Goal: Information Seeking & Learning: Learn about a topic

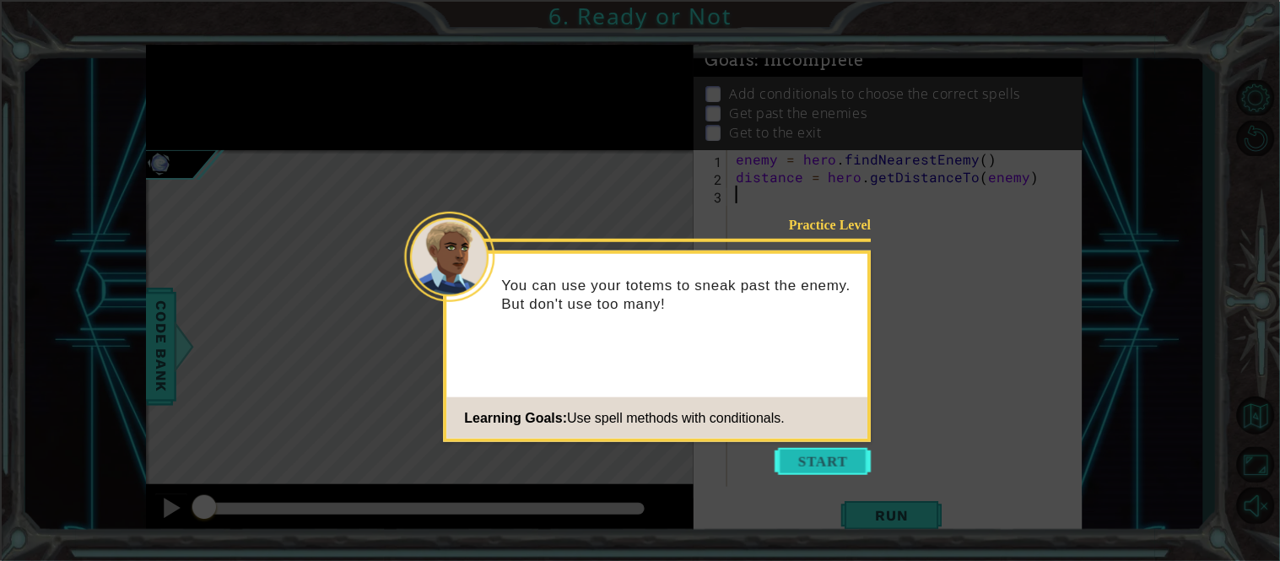
click at [798, 462] on button "Start" at bounding box center [823, 461] width 96 height 27
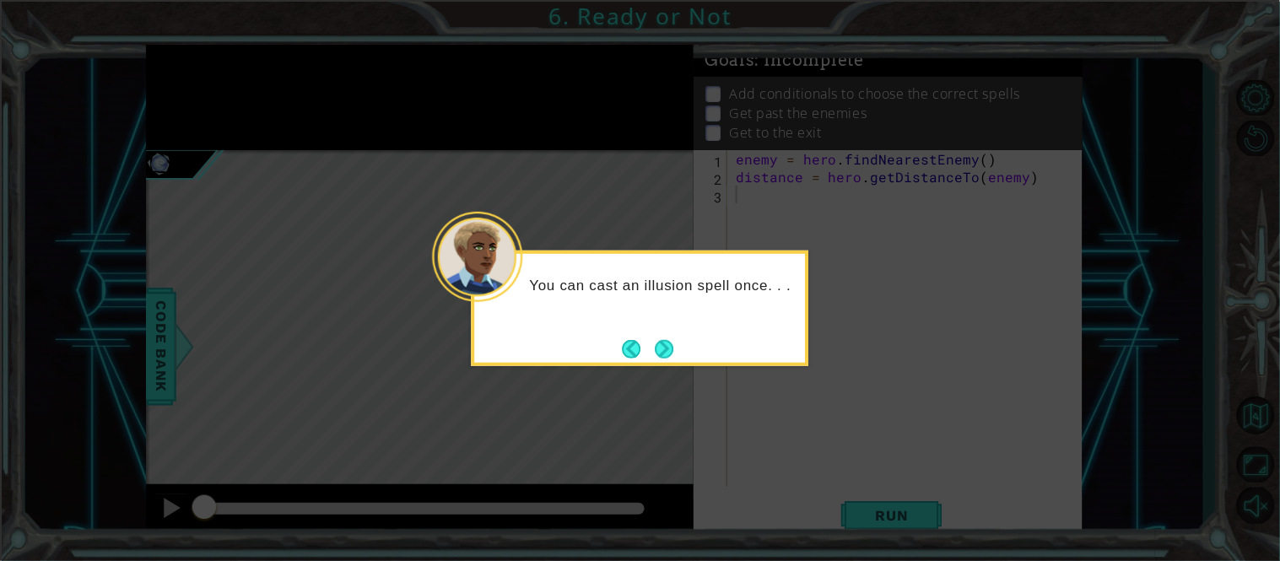
click at [676, 357] on div "You can cast an illusion spell once. . ." at bounding box center [640, 309] width 337 height 116
click at [666, 340] on button "Next" at bounding box center [664, 348] width 20 height 20
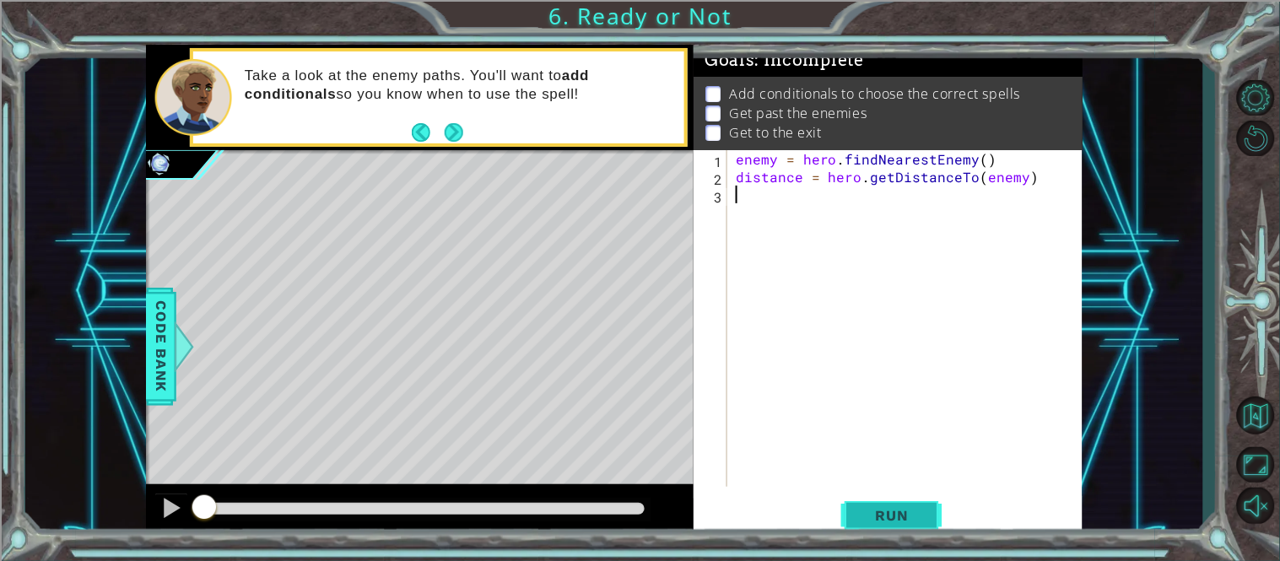
click at [910, 524] on span "Run" at bounding box center [892, 515] width 67 height 17
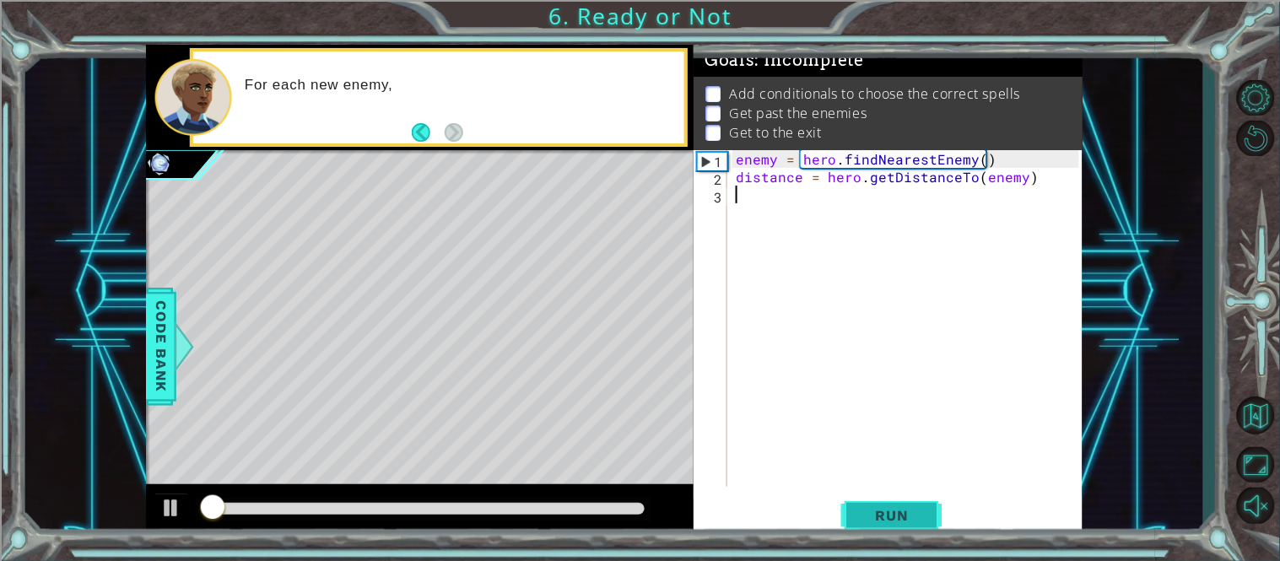
click at [910, 524] on span "Run" at bounding box center [892, 515] width 67 height 17
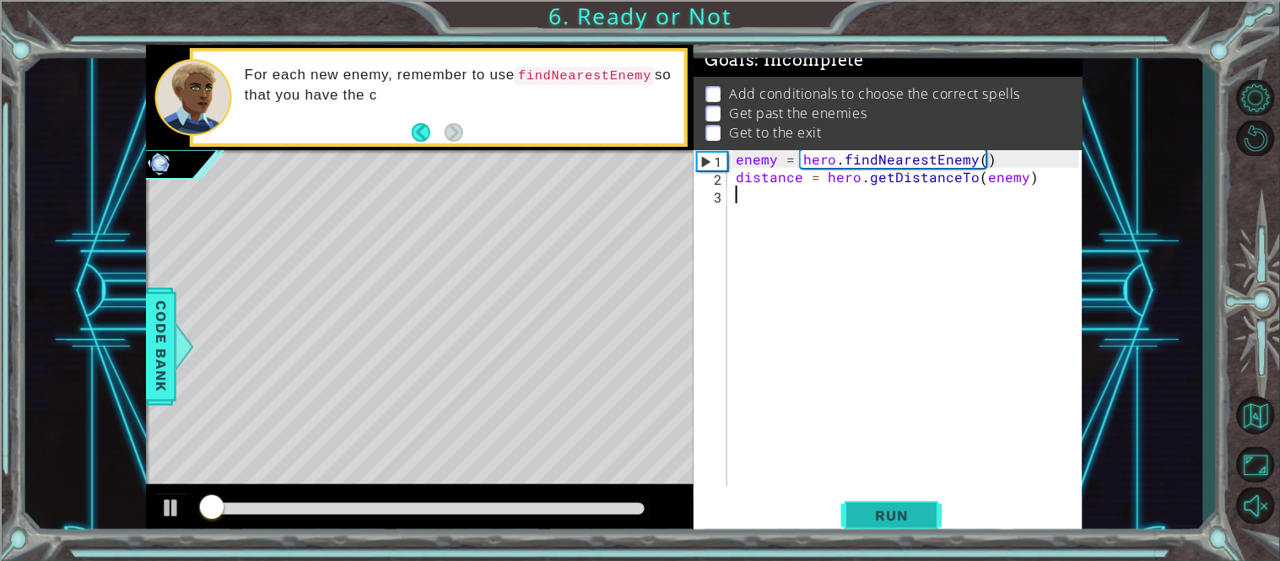
click at [910, 524] on span "Run" at bounding box center [892, 515] width 67 height 17
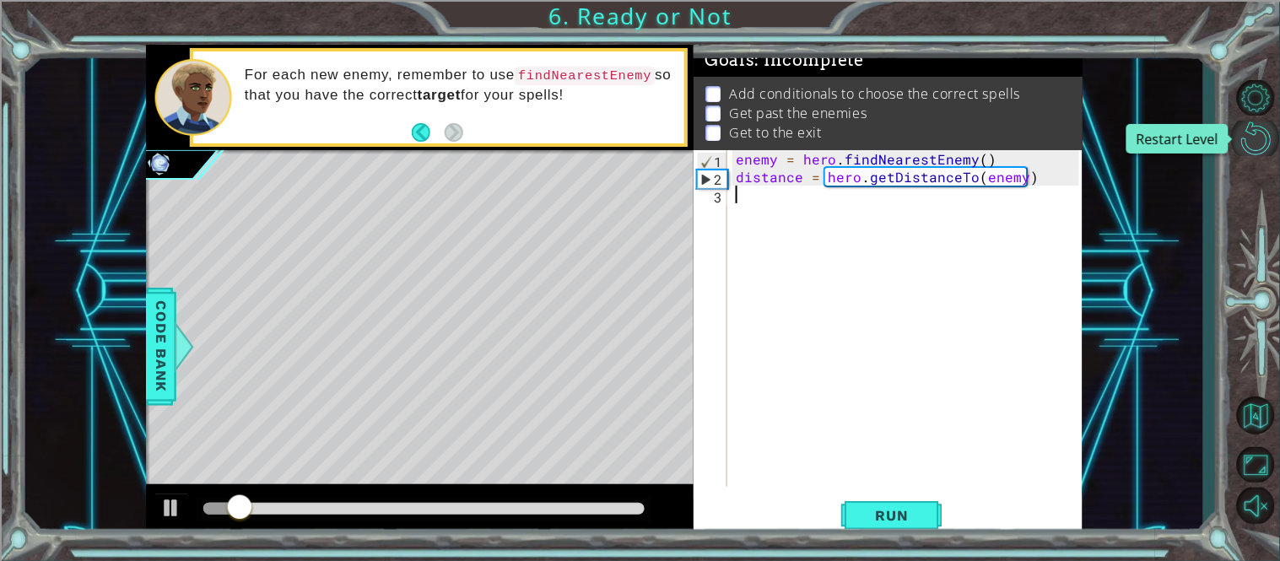
click at [1233, 143] on button "Restart Level" at bounding box center [1255, 138] width 49 height 35
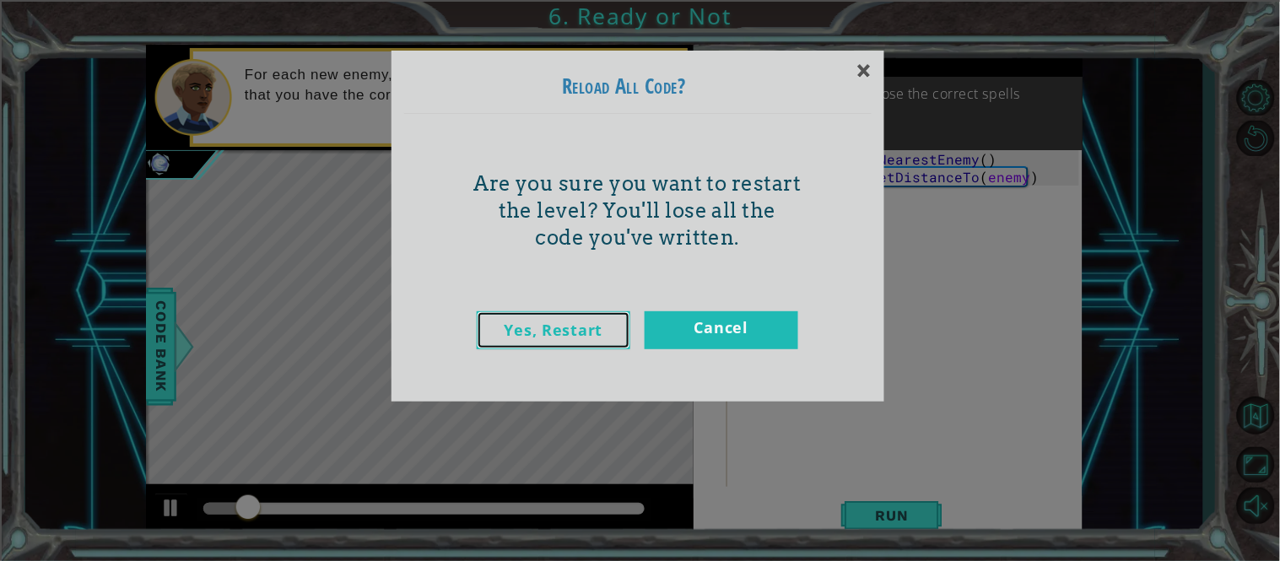
click at [613, 328] on link "Yes, Restart" at bounding box center [554, 330] width 154 height 38
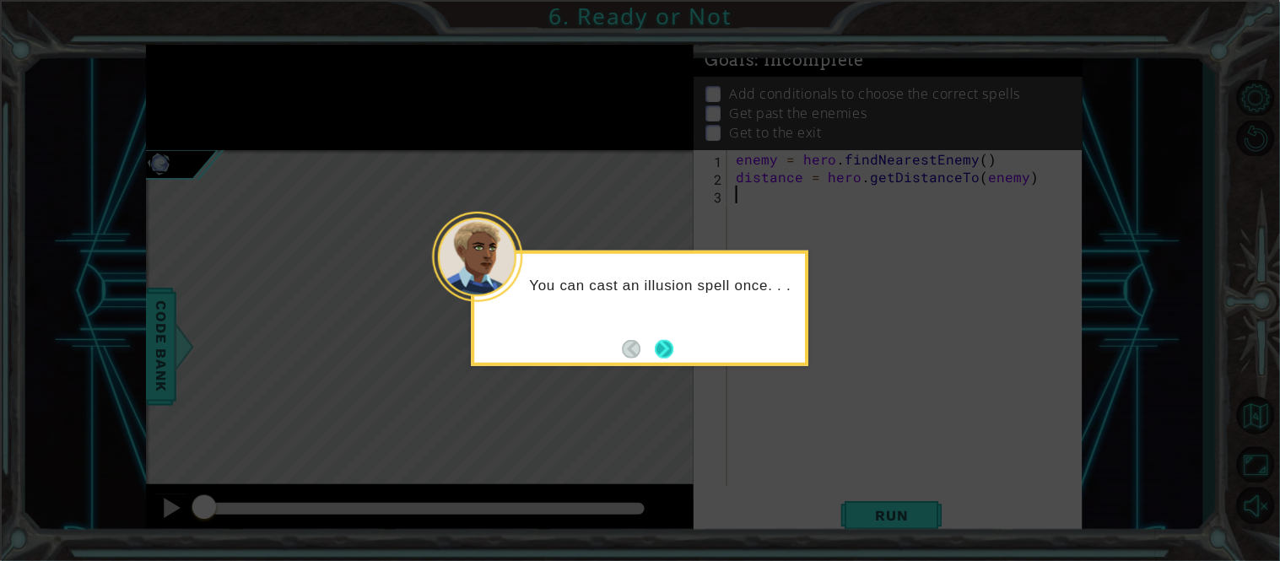
click at [660, 343] on button "Next" at bounding box center [665, 349] width 30 height 30
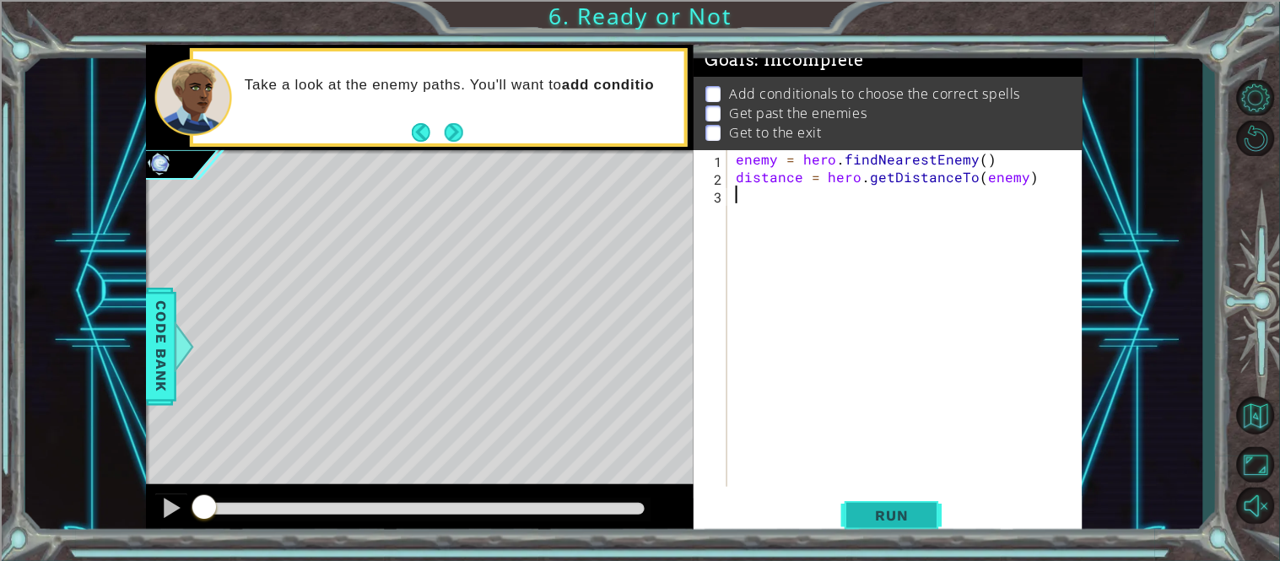
click at [915, 517] on span "Run" at bounding box center [892, 515] width 67 height 17
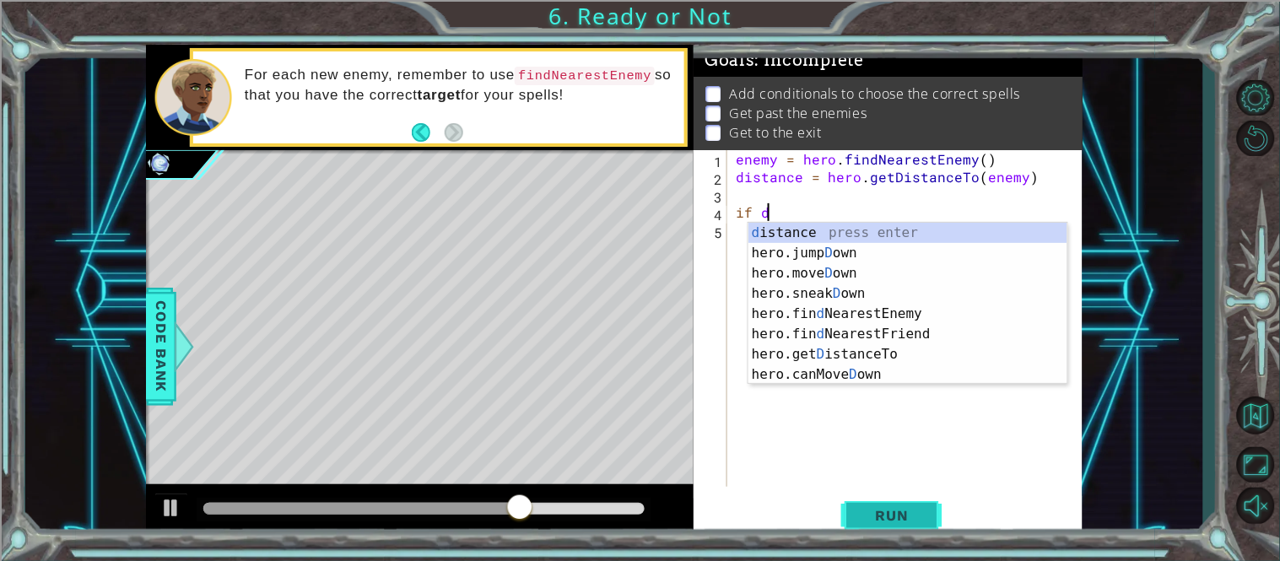
scroll to position [0, 2]
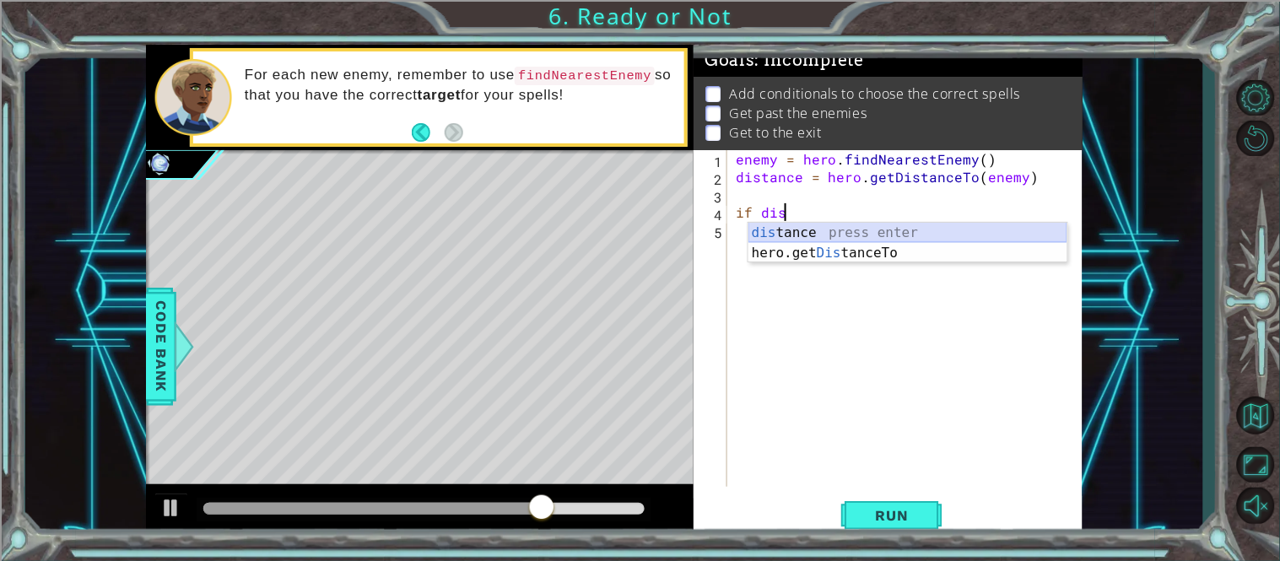
click at [834, 235] on div "dis tance press enter hero.get Dis tanceTo press enter" at bounding box center [907, 263] width 319 height 81
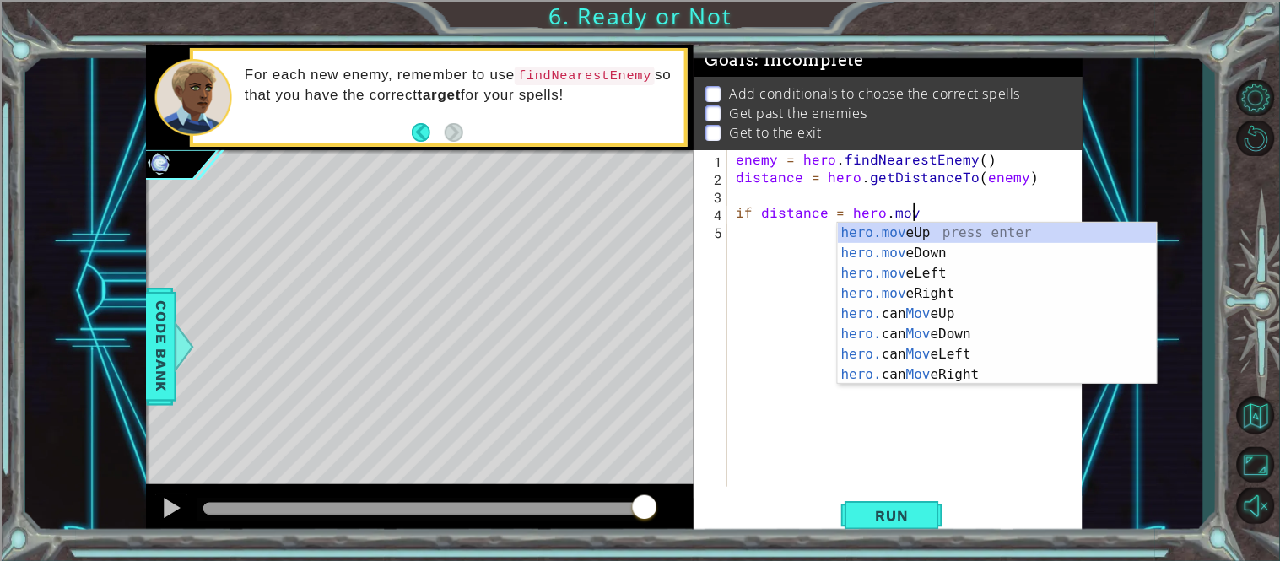
scroll to position [0, 10]
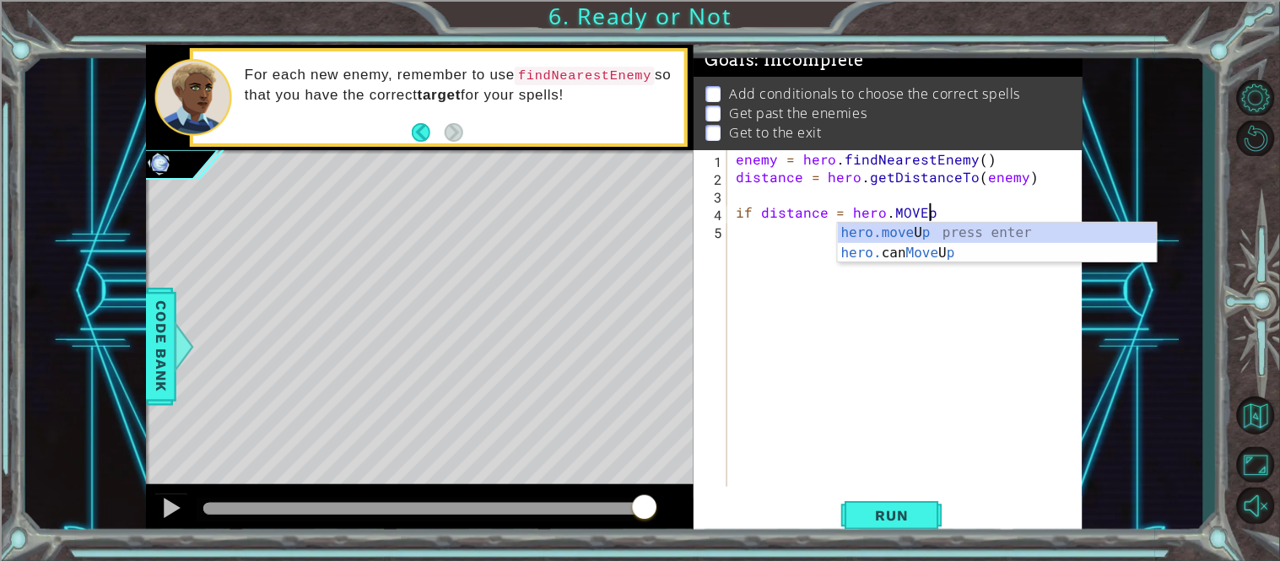
click at [920, 210] on div "enemy = hero . findNearestEnemy ( ) distance = hero . getDistanceTo ( enemy ) i…" at bounding box center [909, 336] width 355 height 372
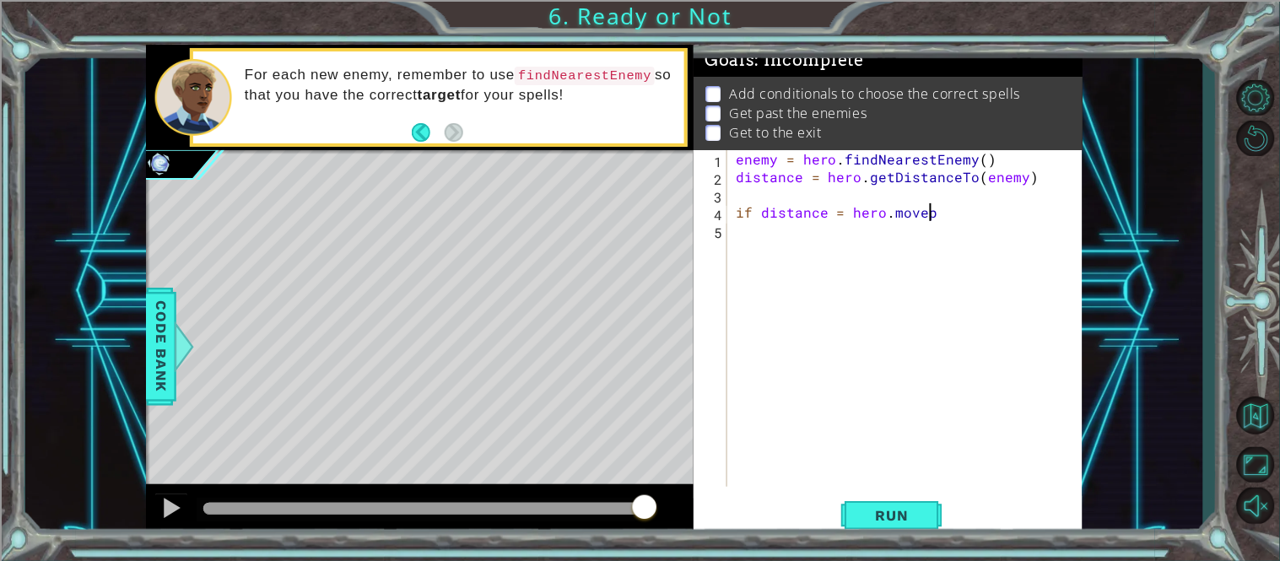
click at [937, 210] on div "enemy = hero . findNearestEnemy ( ) distance = hero . getDistanceTo ( enemy ) i…" at bounding box center [909, 336] width 355 height 372
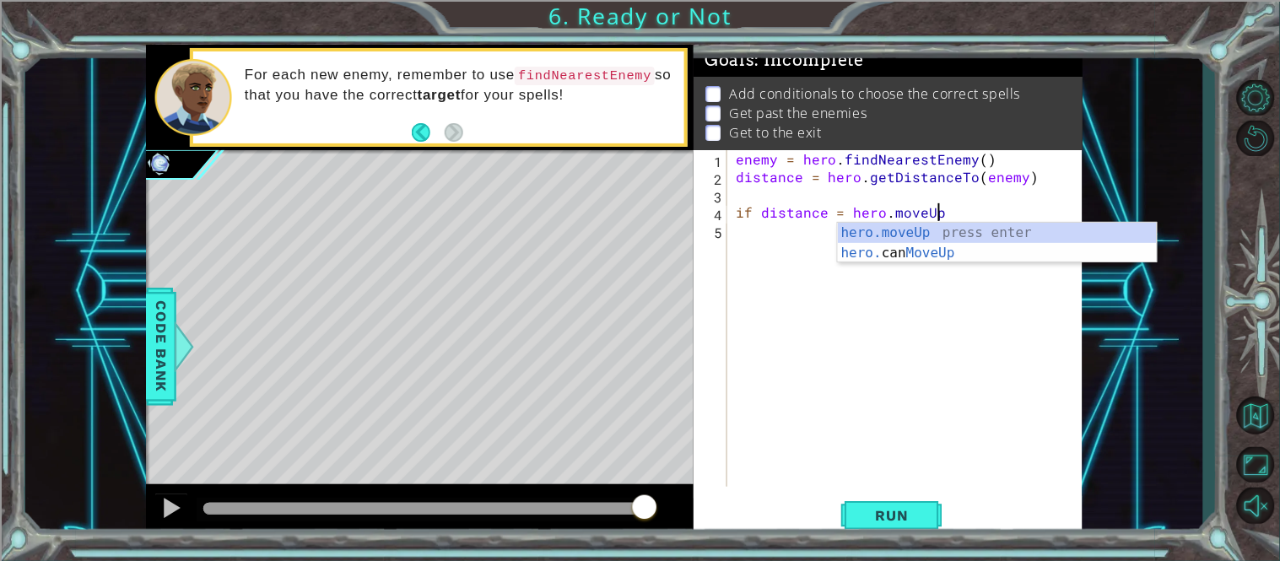
scroll to position [0, 12]
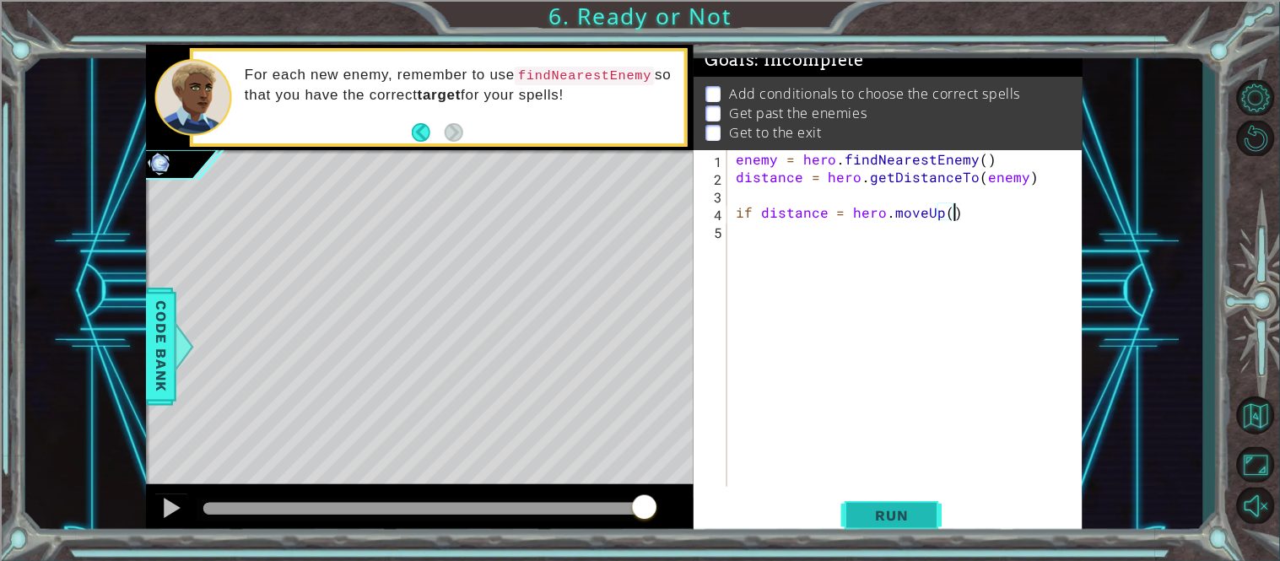
click at [884, 520] on span "Run" at bounding box center [892, 515] width 67 height 17
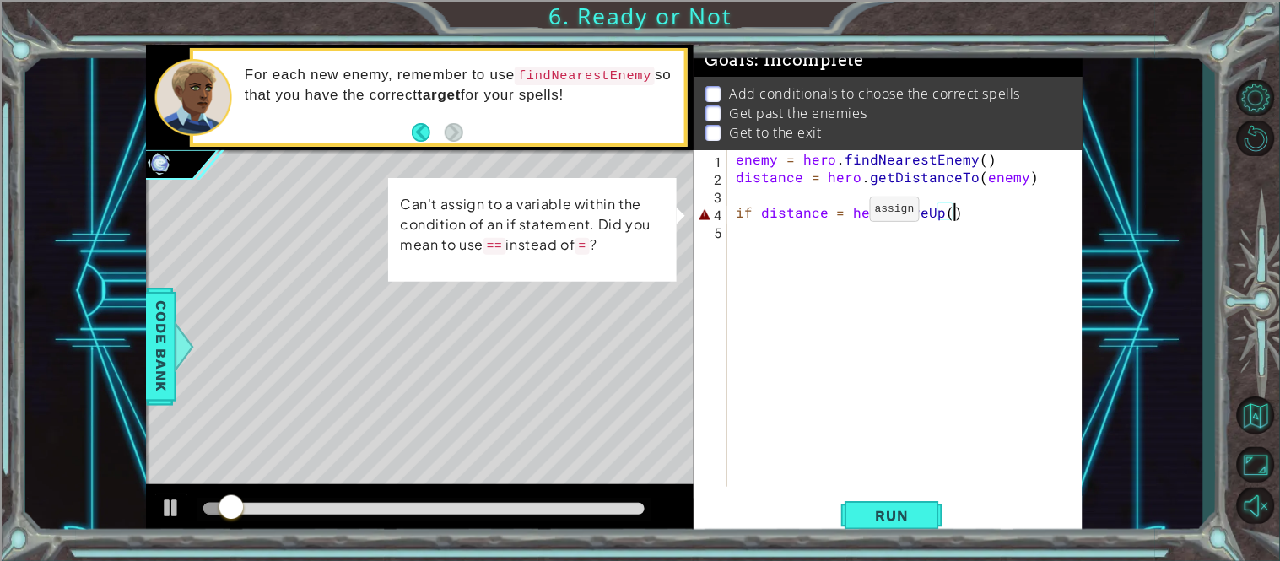
click at [841, 213] on div "enemy = hero . findNearestEnemy ( ) distance = hero . getDistanceTo ( enemy ) i…" at bounding box center [909, 336] width 355 height 372
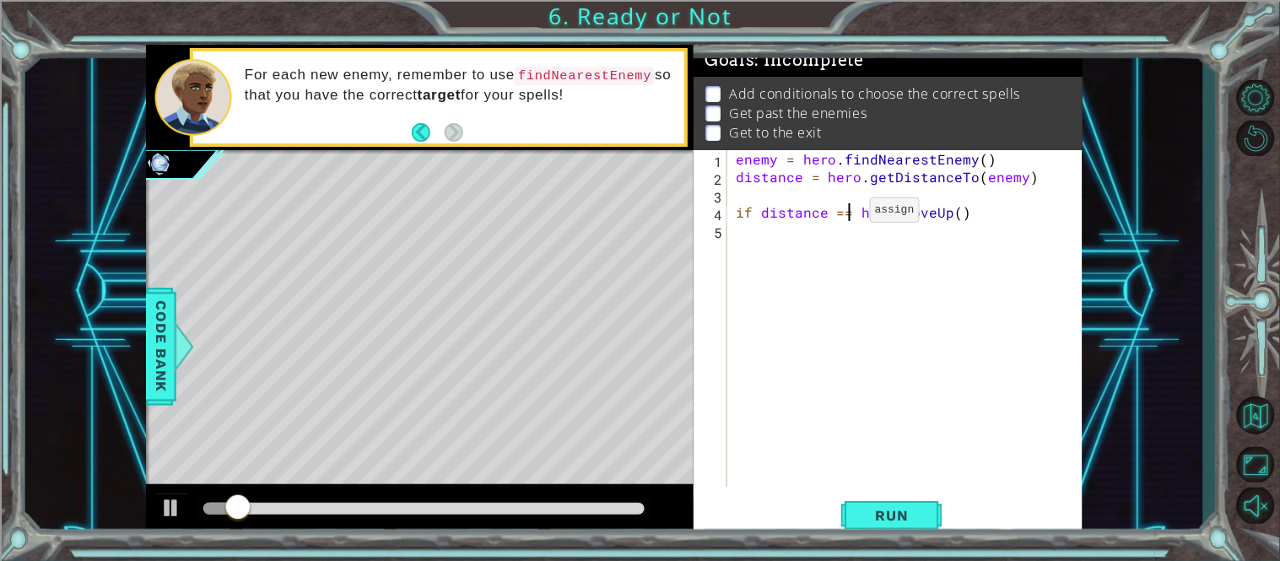
scroll to position [0, 7]
click at [901, 509] on span "Run" at bounding box center [892, 515] width 67 height 17
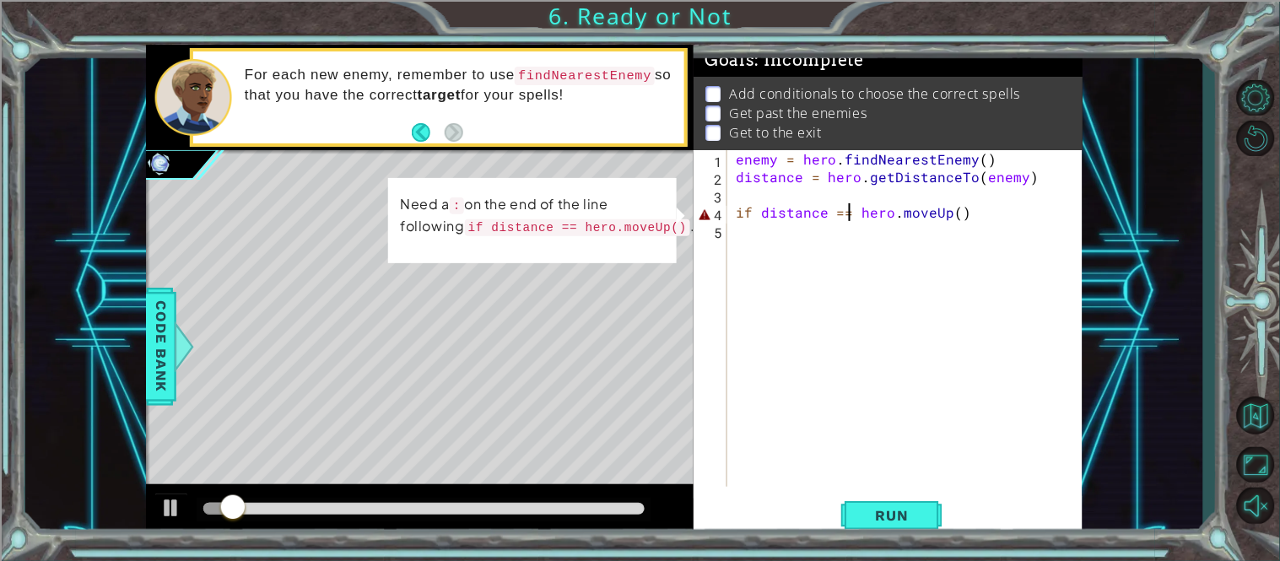
click at [968, 219] on div "enemy = hero . findNearestEnemy ( ) distance = hero . getDistanceTo ( enemy ) i…" at bounding box center [909, 336] width 355 height 372
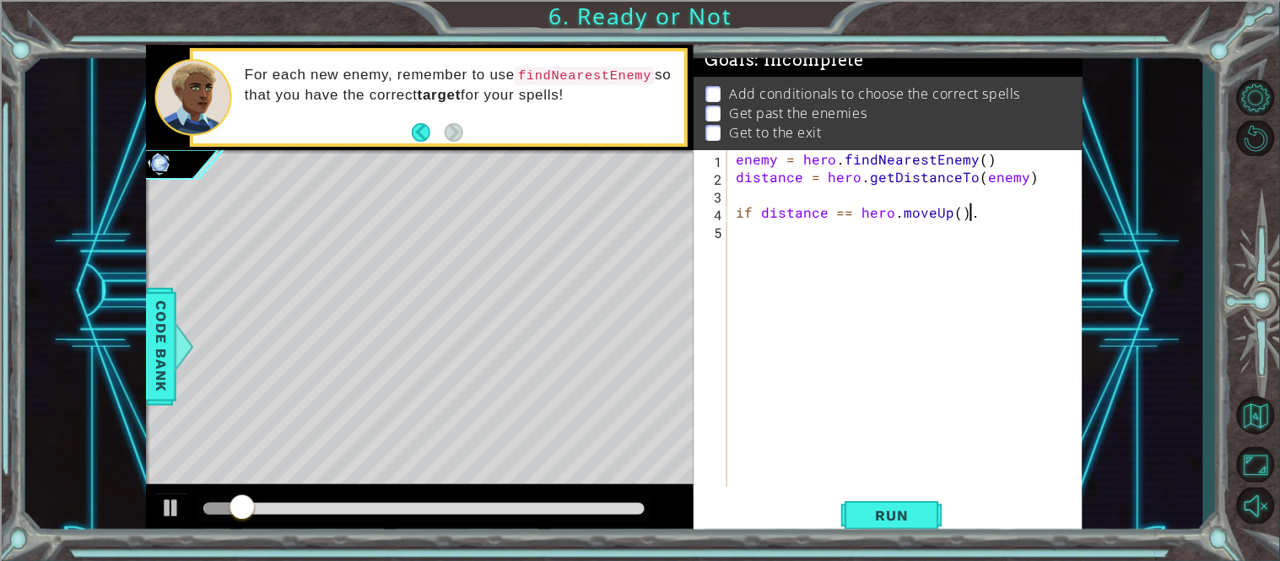
scroll to position [0, 13]
click at [911, 505] on button "Run" at bounding box center [891, 515] width 101 height 39
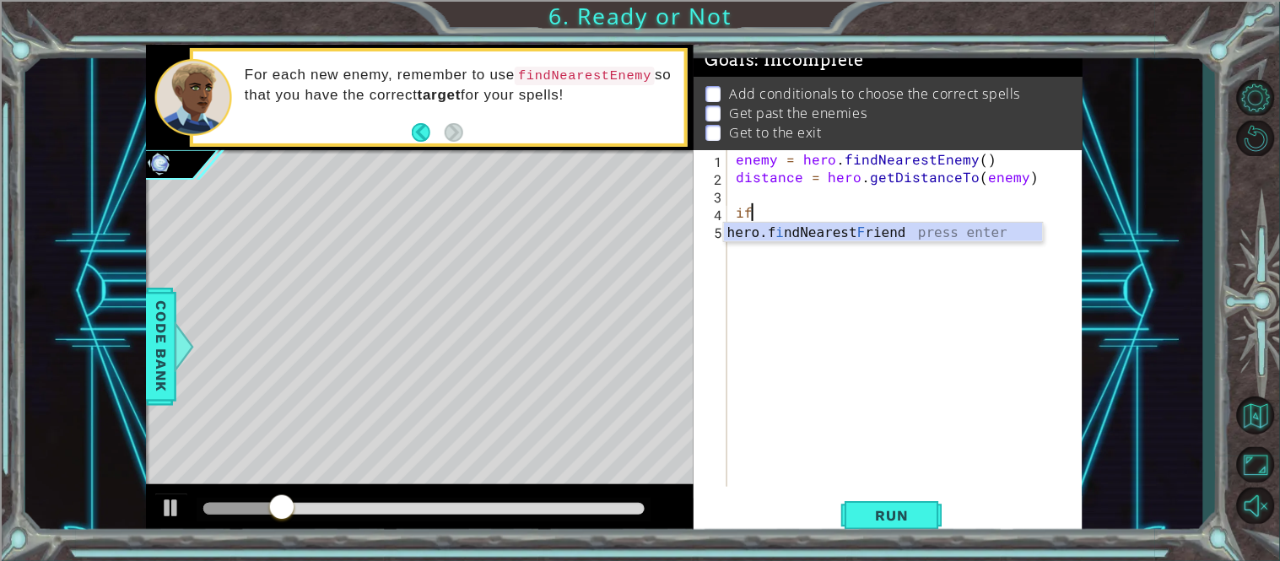
type textarea "i"
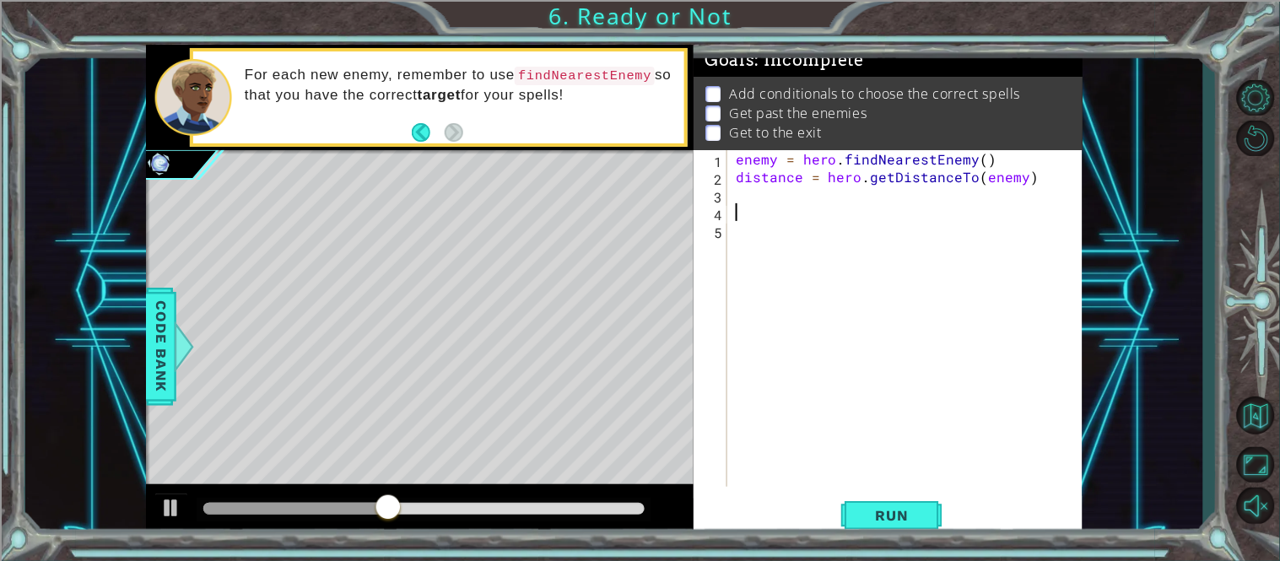
click at [771, 182] on div "enemy = hero . findNearestEnemy ( ) distance = hero . getDistanceTo ( enemy )" at bounding box center [909, 336] width 355 height 372
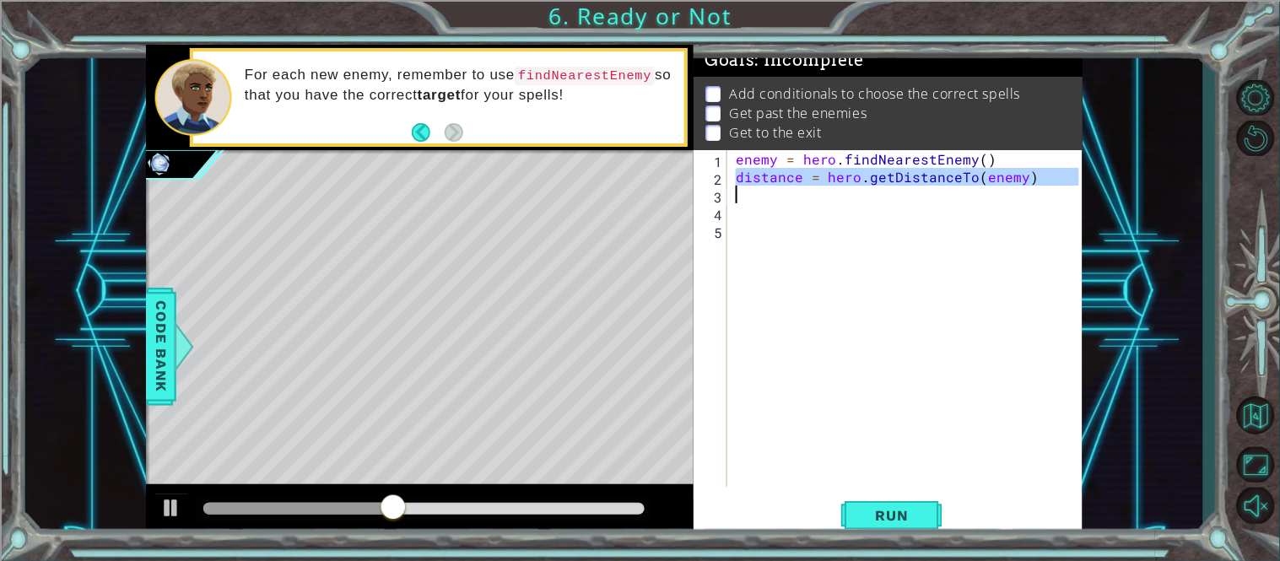
click at [771, 182] on div "enemy = hero . findNearestEnemy ( ) distance = hero . getDistanceTo ( enemy )" at bounding box center [905, 318] width 347 height 337
type textarea "distance = hero.getDistanceTo(enemy)"
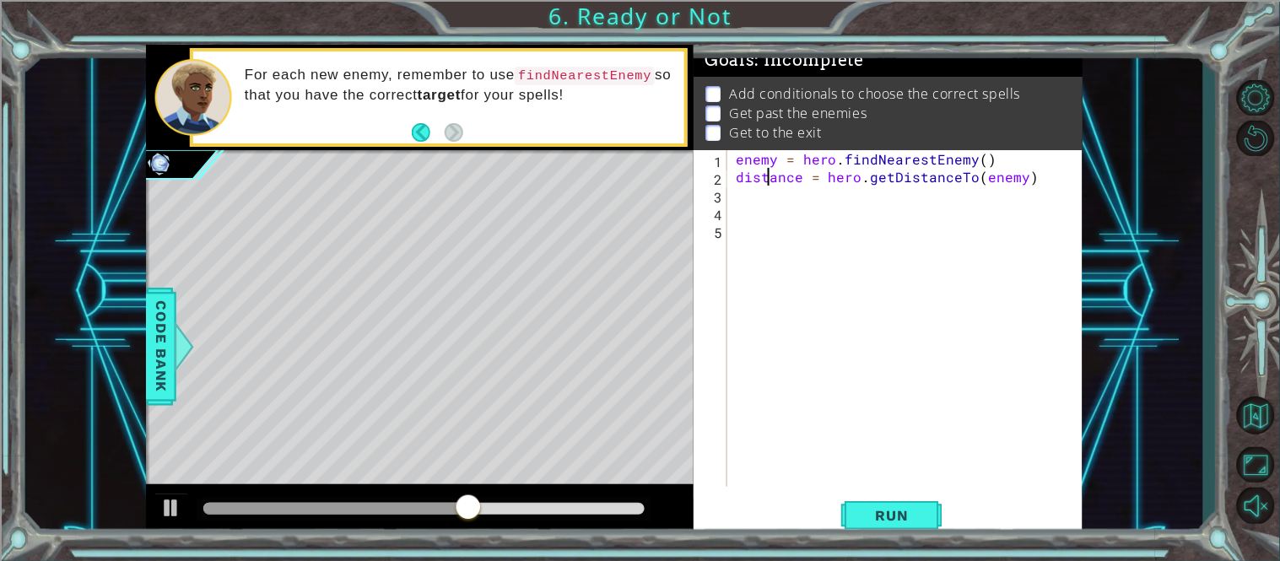
click at [953, 187] on div "enemy = hero . findNearestEnemy ( ) distance = hero . getDistanceTo ( enemy )" at bounding box center [909, 336] width 355 height 372
click at [874, 218] on div "enemy = hero . findNearestEnemy ( ) distance = hero . getDistanceTo ( enemy )" at bounding box center [909, 336] width 355 height 372
click at [146, 359] on div "Code Bank" at bounding box center [161, 347] width 30 height 118
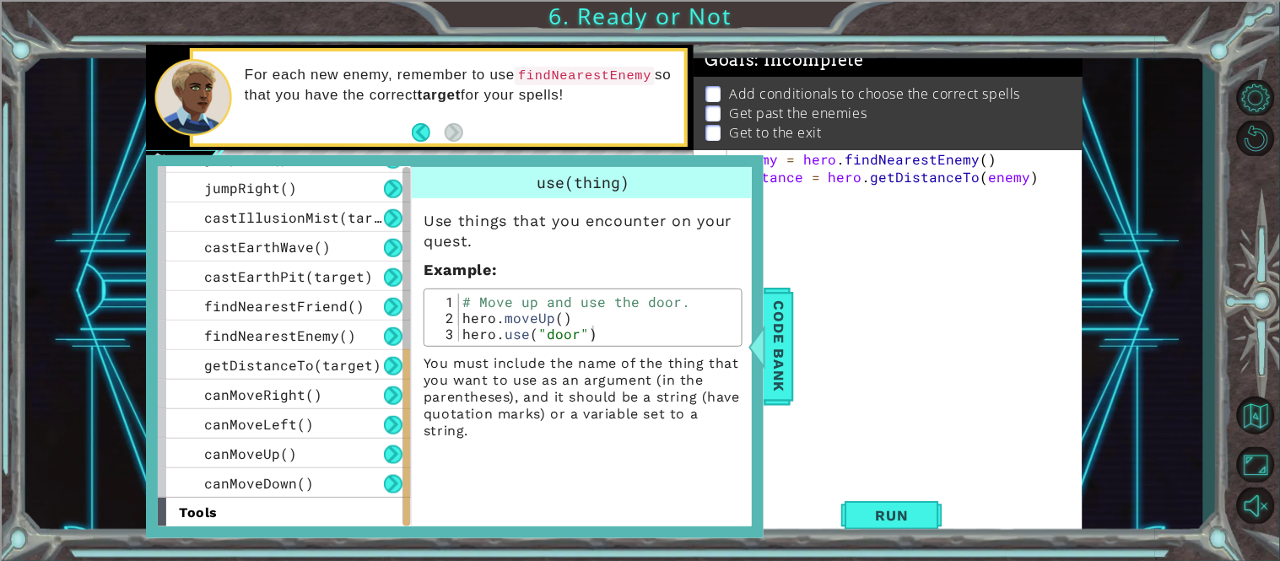
scroll to position [466, 0]
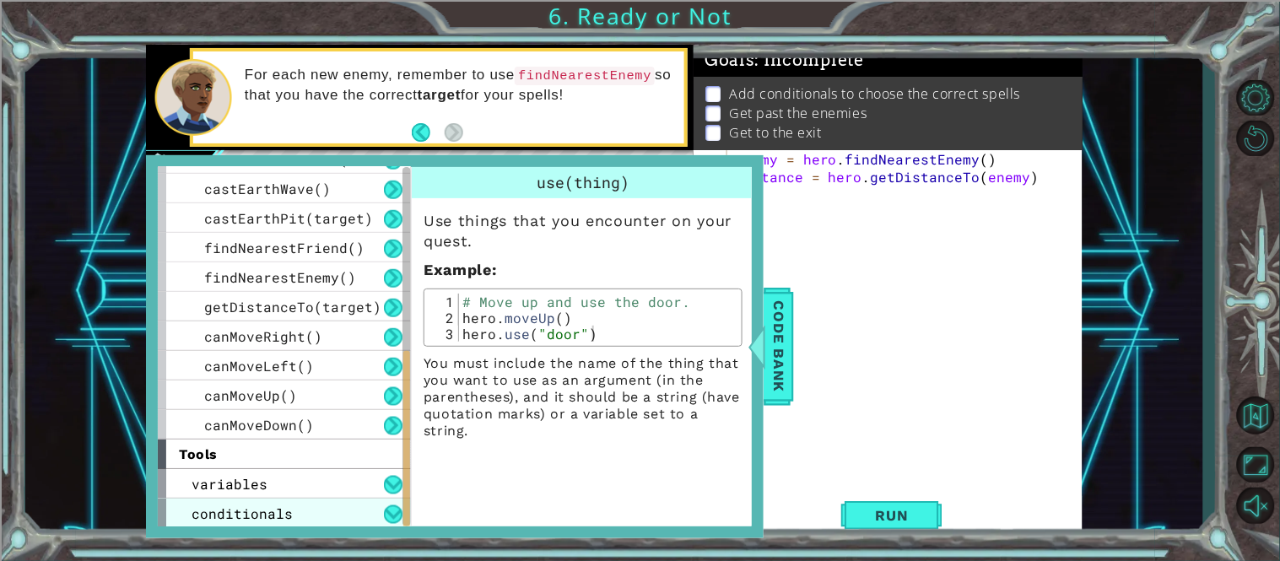
click at [262, 519] on span "conditionals" at bounding box center [242, 514] width 101 height 18
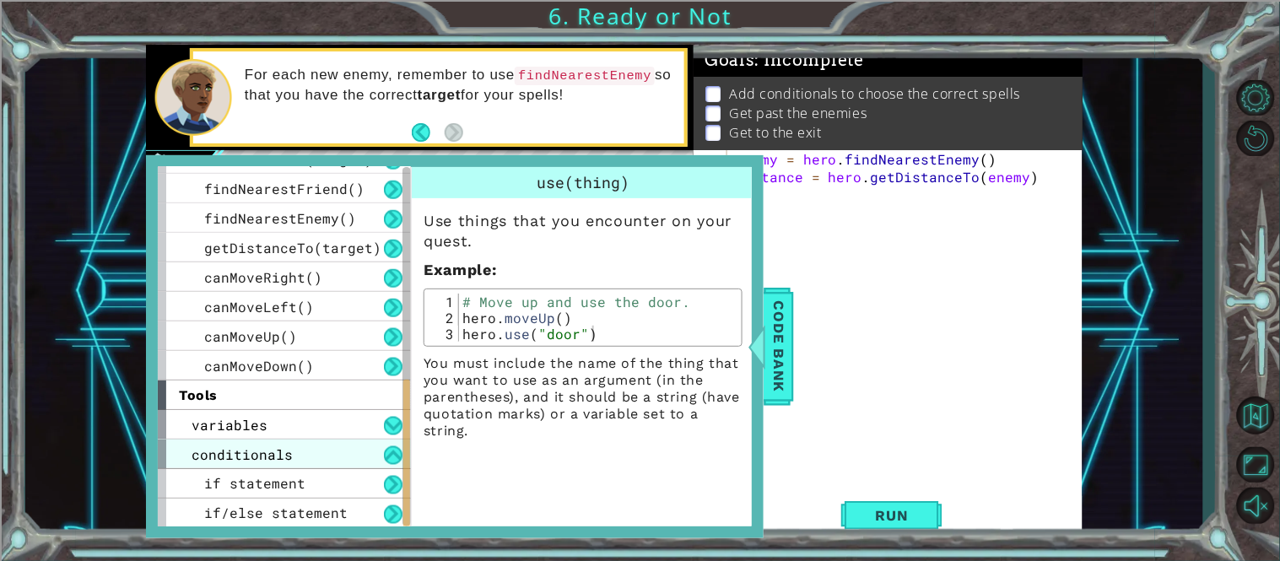
click at [321, 450] on div "conditionals" at bounding box center [284, 455] width 253 height 30
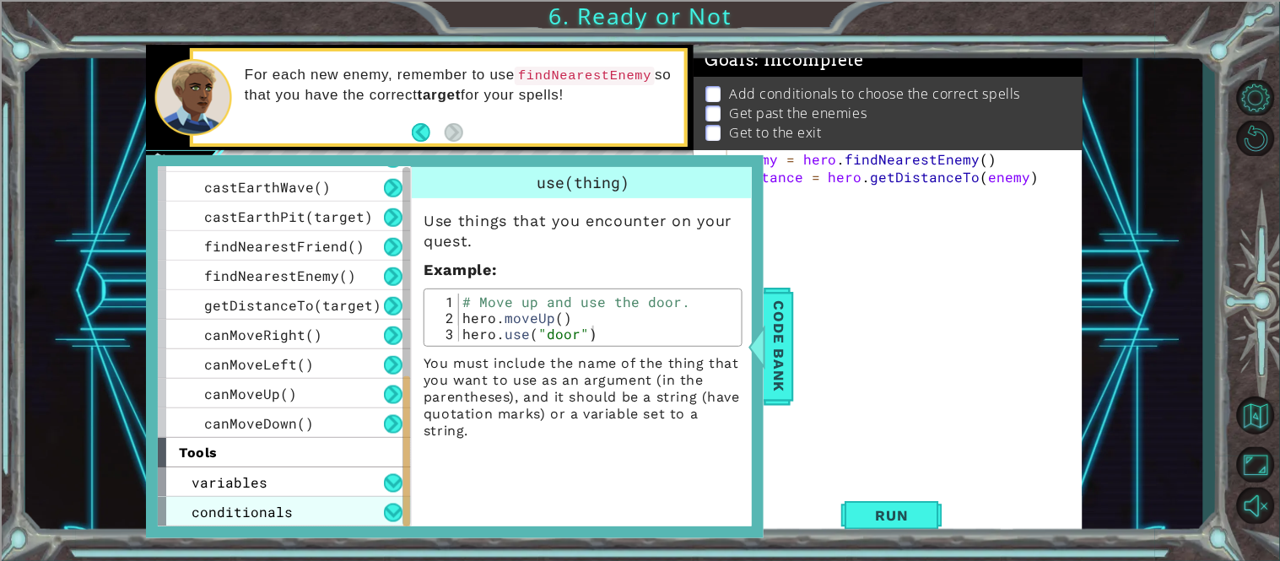
scroll to position [466, 0]
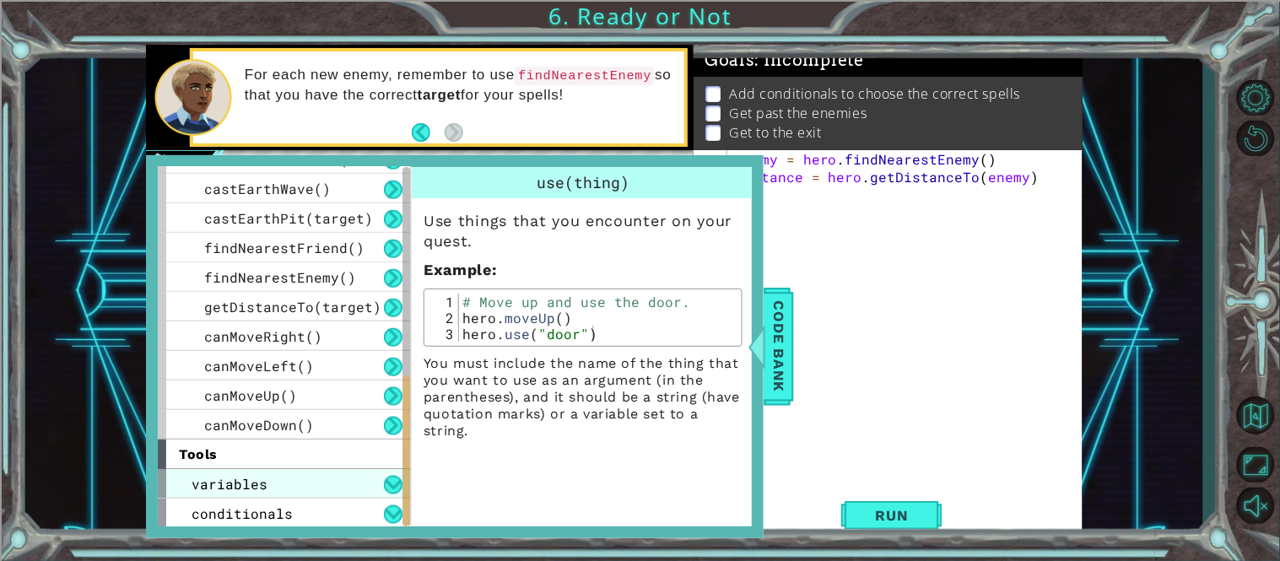
click at [357, 472] on div "variables" at bounding box center [284, 484] width 253 height 30
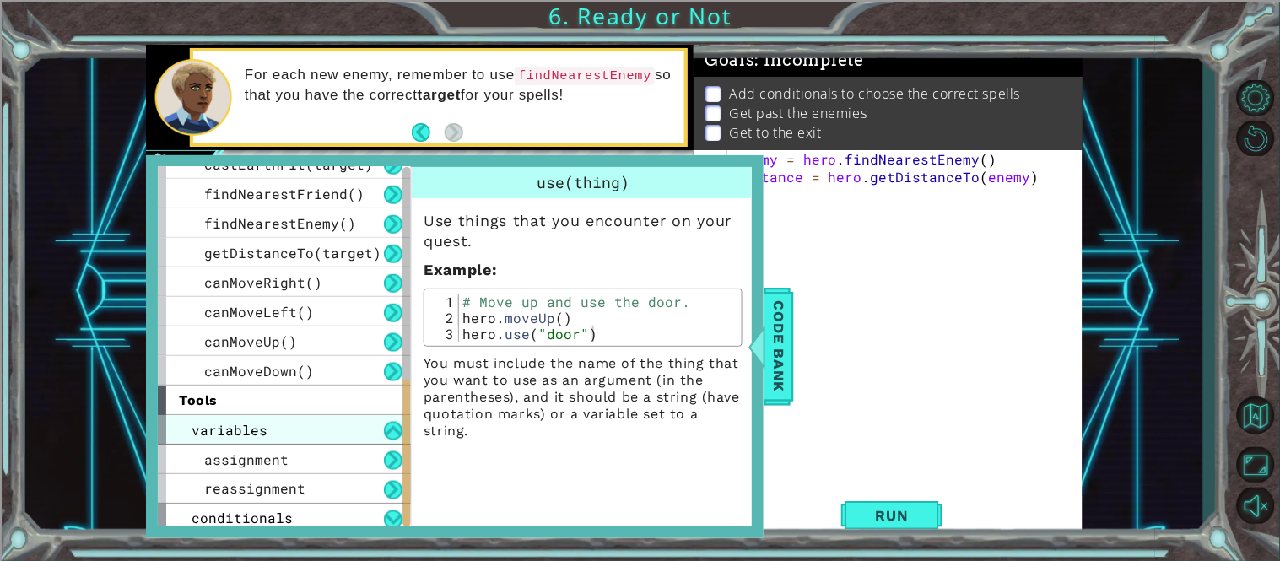
scroll to position [525, 0]
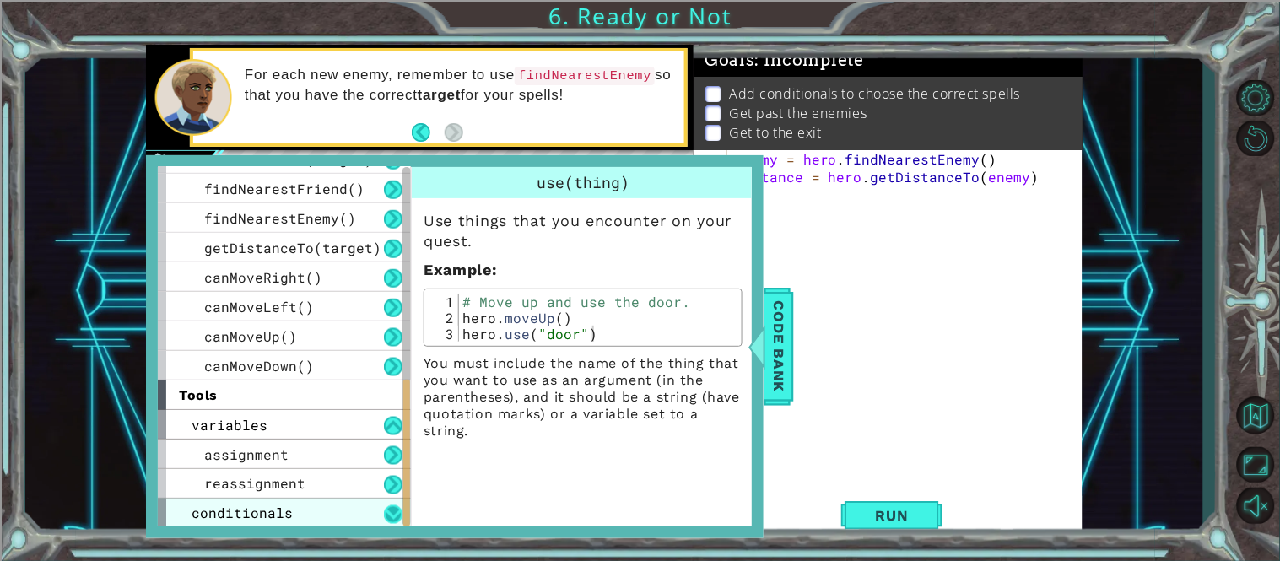
click at [386, 510] on button at bounding box center [393, 514] width 19 height 19
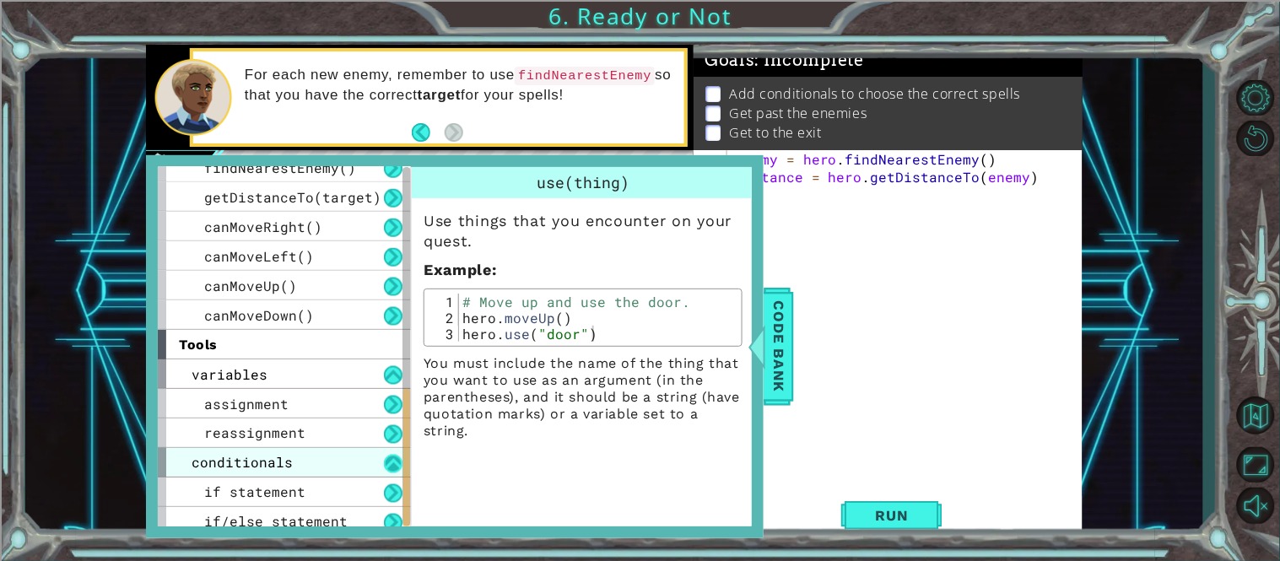
scroll to position [584, 0]
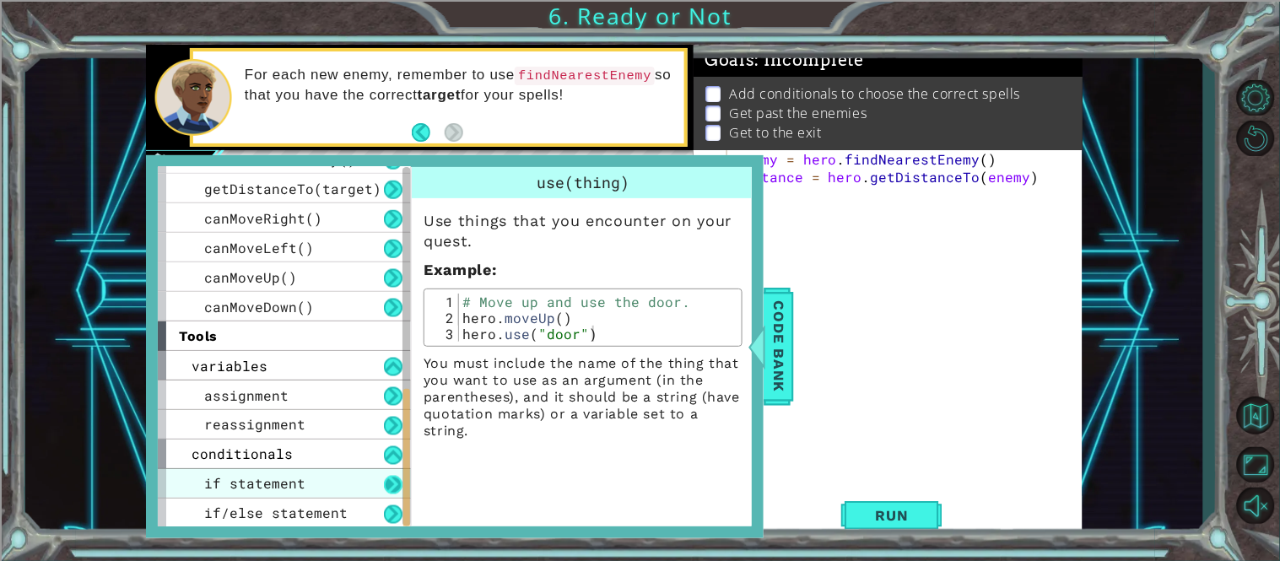
click at [384, 483] on button at bounding box center [393, 485] width 19 height 19
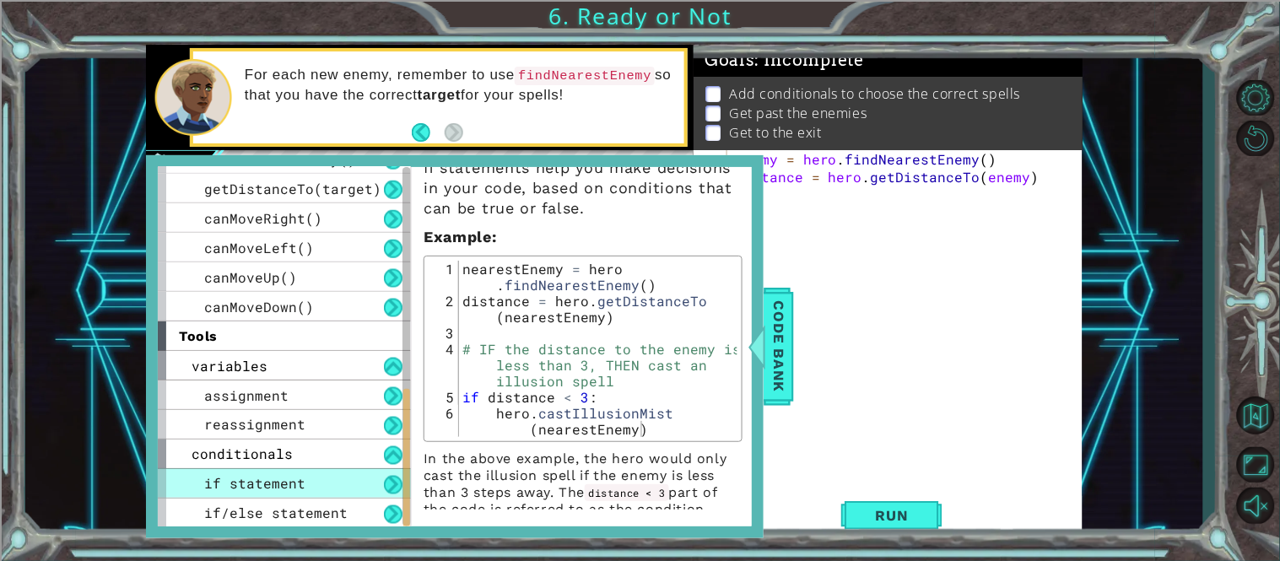
scroll to position [69, 0]
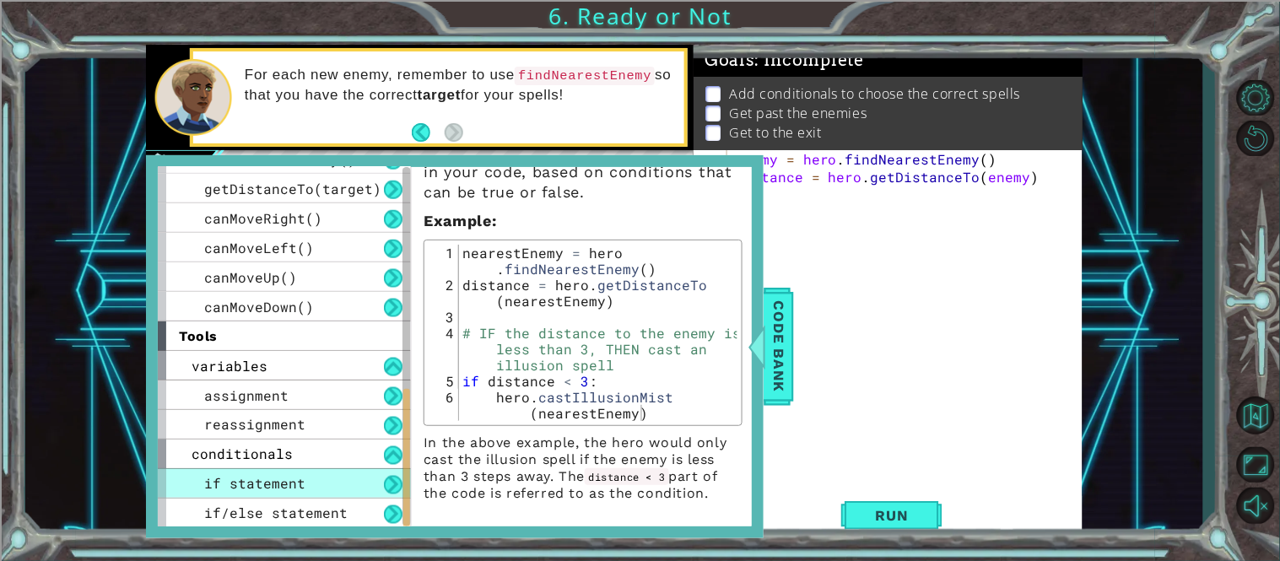
type textarea "if distance < 3:"
drag, startPoint x: 602, startPoint y: 379, endPoint x: 461, endPoint y: 381, distance: 141.8
click at [461, 381] on div "nearestEnemy = hero . findNearestEnemy ( ) distance = hero . getDistanceTo ( ne…" at bounding box center [598, 365] width 278 height 240
click at [789, 245] on div "enemy = hero . findNearestEnemy ( ) distance = hero . getDistanceTo ( enemy )" at bounding box center [909, 336] width 355 height 372
click at [785, 226] on div "enemy = hero . findNearestEnemy ( ) distance = hero . getDistanceTo ( enemy )" at bounding box center [909, 336] width 355 height 372
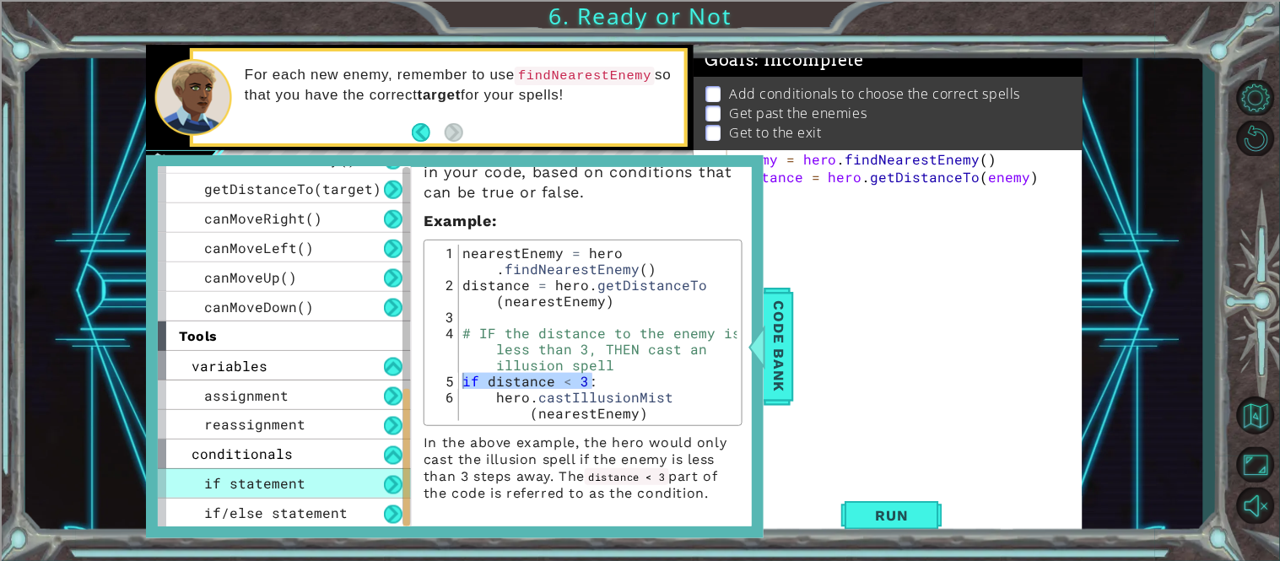
click at [798, 315] on div "enemy = hero . findNearestEnemy ( ) distance = hero . getDistanceTo ( enemy )" at bounding box center [909, 336] width 355 height 372
click at [789, 312] on span "Code Bank" at bounding box center [778, 346] width 27 height 103
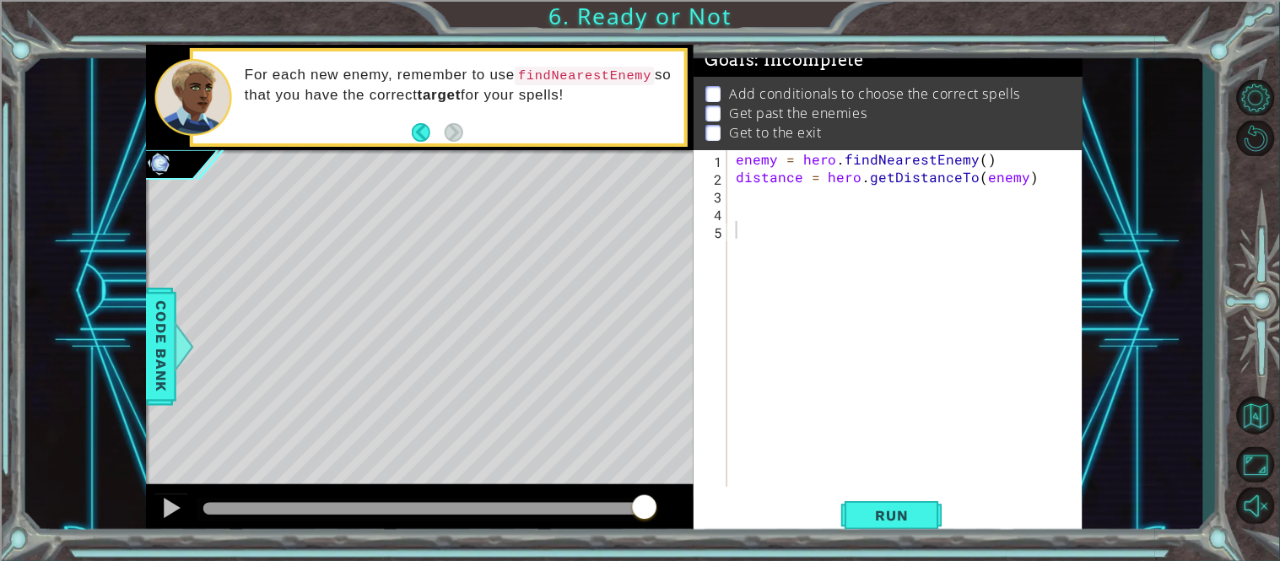
click at [753, 225] on div "enemy = hero . findNearestEnemy ( ) distance = hero . getDistanceTo ( enemy )" at bounding box center [909, 336] width 355 height 372
paste textarea "if distance < 3:"
click at [878, 229] on div "enemy = hero . findNearestEnemy ( ) distance = hero . getDistanceTo ( enemy ) i…" at bounding box center [909, 336] width 355 height 372
type textarea "if distance < 3:"
click at [153, 325] on span "Code Bank" at bounding box center [161, 346] width 27 height 103
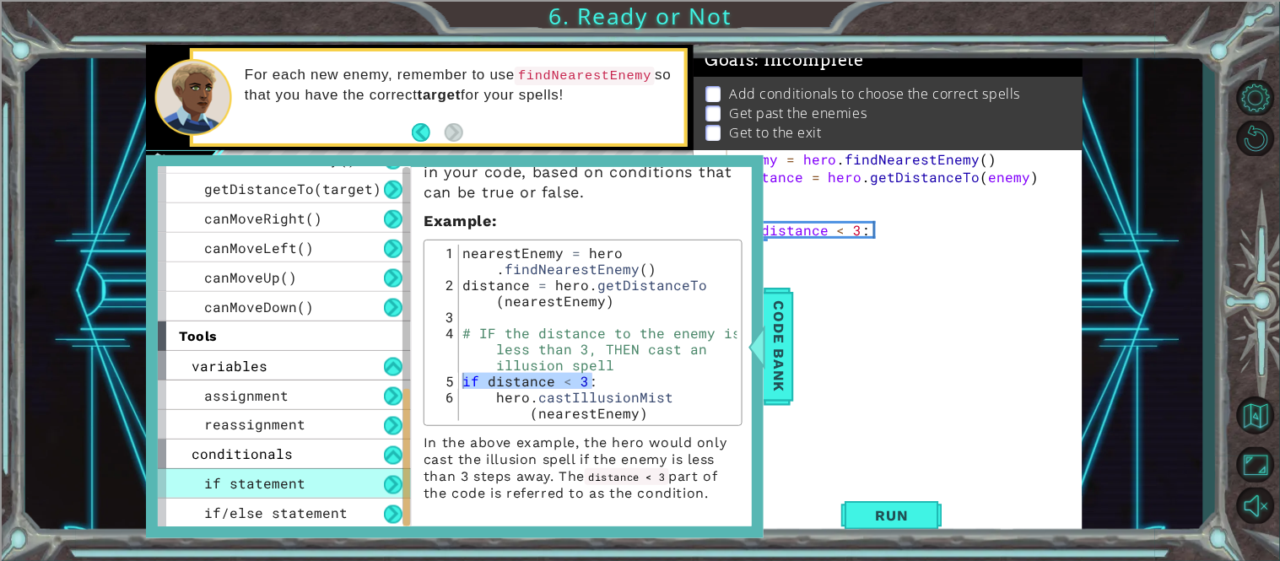
type textarea "hero.castIllusionMist(nearestEnemy)"
drag, startPoint x: 494, startPoint y: 396, endPoint x: 613, endPoint y: 416, distance: 120.7
click at [613, 416] on div "nearestEnemy = hero . findNearestEnemy ( ) distance = hero . getDistanceTo ( ne…" at bounding box center [598, 365] width 278 height 240
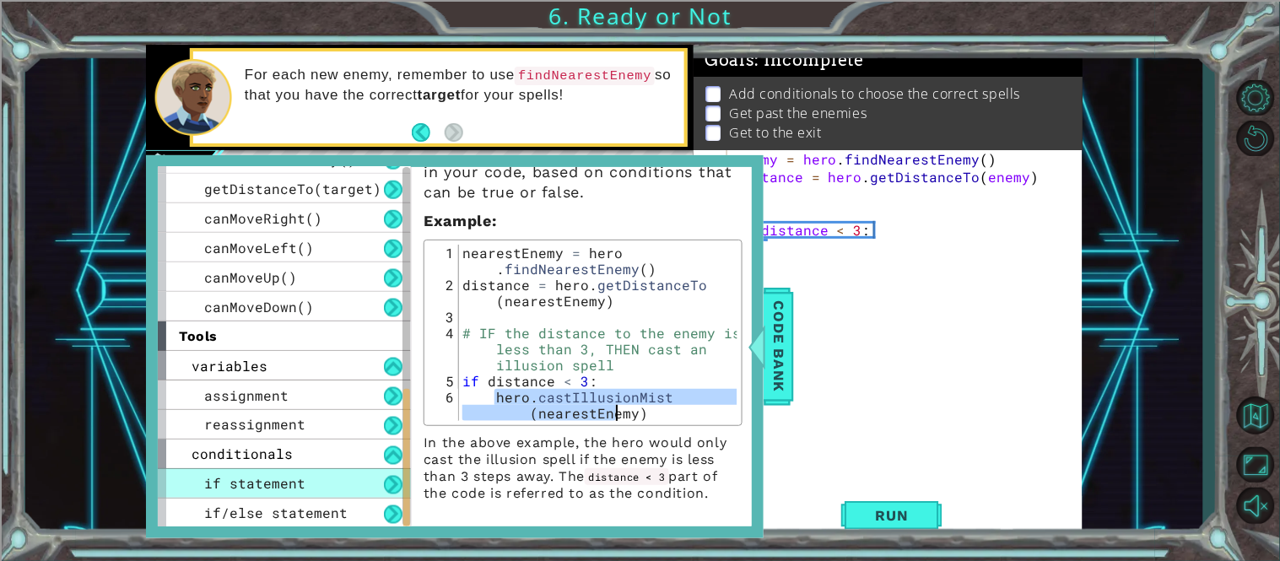
click at [614, 416] on div "nearestEnemy = hero . findNearestEnemy ( ) distance = hero . getDistanceTo ( ne…" at bounding box center [598, 333] width 278 height 176
drag, startPoint x: 640, startPoint y: 416, endPoint x: 494, endPoint y: 397, distance: 146.4
click at [494, 397] on div "nearestEnemy = hero . findNearestEnemy ( ) distance = hero . getDistanceTo ( ne…" at bounding box center [598, 365] width 278 height 240
click at [1137, 354] on div "1 ההההההההההההההההההההההההההההההההההההההההההההההההההההההההההההההההההההההההההההה…" at bounding box center [614, 292] width 1178 height 494
click at [902, 273] on div "enemy = hero . findNearestEnemy ( ) distance = hero . getDistanceTo ( enemy ) i…" at bounding box center [909, 336] width 355 height 372
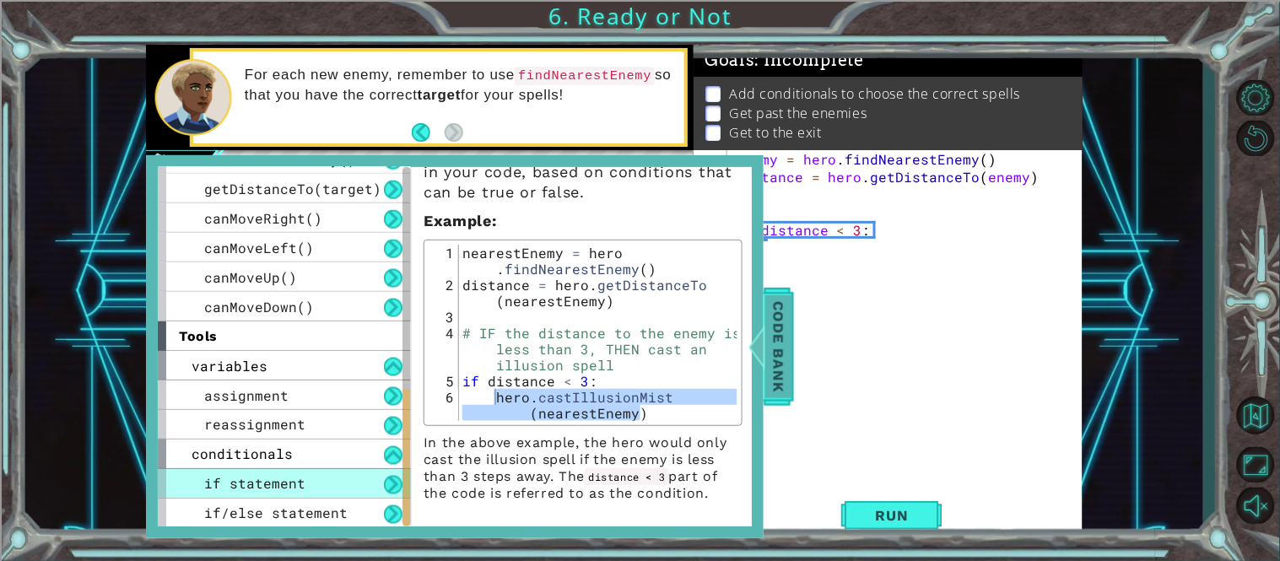
click at [781, 299] on span "Code Bank" at bounding box center [778, 346] width 27 height 103
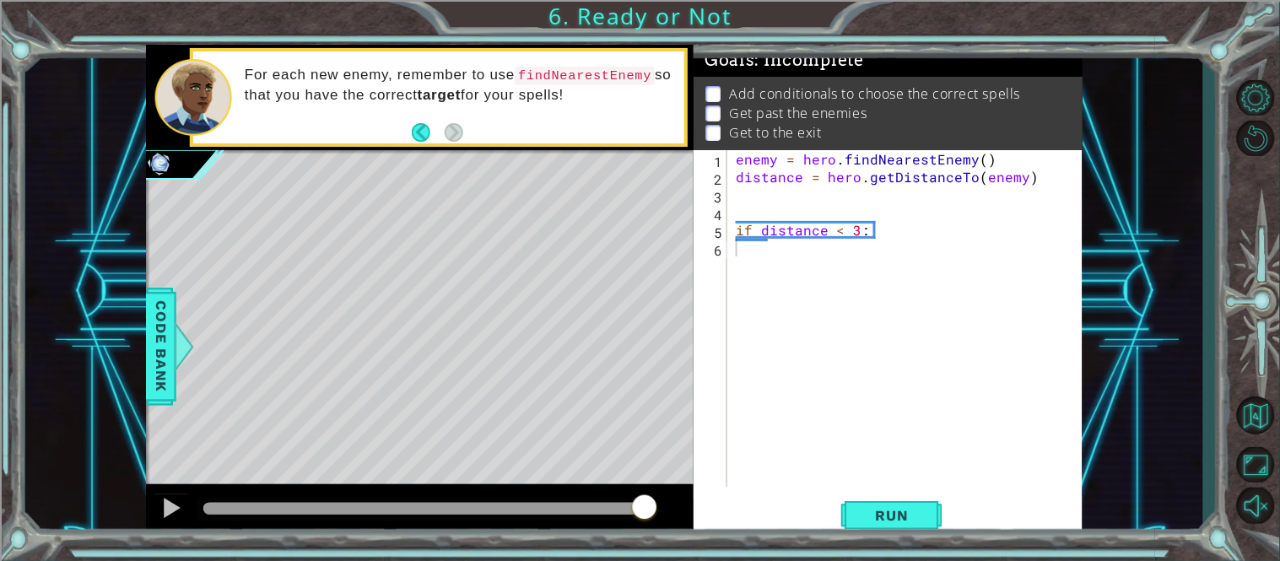
click at [892, 230] on div "enemy = hero . findNearestEnemy ( ) distance = hero . getDistanceTo ( enemy ) i…" at bounding box center [909, 336] width 355 height 372
paste textarea "hero.castIllusionMist(nearestEnemy)"
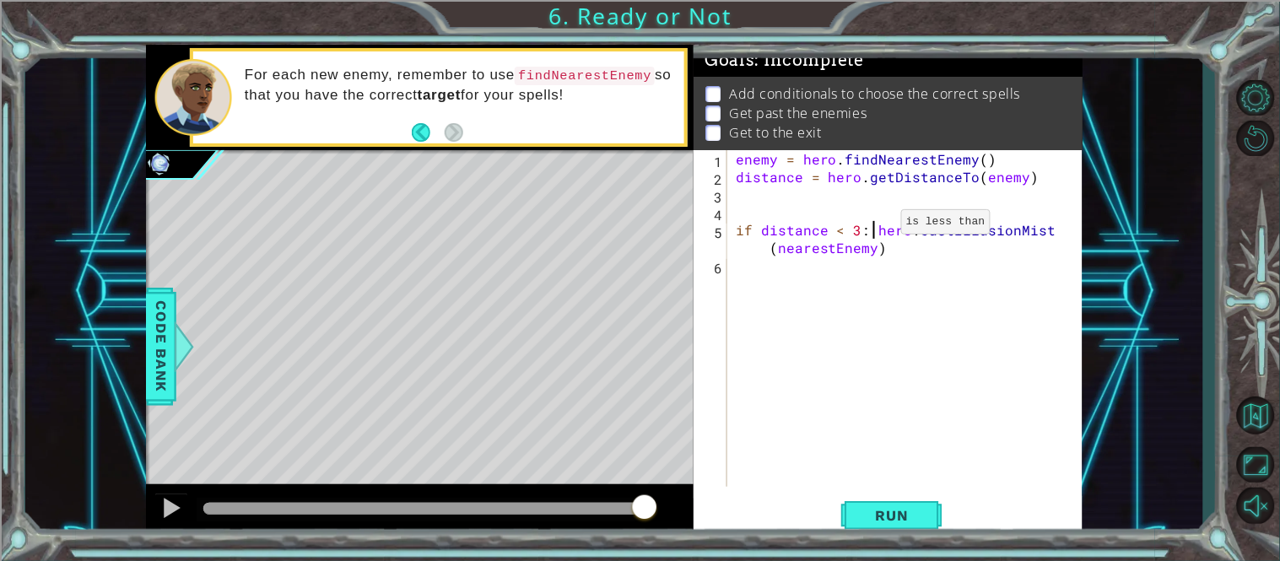
click at [872, 225] on div "enemy = hero . findNearestEnemy ( ) distance = hero . getDistanceTo ( enemy ) i…" at bounding box center [909, 336] width 355 height 372
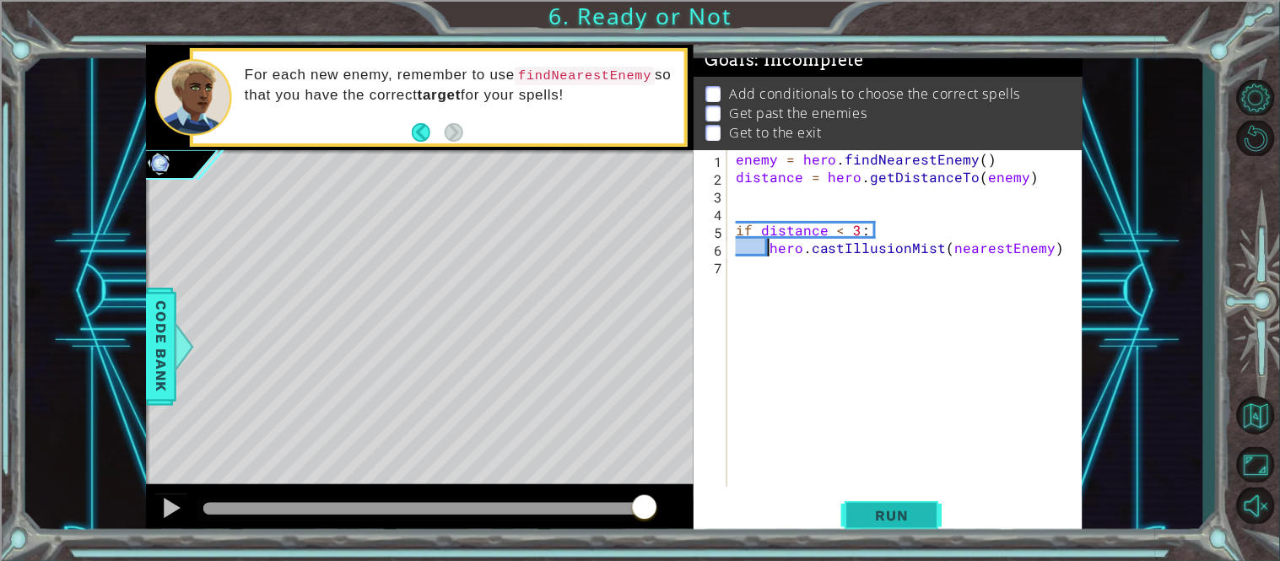
click at [915, 508] on span "Run" at bounding box center [892, 515] width 67 height 17
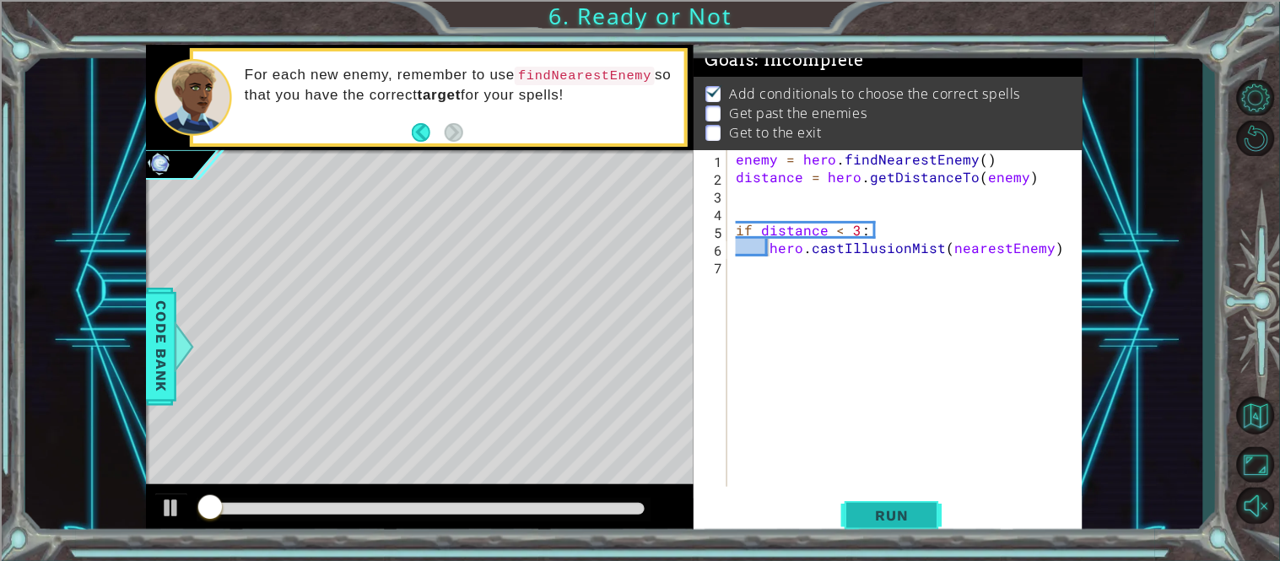
click at [915, 508] on span "Run" at bounding box center [892, 515] width 67 height 17
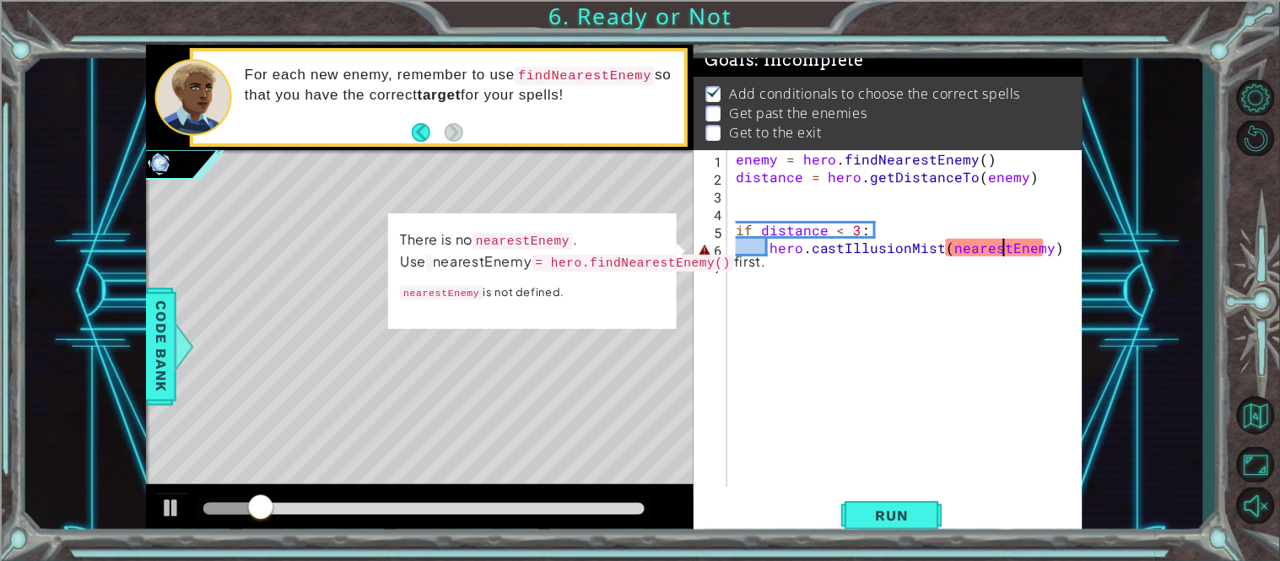
click at [1004, 245] on div "enemy = hero . findNearestEnemy ( ) distance = hero . getDistanceTo ( enemy ) i…" at bounding box center [909, 336] width 355 height 372
click at [1012, 246] on div "enemy = hero . findNearestEnemy ( ) distance = hero . getDistanceTo ( enemy ) i…" at bounding box center [909, 336] width 355 height 372
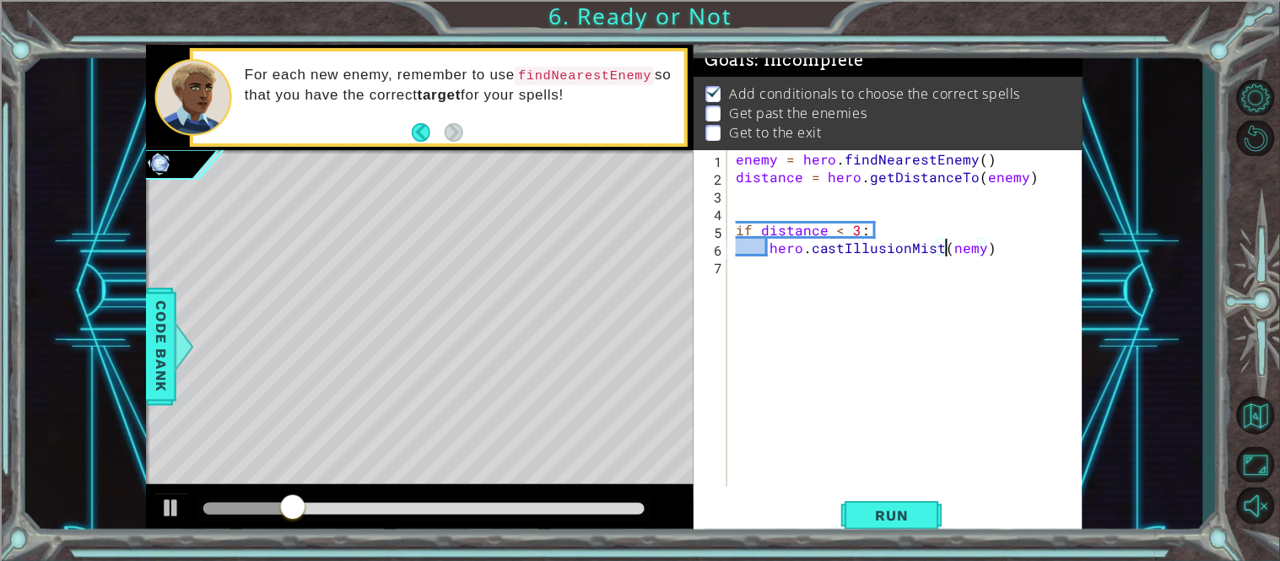
scroll to position [0, 13]
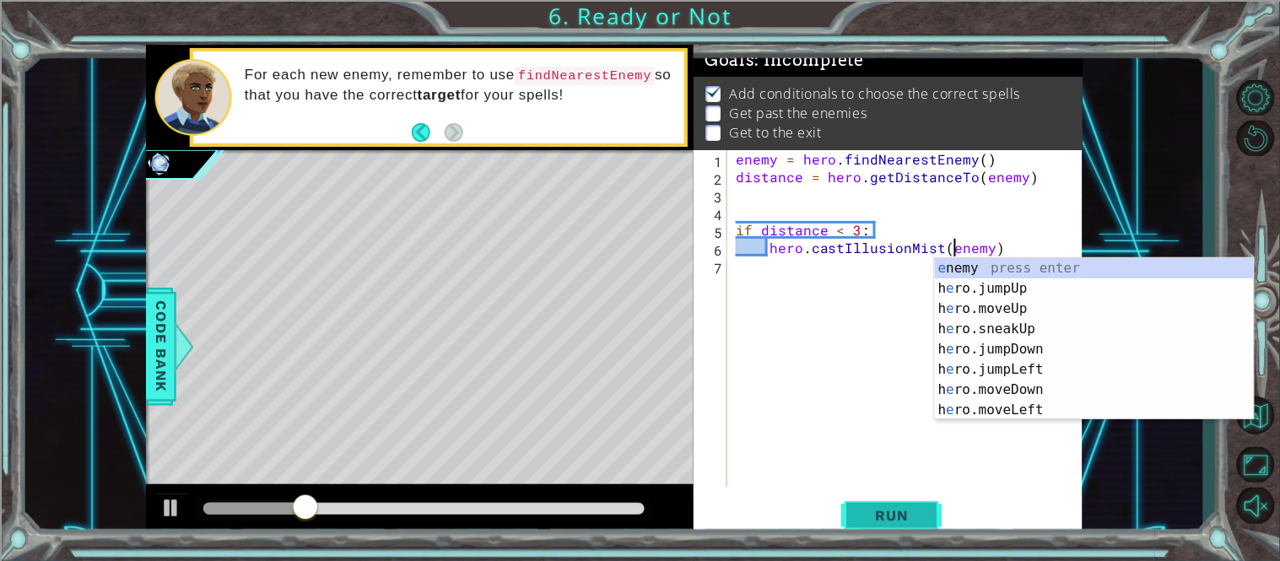
type textarea "hero.castIllusionMist(enemy)"
click at [932, 512] on button "Run" at bounding box center [891, 515] width 101 height 39
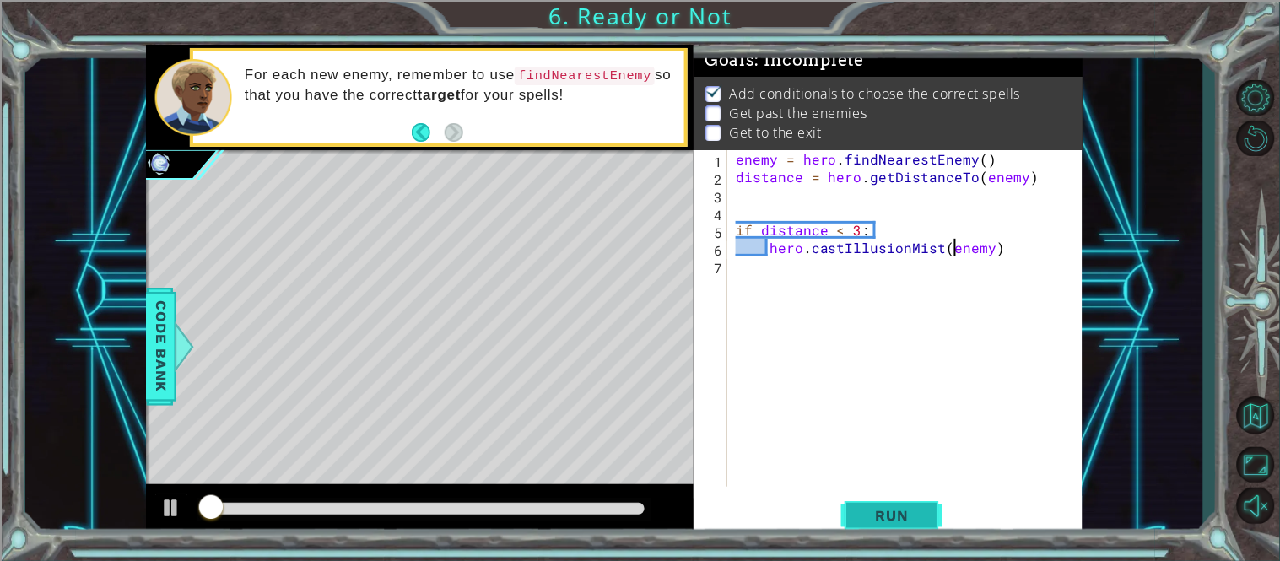
click at [932, 512] on button "Run" at bounding box center [891, 515] width 101 height 39
click at [881, 285] on div "enemy = hero . findNearestEnemy ( ) distance = hero . getDistanceTo ( enemy ) i…" at bounding box center [909, 336] width 355 height 372
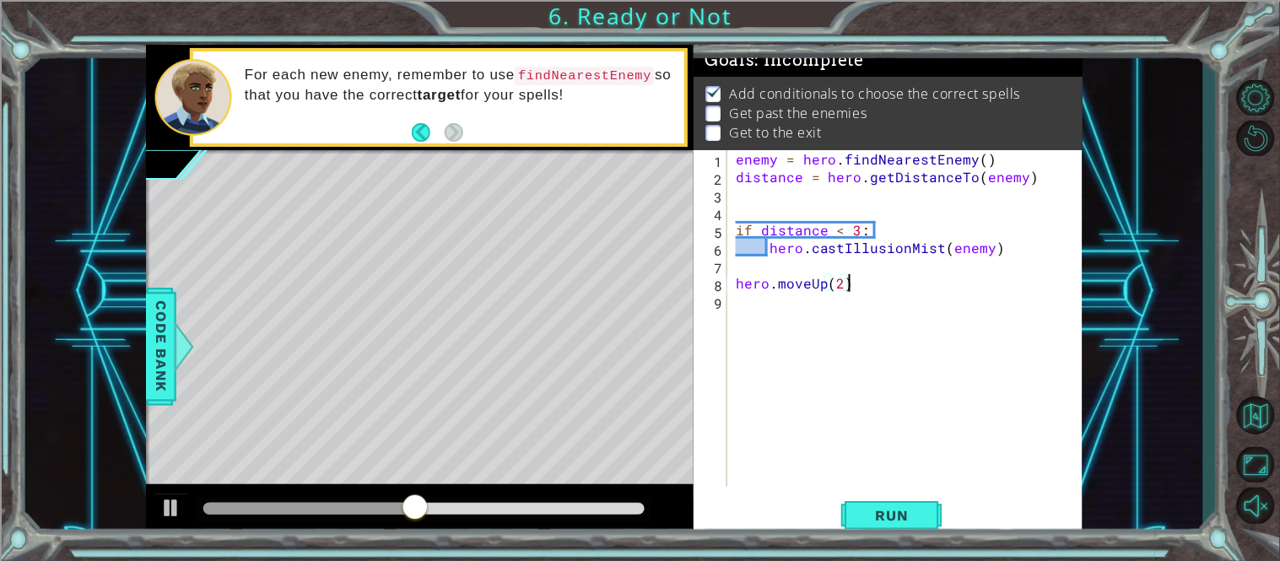
scroll to position [0, 5]
click at [912, 514] on span "Run" at bounding box center [892, 515] width 67 height 17
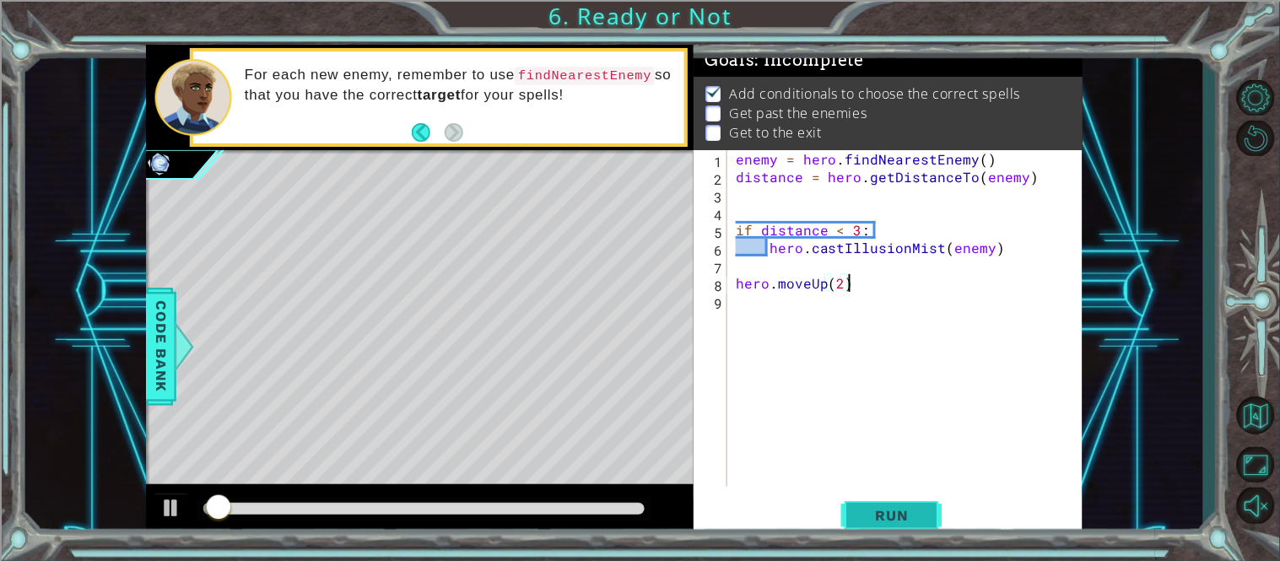
click at [912, 514] on span "Run" at bounding box center [892, 515] width 67 height 17
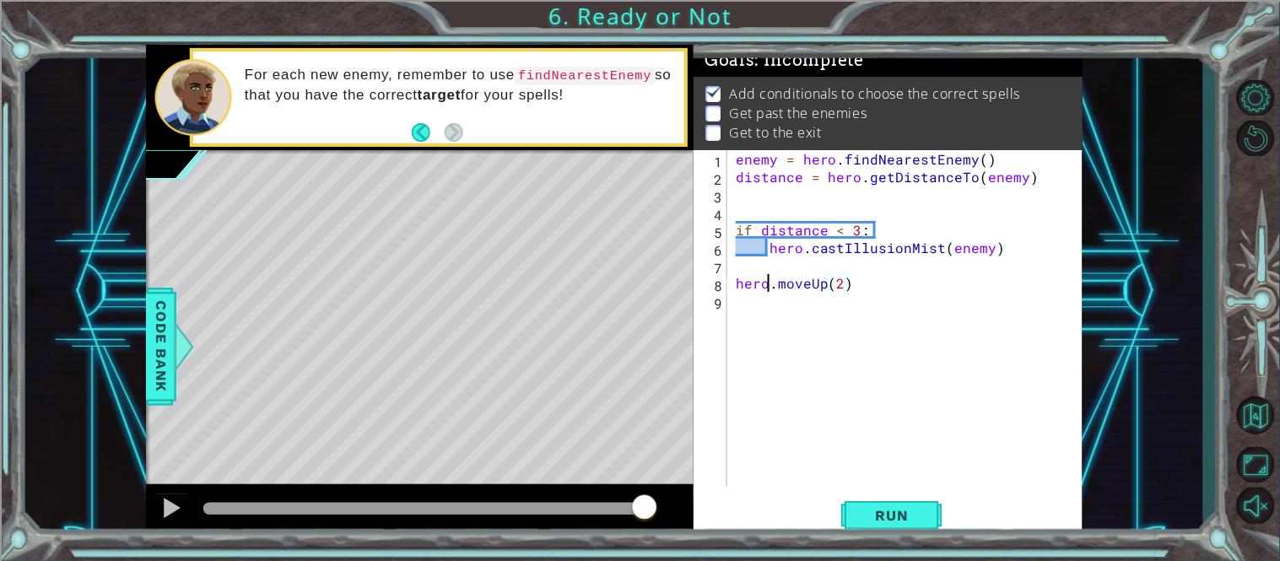
click at [765, 279] on div "enemy = hero . findNearestEnemy ( ) distance = hero . getDistanceTo ( enemy ) i…" at bounding box center [909, 336] width 355 height 372
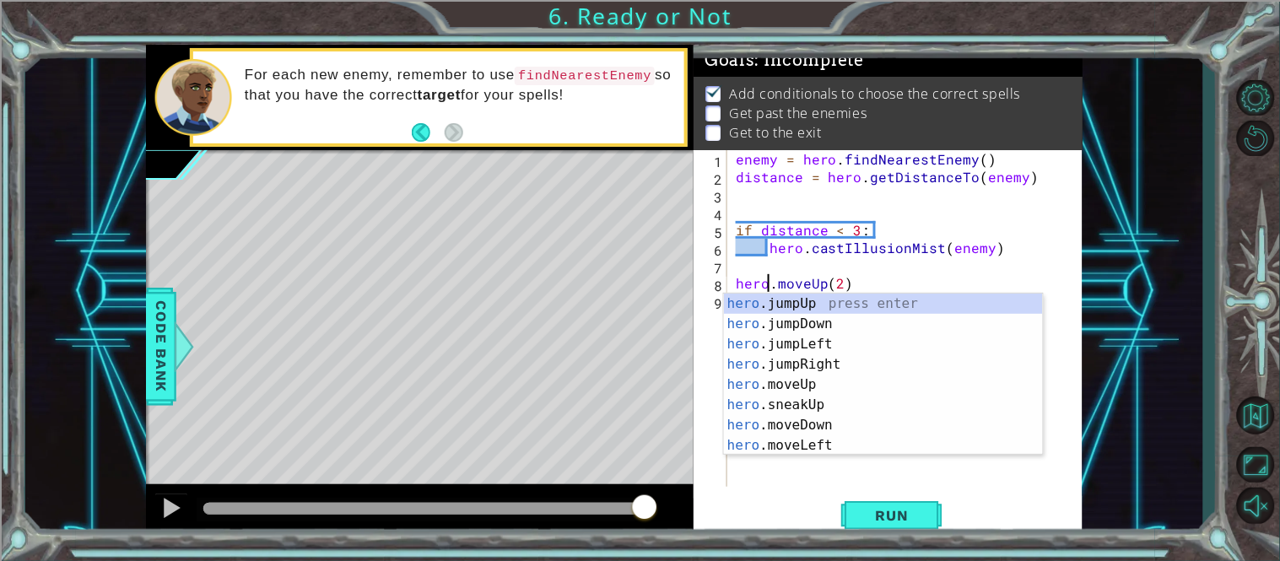
scroll to position [0, 3]
click at [802, 283] on div "enemy = hero . findNearestEnemy ( ) distance = hero . getDistanceTo ( enemy ) i…" at bounding box center [909, 336] width 355 height 372
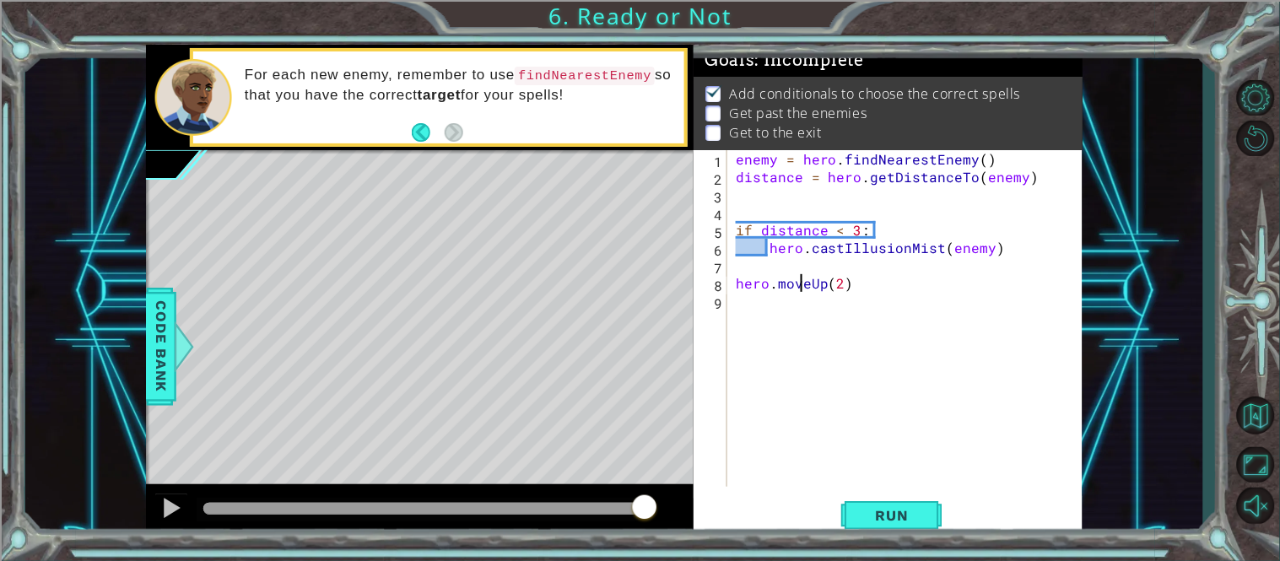
click at [802, 283] on div "enemy = hero . findNearestEnemy ( ) distance = hero . getDistanceTo ( enemy ) i…" at bounding box center [909, 336] width 355 height 372
click at [811, 288] on div "enemy = hero . findNearestEnemy ( ) distance = hero . getDistanceTo ( enemy ) i…" at bounding box center [909, 336] width 355 height 372
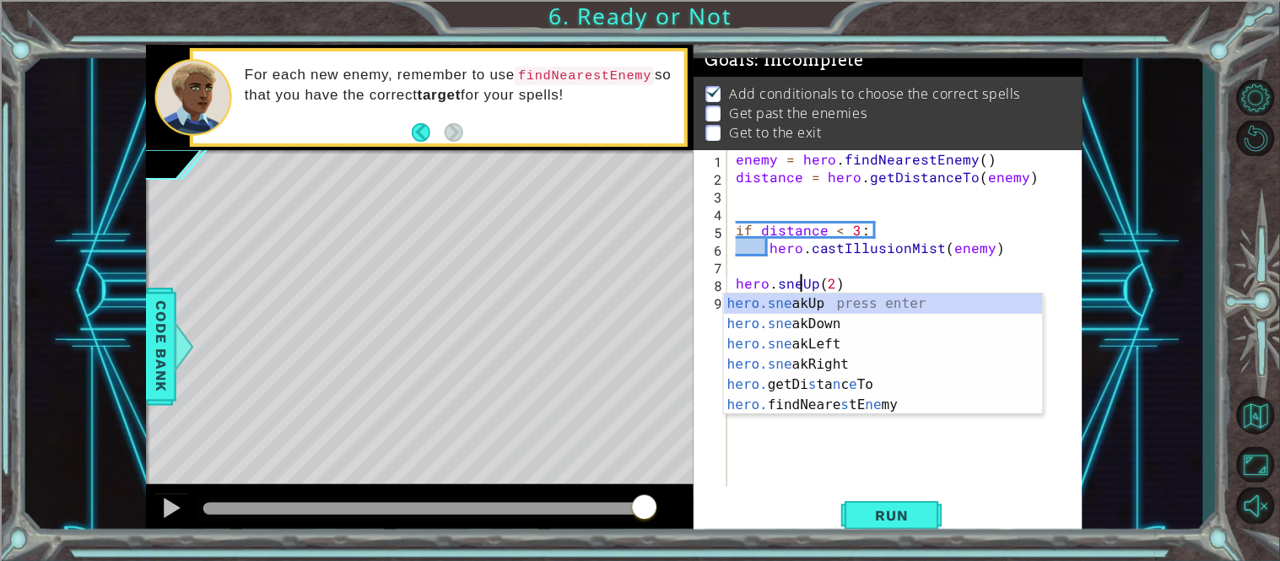
scroll to position [0, 4]
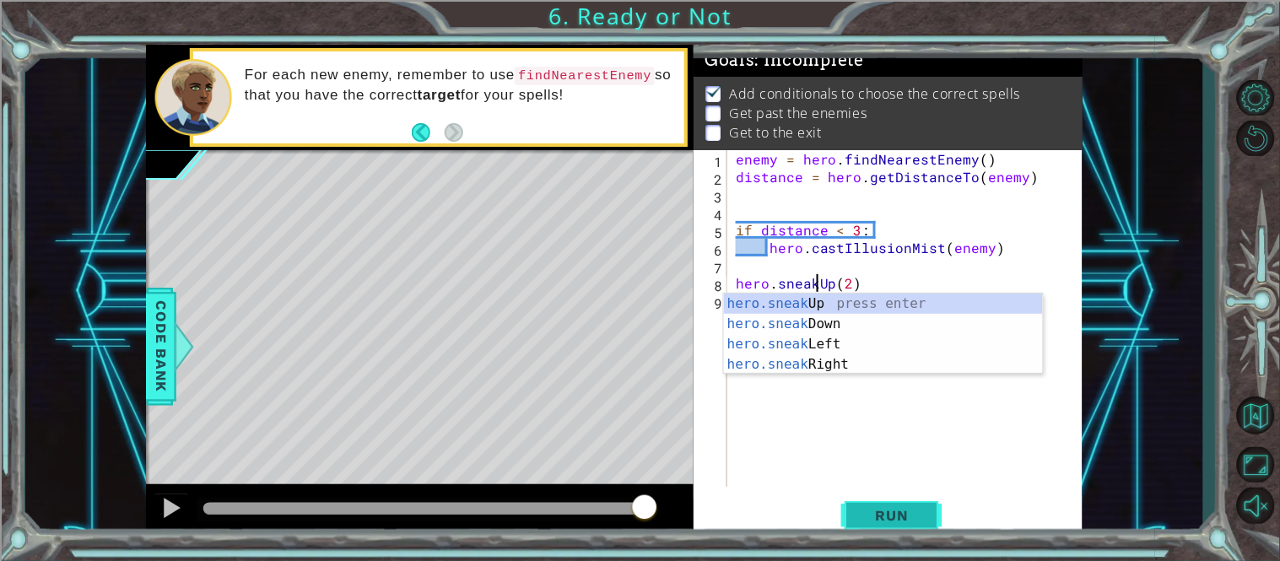
type textarea "hero.sneakUp(2)"
click at [892, 515] on span "Run" at bounding box center [892, 515] width 67 height 17
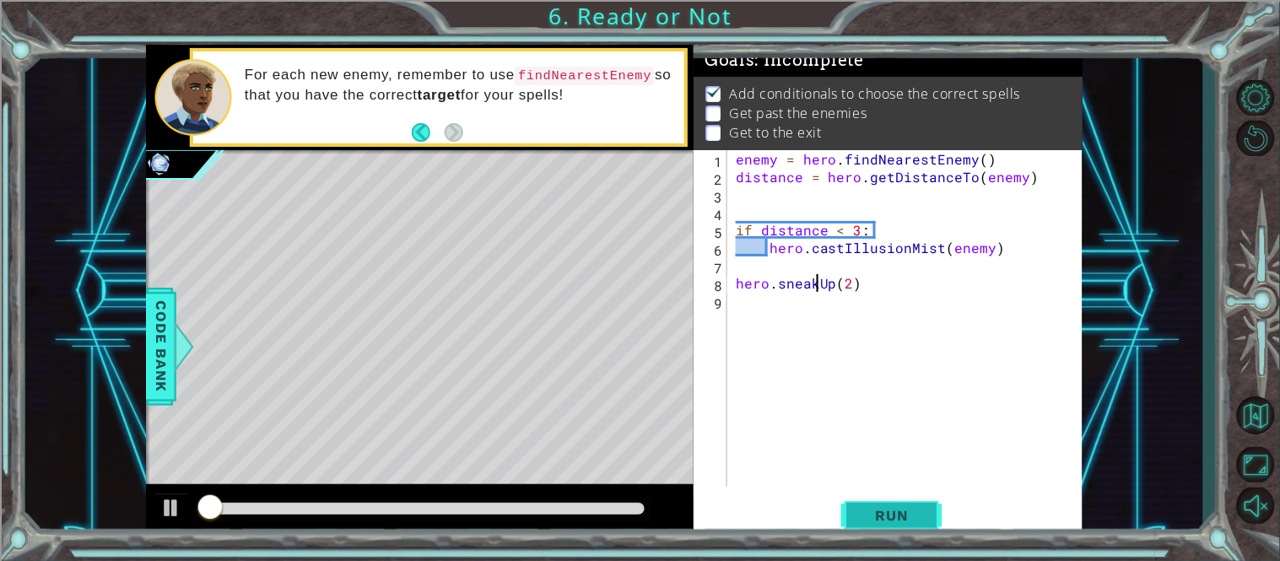
click at [892, 515] on span "Run" at bounding box center [892, 515] width 67 height 17
click at [829, 340] on div "enemy = hero . findNearestEnemy ( ) distance = hero . getDistanceTo ( enemy ) i…" at bounding box center [909, 336] width 355 height 372
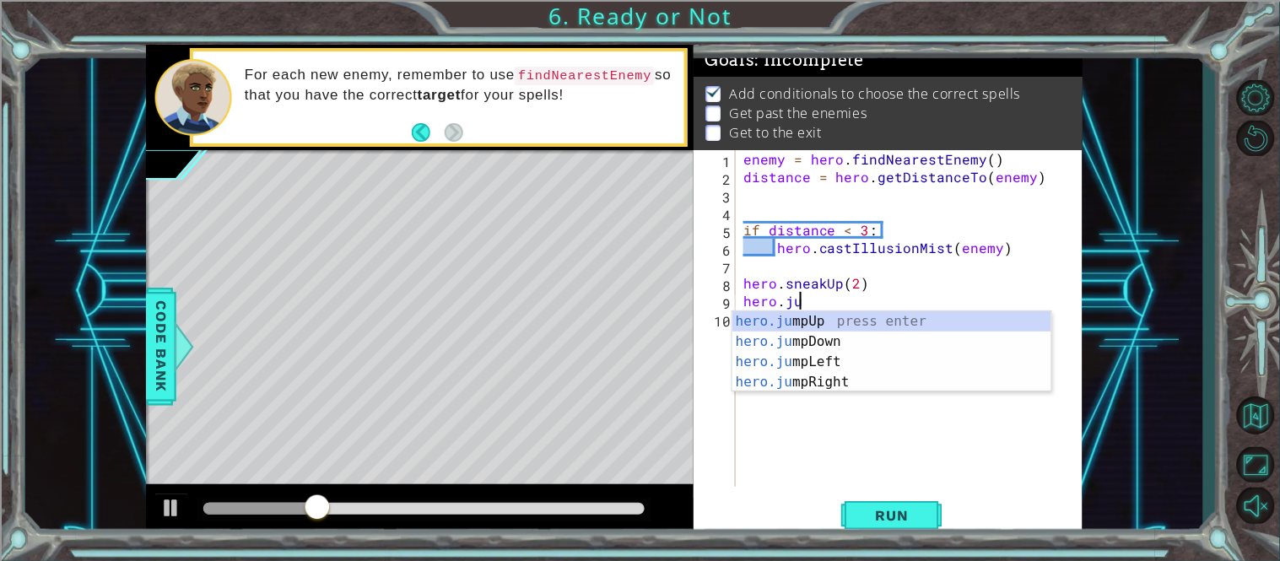
scroll to position [0, 3]
type textarea "hero.jump"
click at [900, 311] on div "hero.jump Up press enter hero.jump Down press enter hero.jump Left press enter …" at bounding box center [891, 371] width 319 height 121
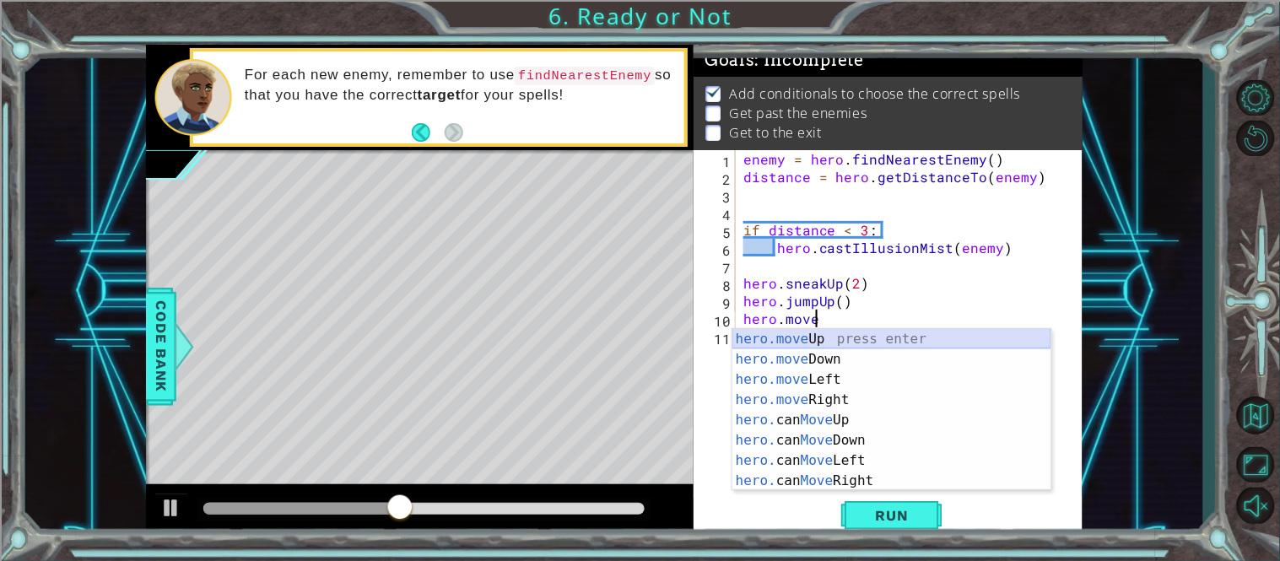
click at [881, 337] on div "hero.move Up press enter hero.move Down press enter hero.move Left press enter …" at bounding box center [891, 430] width 319 height 202
type textarea "hero.moveUp(1)"
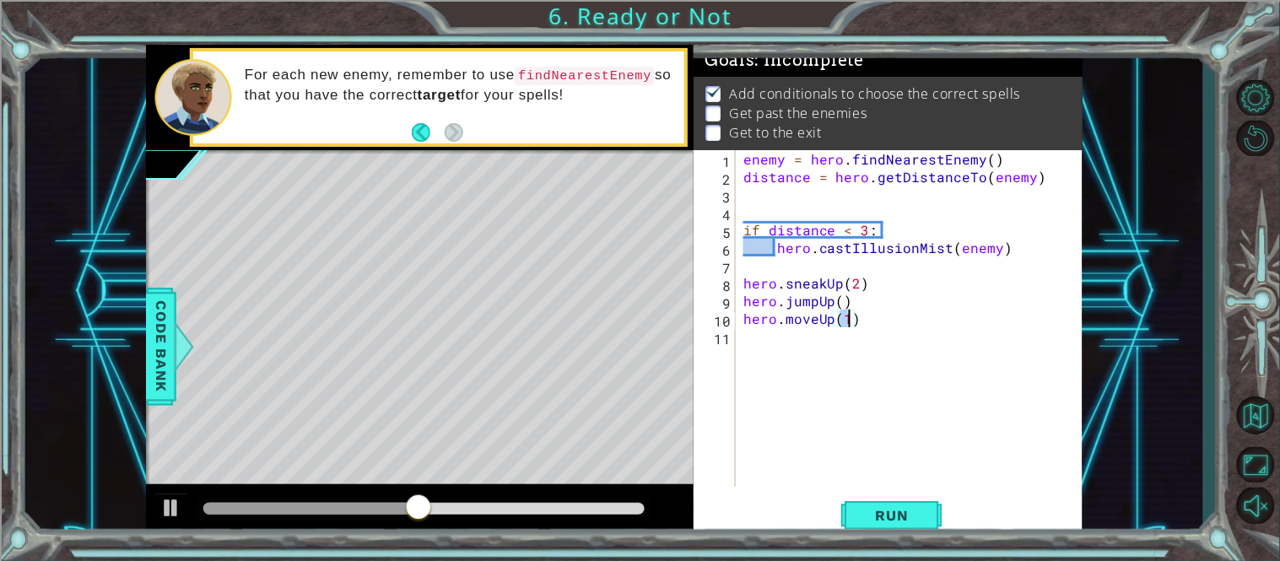
click at [841, 339] on div "enemy = hero . findNearestEnemy ( ) distance = hero . getDistanceTo ( enemy ) i…" at bounding box center [914, 336] width 348 height 372
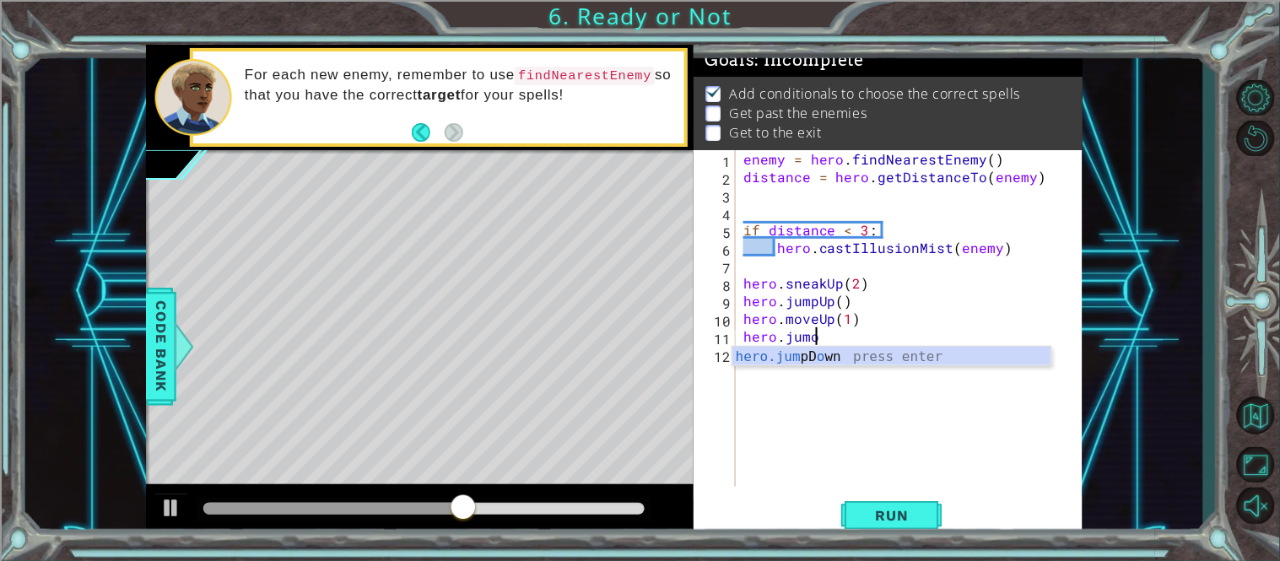
type textarea "hero.jum"
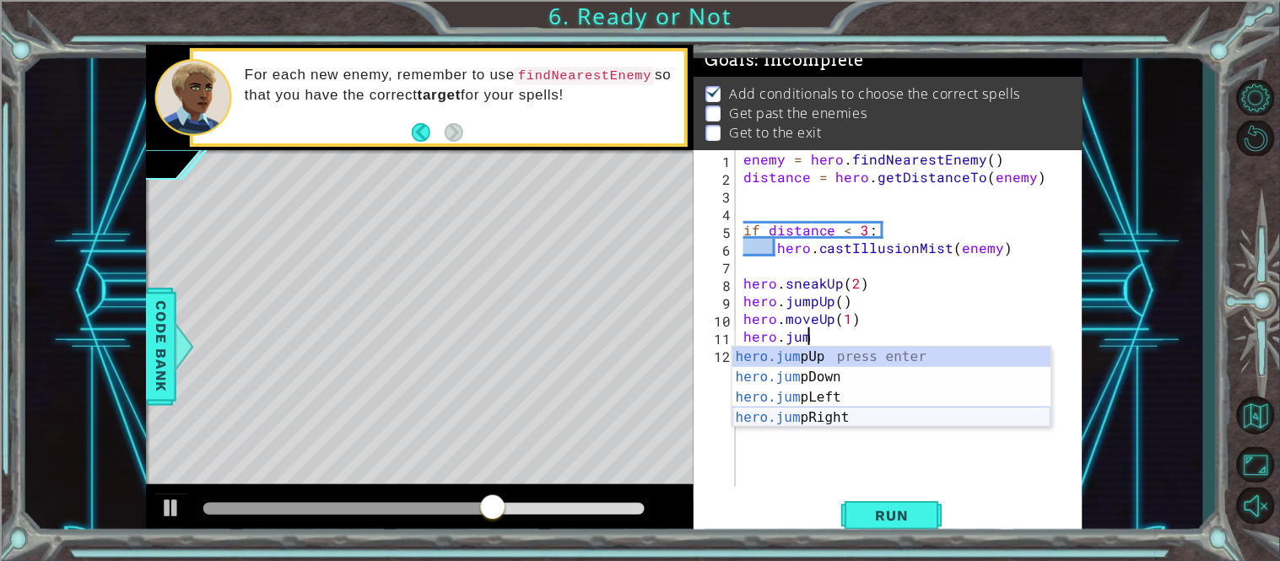
click at [873, 412] on div "hero.jum pUp press enter hero.jum pDown press enter hero.jum pLeft press enter …" at bounding box center [891, 407] width 319 height 121
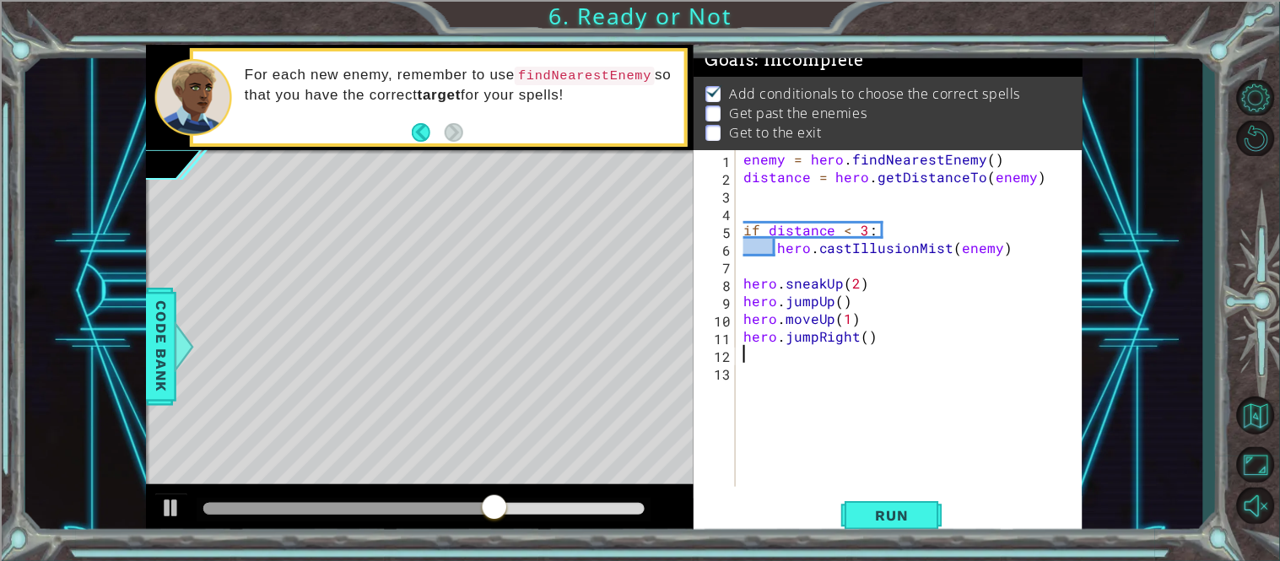
scroll to position [0, 0]
click at [824, 350] on div "enemy = hero . findNearestEnemy ( ) distance = hero . getDistanceTo ( enemy ) i…" at bounding box center [914, 336] width 348 height 372
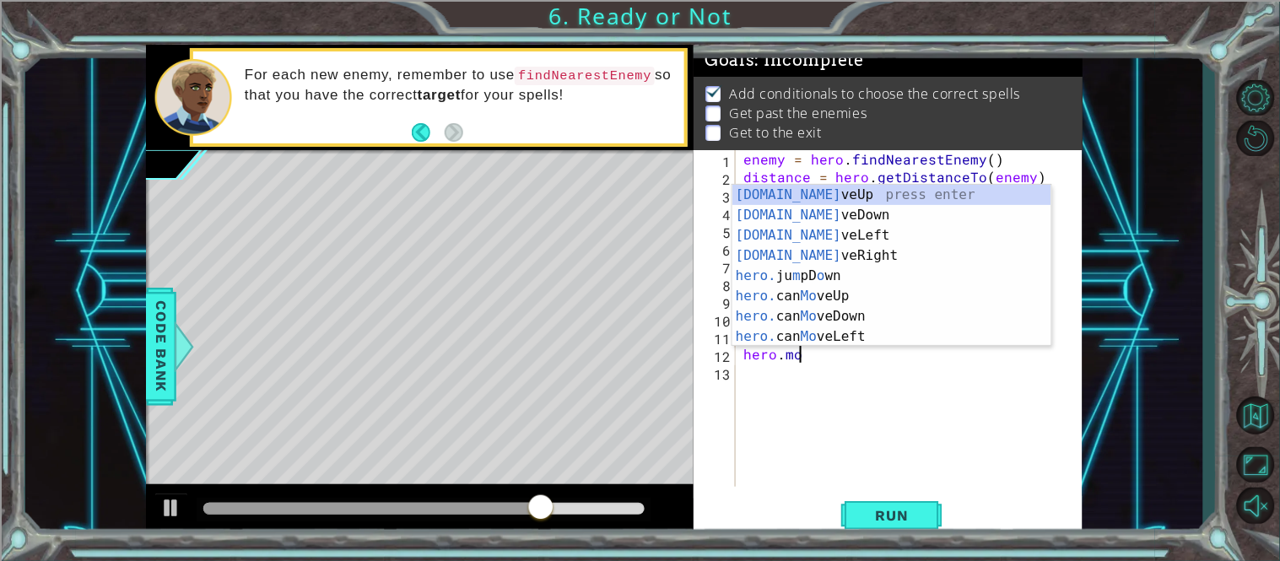
scroll to position [0, 3]
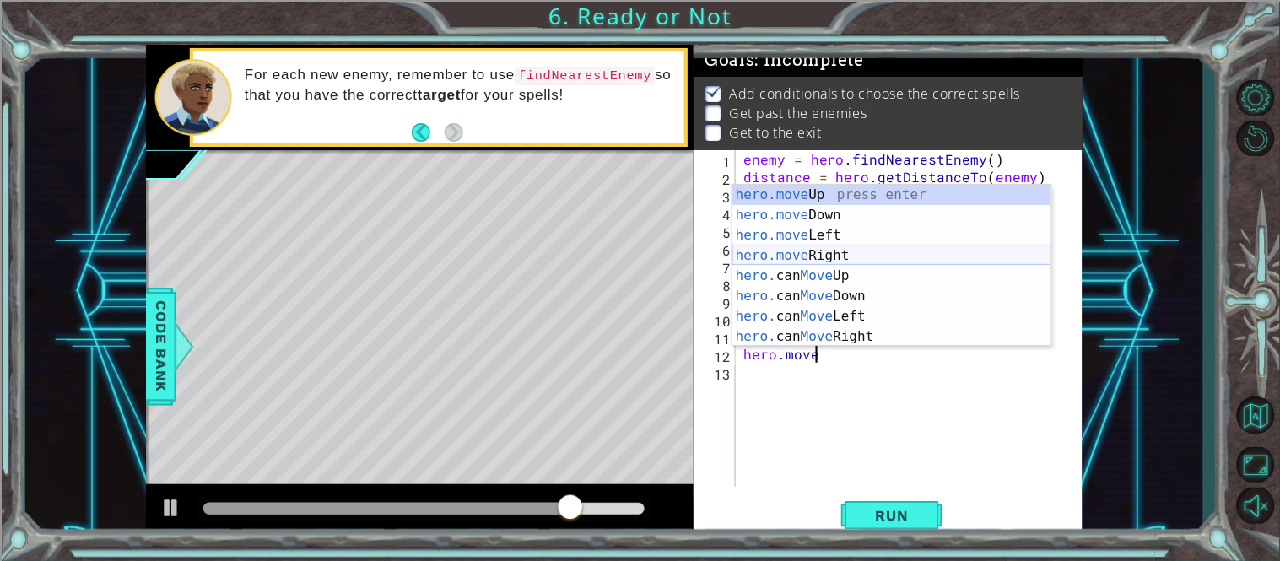
click at [832, 256] on div "hero.move Up press enter hero.move Down press enter hero.move Left press enter …" at bounding box center [891, 286] width 319 height 202
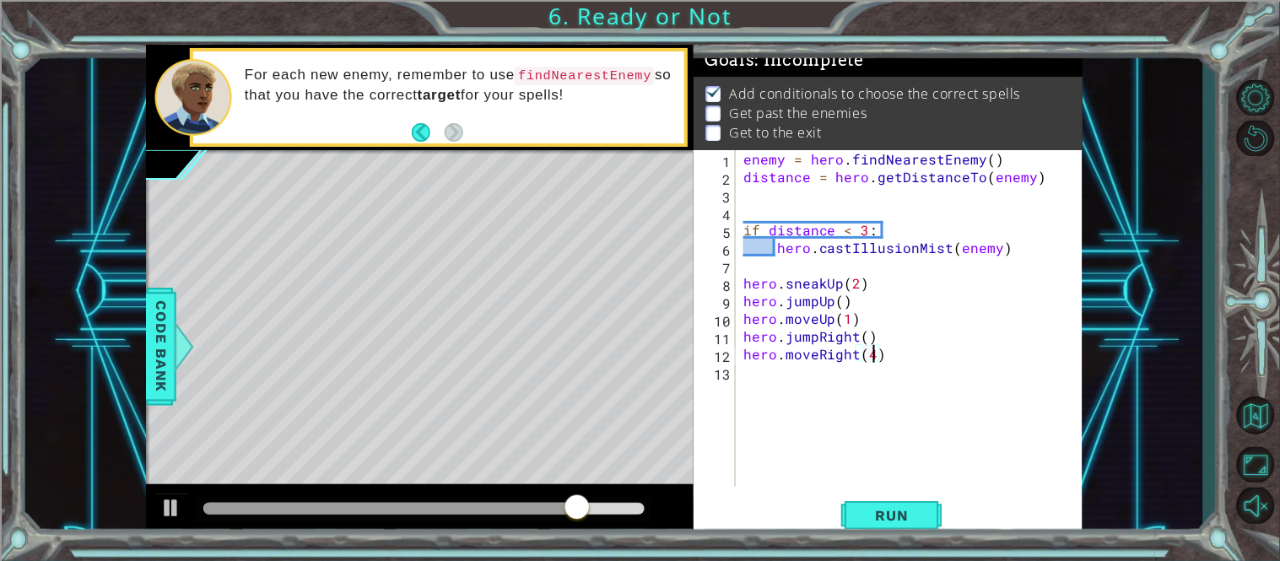
scroll to position [0, 7]
type textarea "hero.moveRight(4)"
click at [872, 516] on span "Run" at bounding box center [892, 515] width 67 height 17
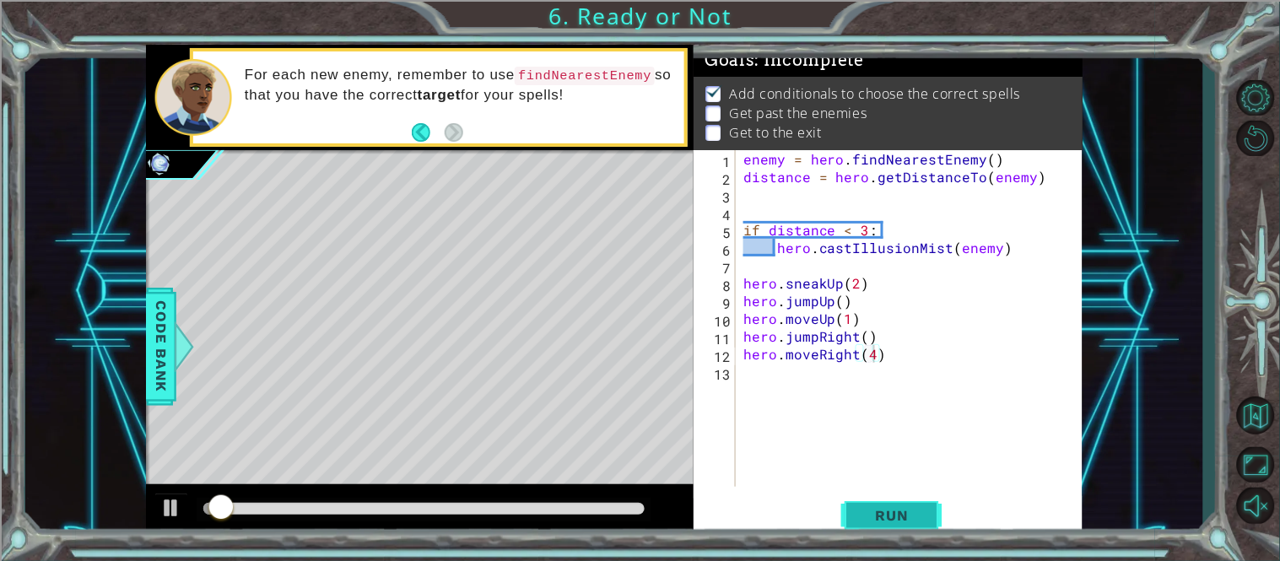
click at [865, 505] on button "Run" at bounding box center [891, 515] width 101 height 39
click at [845, 412] on div "enemy = hero . findNearestEnemy ( ) distance = hero . getDistanceTo ( enemy ) i…" at bounding box center [914, 336] width 348 height 372
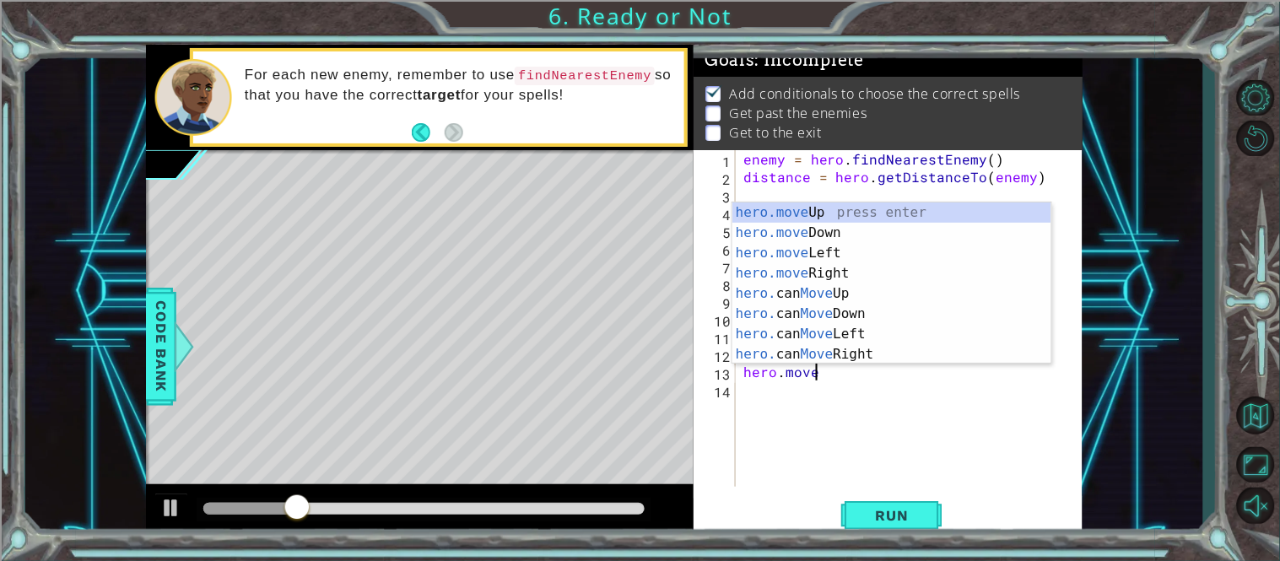
scroll to position [0, 3]
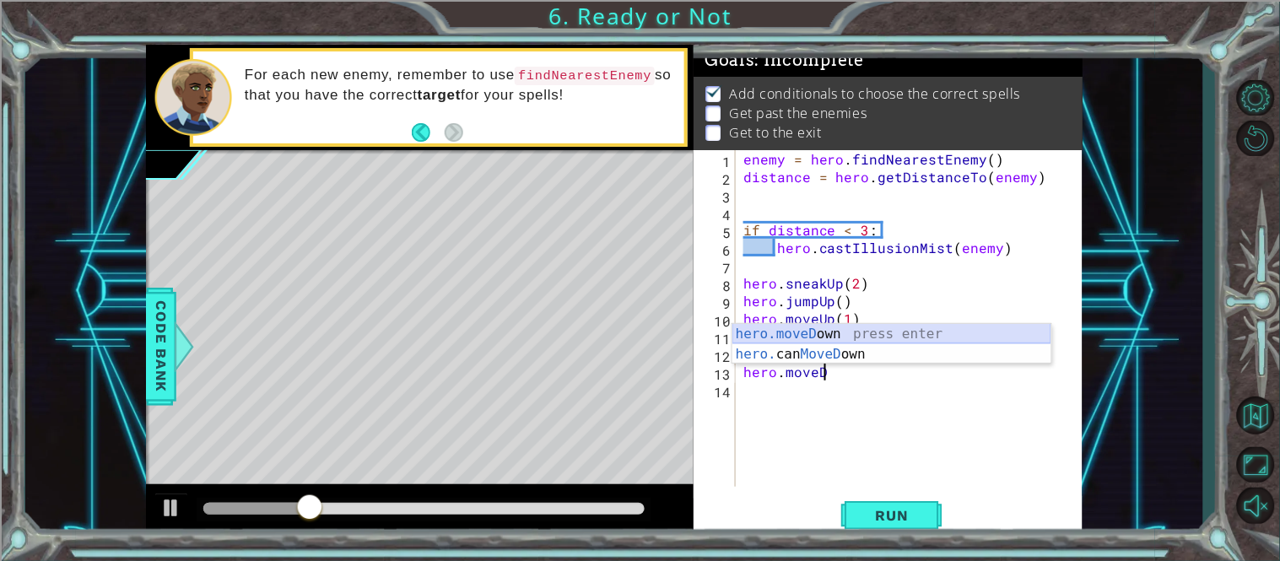
click at [865, 332] on div "hero.moveD own press enter hero. can MoveD own press enter" at bounding box center [891, 364] width 319 height 81
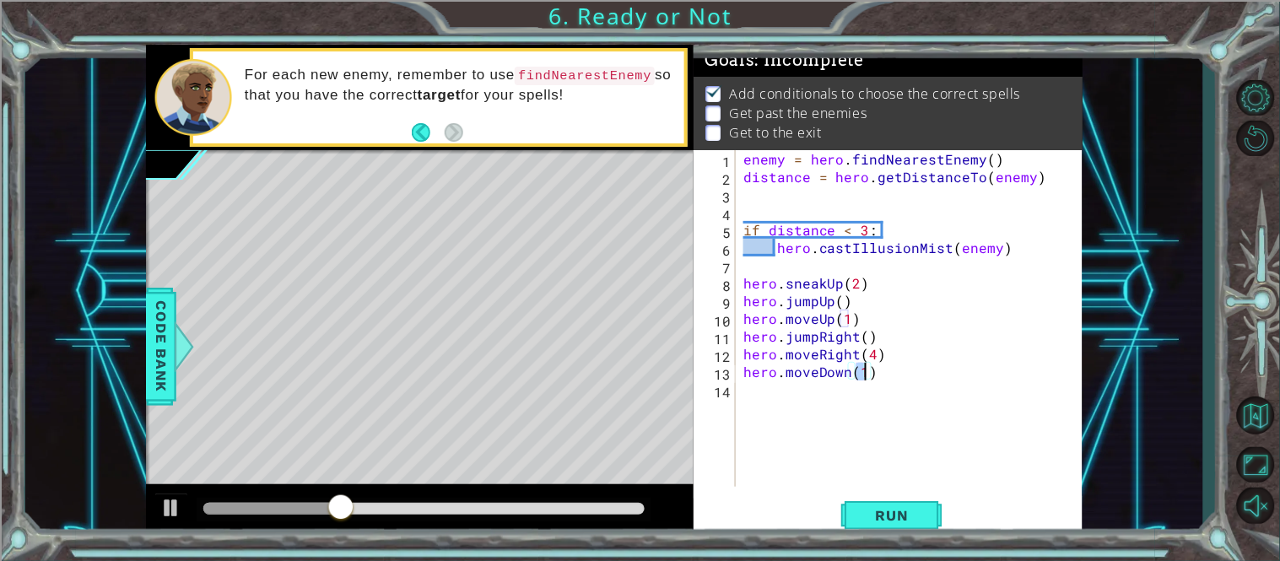
type textarea "hero.moveDown(3)"
click at [818, 419] on div "enemy = hero . findNearestEnemy ( ) distance = hero . getDistanceTo ( enemy ) i…" at bounding box center [914, 336] width 348 height 372
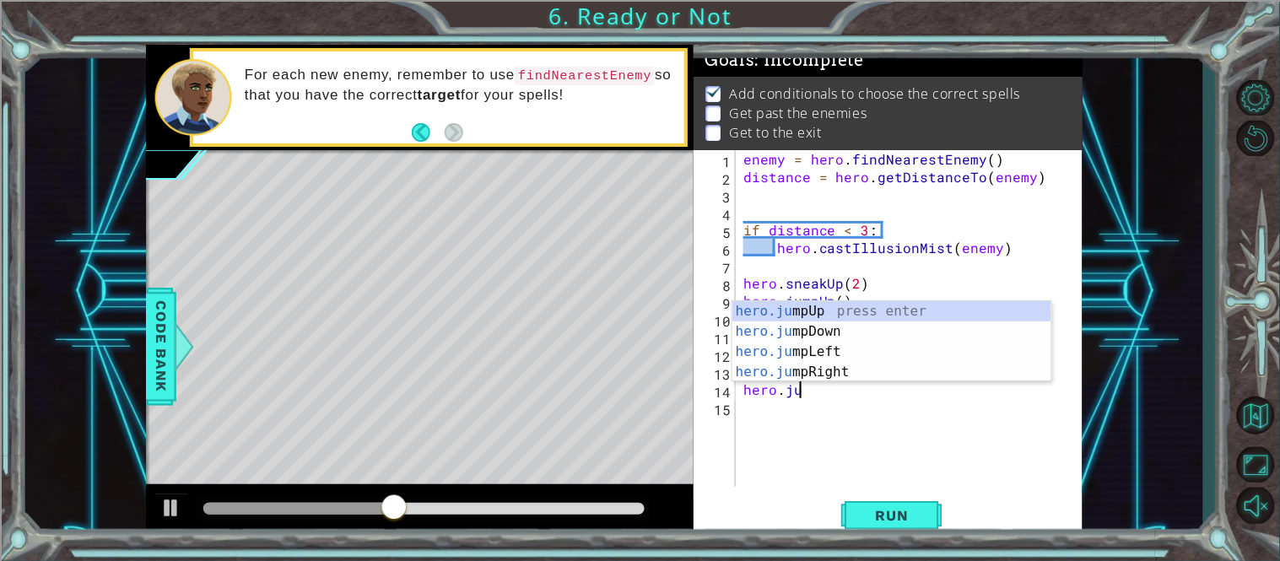
scroll to position [0, 3]
type textarea "hero.jump"
click at [864, 332] on div "hero.jump Up press enter hero.jump Down press enter hero.jump Left press enter …" at bounding box center [891, 361] width 319 height 121
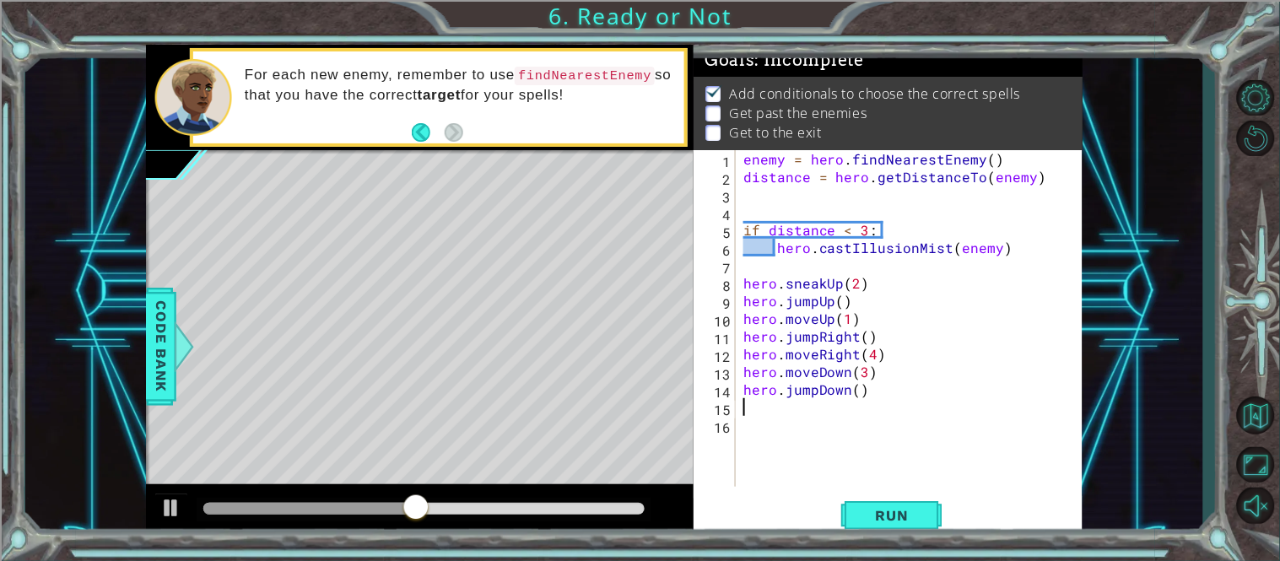
scroll to position [0, 0]
click at [894, 516] on span "Run" at bounding box center [892, 515] width 67 height 17
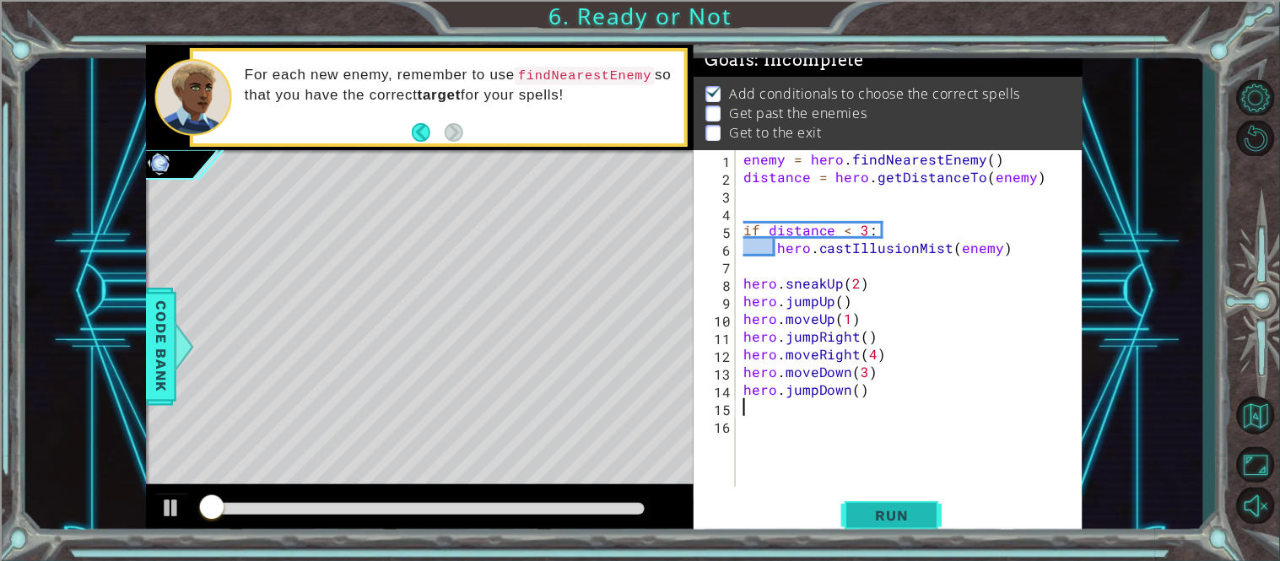
click at [894, 516] on span "Run" at bounding box center [892, 515] width 67 height 17
click at [588, 517] on div at bounding box center [424, 510] width 455 height 24
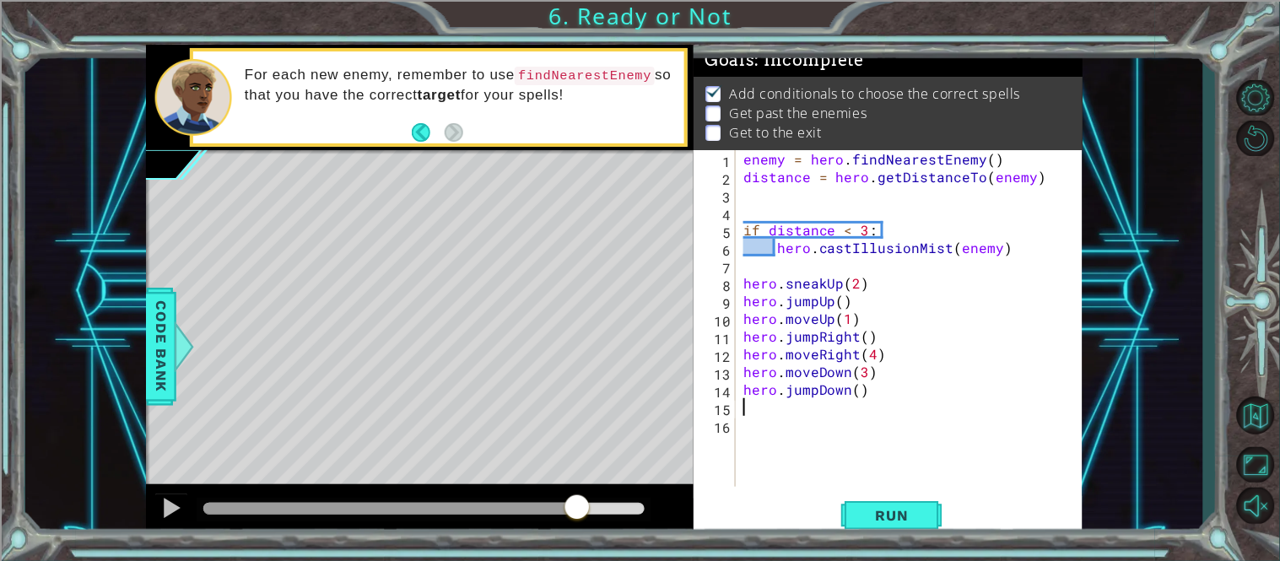
click at [577, 508] on div at bounding box center [423, 509] width 441 height 12
click at [509, 501] on div at bounding box center [424, 510] width 455 height 24
click at [483, 510] on div at bounding box center [390, 509] width 374 height 12
click at [170, 512] on div at bounding box center [171, 508] width 22 height 22
click at [380, 502] on div at bounding box center [424, 510] width 455 height 24
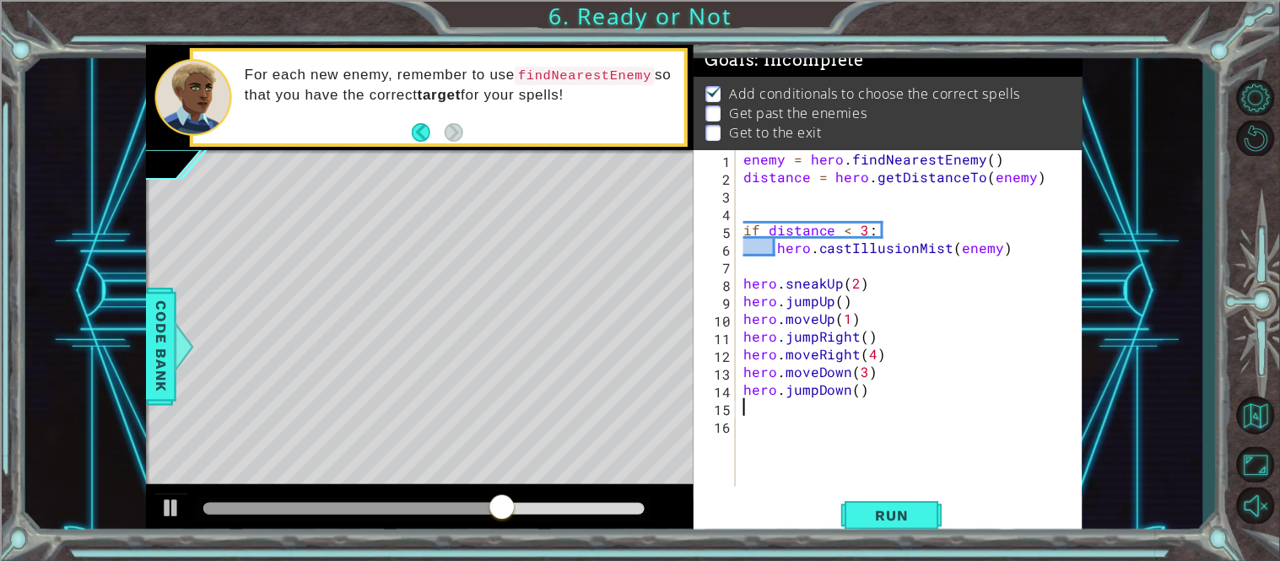
click at [371, 507] on div at bounding box center [352, 509] width 299 height 12
click at [164, 508] on div at bounding box center [171, 508] width 22 height 22
click at [283, 520] on div at bounding box center [424, 510] width 455 height 24
click at [262, 508] on div at bounding box center [293, 509] width 180 height 12
click at [165, 508] on div at bounding box center [171, 508] width 22 height 22
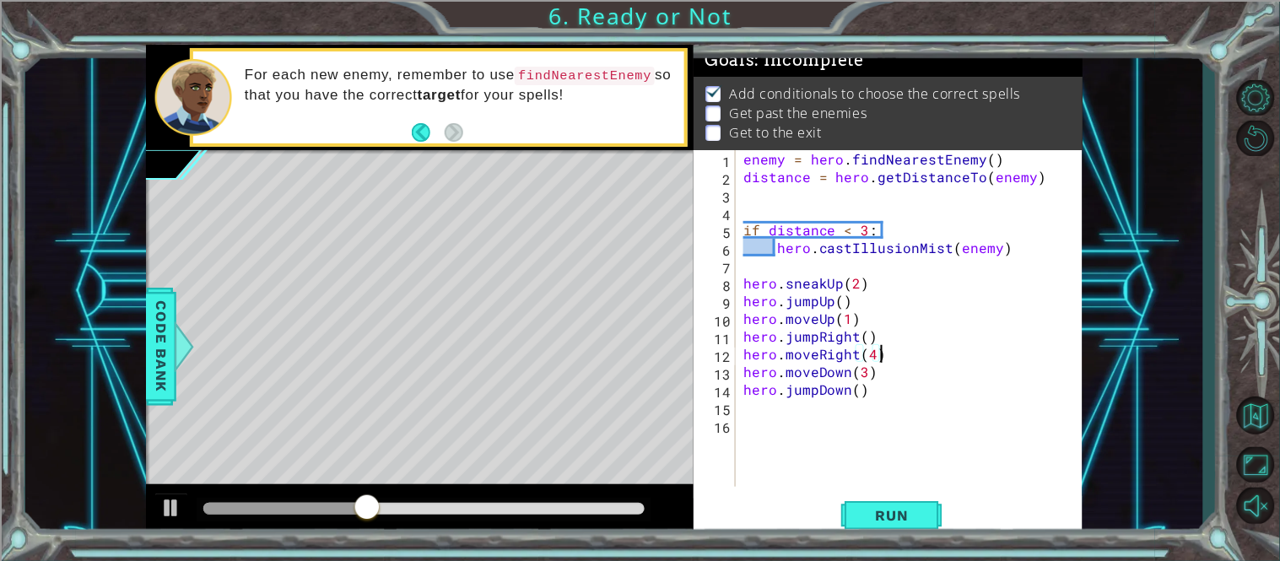
click at [885, 353] on div "enemy = hero . findNearestEnemy ( ) distance = hero . getDistanceTo ( enemy ) i…" at bounding box center [914, 336] width 348 height 372
click at [870, 356] on div "enemy = hero . findNearestEnemy ( ) distance = hero . getDistanceTo ( enemy ) i…" at bounding box center [914, 336] width 348 height 372
click at [873, 505] on button "Run" at bounding box center [891, 515] width 101 height 39
click at [862, 375] on div "enemy = hero . findNearestEnemy ( ) distance = hero . getDistanceTo ( enemy ) i…" at bounding box center [914, 336] width 348 height 372
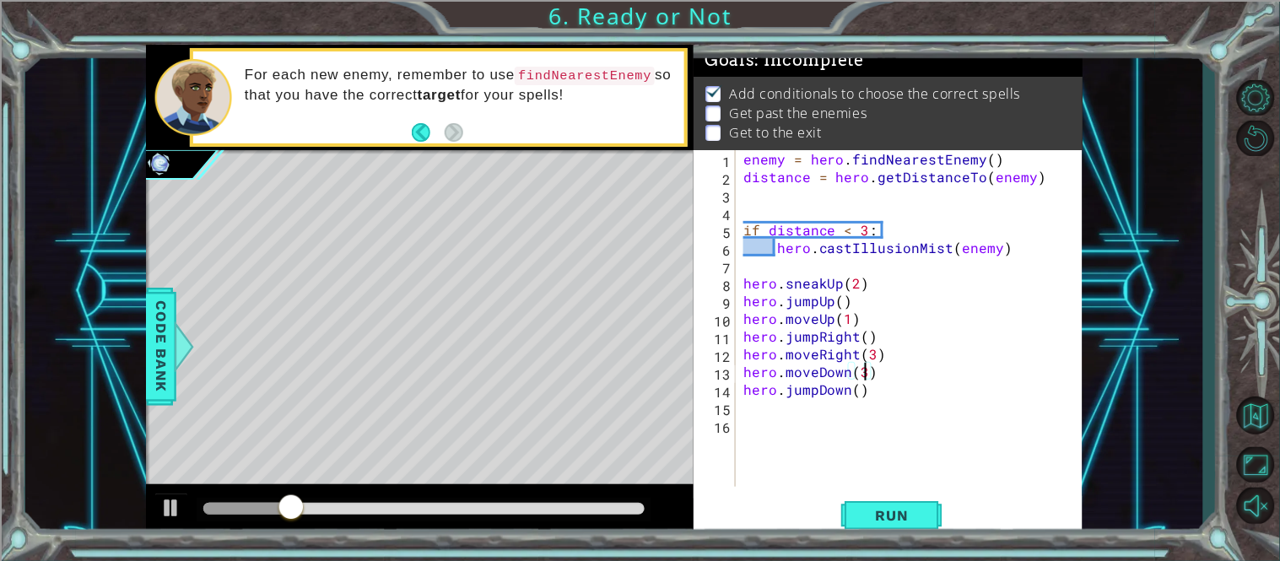
scroll to position [0, 6]
click at [899, 510] on span "Run" at bounding box center [892, 515] width 67 height 17
click at [594, 505] on div at bounding box center [423, 509] width 441 height 12
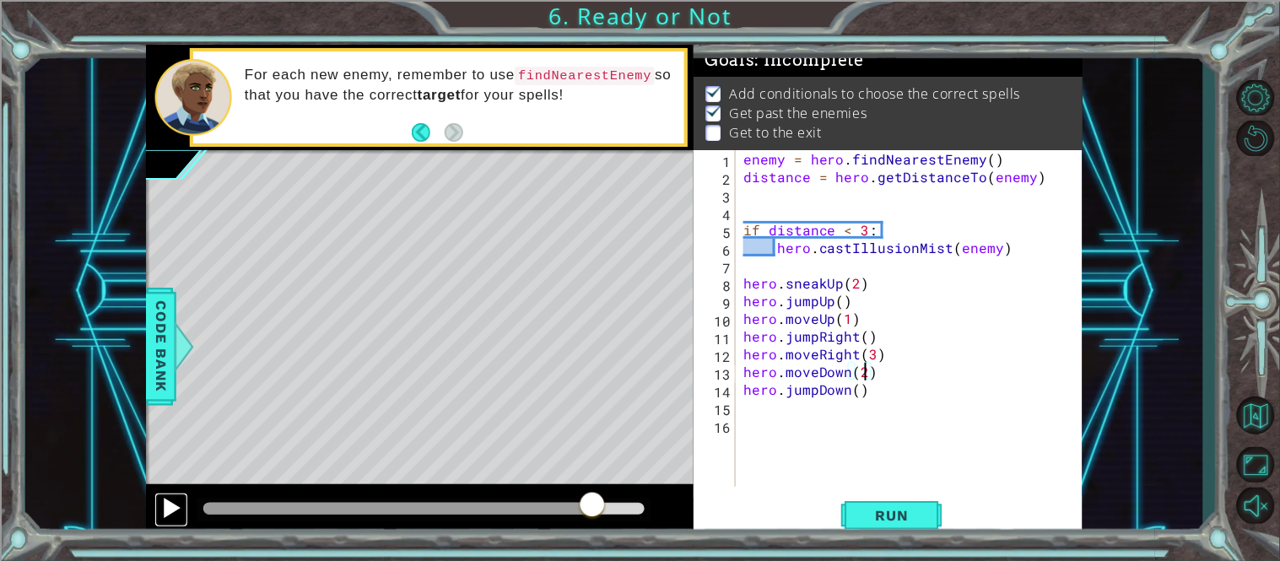
click at [170, 511] on div at bounding box center [171, 508] width 22 height 22
drag, startPoint x: 868, startPoint y: 388, endPoint x: 743, endPoint y: 394, distance: 125.0
click at [743, 394] on div "enemy = hero . findNearestEnemy ( ) distance = hero . getDistanceTo ( enemy ) i…" at bounding box center [914, 336] width 348 height 372
type textarea "hero.jumpDown()"
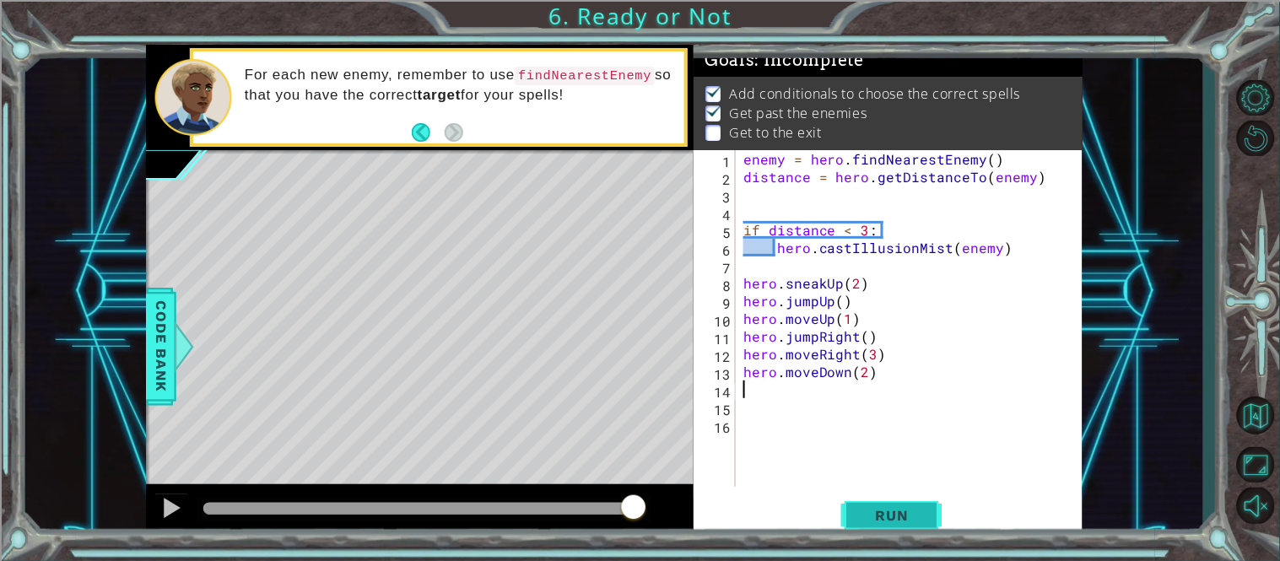
click at [899, 515] on span "Run" at bounding box center [892, 515] width 67 height 17
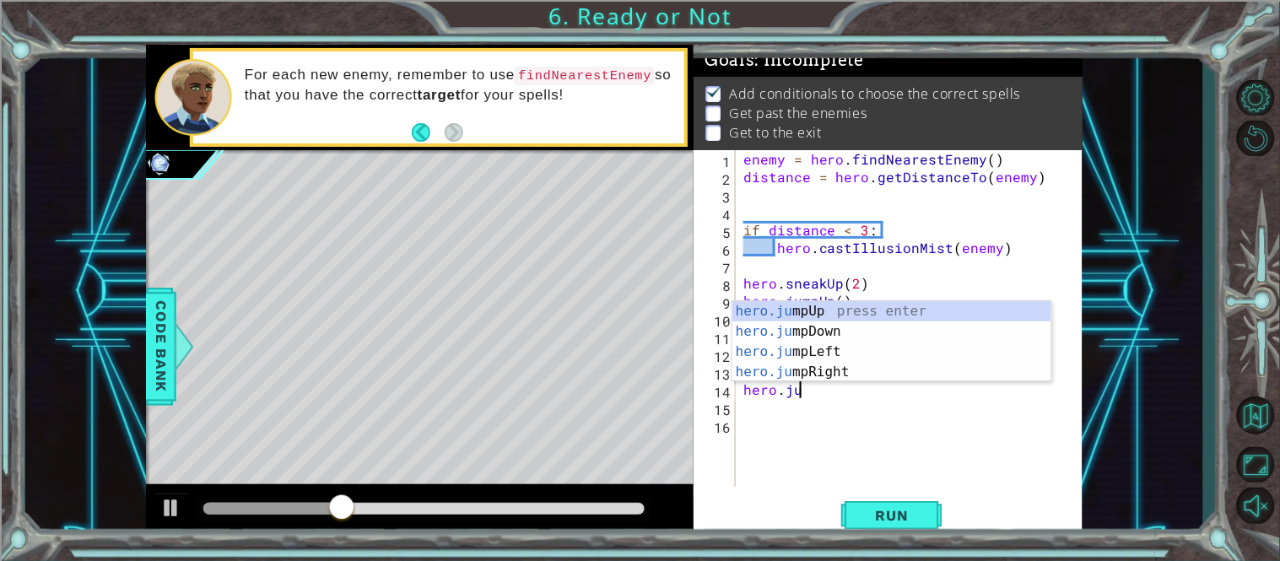
scroll to position [0, 3]
type textarea "hero.jump"
click at [847, 330] on div "hero.jump Up press enter hero.jump Down press enter hero.jump Left press enter …" at bounding box center [891, 361] width 319 height 121
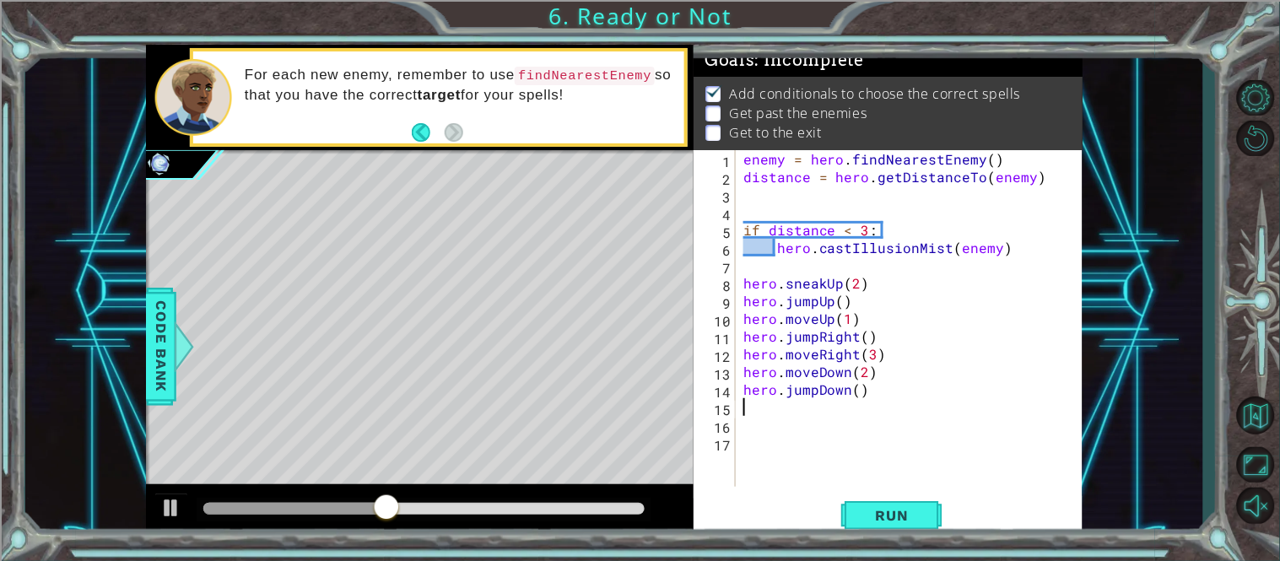
scroll to position [0, 0]
click at [883, 511] on span "Run" at bounding box center [892, 515] width 67 height 17
click at [845, 402] on div "enemy = hero . findNearestEnemy ( ) distance = hero . getDistanceTo ( enemy ) i…" at bounding box center [914, 336] width 348 height 372
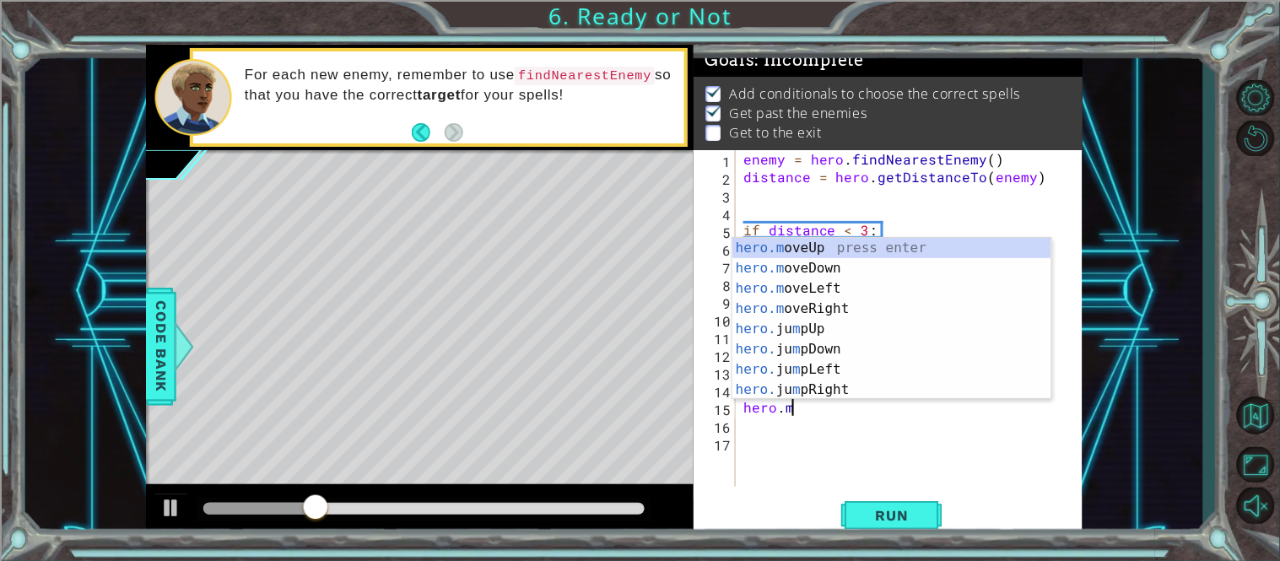
scroll to position [0, 3]
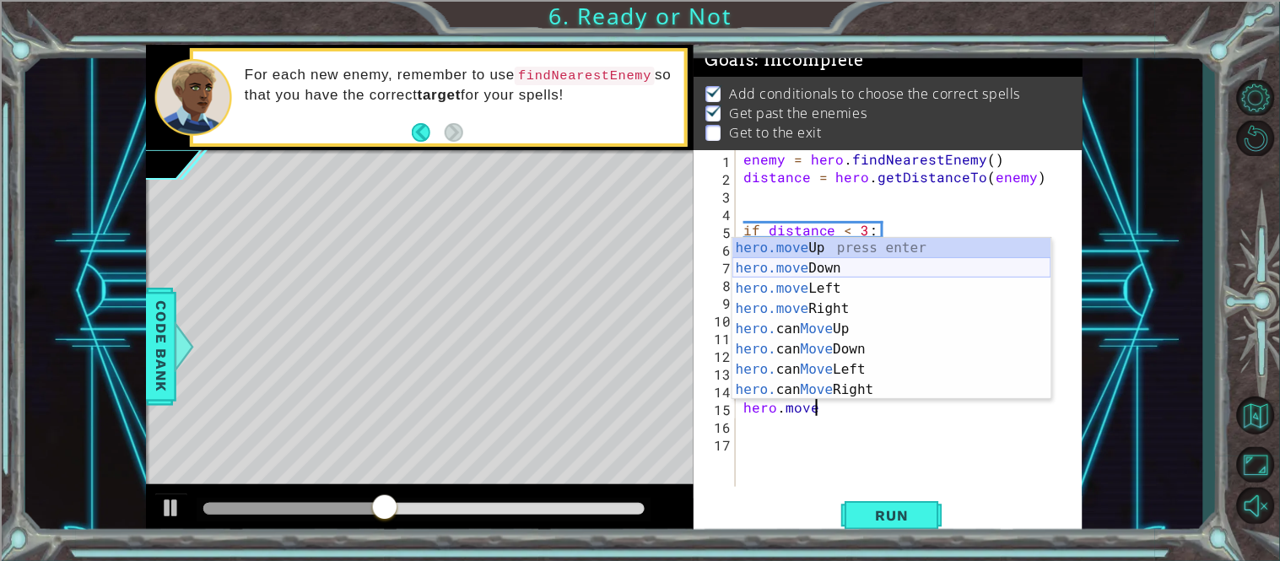
click at [825, 268] on div "hero.move Up press enter hero.move Down press enter hero.move Left press enter …" at bounding box center [891, 339] width 319 height 202
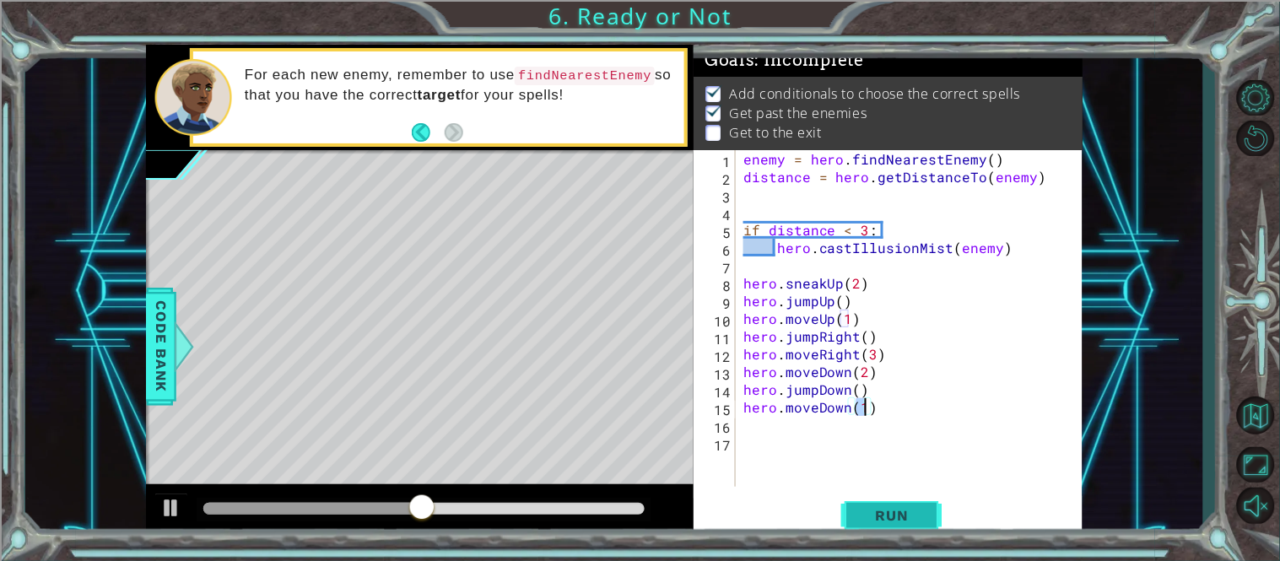
click at [889, 521] on span "Run" at bounding box center [892, 515] width 67 height 17
click at [901, 510] on span "Run" at bounding box center [892, 515] width 67 height 17
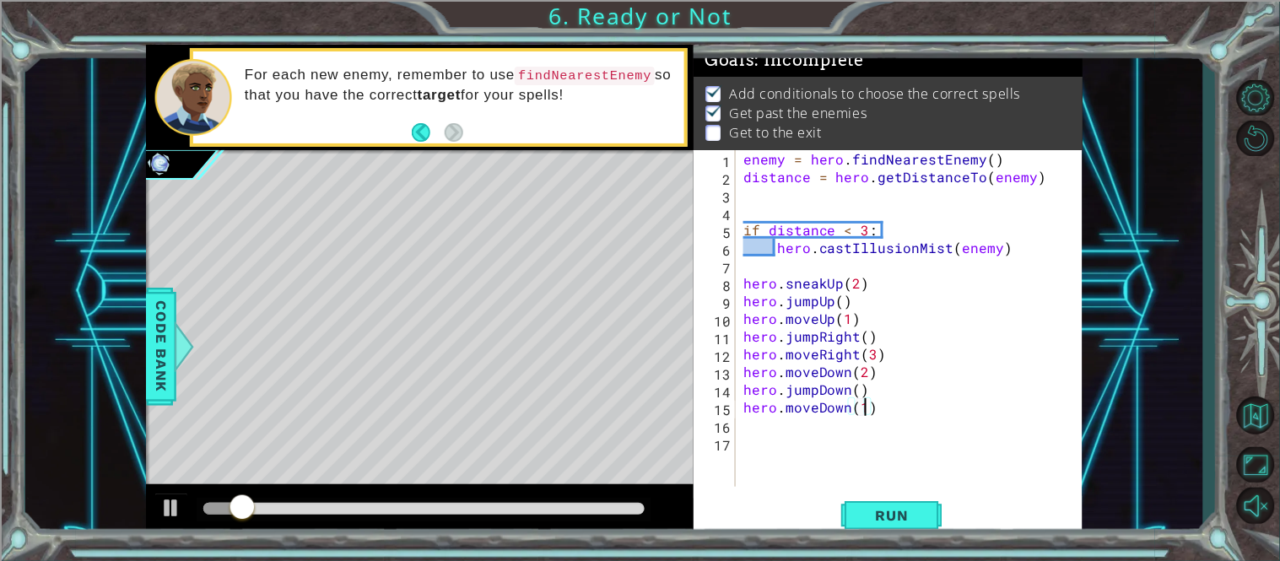
click at [858, 388] on div "enemy = hero . findNearestEnemy ( ) distance = hero . getDistanceTo ( enemy ) i…" at bounding box center [914, 336] width 348 height 372
click at [911, 514] on span "Run" at bounding box center [892, 515] width 67 height 17
drag, startPoint x: 883, startPoint y: 413, endPoint x: 742, endPoint y: 406, distance: 141.1
click at [742, 406] on div "enemy = hero . findNearestEnemy ( ) distance = hero . getDistanceTo ( enemy ) i…" at bounding box center [914, 336] width 348 height 372
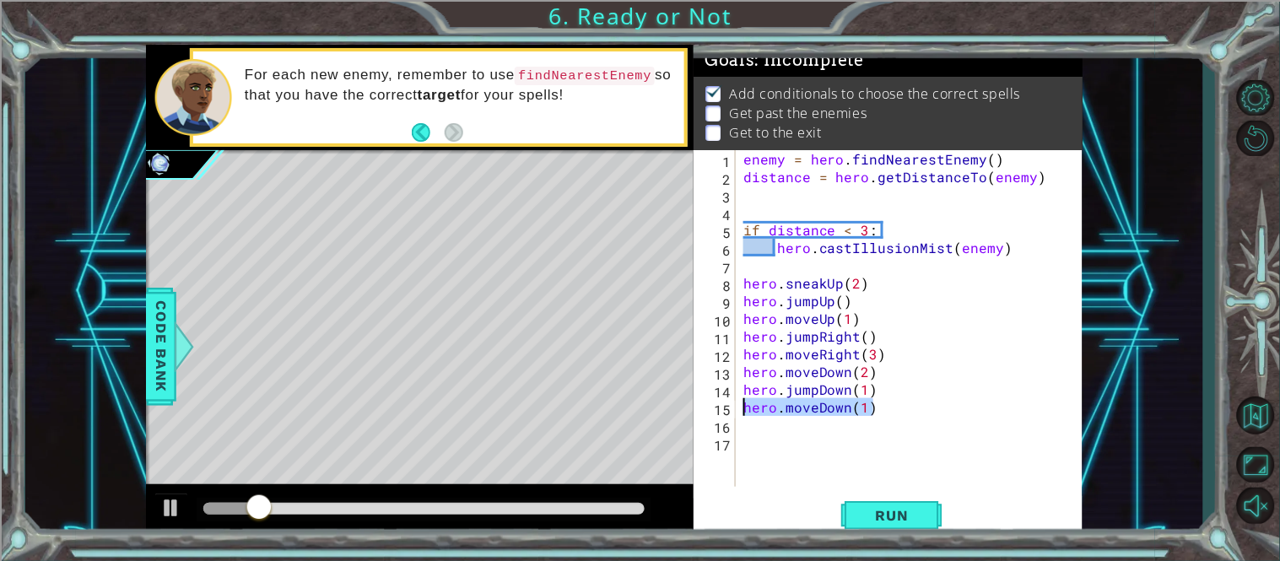
type textarea "hero.moveDown(1)"
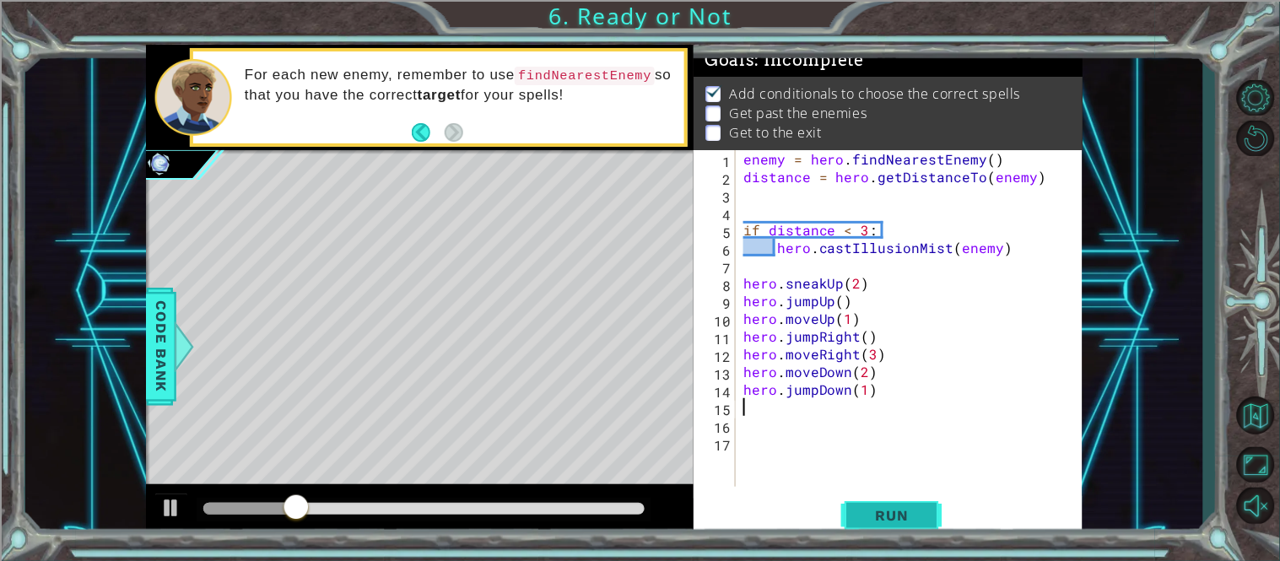
click at [894, 520] on span "Run" at bounding box center [892, 515] width 67 height 17
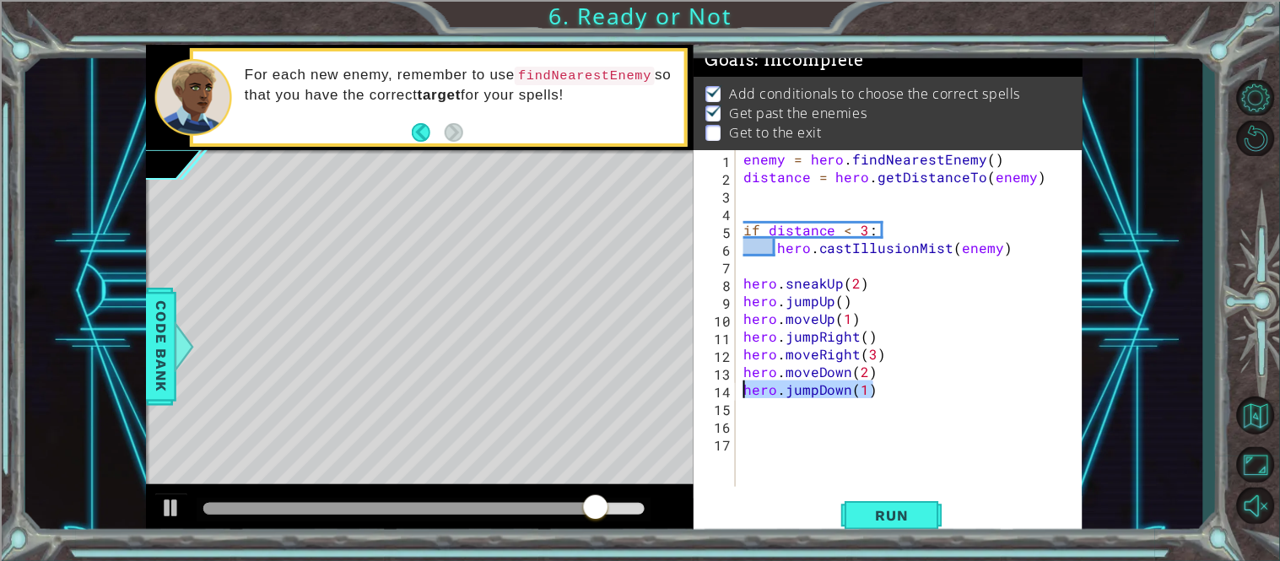
drag, startPoint x: 877, startPoint y: 381, endPoint x: 735, endPoint y: 387, distance: 142.7
click at [735, 387] on div "1 2 3 4 5 6 7 8 9 10 11 12 13 14 15 16 17 enemy = hero . findNearestEnemy ( ) d…" at bounding box center [887, 318] width 386 height 337
type textarea "hero.jumpDown(1)"
click at [922, 500] on button "Run" at bounding box center [891, 515] width 101 height 39
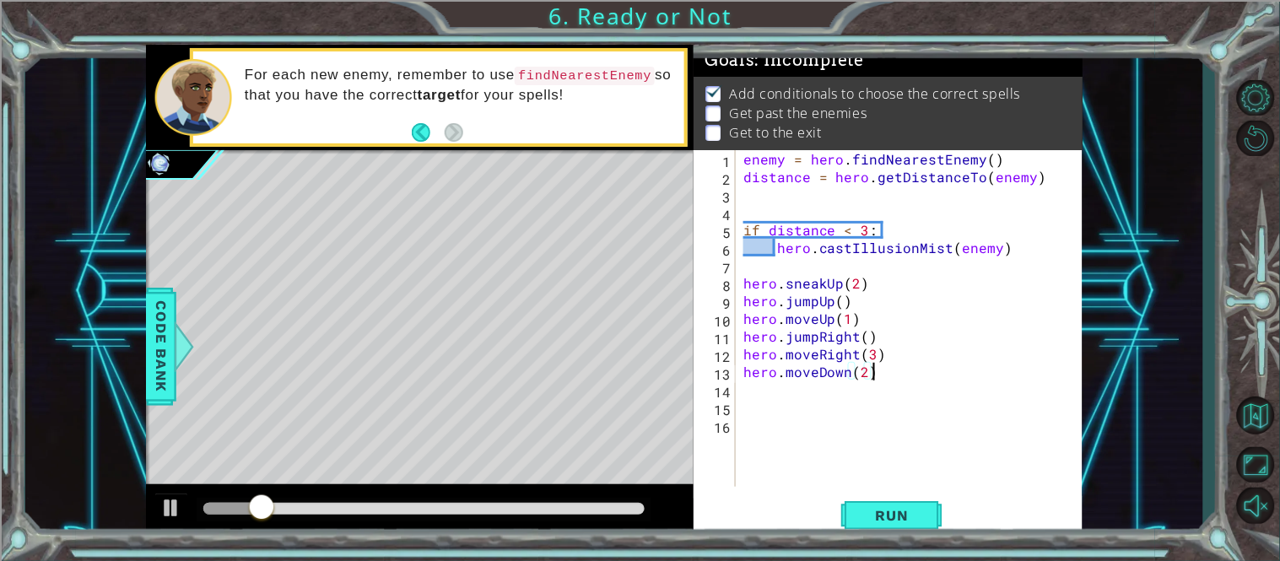
click at [866, 377] on div "enemy = hero . findNearestEnemy ( ) distance = hero . getDistanceTo ( enemy ) i…" at bounding box center [914, 336] width 348 height 372
type textarea "hero.moveDown(3)"
click at [874, 504] on button "Run" at bounding box center [891, 515] width 101 height 39
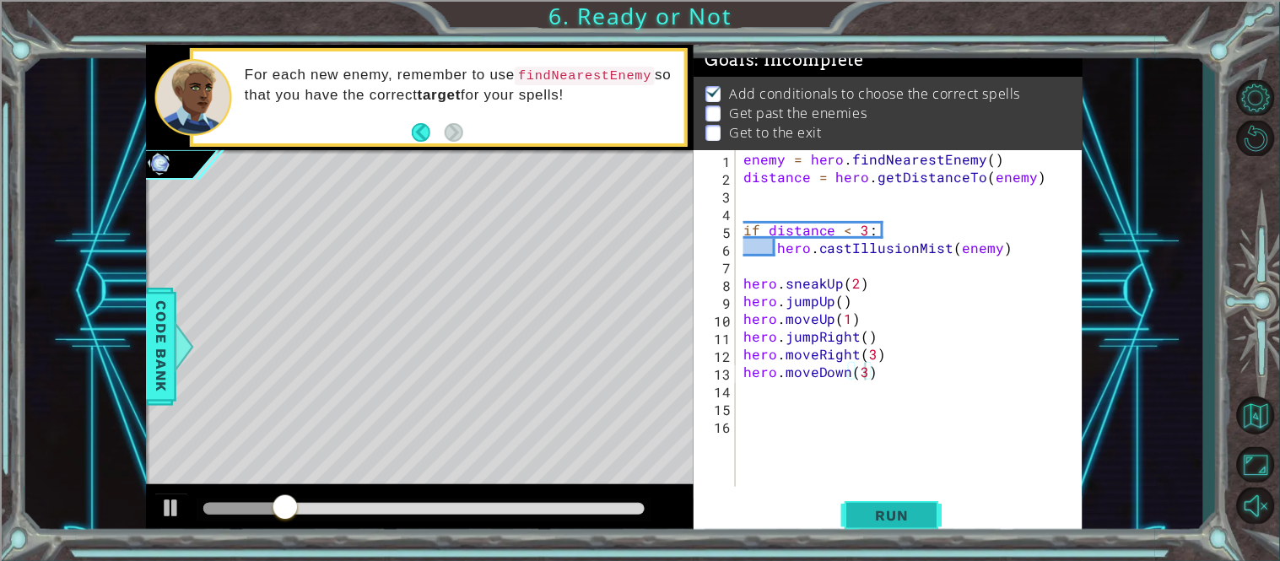
click at [926, 509] on button "Run" at bounding box center [891, 515] width 101 height 39
click at [521, 502] on div at bounding box center [424, 510] width 455 height 24
click at [172, 503] on div at bounding box center [171, 508] width 22 height 22
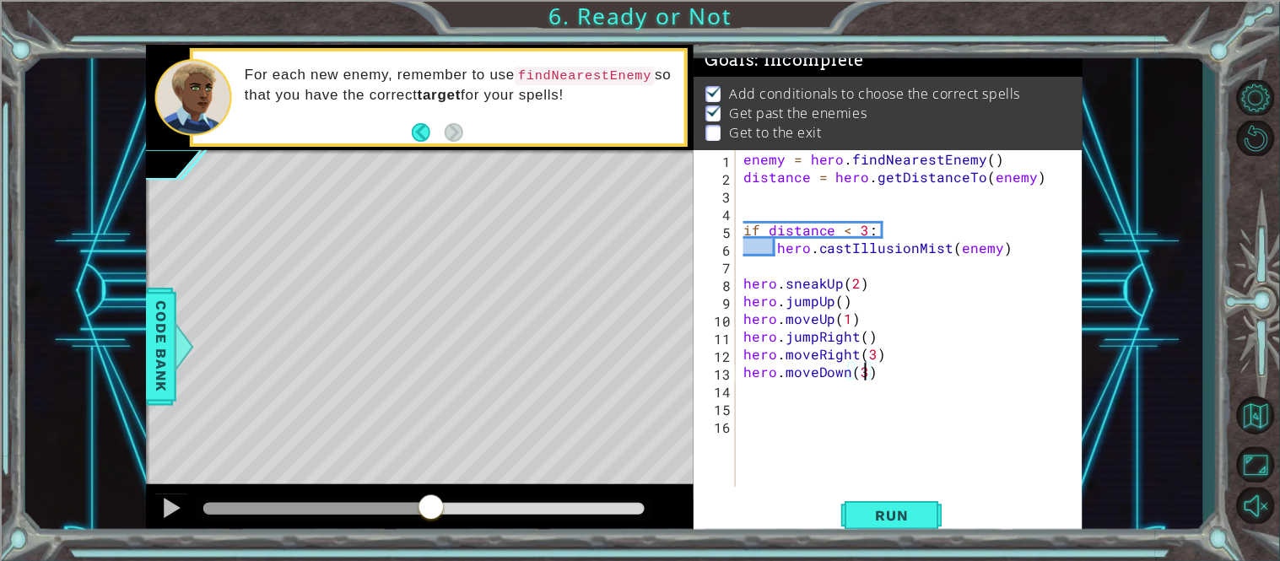
click at [431, 503] on div at bounding box center [423, 509] width 441 height 12
click at [169, 510] on div at bounding box center [171, 508] width 22 height 22
click at [340, 504] on div at bounding box center [271, 509] width 137 height 12
click at [166, 510] on div at bounding box center [171, 508] width 22 height 22
click at [280, 510] on div at bounding box center [241, 509] width 77 height 12
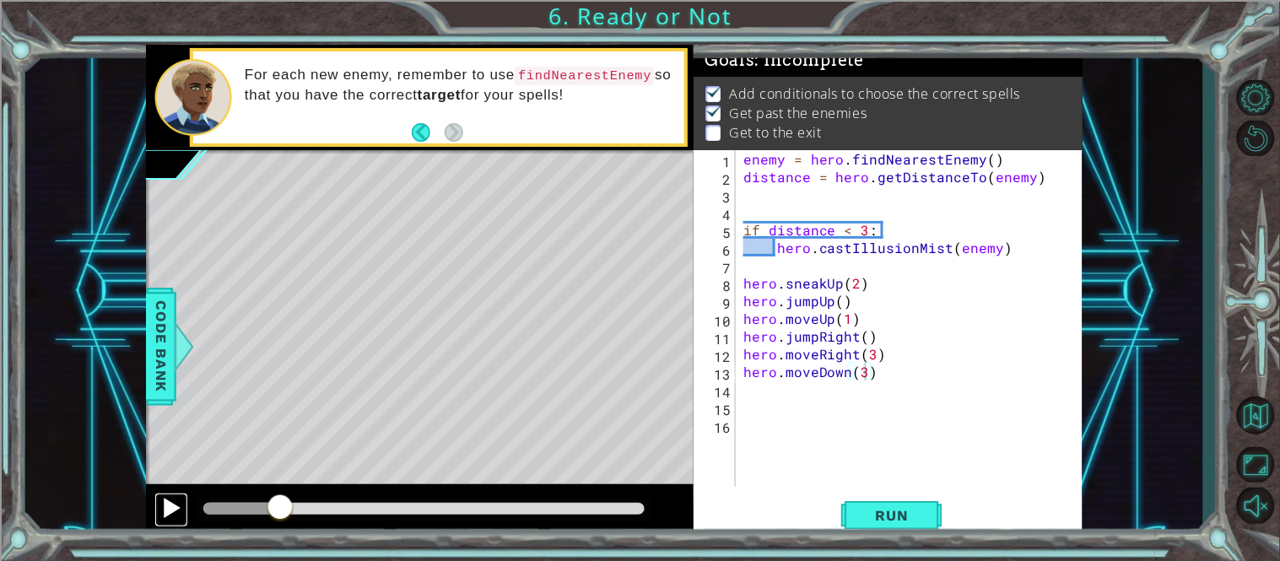
click at [181, 507] on div at bounding box center [171, 508] width 22 height 22
click at [758, 386] on div "enemy = hero . findNearestEnemy ( ) distance = hero . getDistanceTo ( enemy ) i…" at bounding box center [914, 336] width 348 height 372
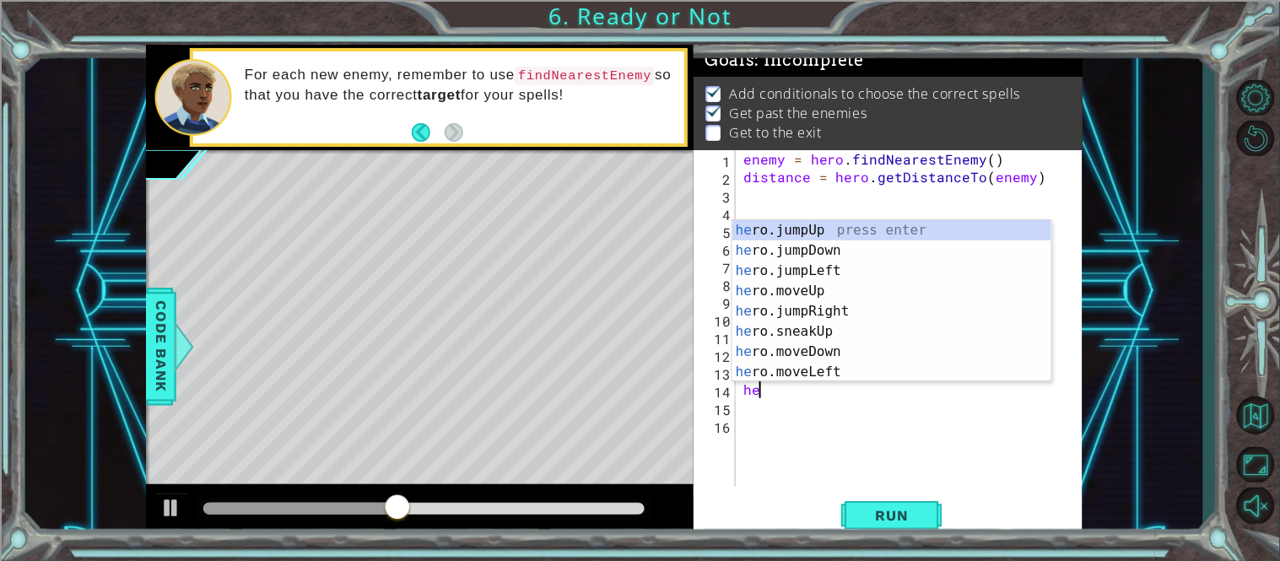
scroll to position [0, 1]
type textarea "hero"
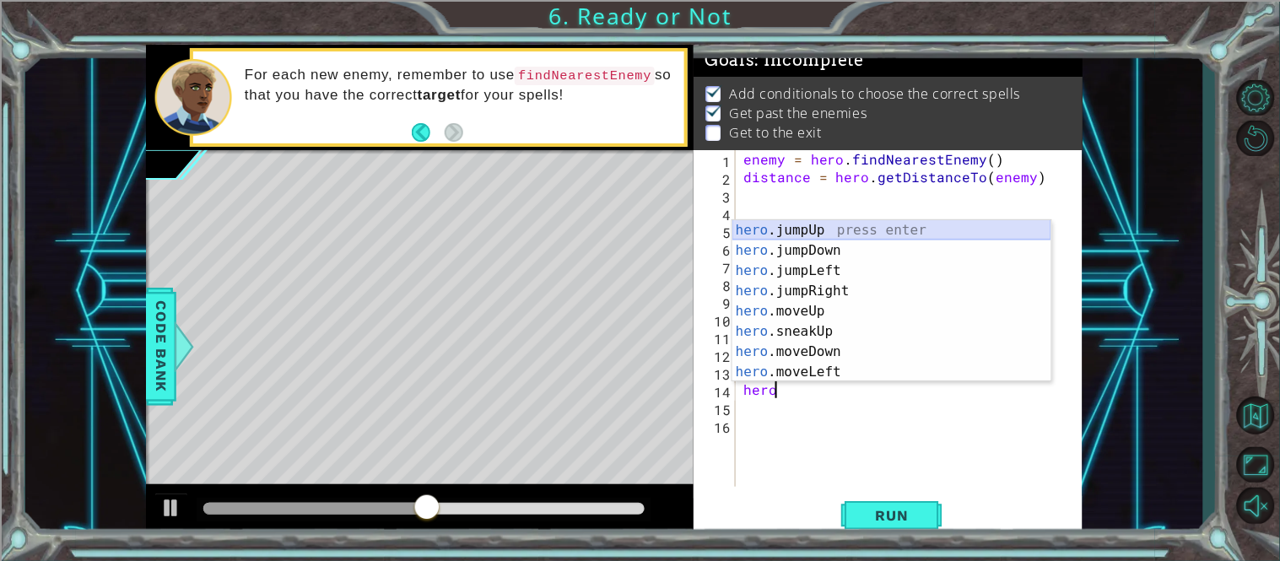
click at [798, 235] on div "hero .jumpUp press enter hero .jumpDown press enter hero .jumpLeft press enter …" at bounding box center [891, 321] width 319 height 202
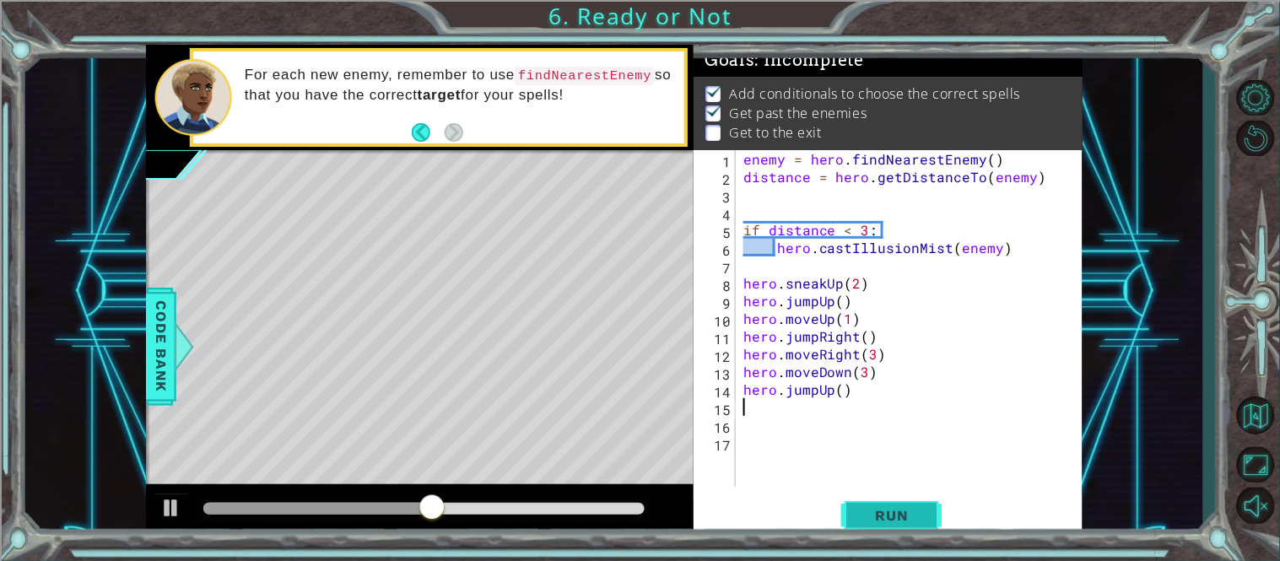
click at [888, 512] on span "Run" at bounding box center [892, 515] width 67 height 17
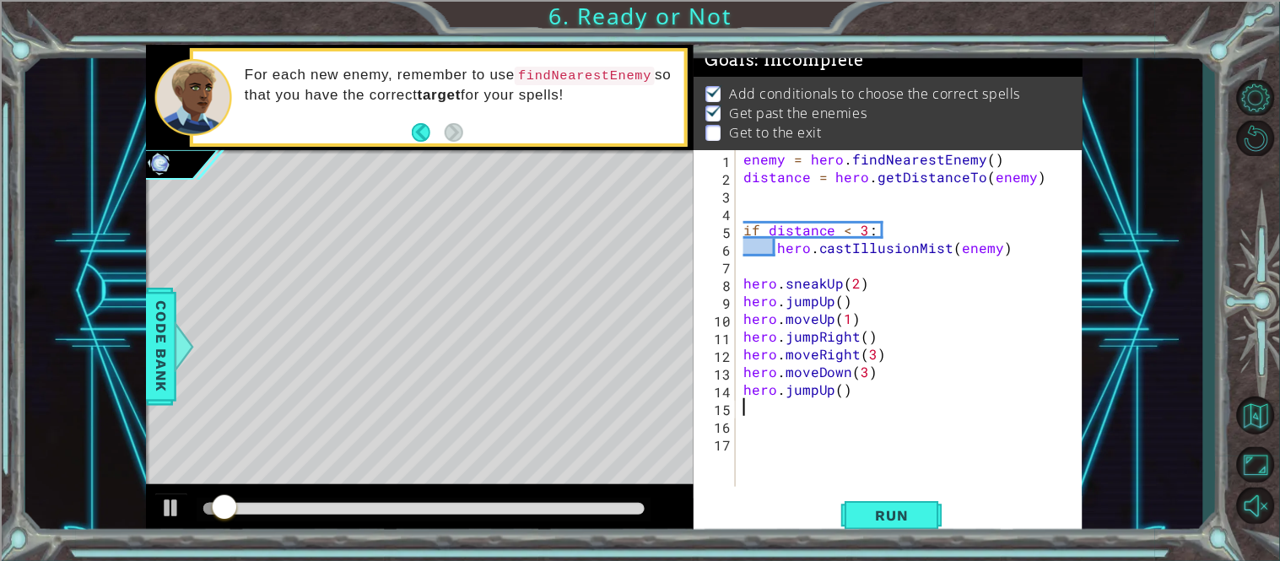
click at [832, 392] on div "enemy = hero . findNearestEnemy ( ) distance = hero . getDistanceTo ( enemy ) i…" at bounding box center [914, 336] width 348 height 372
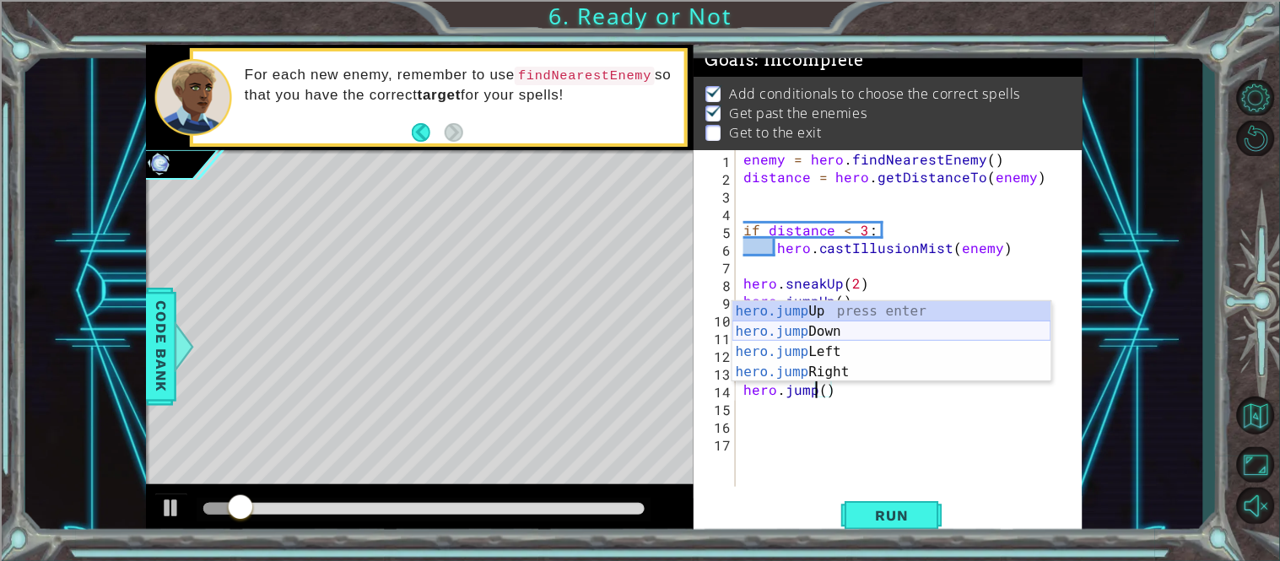
click at [852, 322] on div "hero.jump Up press enter hero.jump Down press enter hero.jump Left press enter …" at bounding box center [891, 361] width 319 height 121
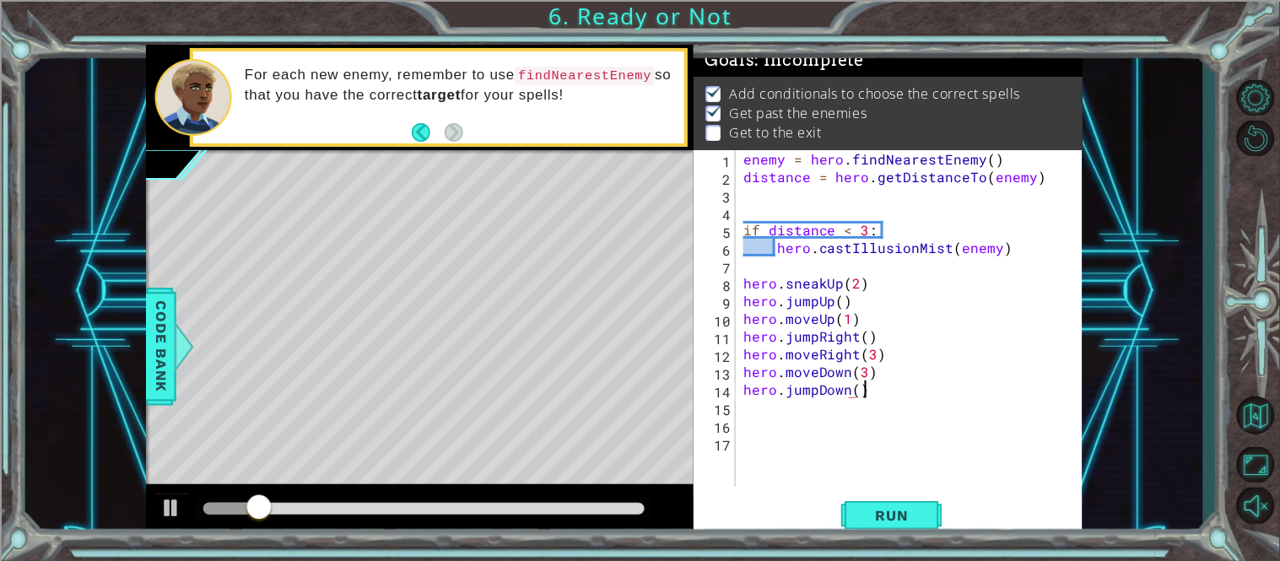
scroll to position [0, 6]
type textarea "hero.jumpDown()"
click at [872, 531] on button "Run" at bounding box center [891, 515] width 101 height 39
click at [612, 503] on div at bounding box center [423, 509] width 441 height 12
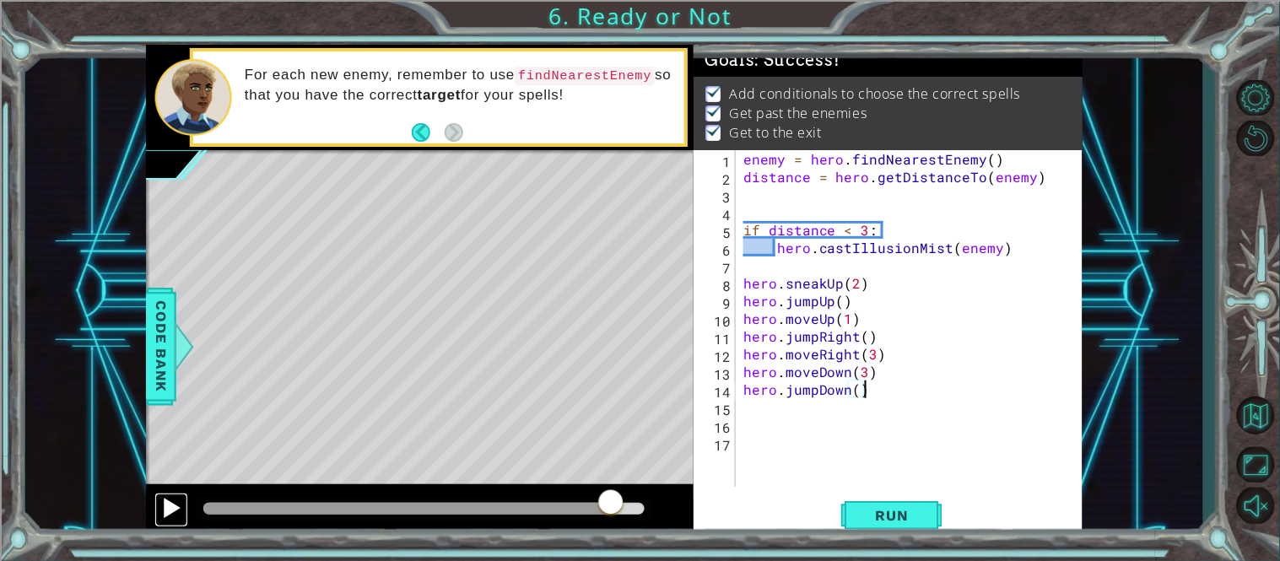
click at [175, 513] on div at bounding box center [171, 508] width 22 height 22
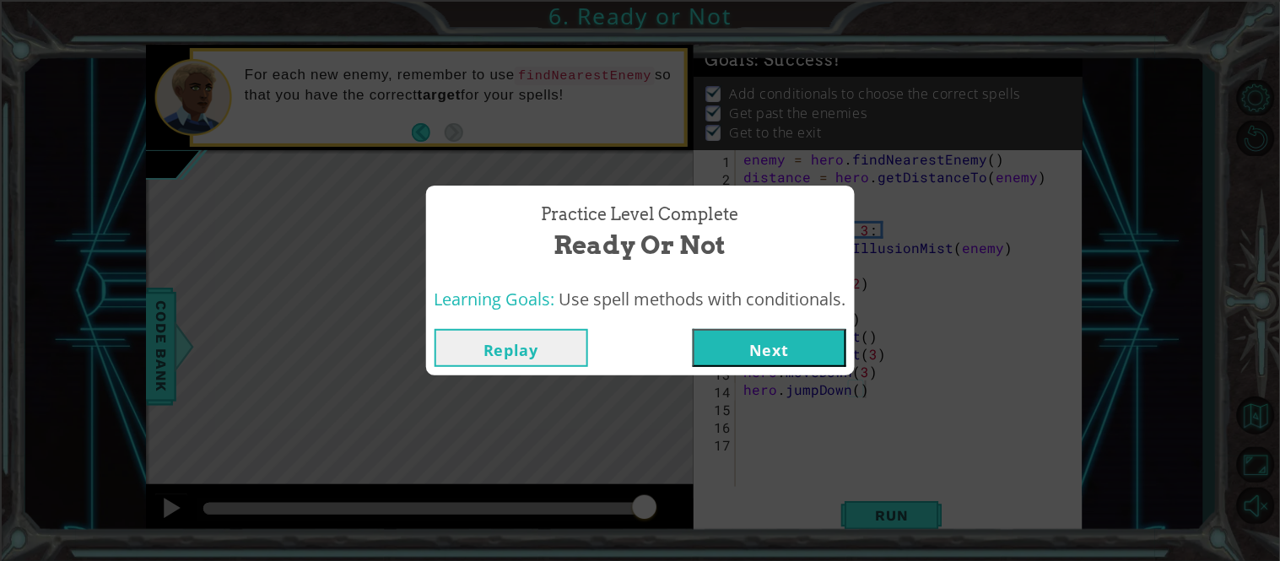
click at [760, 343] on button "Next" at bounding box center [770, 348] width 154 height 38
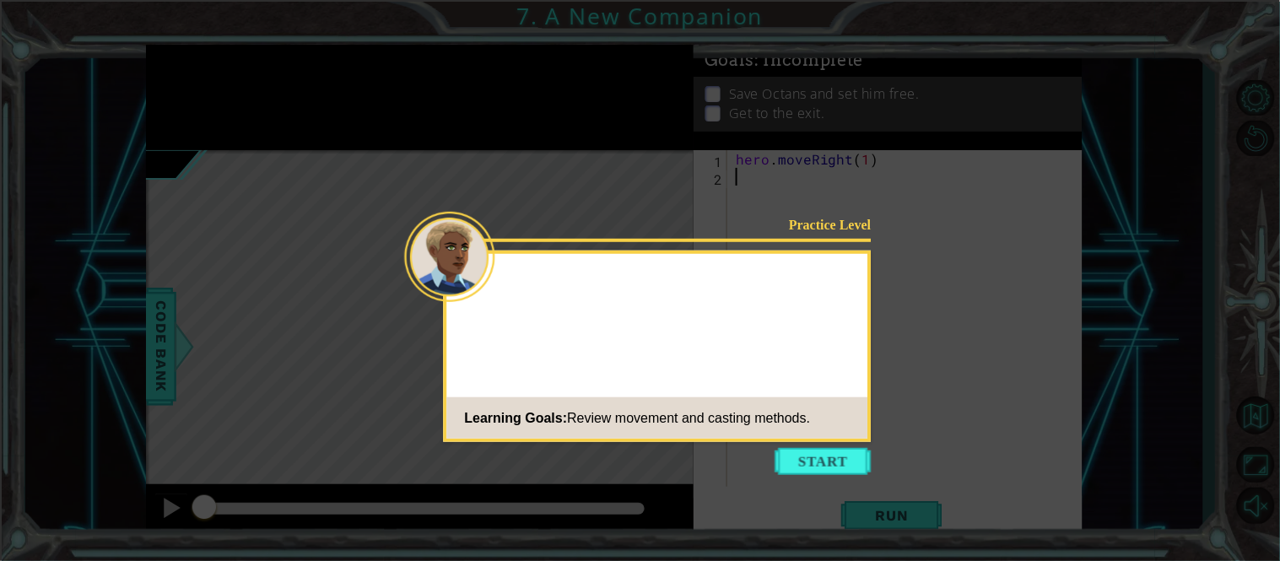
click at [815, 445] on icon at bounding box center [640, 280] width 1280 height 561
click at [810, 458] on button "Start" at bounding box center [823, 461] width 96 height 27
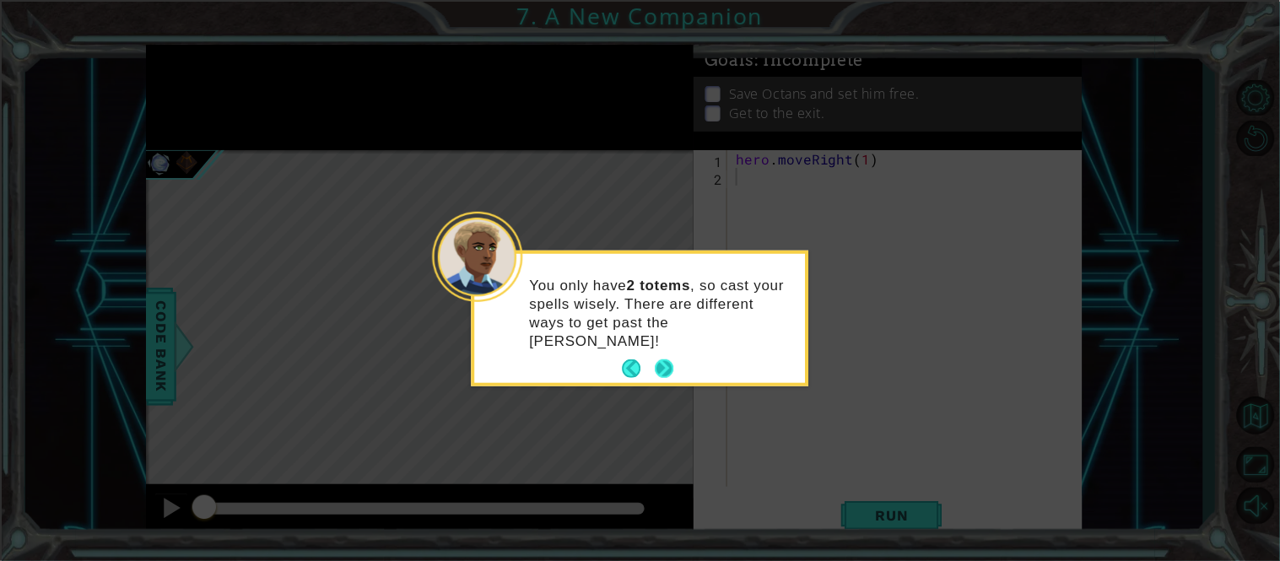
click at [662, 359] on button "Next" at bounding box center [664, 368] width 19 height 19
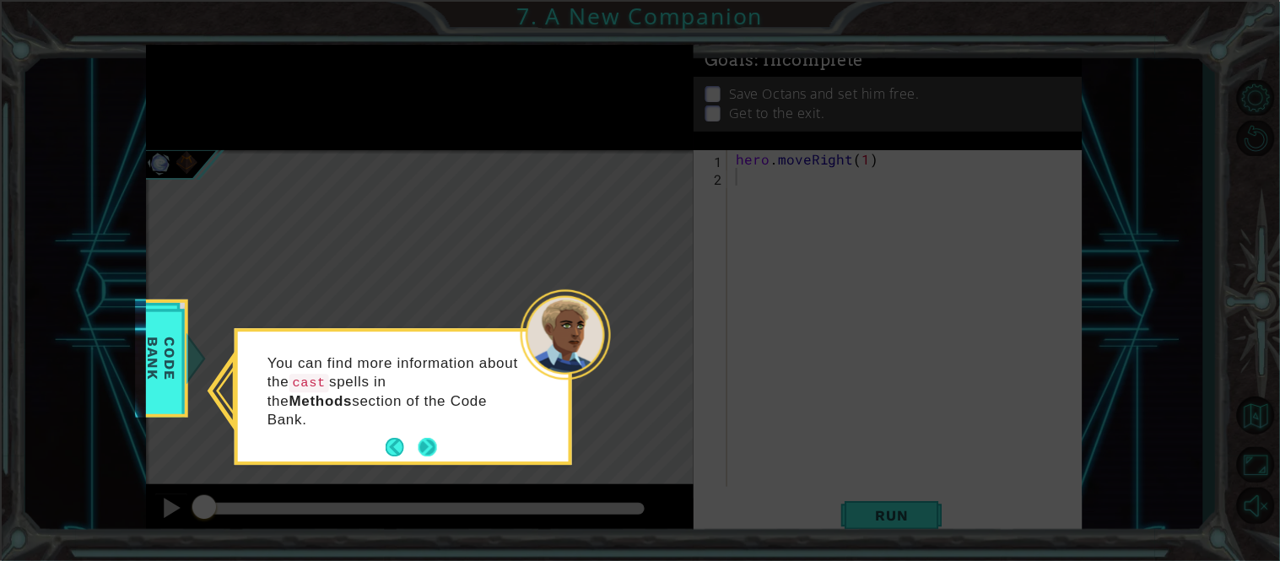
click at [423, 434] on button "Next" at bounding box center [427, 448] width 29 height 29
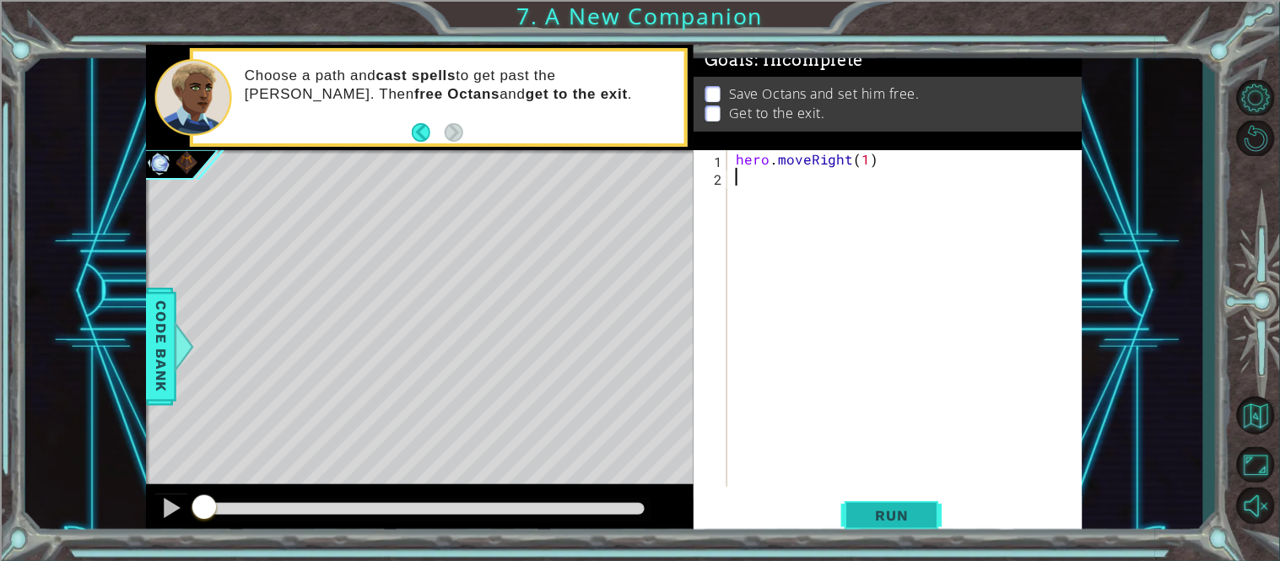
click at [908, 497] on button "Run" at bounding box center [891, 515] width 101 height 39
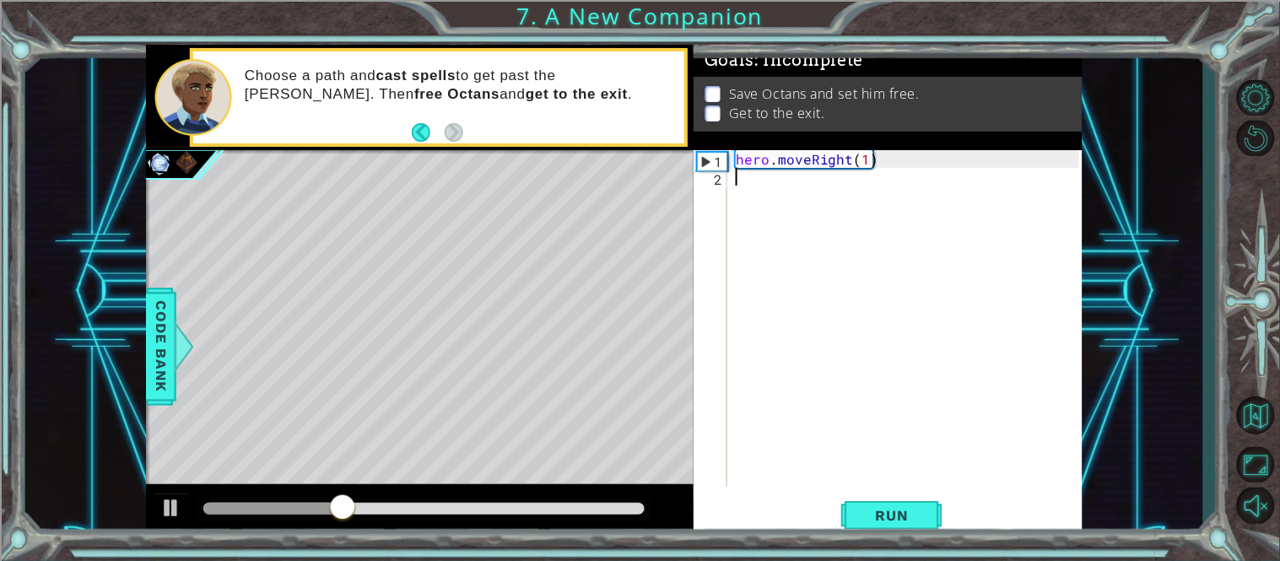
click at [783, 184] on div "hero . moveRight ( 1 )" at bounding box center [909, 336] width 355 height 372
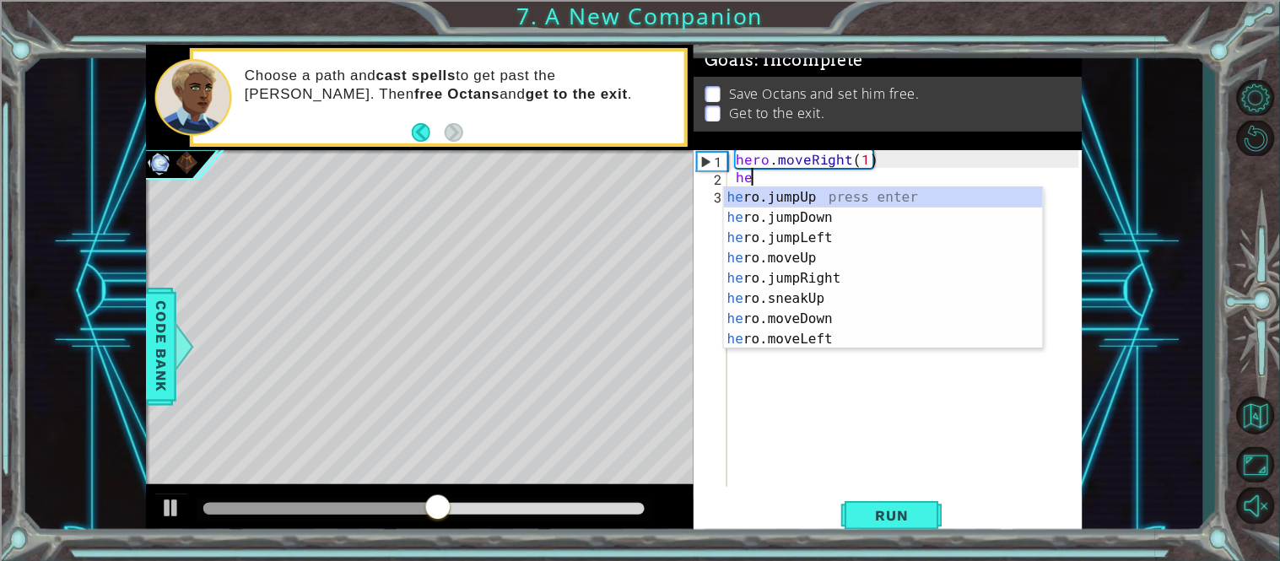
type textarea "h"
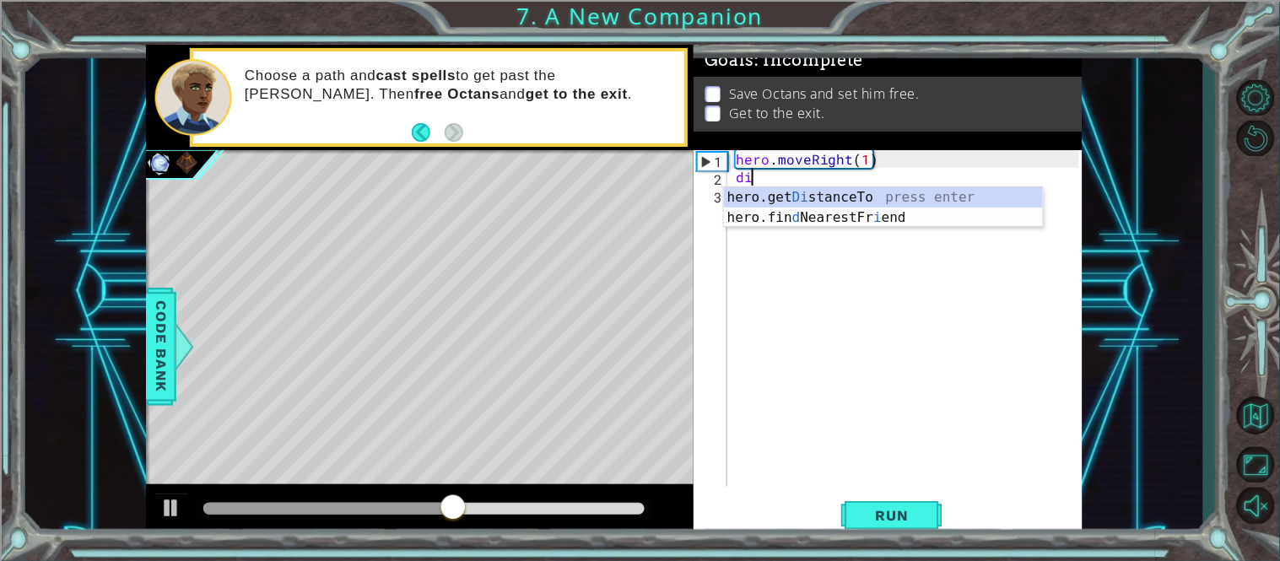
scroll to position [0, 1]
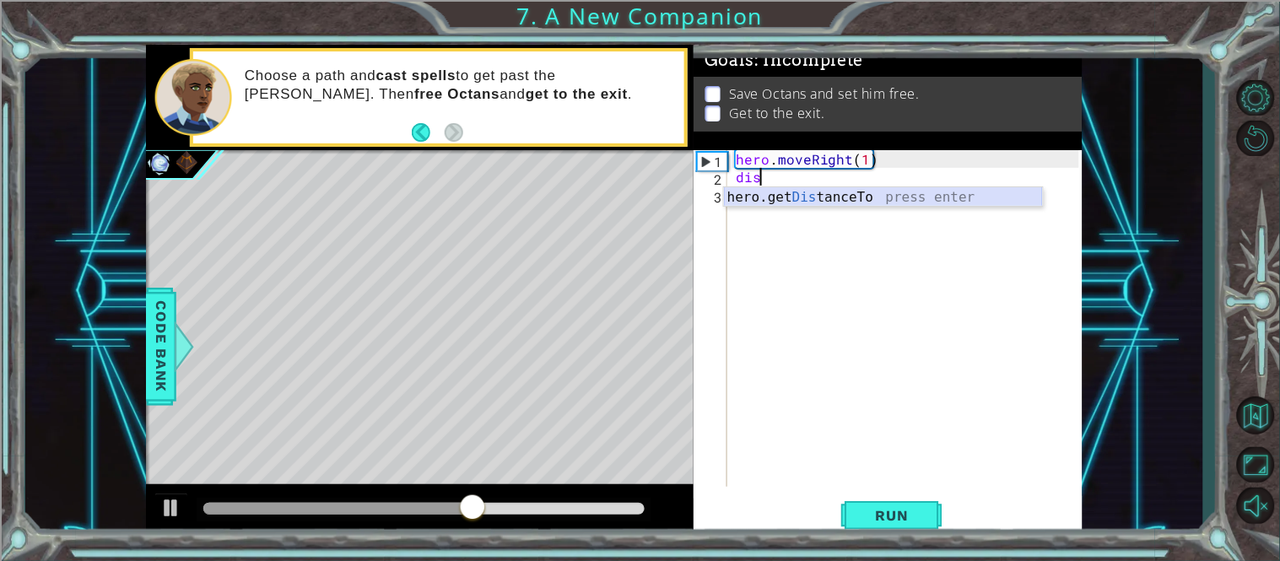
click at [807, 193] on div "hero.get Dis tanceTo press enter" at bounding box center [883, 217] width 319 height 61
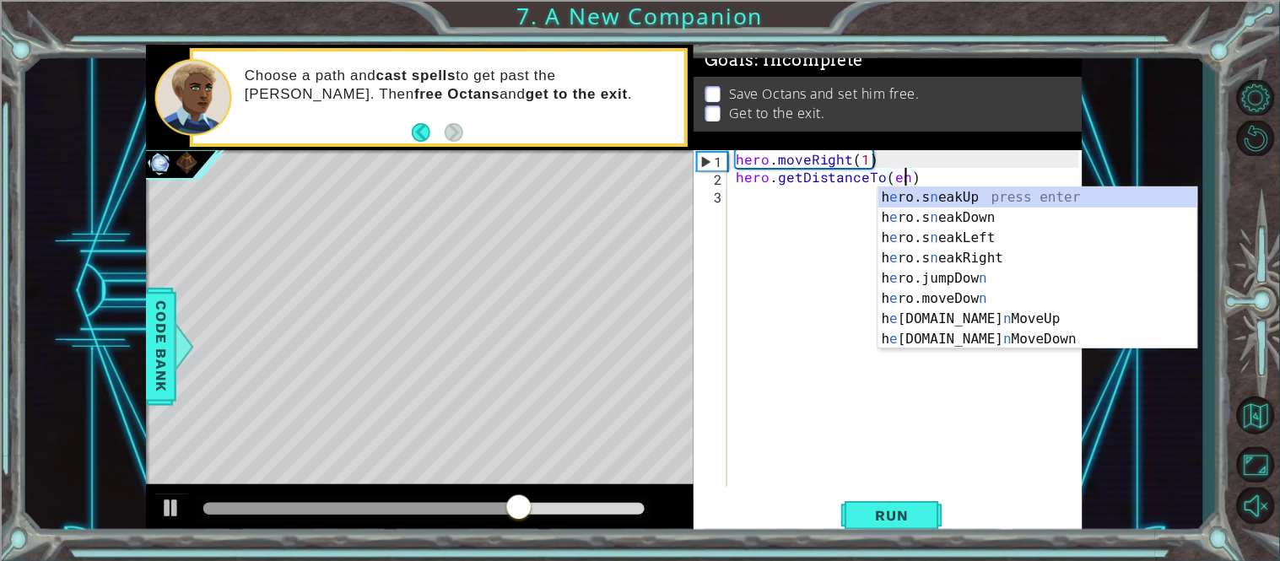
scroll to position [0, 10]
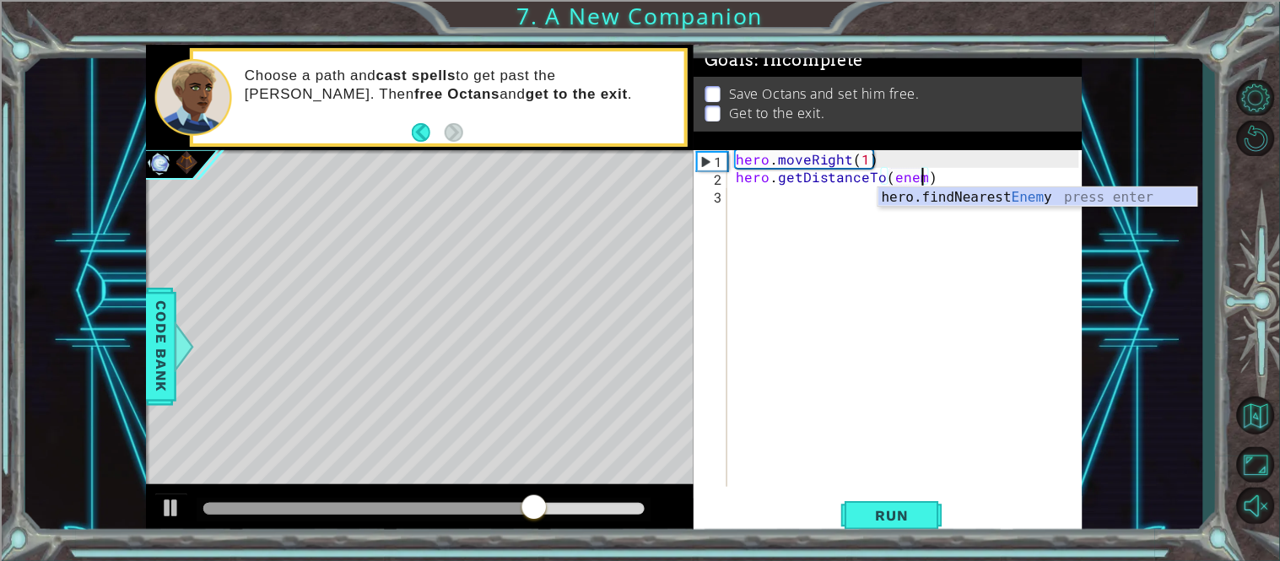
type textarea "hero.getDistanceTo(enemy)"
click at [850, 202] on div "hero . moveRight ( 1 ) hero . getDistanceTo ( enemy )" at bounding box center [909, 336] width 355 height 372
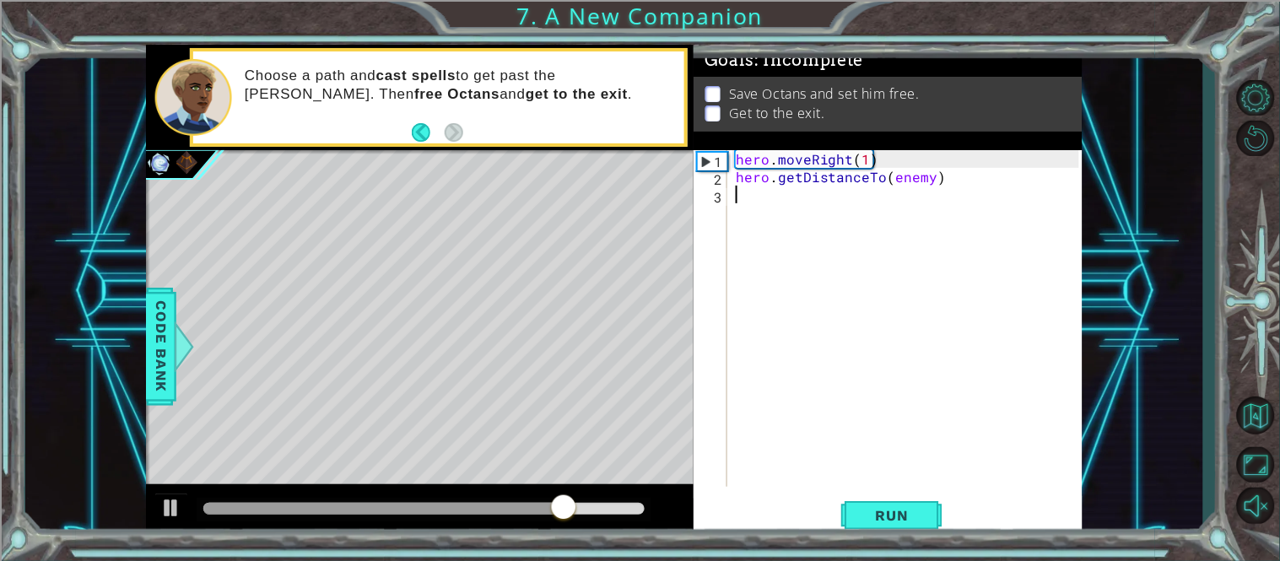
scroll to position [0, 0]
click at [742, 178] on div "hero . moveRight ( 1 ) hero . getDistanceTo ( enemy )" at bounding box center [909, 336] width 355 height 372
click at [738, 178] on div "hero . moveRight ( 1 ) hero . getDistanceTo ( enemy )" at bounding box center [909, 336] width 355 height 372
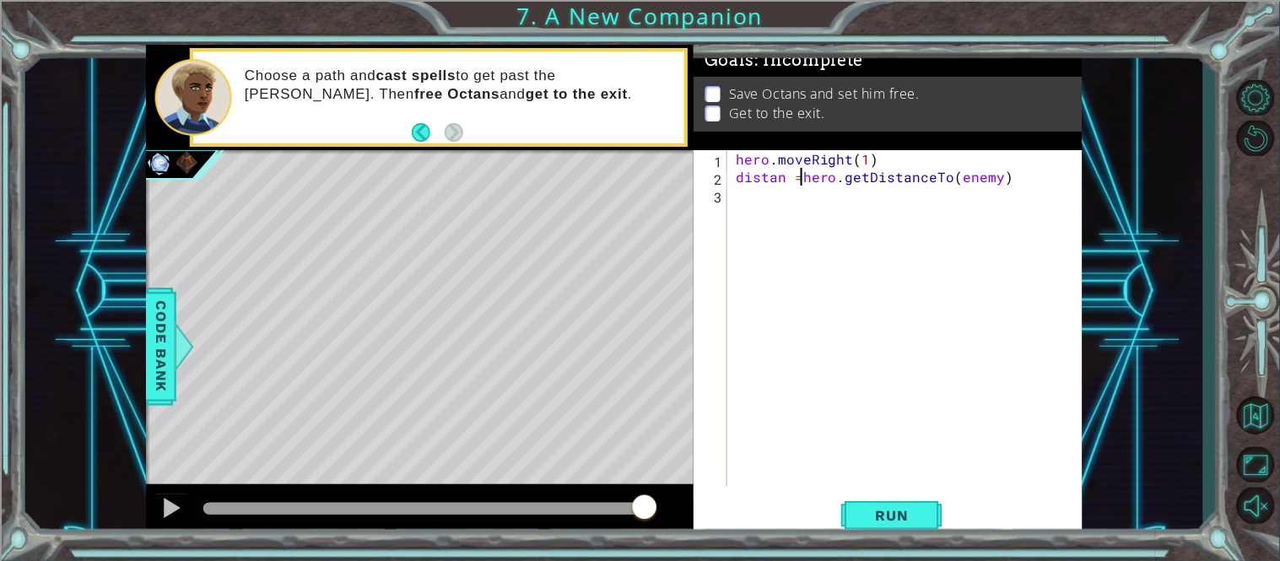
scroll to position [0, 4]
click at [897, 502] on button "Run" at bounding box center [891, 515] width 101 height 39
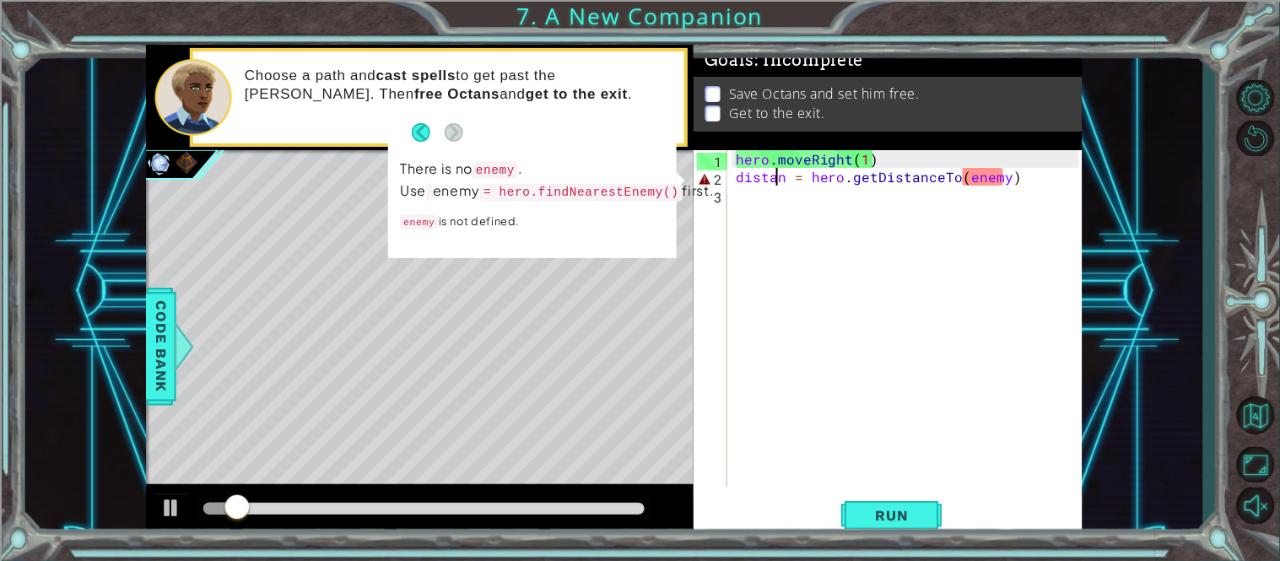
click at [775, 178] on div "hero . moveRight ( 1 ) distan = hero . getDistanceTo ( enemy )" at bounding box center [909, 336] width 355 height 372
click at [756, 180] on div "hero . moveRight ( 1 ) distan = hero . getDistanceTo ( enemy )" at bounding box center [909, 336] width 355 height 372
click at [758, 180] on div "hero . moveRight ( 1 ) distan = hero . getDistanceTo ( enemy )" at bounding box center [909, 336] width 355 height 372
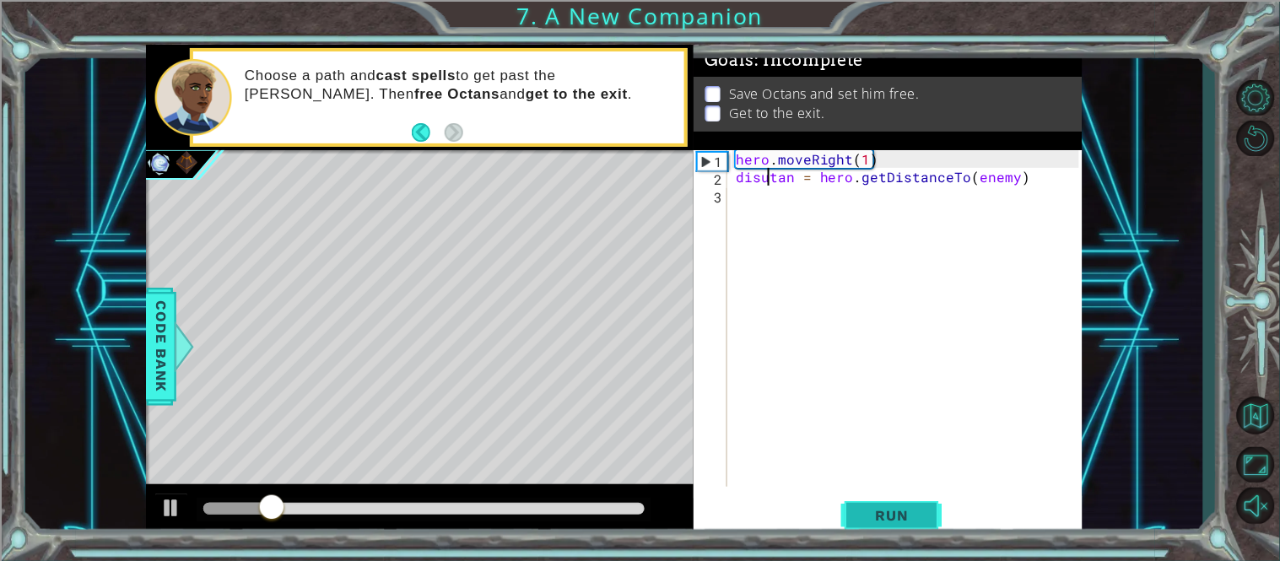
type textarea "disutan = hero.getDistanceTo(enemy)"
click at [888, 513] on span "Run" at bounding box center [892, 515] width 67 height 17
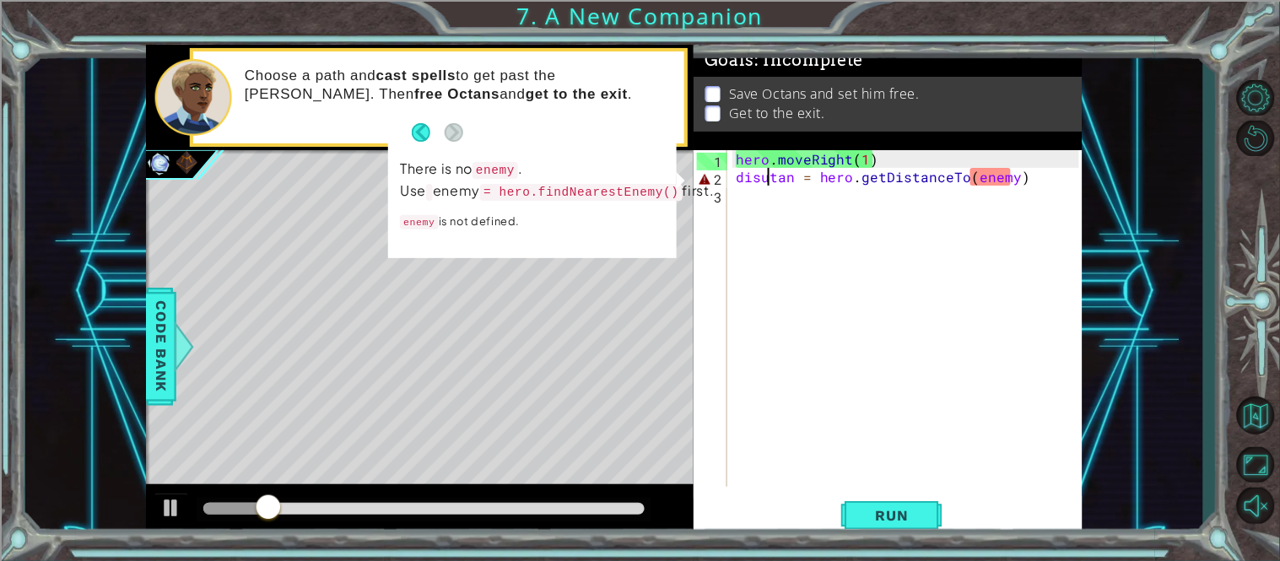
click at [733, 172] on div "hero . moveRight ( 1 ) disutan = hero . getDistanceTo ( enemy )" at bounding box center [909, 336] width 355 height 372
click at [654, 186] on p "There is no enemy . Use enemy = hero.findNearestEnemy() first." at bounding box center [557, 181] width 315 height 49
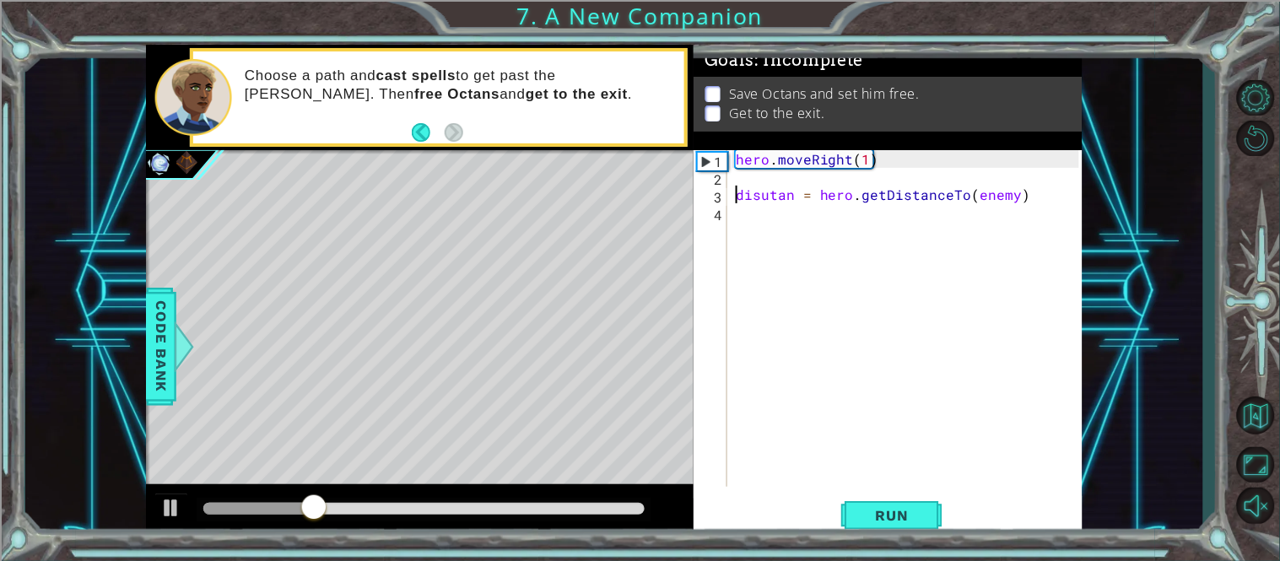
click at [740, 175] on div "hero . moveRight ( 1 ) disutan = hero . getDistanceTo ( enemy )" at bounding box center [909, 336] width 355 height 372
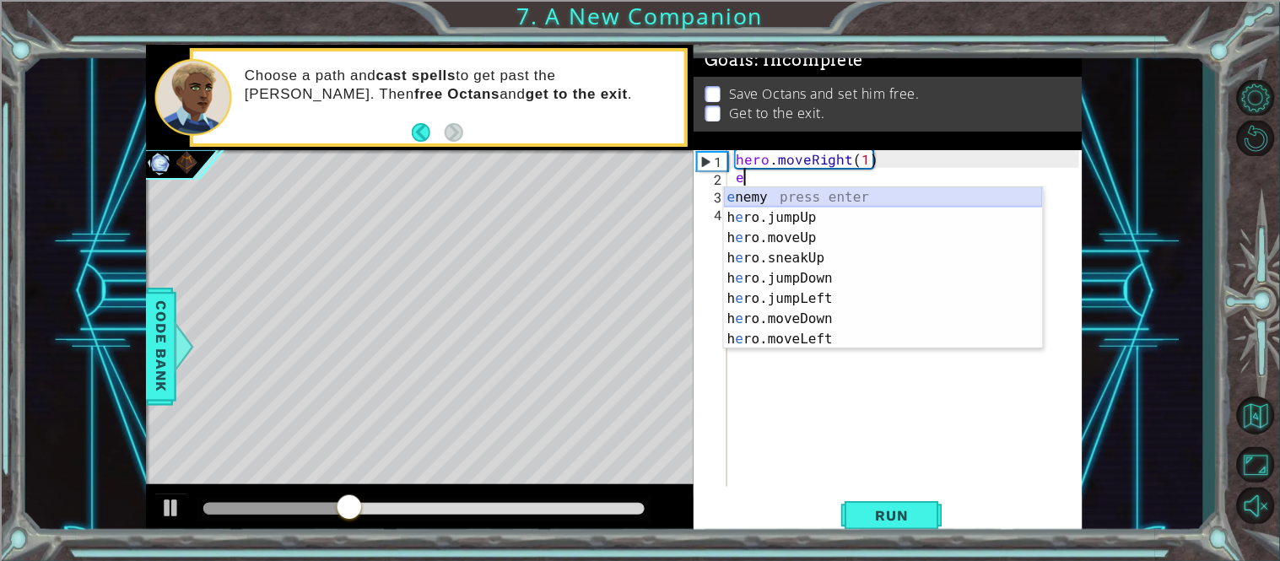
click at [785, 191] on div "e nemy press enter h e ro.jumpUp press enter h e ro.moveUp press enter h e ro.s…" at bounding box center [883, 288] width 319 height 202
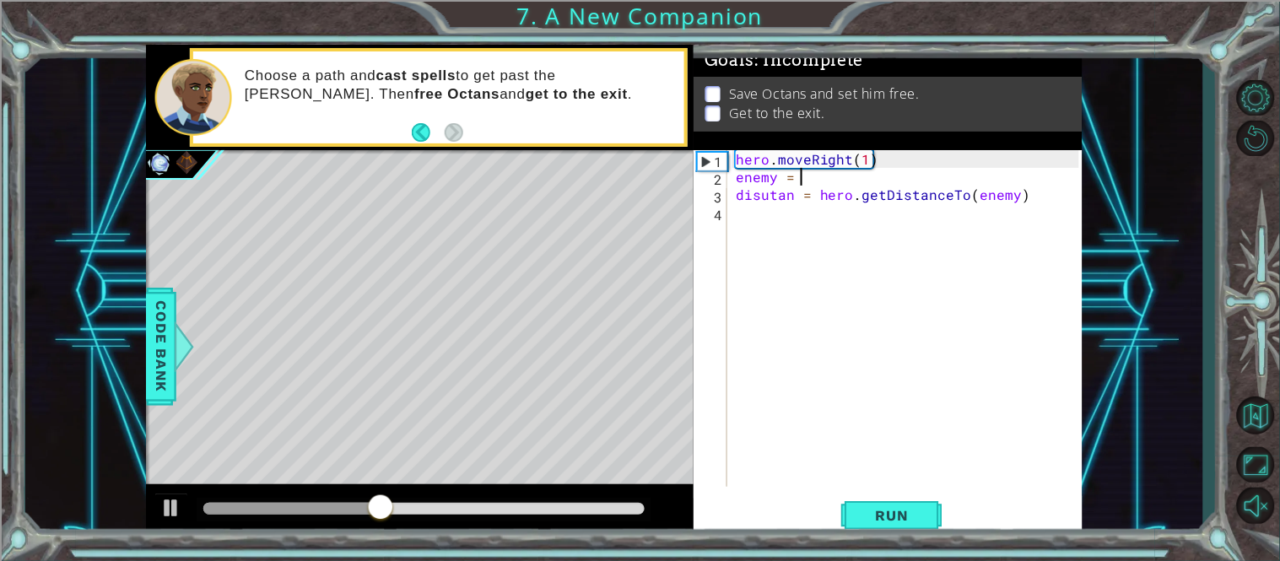
scroll to position [0, 3]
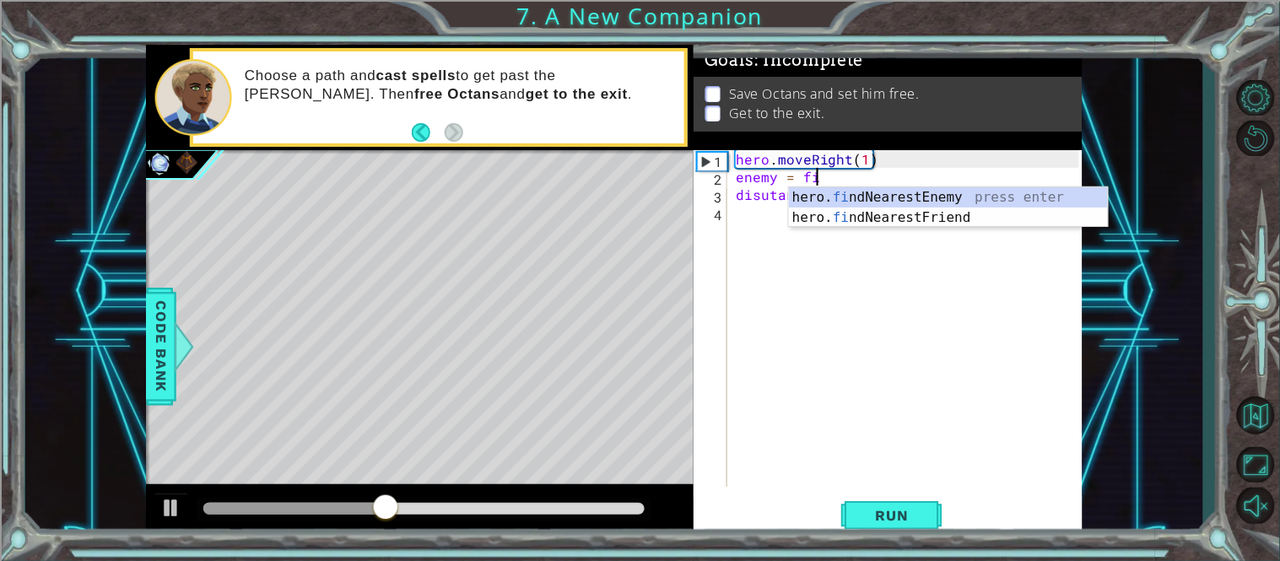
type textarea "enemy = fin"
click at [889, 194] on div "hero. fin dNearestEnemy press enter hero. fin dNearestFriend press enter" at bounding box center [948, 227] width 319 height 81
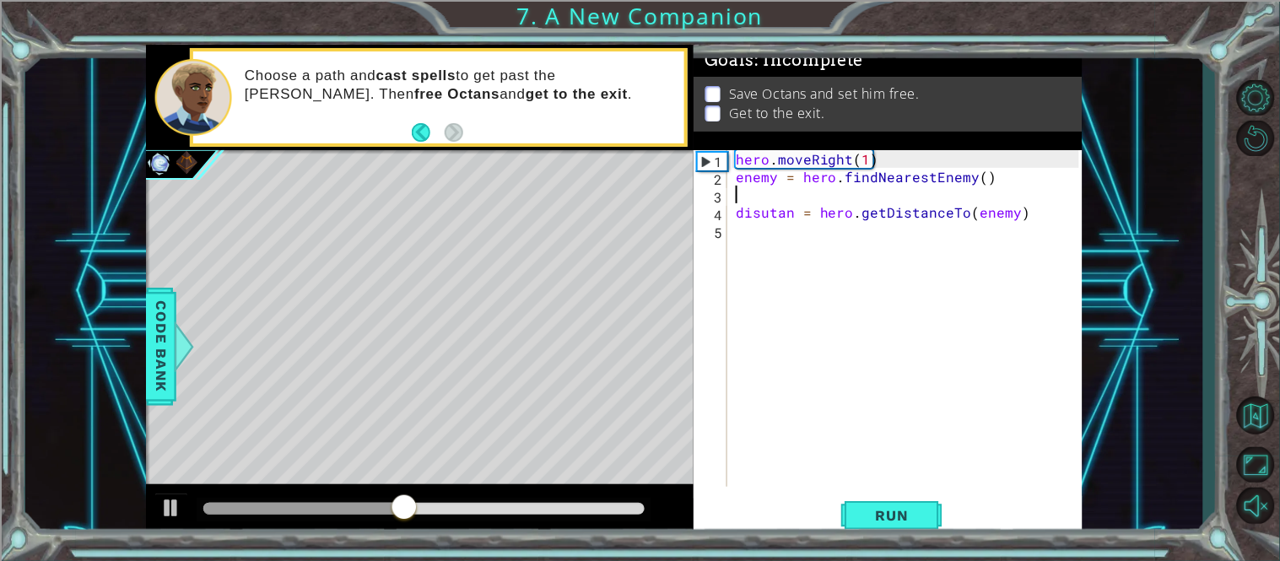
scroll to position [0, 0]
type textarea "enemy = hero.findNearestEnemy()"
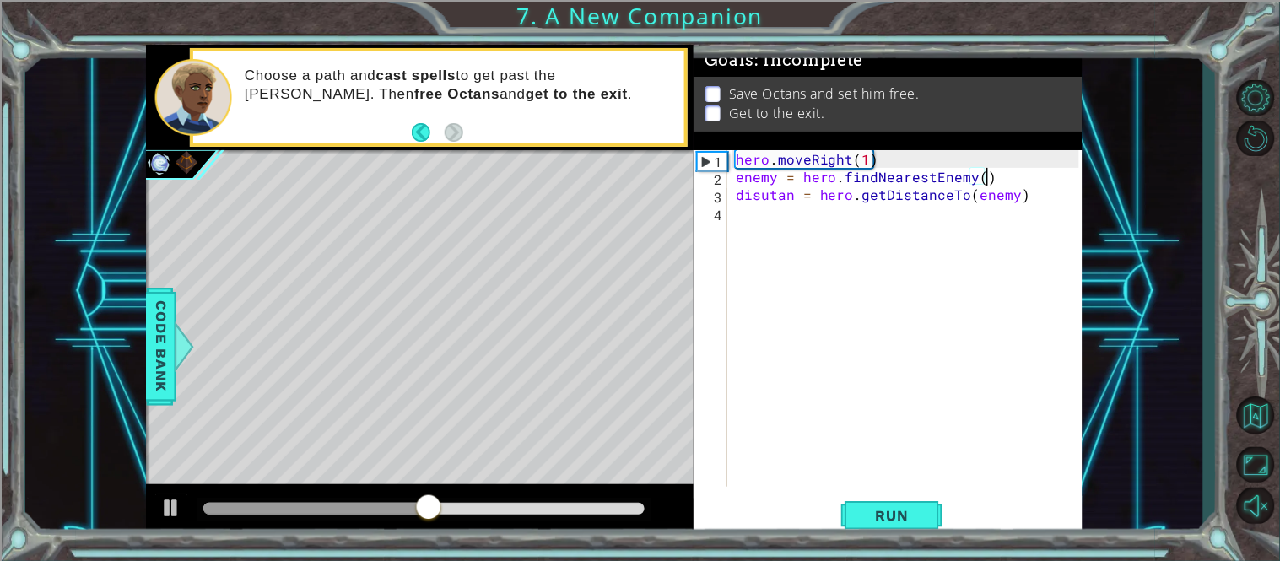
click at [806, 234] on div "hero . moveRight ( 1 ) enemy = hero . findNearestEnemy ( ) disutan = hero . get…" at bounding box center [909, 336] width 355 height 372
click at [785, 219] on div "hero . moveRight ( 1 ) enemy = hero . findNearestEnemy ( ) disutan = hero . get…" at bounding box center [909, 336] width 355 height 372
click at [166, 315] on span "Code Bank" at bounding box center [161, 346] width 27 height 103
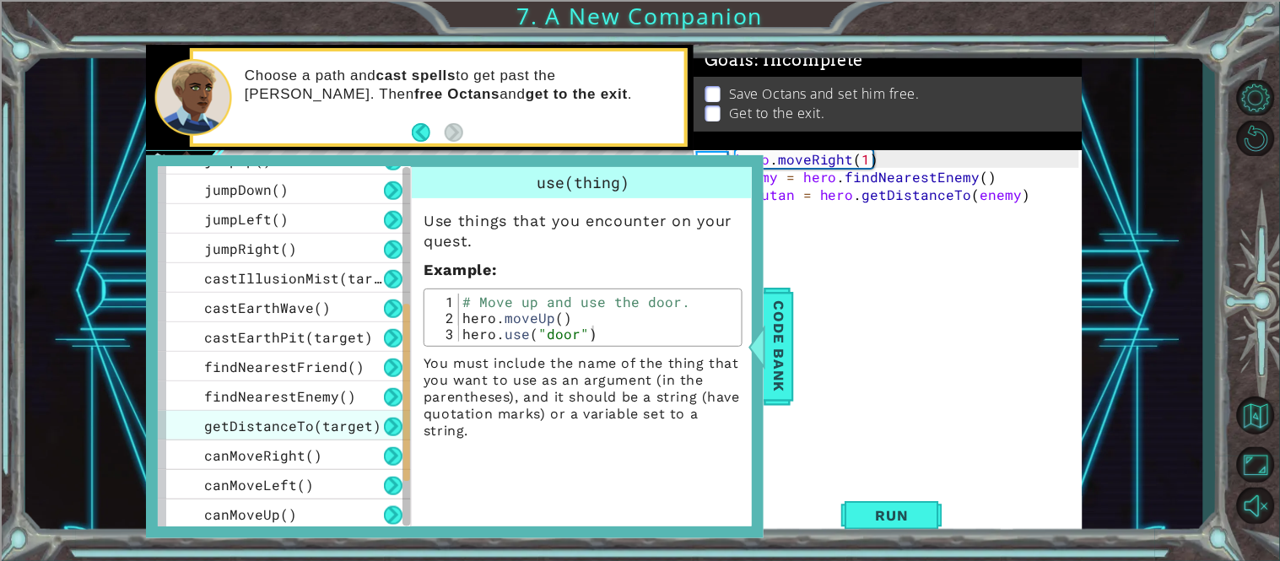
scroll to position [466, 0]
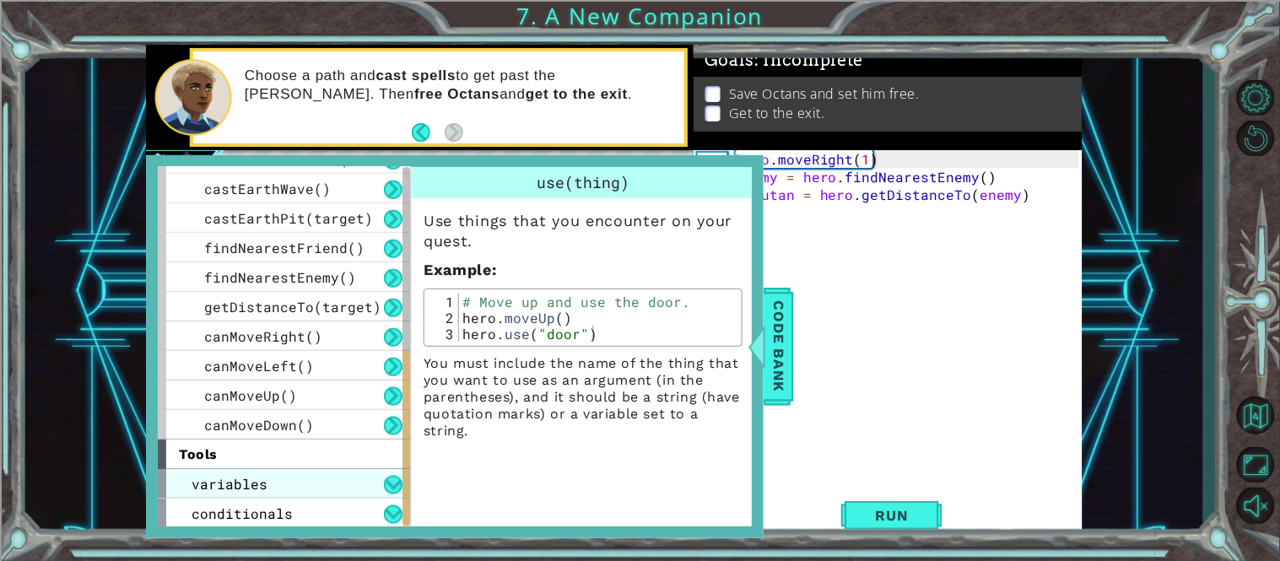
click at [246, 476] on span "variables" at bounding box center [230, 484] width 76 height 18
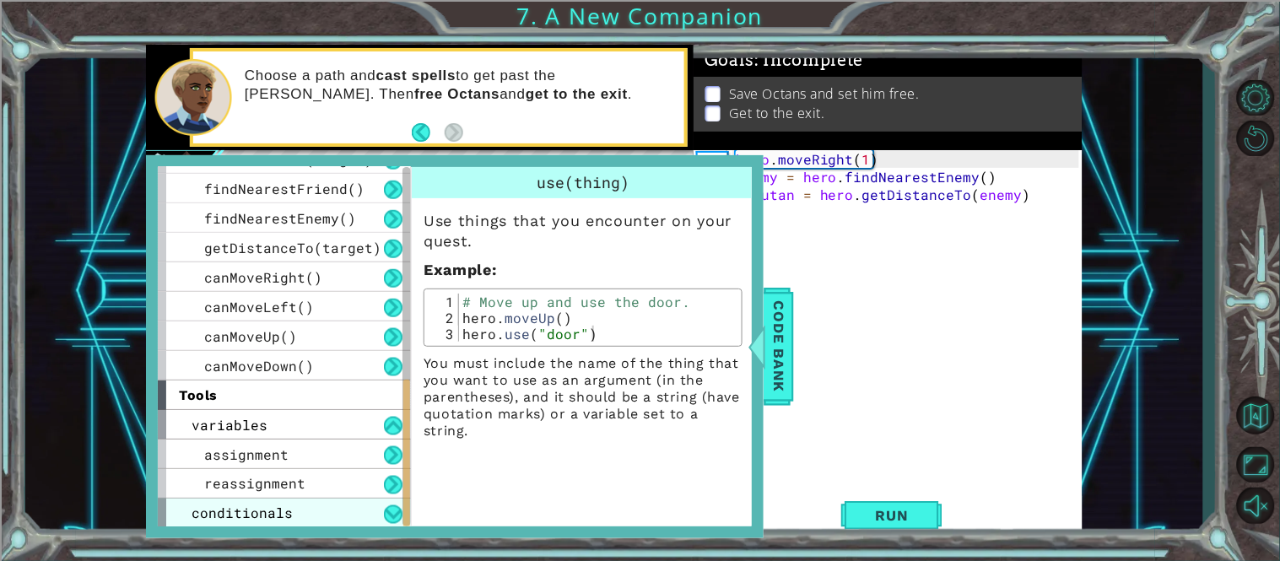
click at [218, 502] on div "conditionals" at bounding box center [284, 514] width 253 height 30
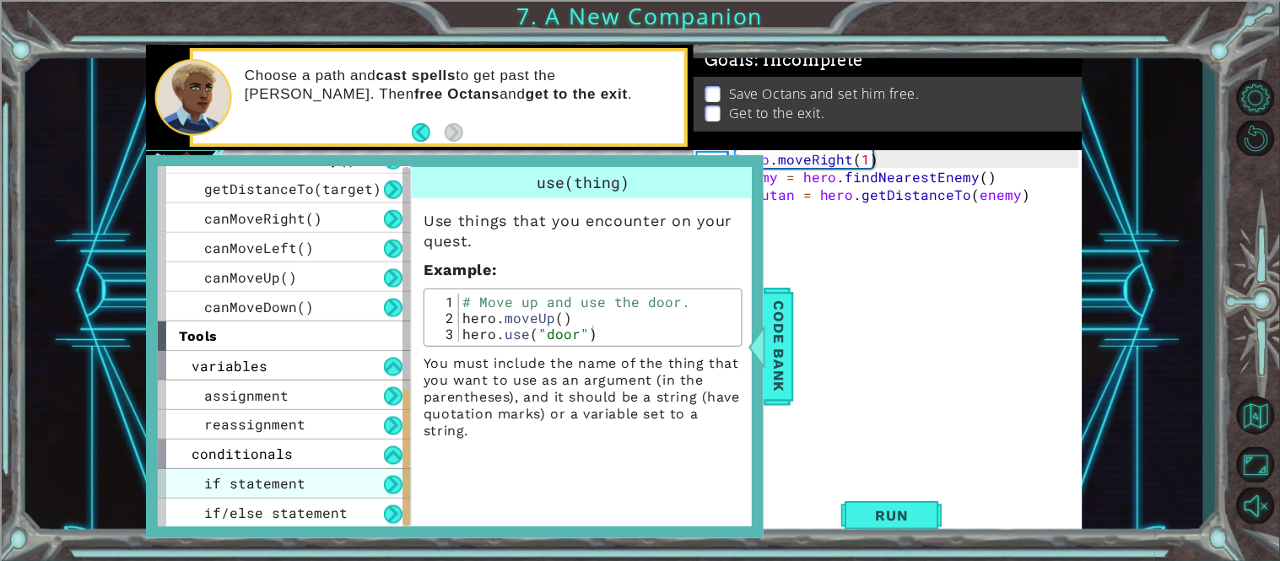
click at [255, 486] on span "if statement" at bounding box center [254, 484] width 101 height 18
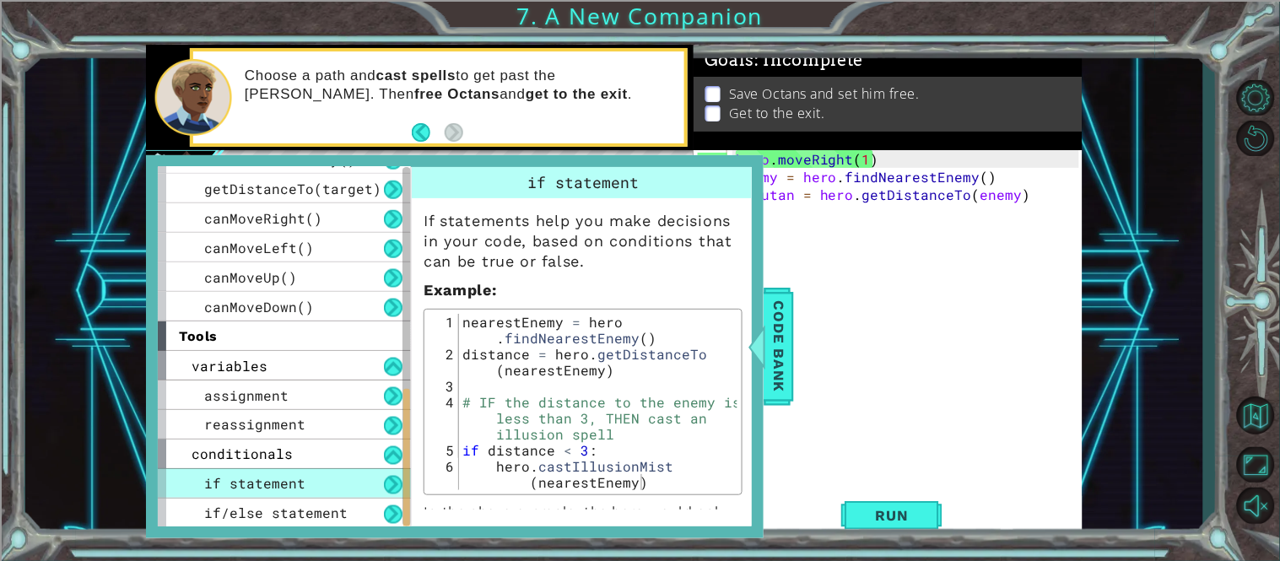
scroll to position [38, 0]
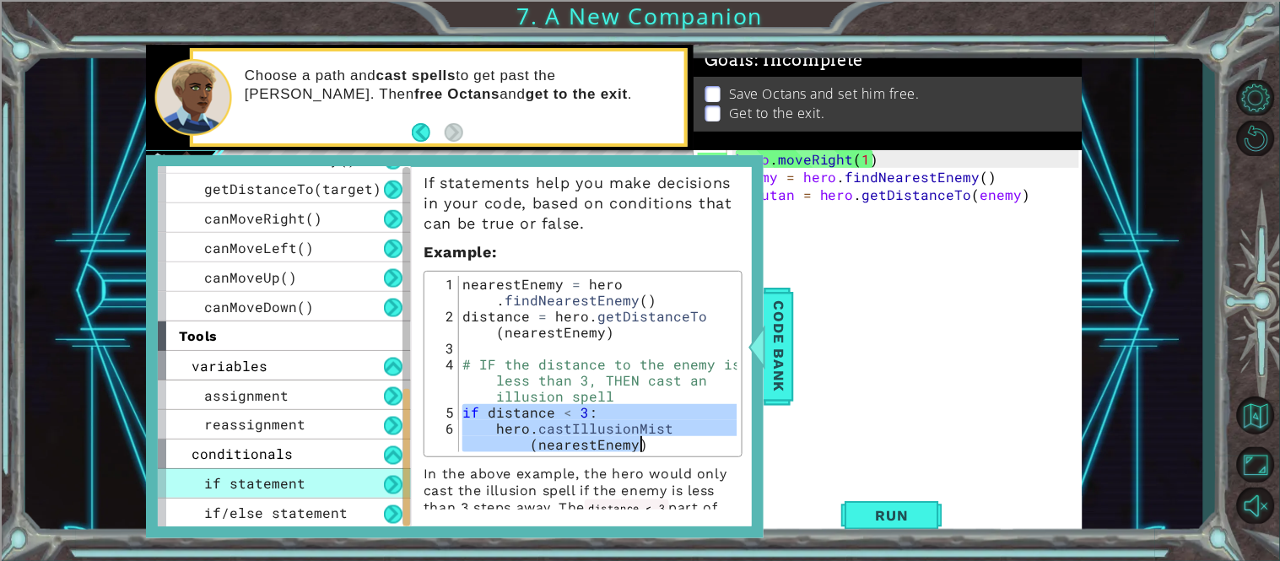
drag, startPoint x: 463, startPoint y: 411, endPoint x: 638, endPoint y: 446, distance: 178.2
click at [638, 446] on div "nearestEnemy = hero . findNearestEnemy ( ) distance = hero . getDistanceTo ( ne…" at bounding box center [598, 396] width 278 height 240
type textarea "if distance < 3: hero.castIllusionMist(nearestEnemy)"
click at [877, 429] on div "hero . moveRight ( 1 ) enemy = hero . findNearestEnemy ( ) disutan = hero . get…" at bounding box center [909, 336] width 355 height 372
click at [789, 331] on span "Code Bank" at bounding box center [778, 346] width 27 height 103
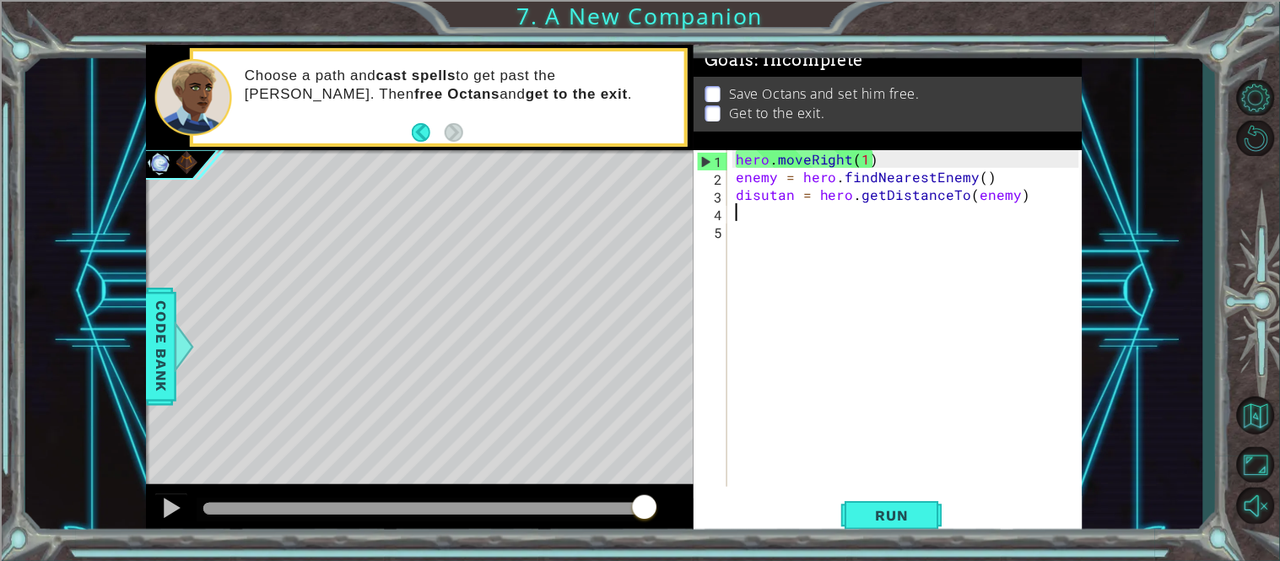
click at [754, 215] on div "hero . moveRight ( 1 ) enemy = hero . findNearestEnemy ( ) disutan = hero . get…" at bounding box center [909, 336] width 355 height 372
click at [746, 226] on div "hero . moveRight ( 1 ) enemy = hero . findNearestEnemy ( ) disutan = hero . get…" at bounding box center [909, 336] width 355 height 372
type textarea "V"
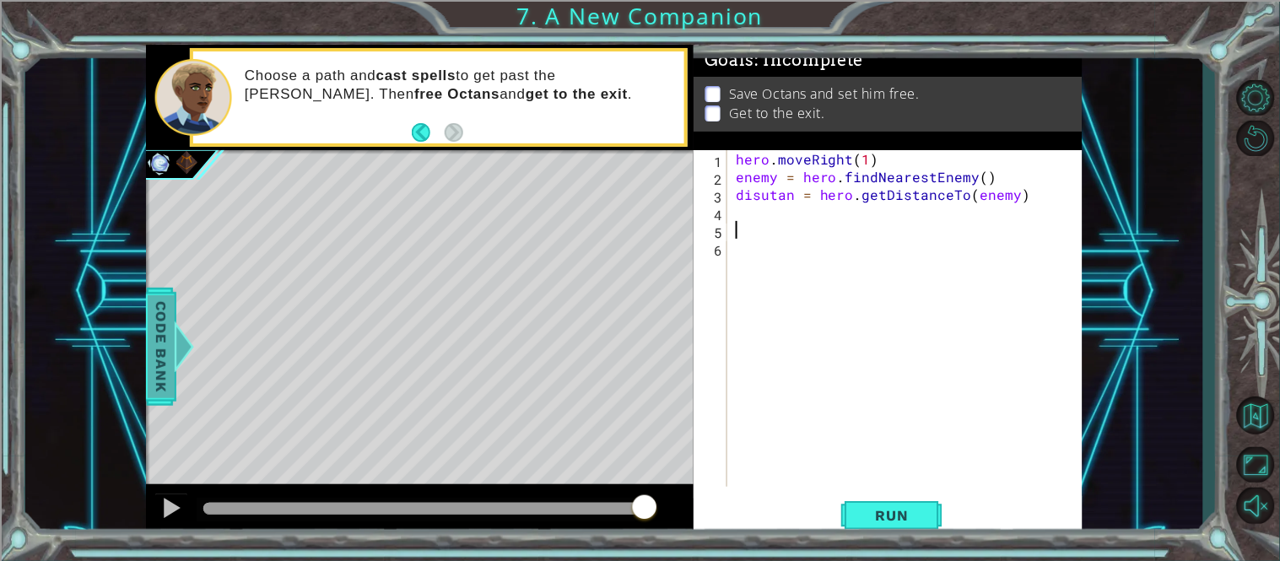
click at [163, 364] on span "Code Bank" at bounding box center [161, 346] width 27 height 103
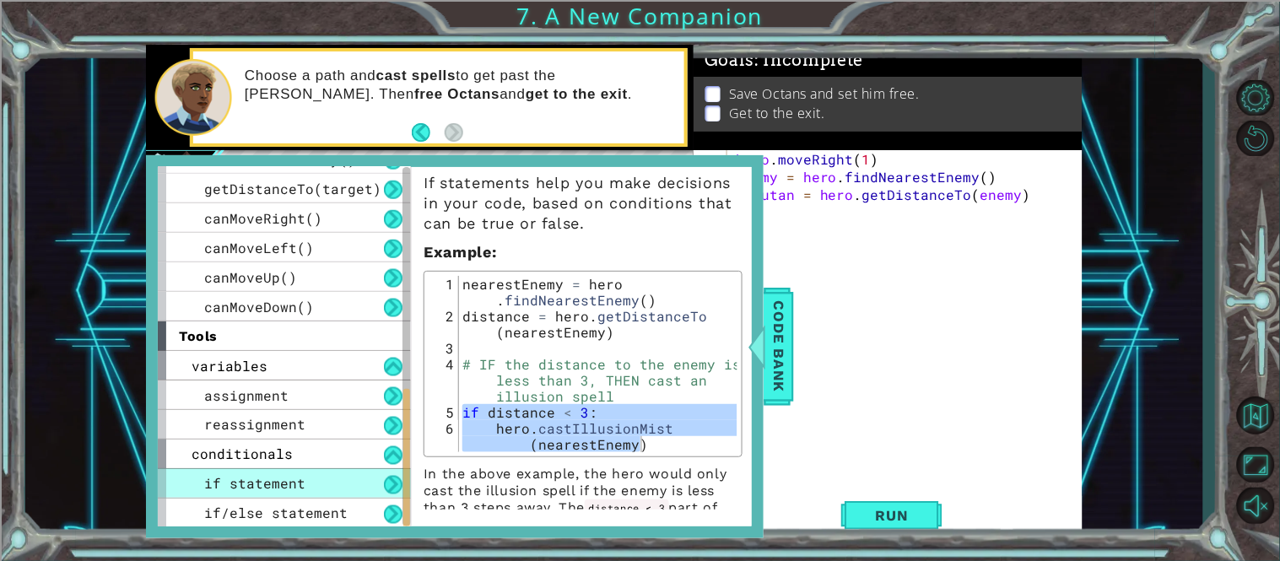
click at [814, 296] on div "hero . moveRight ( 1 ) enemy = hero . findNearestEnemy ( ) disutan = hero . get…" at bounding box center [909, 336] width 355 height 372
click at [810, 265] on div "hero . moveRight ( 1 ) enemy = hero . findNearestEnemy ( ) disutan = hero . get…" at bounding box center [909, 336] width 355 height 372
click at [786, 290] on div "Code Bank" at bounding box center [779, 347] width 30 height 118
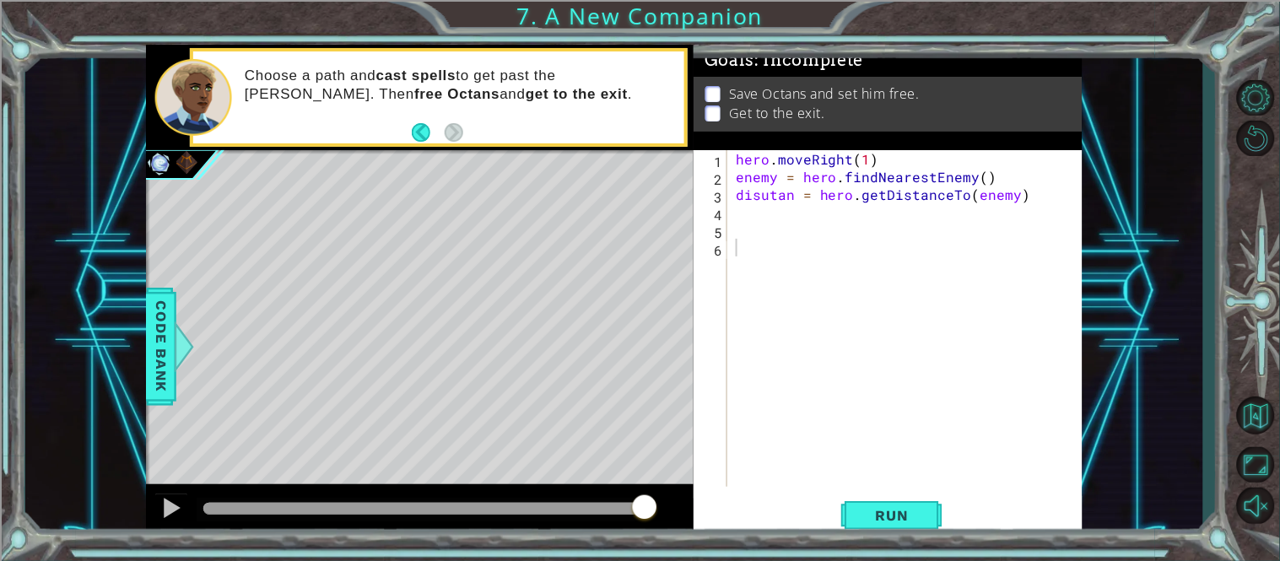
click at [776, 248] on div "hero . moveRight ( 1 ) enemy = hero . findNearestEnemy ( ) disutan = hero . get…" at bounding box center [909, 336] width 355 height 372
click at [760, 214] on div "hero . moveRight ( 1 ) enemy = hero . findNearestEnemy ( ) disutan = hero . get…" at bounding box center [909, 336] width 355 height 372
click at [750, 228] on div "hero . moveRight ( 1 ) enemy = hero . findNearestEnemy ( ) disutan = hero . get…" at bounding box center [909, 336] width 355 height 372
paste textarea "hero.castIllusionMist(nearestEnemy)"
type textarea "hero.castIllusionMist(nearestEnemy)"
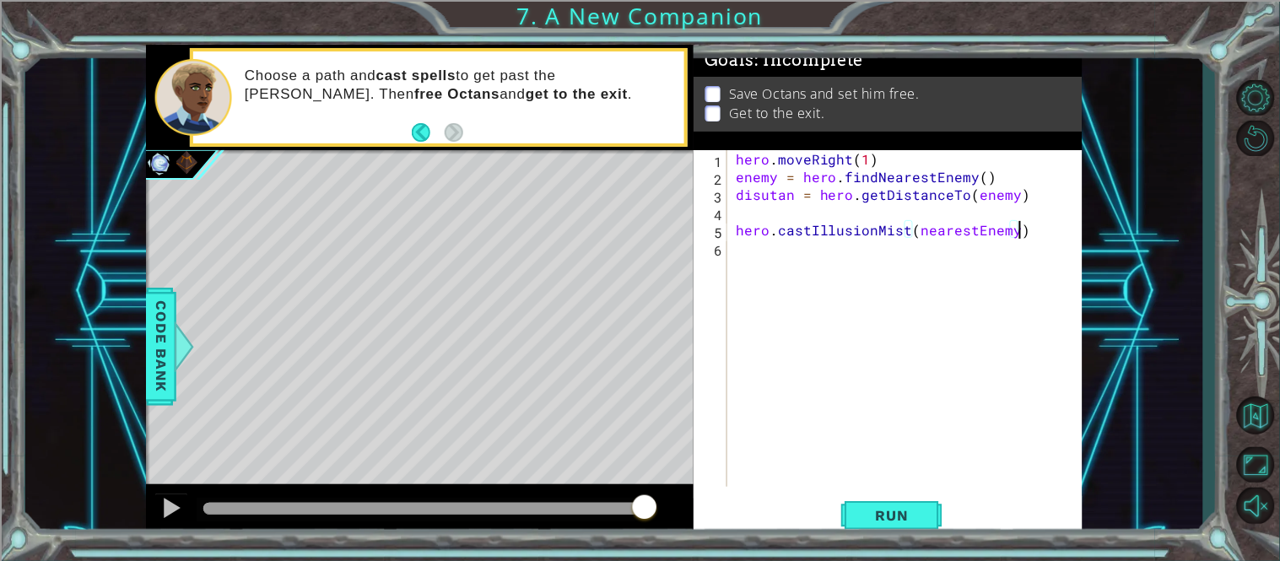
click at [737, 223] on div "hero . moveRight ( 1 ) enemy = hero . findNearestEnemy ( ) disutan = hero . get…" at bounding box center [909, 336] width 355 height 372
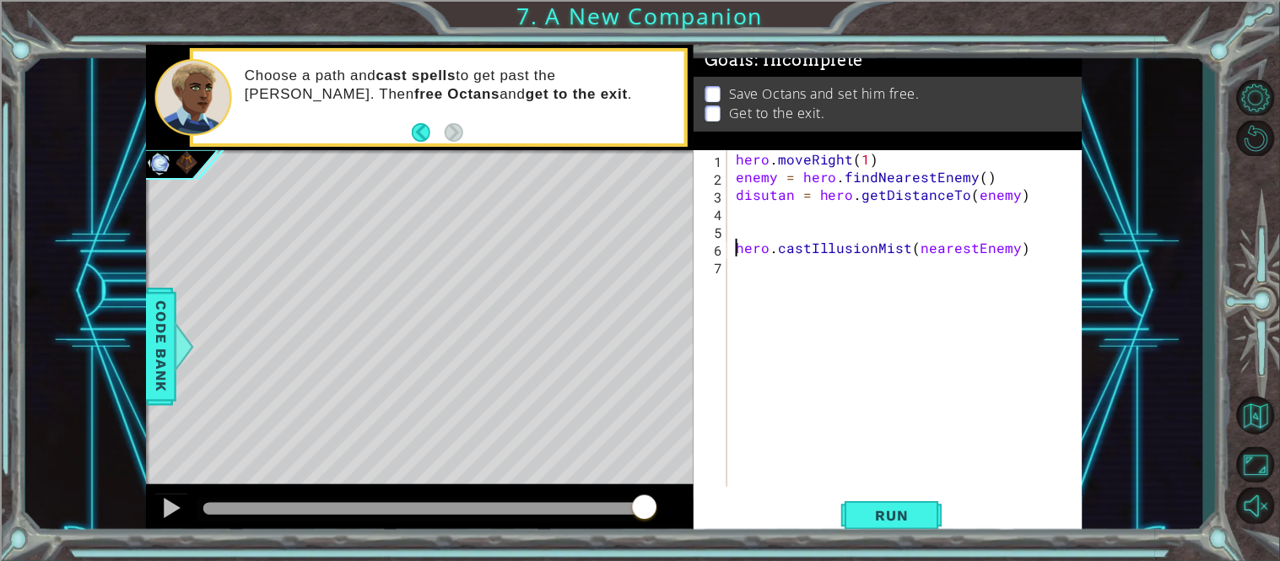
click at [738, 234] on div "hero . moveRight ( 1 ) enemy = hero . findNearestEnemy ( ) disutan = hero . get…" at bounding box center [909, 336] width 355 height 372
click at [149, 329] on span "Code Bank" at bounding box center [161, 346] width 27 height 103
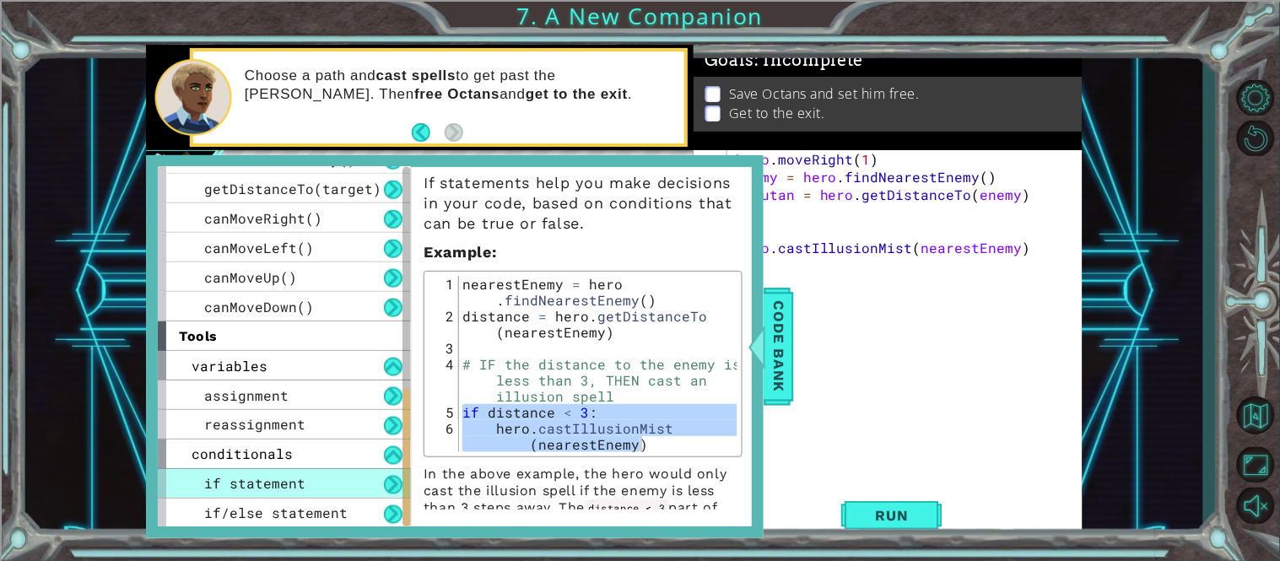
click at [468, 398] on div "nearestEnemy = hero . findNearestEnemy ( ) distance = hero . getDistanceTo ( ne…" at bounding box center [598, 396] width 278 height 240
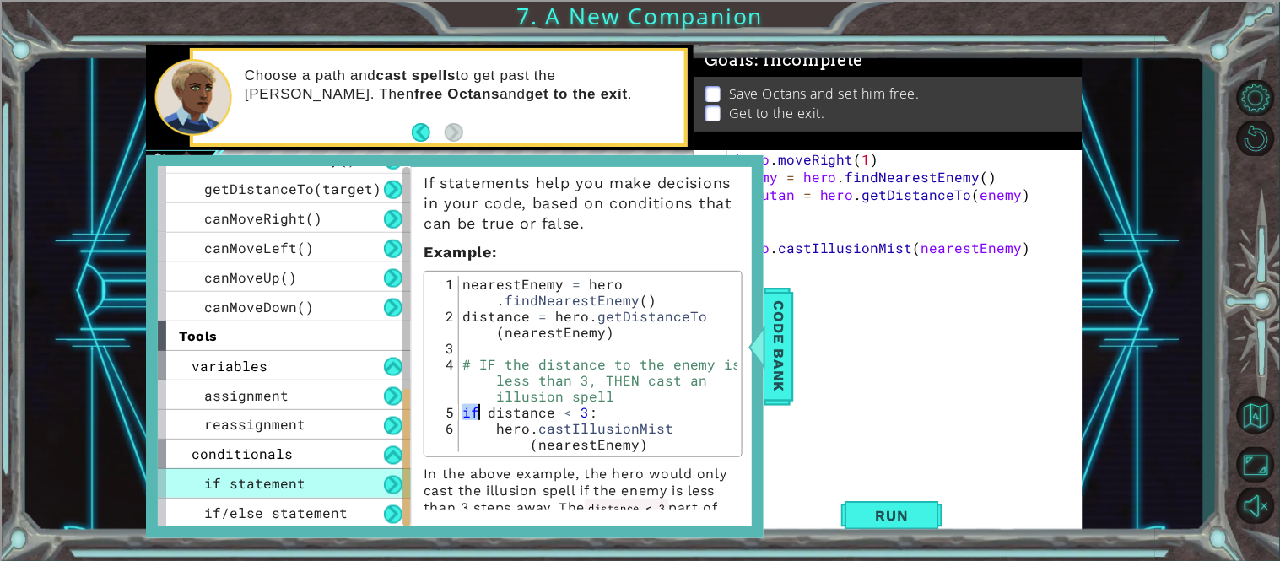
drag, startPoint x: 459, startPoint y: 418, endPoint x: 551, endPoint y: 415, distance: 92.0
click at [551, 415] on div "nearestEnemy = hero . findNearestEnemy ( ) distance = hero . getDistanceTo ( ne…" at bounding box center [598, 396] width 278 height 240
type textarea "if distance < 3:"
drag, startPoint x: 589, startPoint y: 414, endPoint x: 460, endPoint y: 413, distance: 129.1
click at [460, 413] on div "nearestEnemy = hero . findNearestEnemy ( ) distance = hero . getDistanceTo ( ne…" at bounding box center [598, 396] width 278 height 240
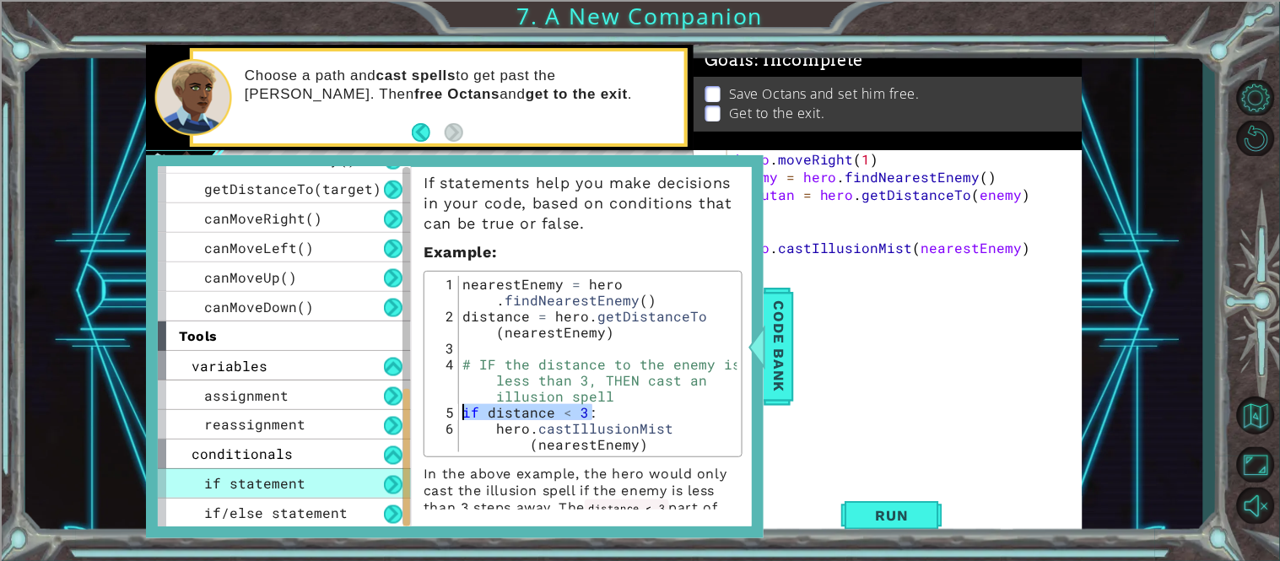
click at [945, 308] on div "hero . moveRight ( 1 ) enemy = hero . findNearestEnemy ( ) disutan = hero . get…" at bounding box center [909, 336] width 355 height 372
click at [769, 342] on span "Code Bank" at bounding box center [778, 346] width 27 height 103
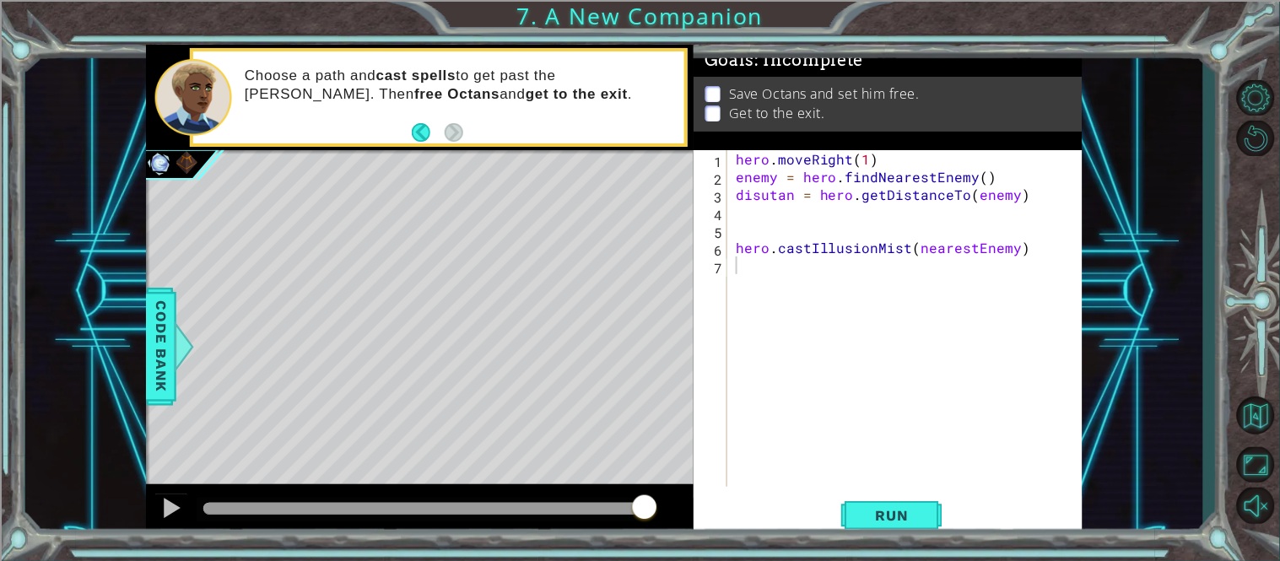
type textarea "hero.castIllusionMist(nearestEnemy)"
click at [747, 240] on div "hero . moveRight ( 1 ) enemy = hero . findNearestEnemy ( ) disutan = hero . get…" at bounding box center [909, 336] width 355 height 372
click at [740, 236] on div "hero . moveRight ( 1 ) enemy = hero . findNearestEnemy ( ) disutan = hero . get…" at bounding box center [909, 336] width 355 height 372
paste textarea "hero.castIllusionMist(nearestEnemy)"
type textarea "hero.castIllusionMist(nearestEnemy)"
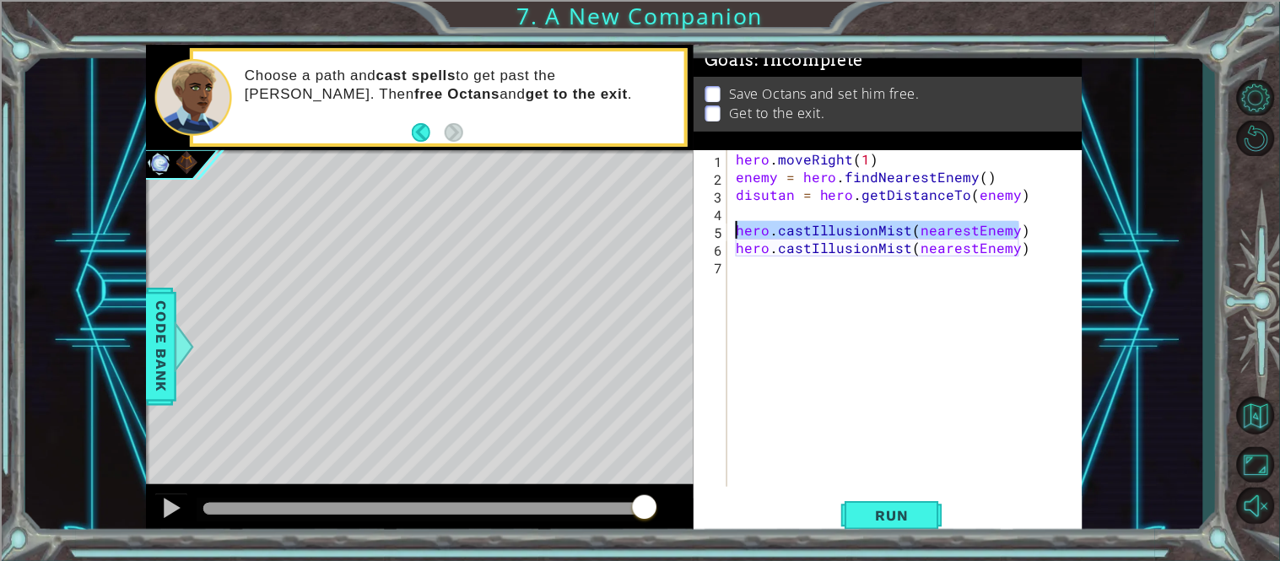
drag, startPoint x: 1023, startPoint y: 226, endPoint x: 730, endPoint y: 228, distance: 293.6
click at [730, 228] on div "hero.castIllusionMist(nearestEnemy) 1 2 3 4 5 6 7 hero . moveRight ( 1 ) enemy …" at bounding box center [887, 318] width 386 height 337
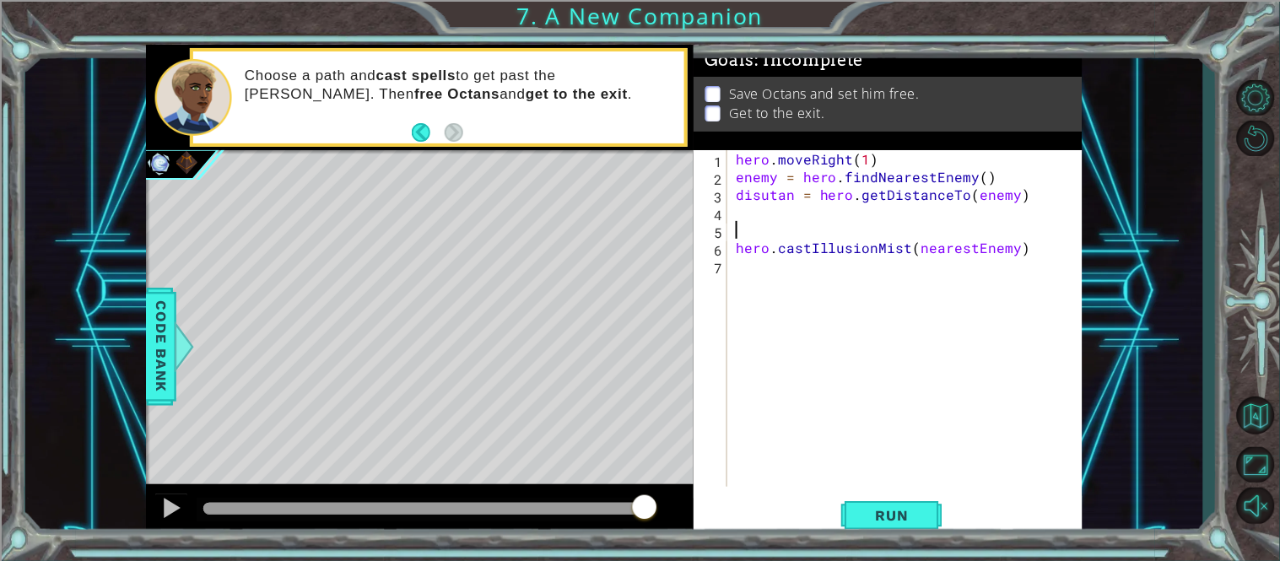
click at [141, 361] on div "1 ההההההההההההההההההההההההההההההההההההההההההההההההההההההההההההההההההההההההההההה…" at bounding box center [614, 292] width 1178 height 494
click at [152, 366] on span "Code Bank" at bounding box center [161, 346] width 27 height 103
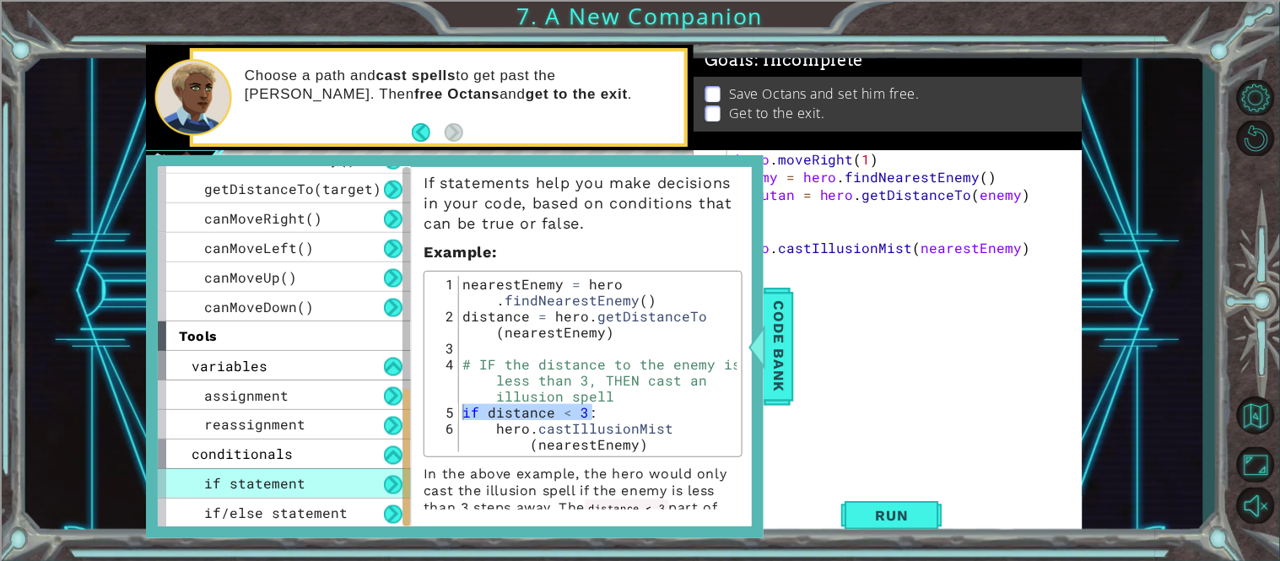
click at [848, 260] on div "hero . moveRight ( 1 ) enemy = hero . findNearestEnemy ( ) disutan = hero . get…" at bounding box center [909, 336] width 355 height 372
click at [797, 291] on div "hero . moveRight ( 1 ) enemy = hero . findNearestEnemy ( ) disutan = hero . get…" at bounding box center [909, 336] width 355 height 372
click at [791, 296] on span "Code Bank" at bounding box center [778, 346] width 27 height 103
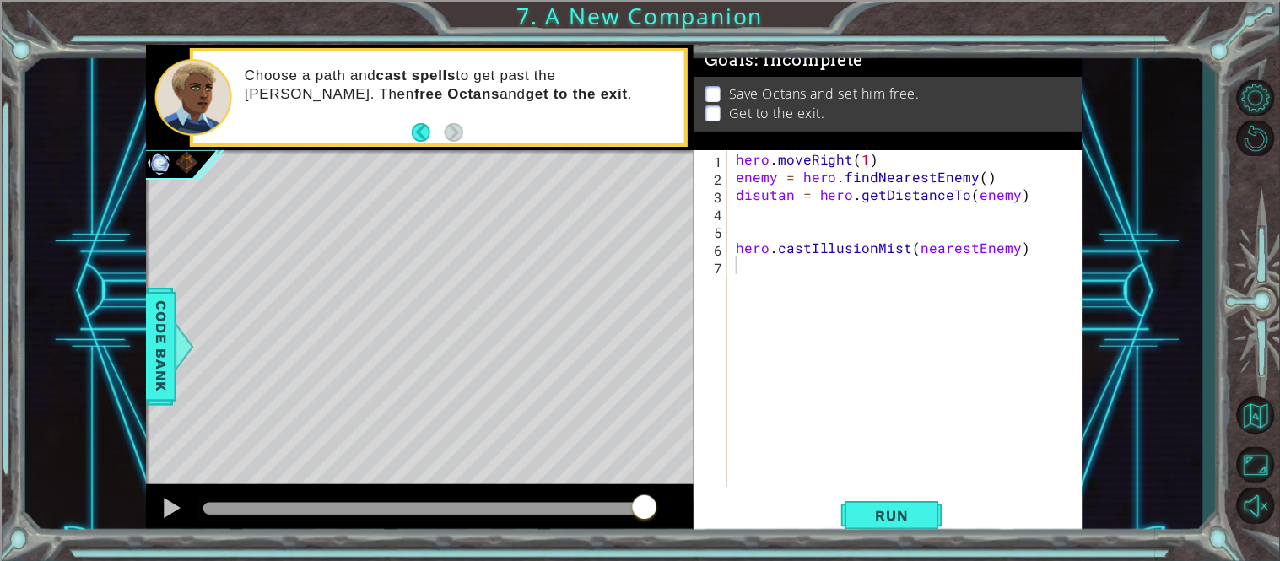
click at [764, 267] on div "hero . moveRight ( 1 ) enemy = hero . findNearestEnemy ( ) disutan = hero . get…" at bounding box center [909, 336] width 355 height 372
paste textarea "hero.castIllusionMist(nearestEnemy)"
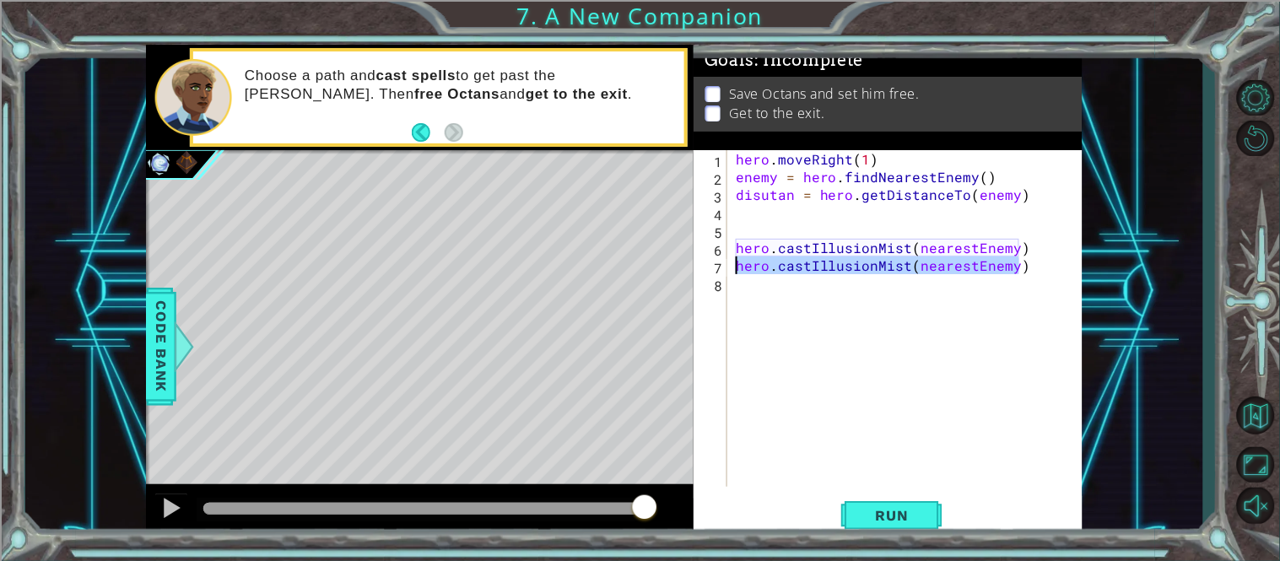
drag, startPoint x: 1037, startPoint y: 268, endPoint x: 732, endPoint y: 263, distance: 304.6
click at [732, 263] on div "hero . moveRight ( 1 ) enemy = hero . findNearestEnemy ( ) disutan = hero . get…" at bounding box center [909, 336] width 355 height 372
type textarea "]"
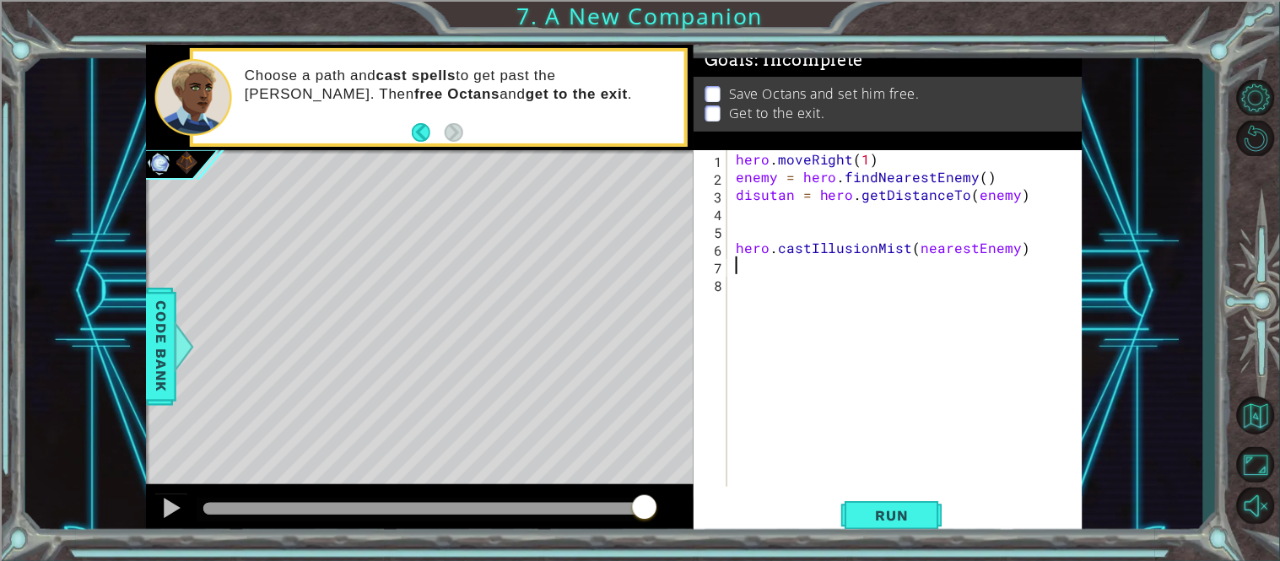
click at [740, 236] on div "hero . moveRight ( 1 ) enemy = hero . findNearestEnemy ( ) disutan = hero . get…" at bounding box center [909, 336] width 355 height 372
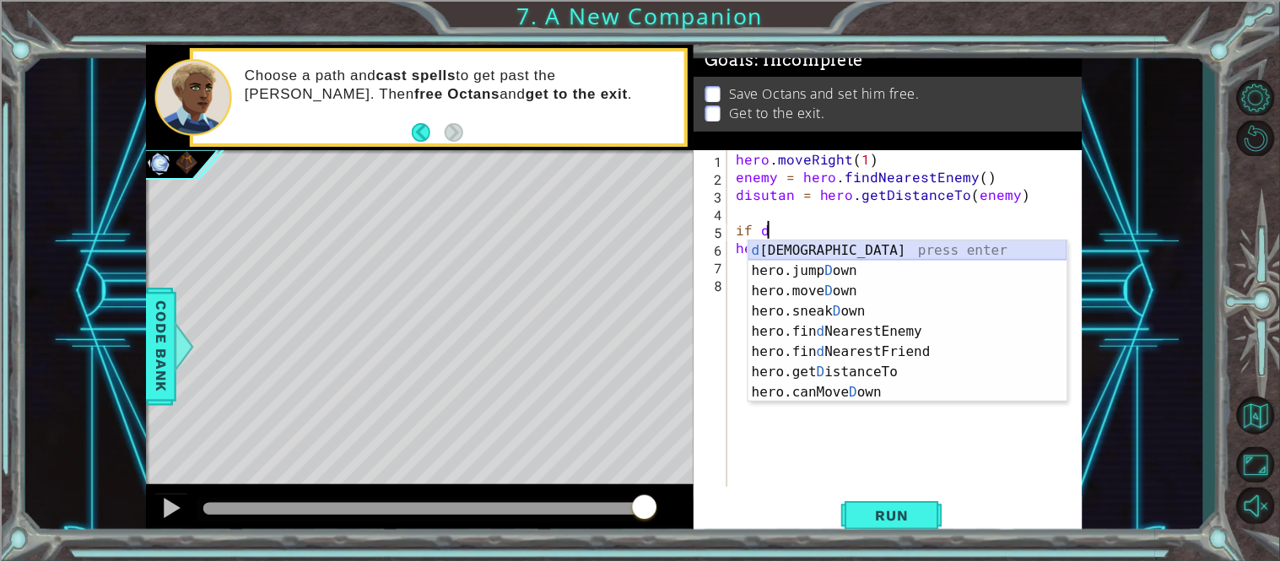
click at [836, 249] on div "d isutan press enter hero.jump D own press enter hero.[PERSON_NAME] own press e…" at bounding box center [907, 341] width 319 height 202
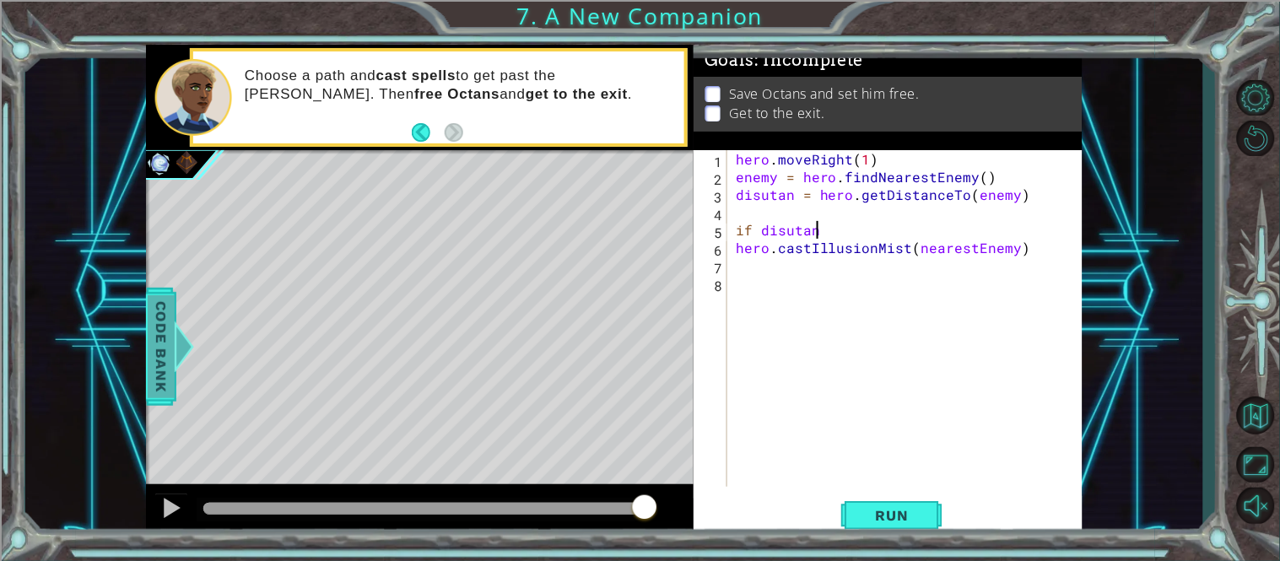
click at [165, 316] on span "Code Bank" at bounding box center [161, 346] width 27 height 103
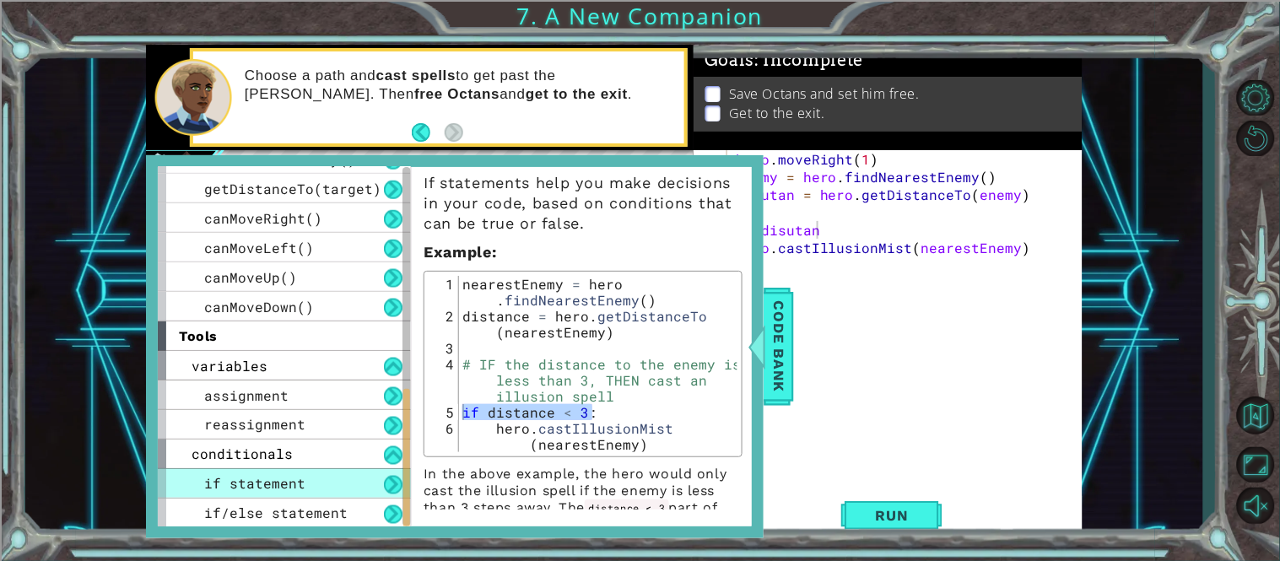
click at [858, 234] on div "hero . moveRight ( 1 ) enemy = hero . findNearestEnemy ( ) disutan = hero . get…" at bounding box center [909, 336] width 355 height 372
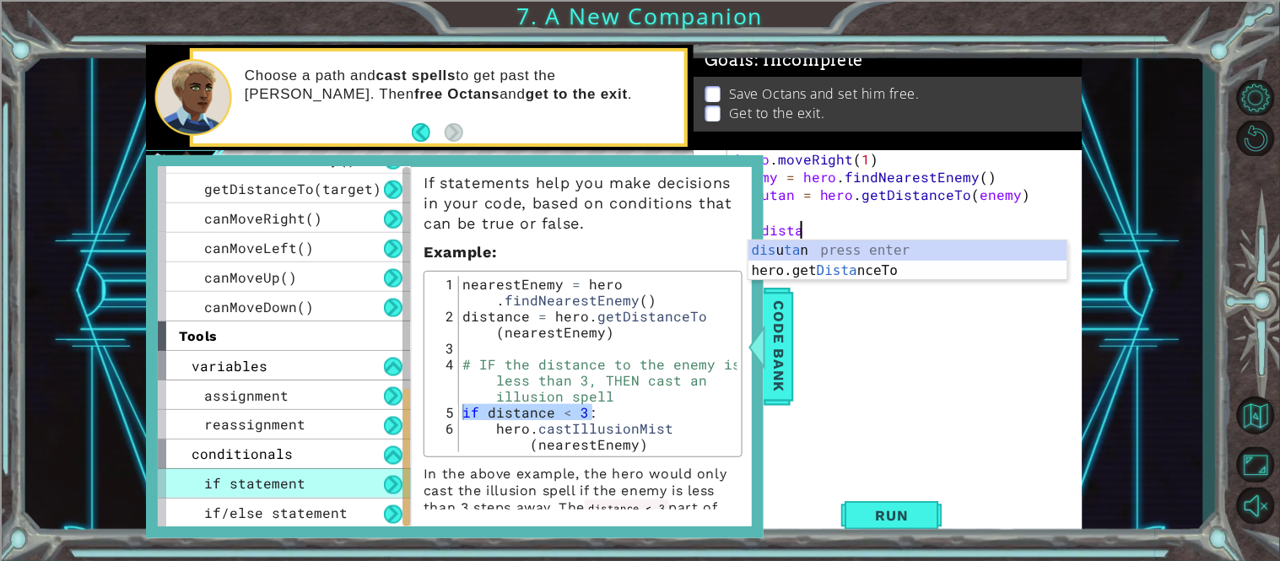
scroll to position [0, 3]
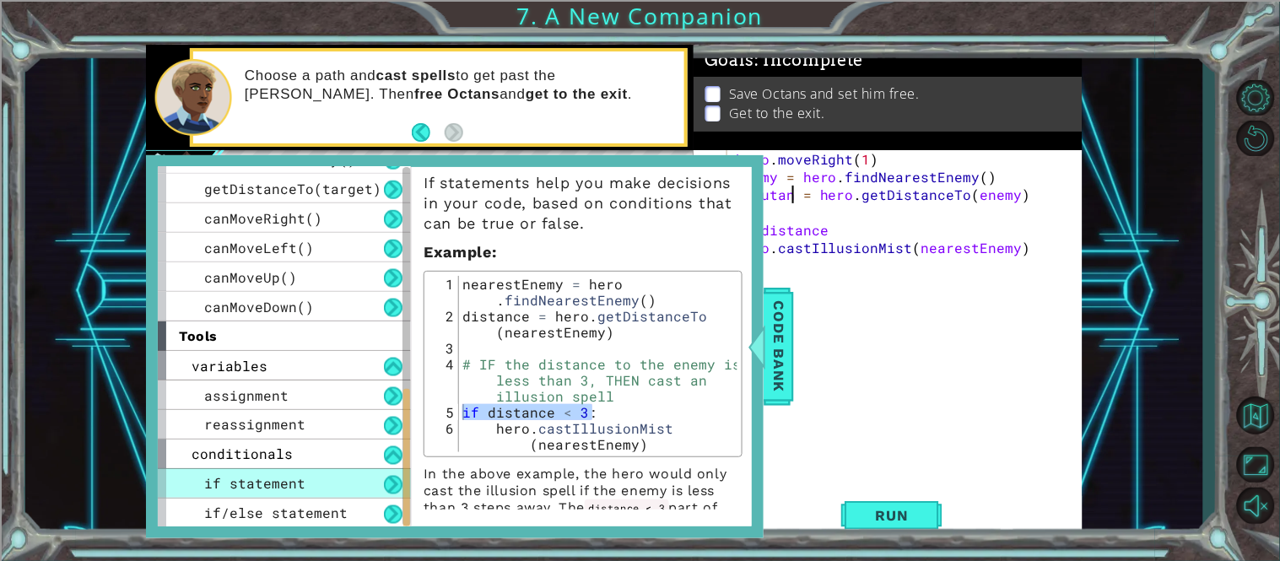
click at [792, 197] on div "hero . moveRight ( 1 ) enemy = hero . findNearestEnemy ( ) disutan = hero . get…" at bounding box center [909, 336] width 355 height 372
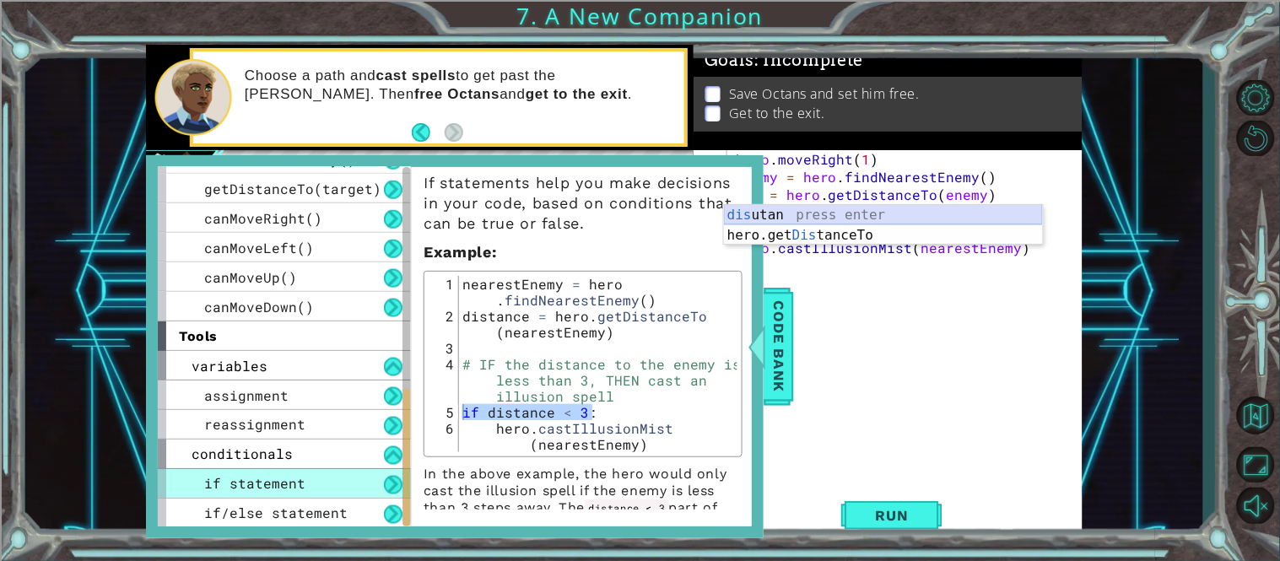
click at [807, 213] on div "dis utan press enter hero.get Dis tanceTo press enter" at bounding box center [883, 245] width 319 height 81
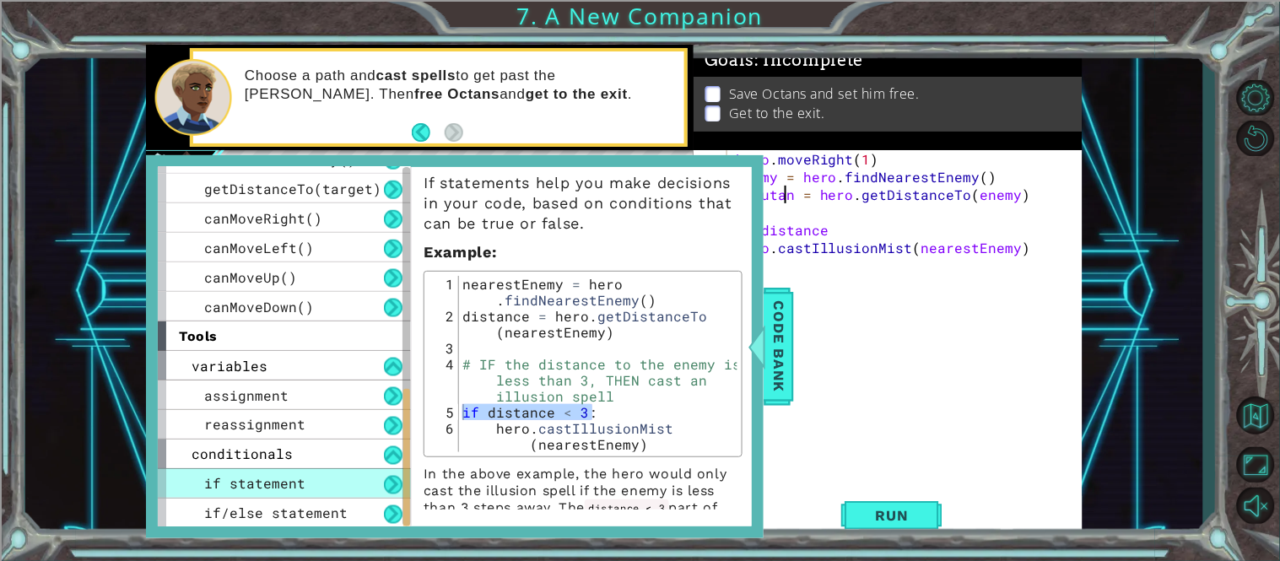
click at [787, 198] on div "hero . moveRight ( 1 ) enemy = hero . findNearestEnemy ( ) disutan = hero . get…" at bounding box center [909, 336] width 355 height 372
click at [792, 198] on div "hero . moveRight ( 1 ) enemy = hero . findNearestEnemy ( ) disutan = hero . get…" at bounding box center [909, 336] width 355 height 372
click at [825, 223] on div "hero.get Distance To press enter" at bounding box center [883, 235] width 319 height 61
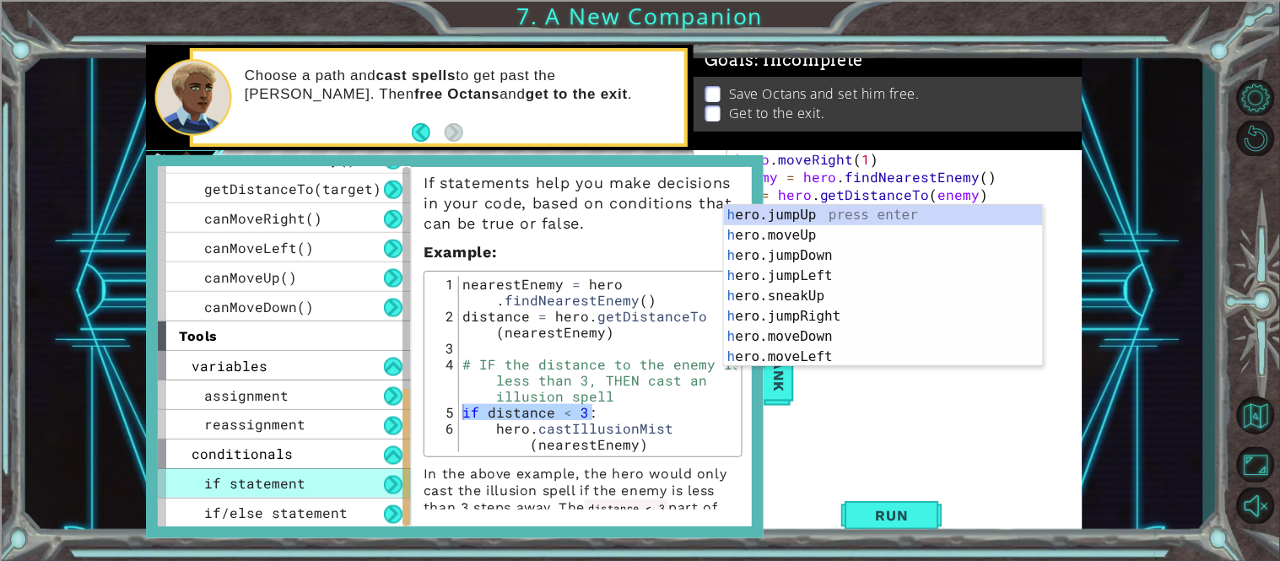
type textarea "h) = hero.getDistanceTo(enemy)"
click at [1101, 434] on div "1 ההההההההההההההההההההההההההההההההההההההההההההההההההההההההההההההההההההההההההההה…" at bounding box center [614, 292] width 1178 height 494
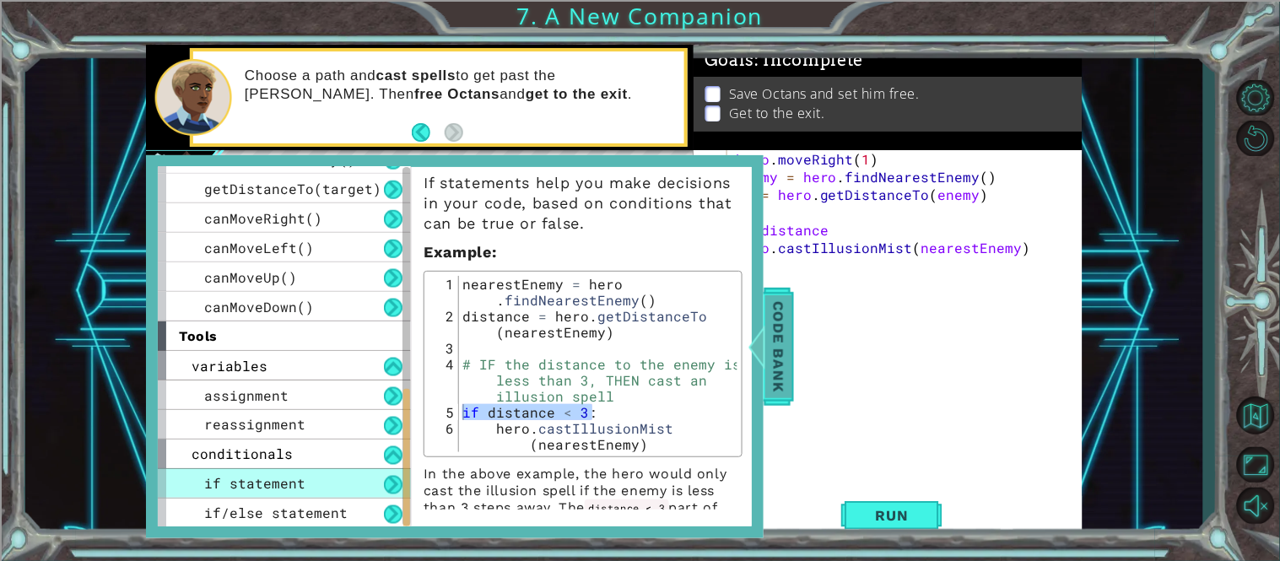
click at [785, 314] on span "Code Bank" at bounding box center [778, 346] width 27 height 103
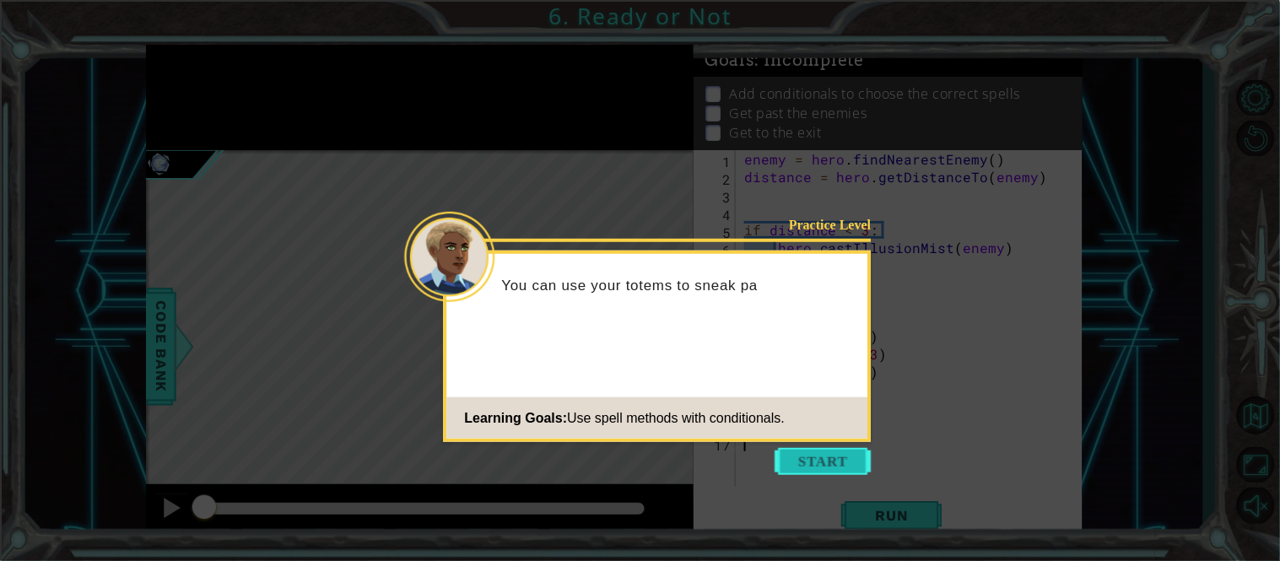
click at [835, 457] on button "Start" at bounding box center [823, 461] width 96 height 27
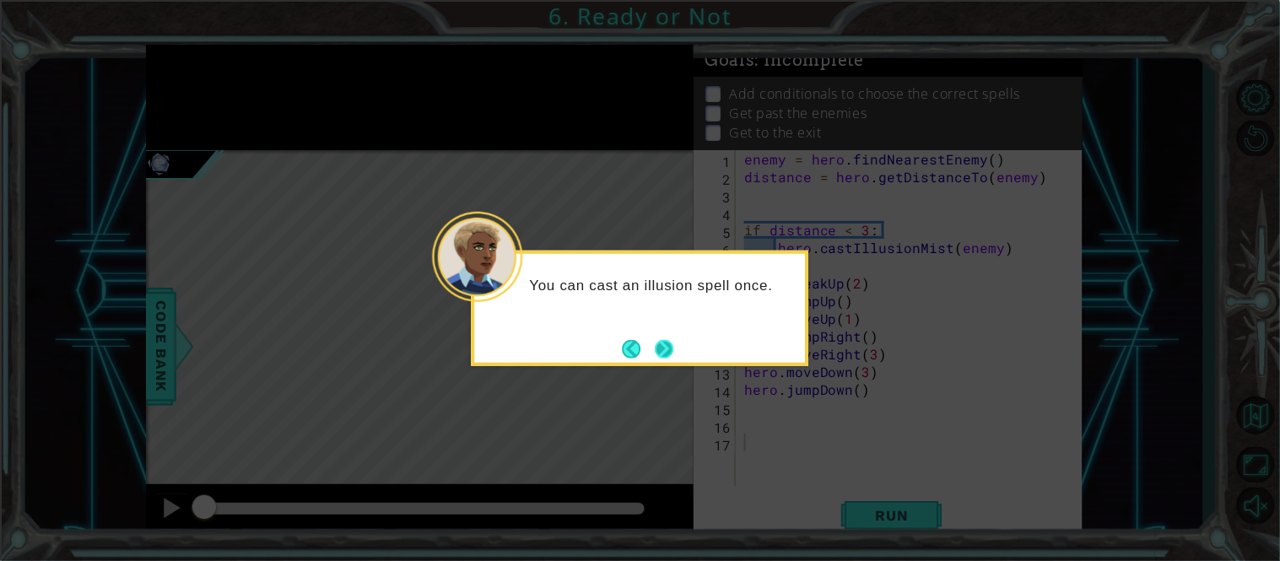
click at [658, 354] on button "Next" at bounding box center [664, 348] width 19 height 19
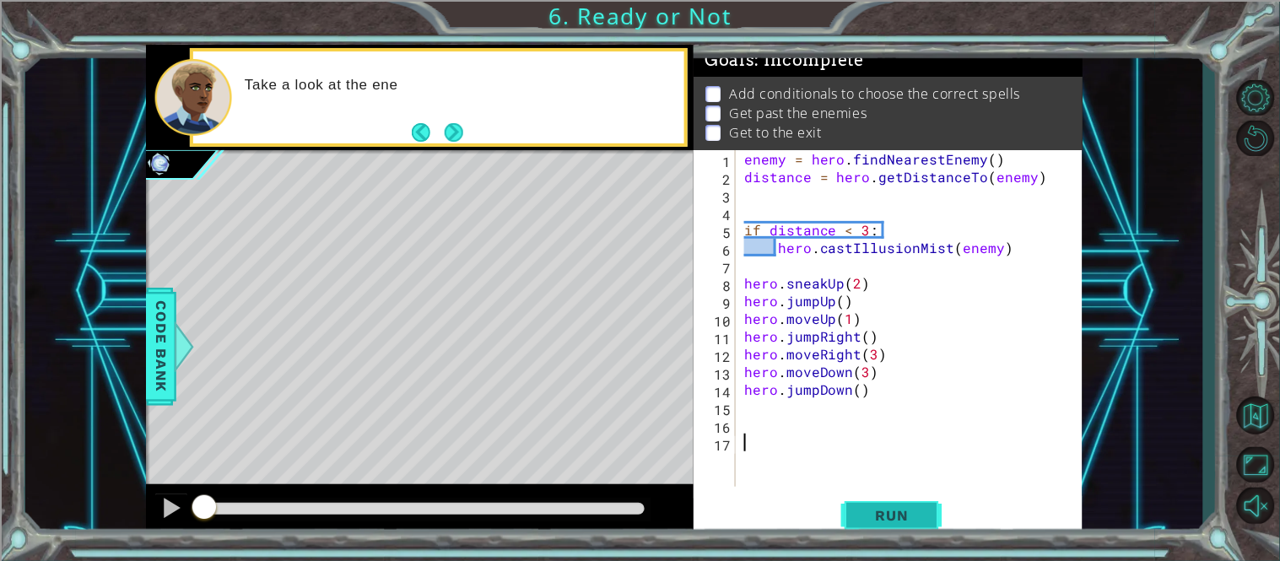
click at [922, 516] on span "Run" at bounding box center [892, 515] width 67 height 17
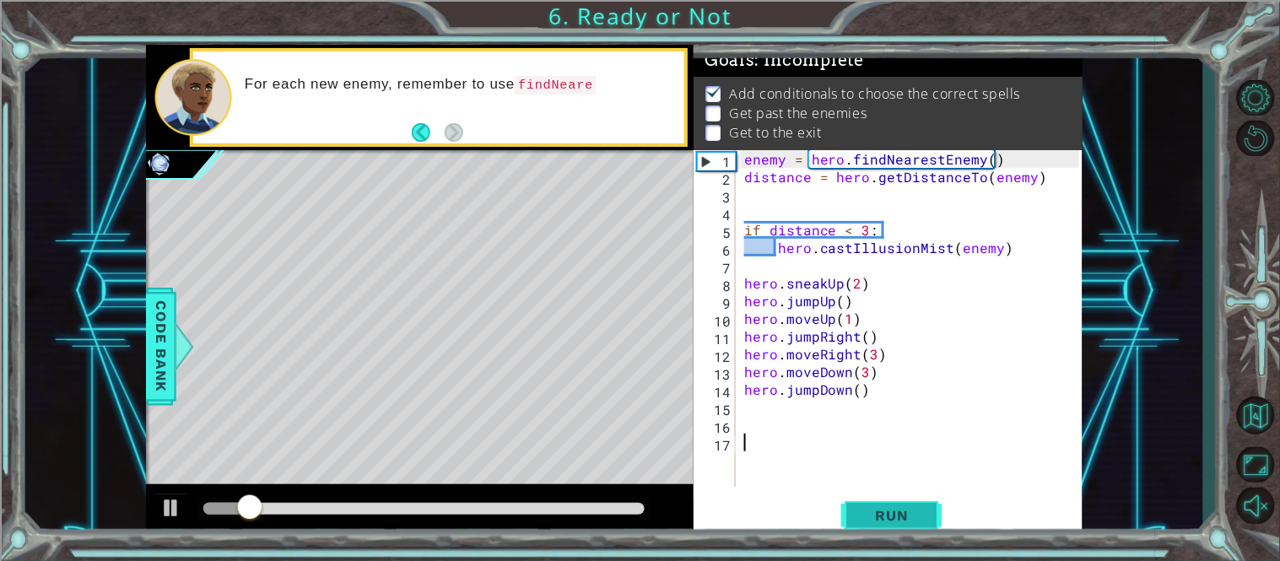
click at [922, 516] on span "Run" at bounding box center [892, 515] width 67 height 17
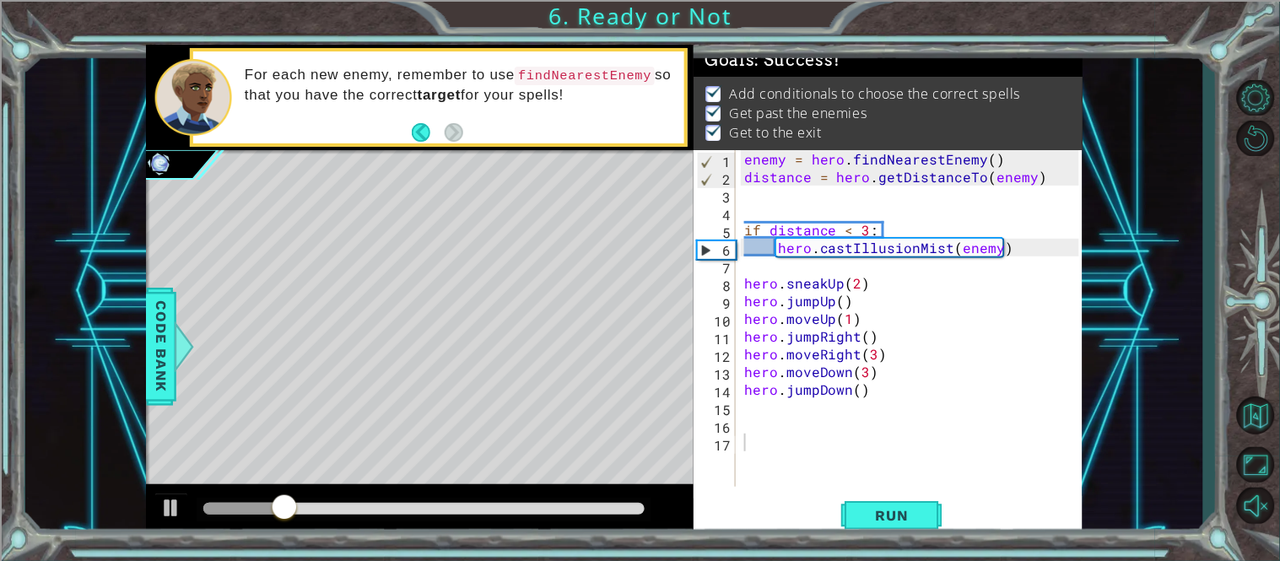
click at [608, 502] on div at bounding box center [424, 510] width 455 height 24
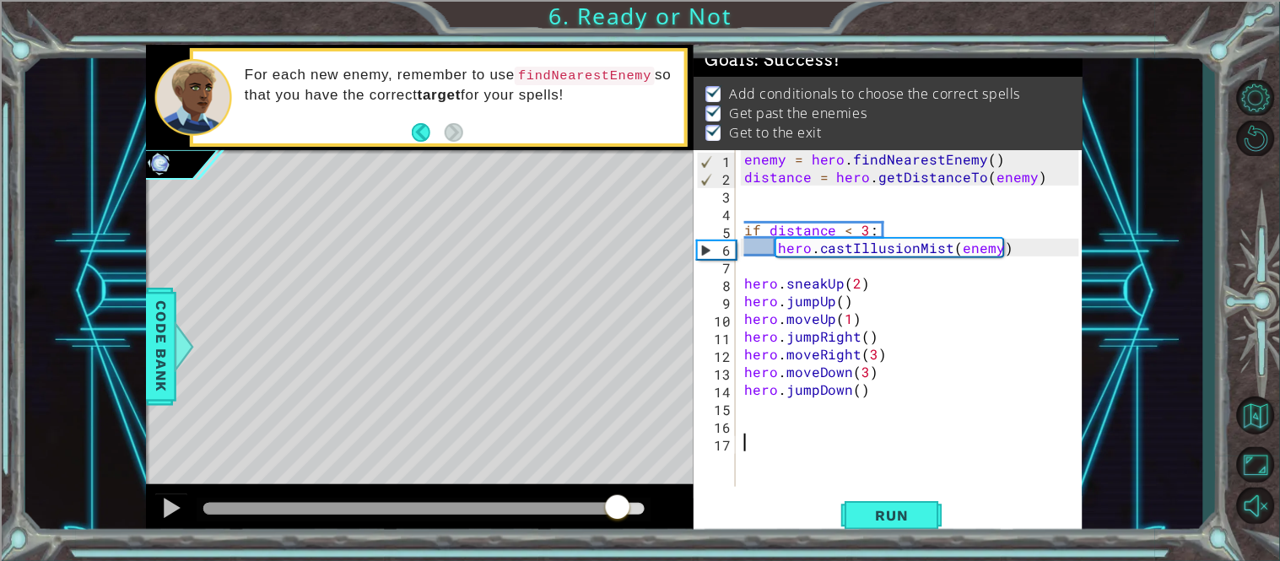
click at [618, 504] on div at bounding box center [423, 509] width 441 height 12
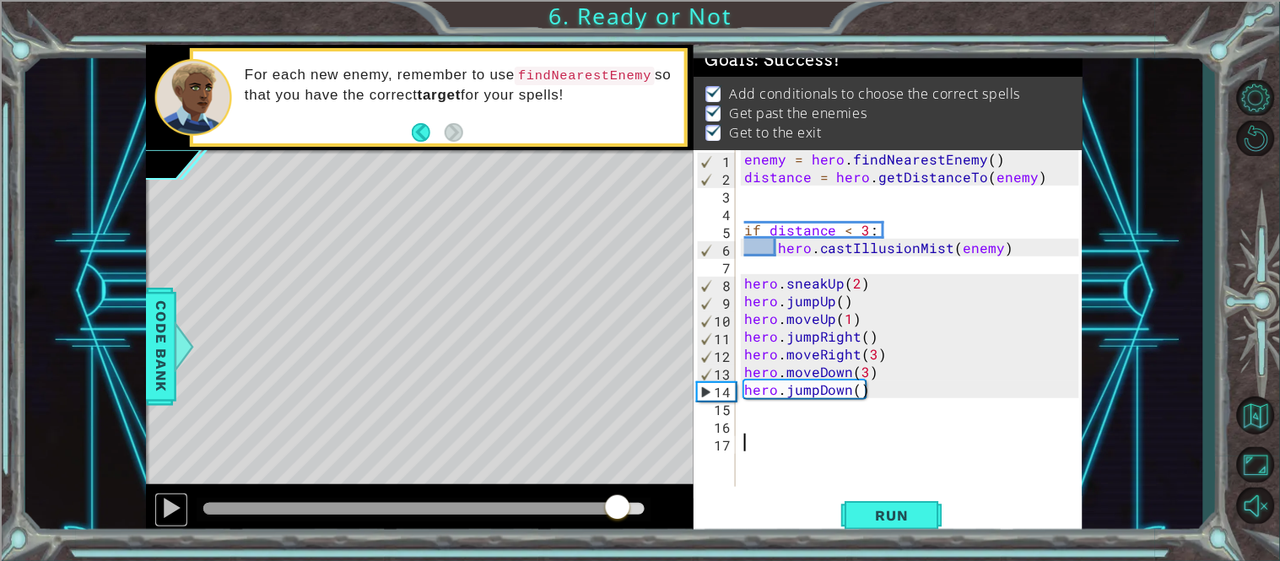
click at [155, 494] on button at bounding box center [171, 510] width 34 height 35
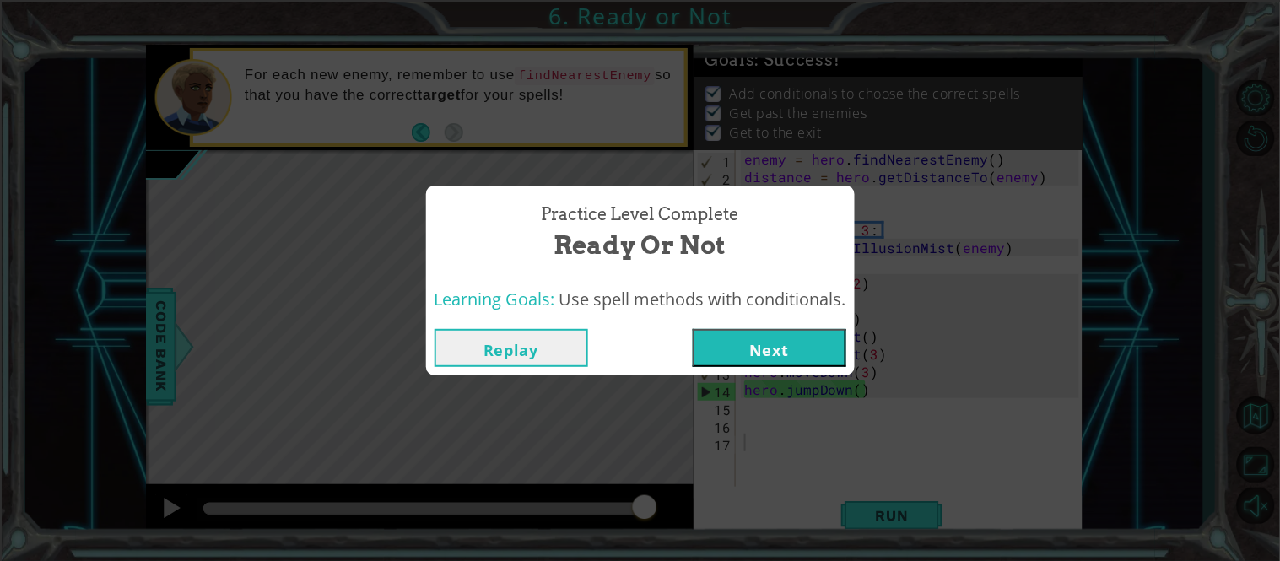
click at [806, 359] on button "Next" at bounding box center [770, 348] width 154 height 38
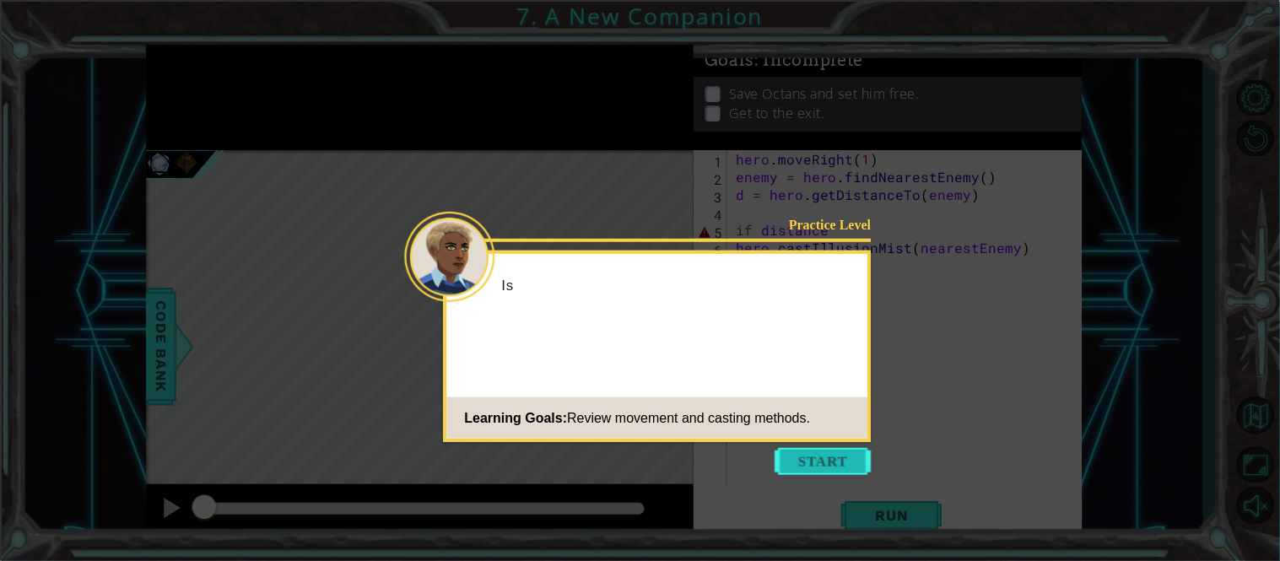
click at [806, 455] on button "Start" at bounding box center [823, 461] width 96 height 27
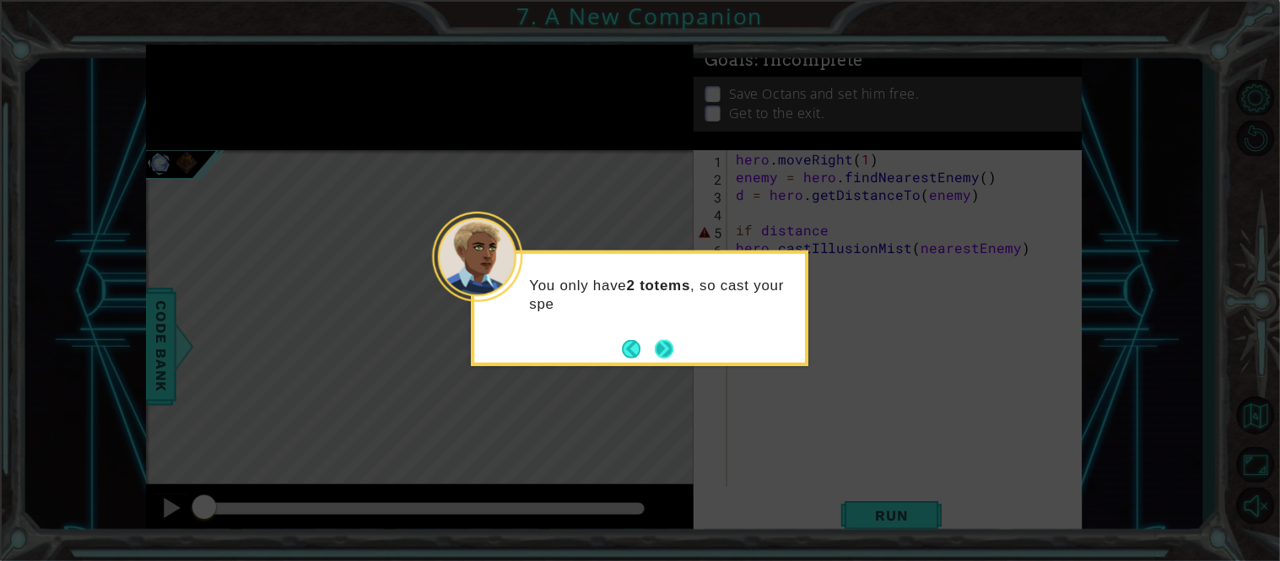
click at [665, 358] on button "Next" at bounding box center [665, 349] width 22 height 22
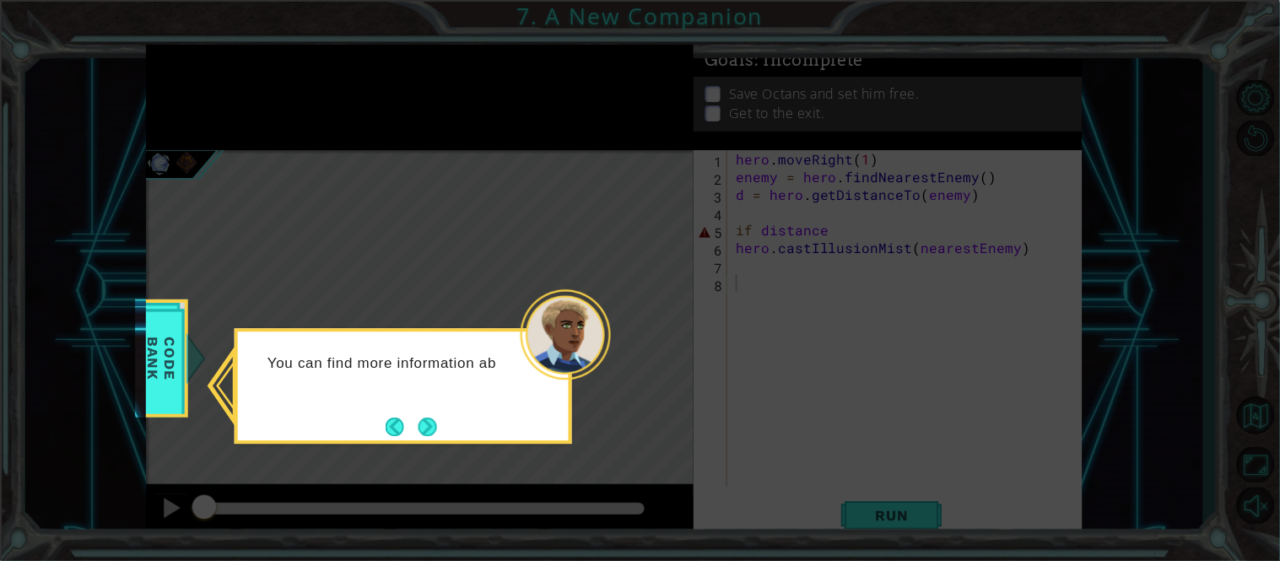
click at [419, 409] on div "You can find more information ab" at bounding box center [403, 386] width 337 height 116
click at [423, 414] on footer at bounding box center [411, 426] width 51 height 25
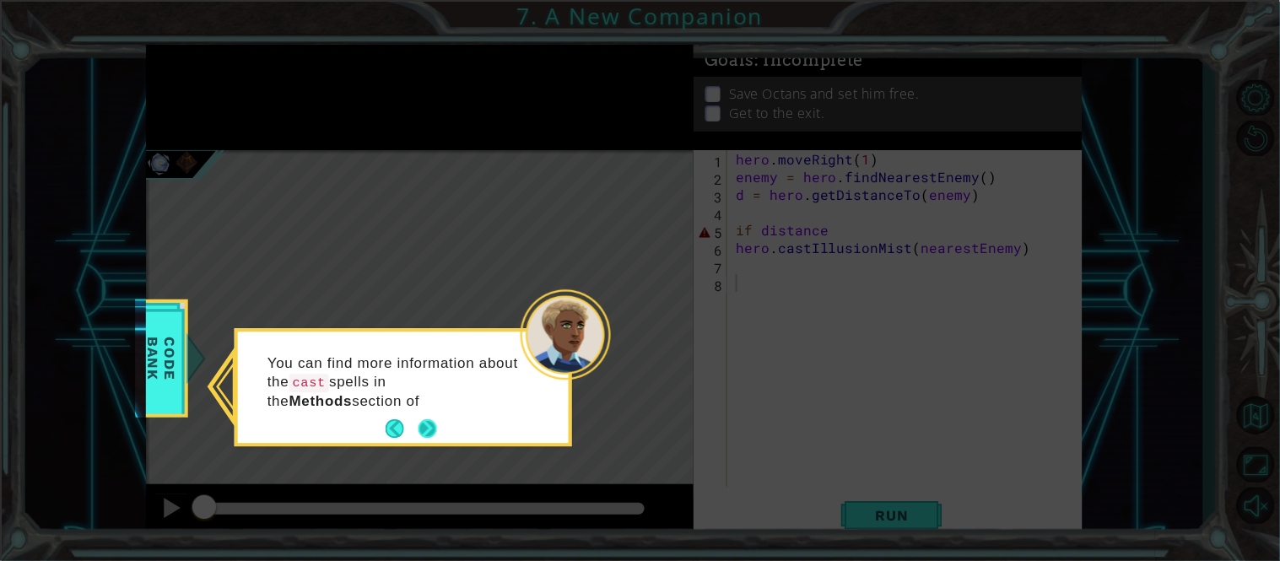
click at [423, 424] on button "Next" at bounding box center [427, 428] width 19 height 19
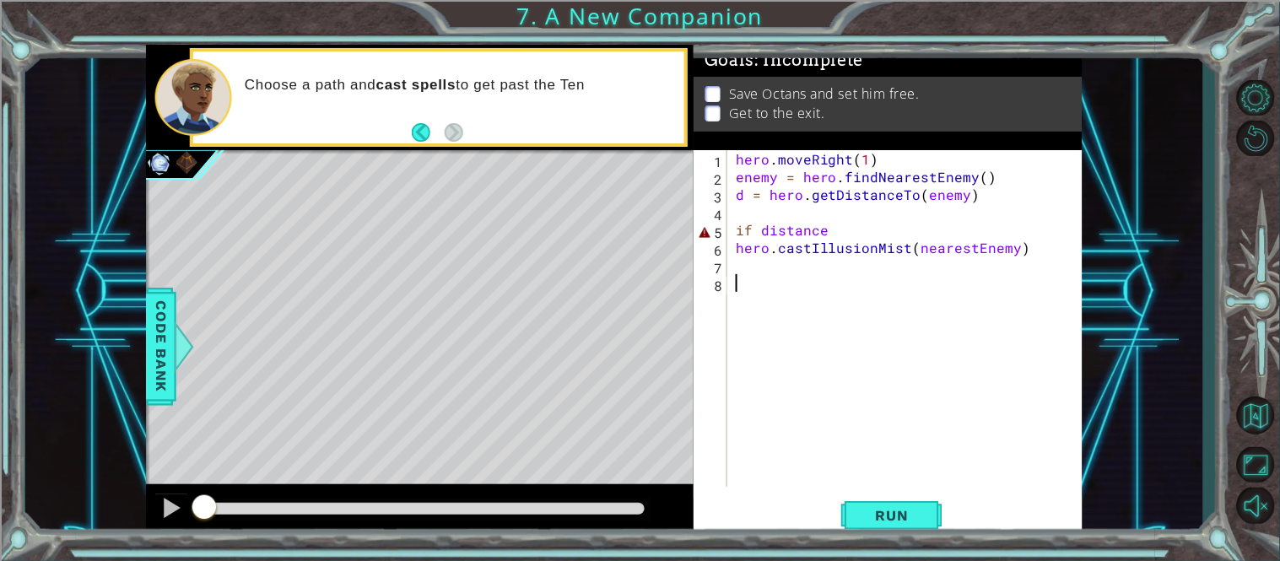
click at [742, 195] on div "hero . moveRight ( 1 ) enemy = hero . findNearestEnemy ( ) d = hero . getDistan…" at bounding box center [909, 336] width 355 height 372
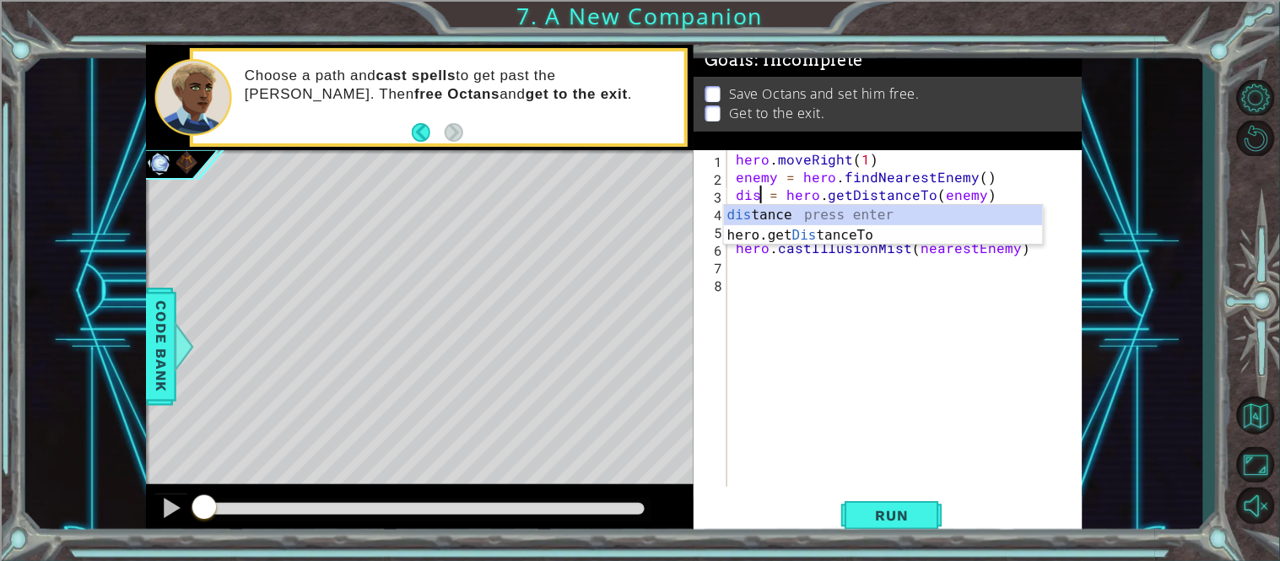
scroll to position [0, 3]
click at [868, 212] on div "dist ance press enter hero.get Dist anceTo press enter" at bounding box center [883, 245] width 319 height 81
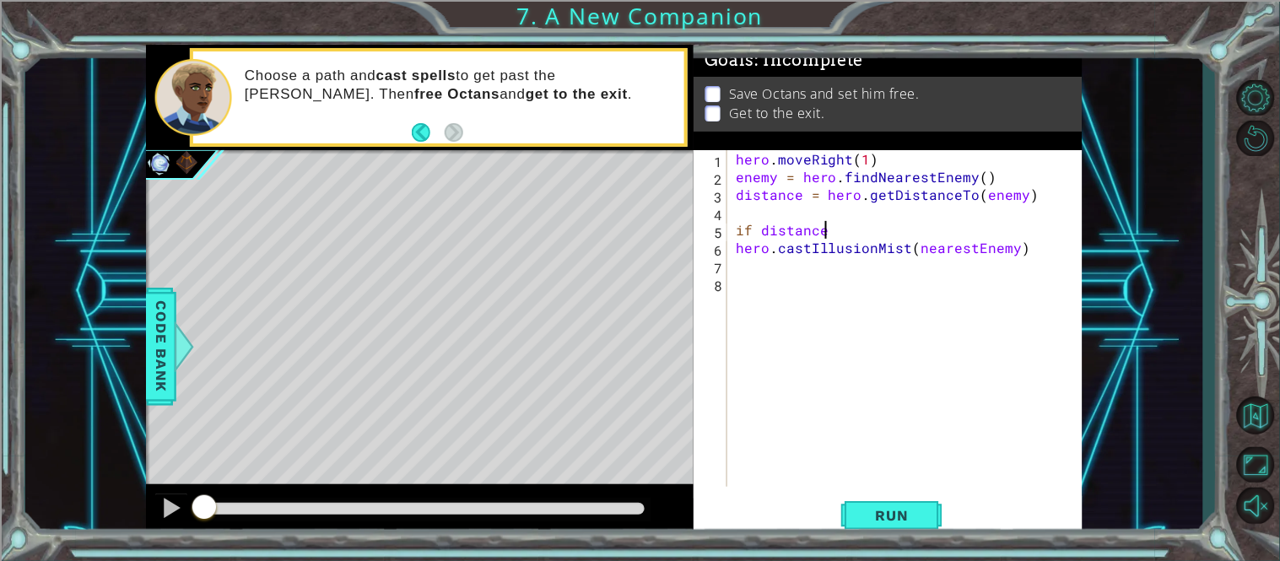
click at [829, 234] on div "hero . moveRight ( 1 ) enemy = hero . findNearestEnemy ( ) distance = hero . ge…" at bounding box center [909, 336] width 355 height 372
click at [157, 386] on span "Code Bank" at bounding box center [161, 346] width 27 height 103
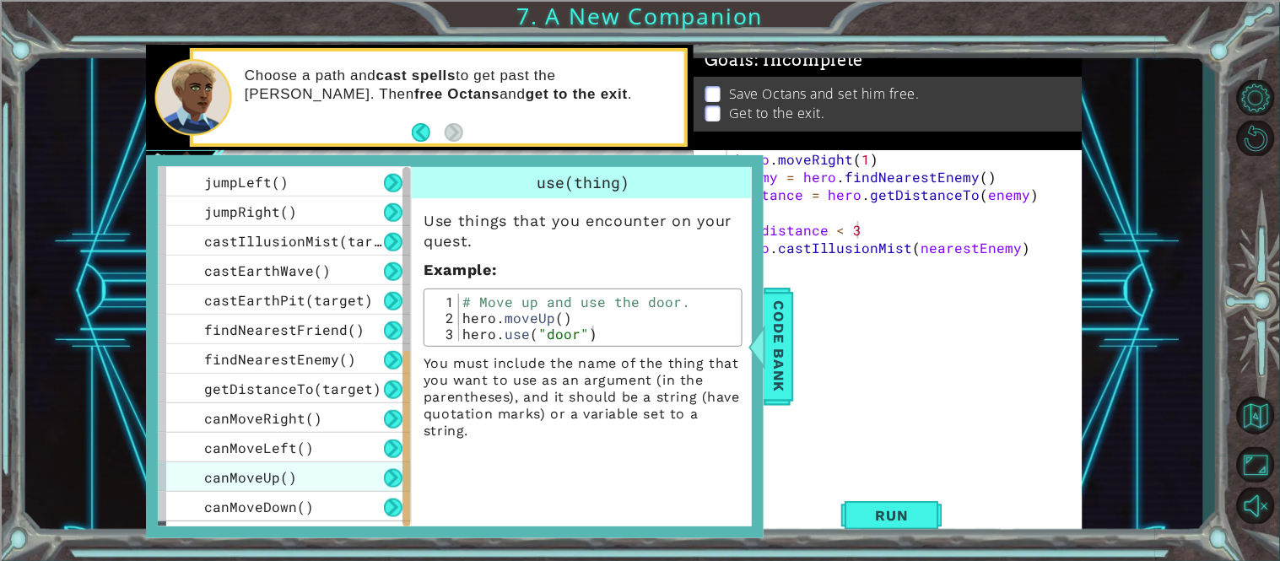
scroll to position [466, 0]
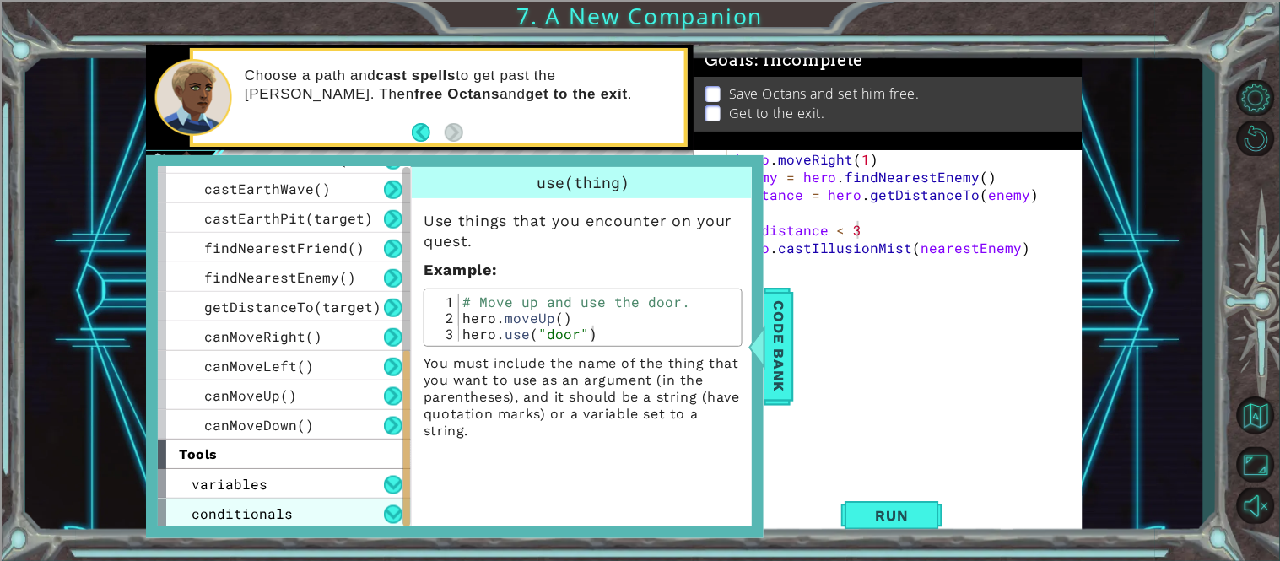
click at [240, 502] on div "conditionals" at bounding box center [284, 514] width 253 height 30
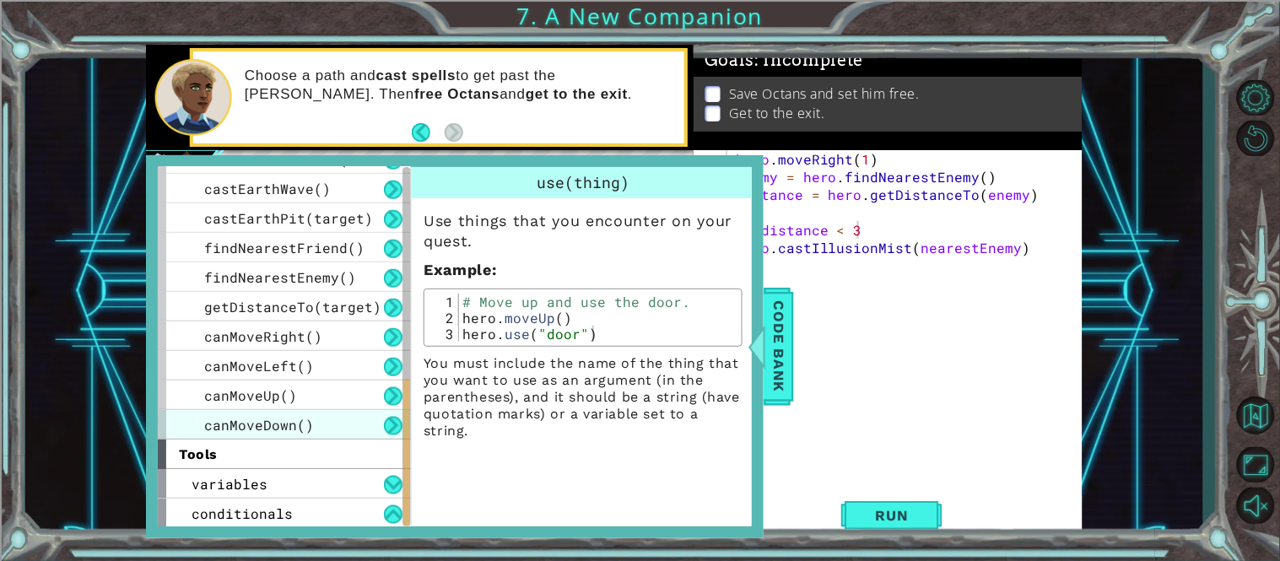
scroll to position [525, 0]
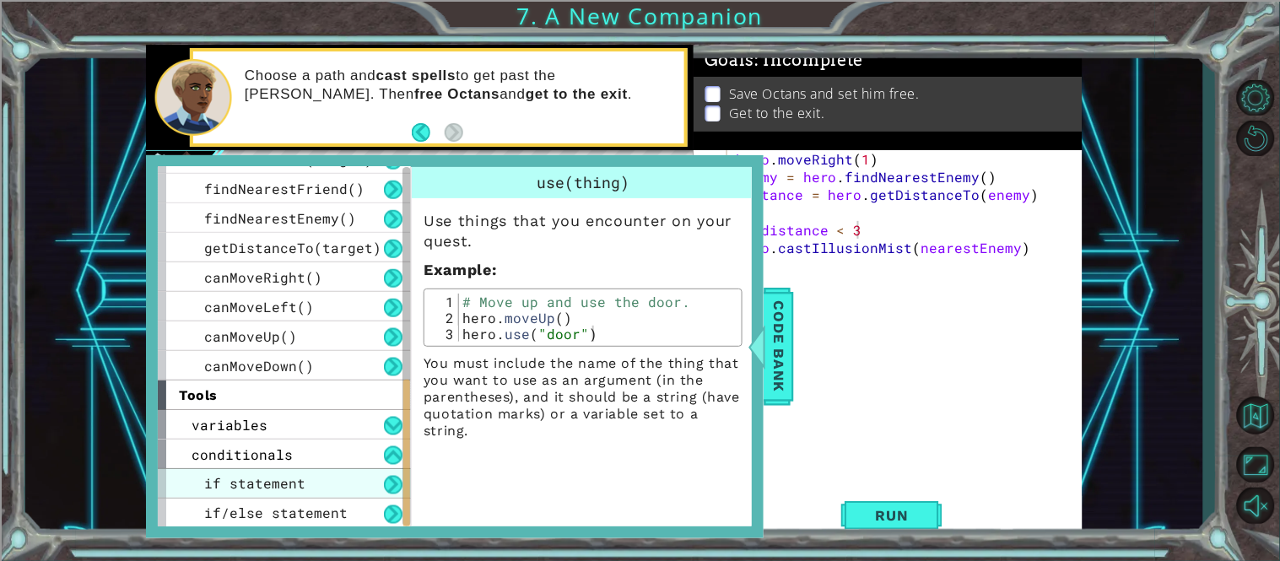
click at [264, 477] on span "if statement" at bounding box center [254, 484] width 101 height 18
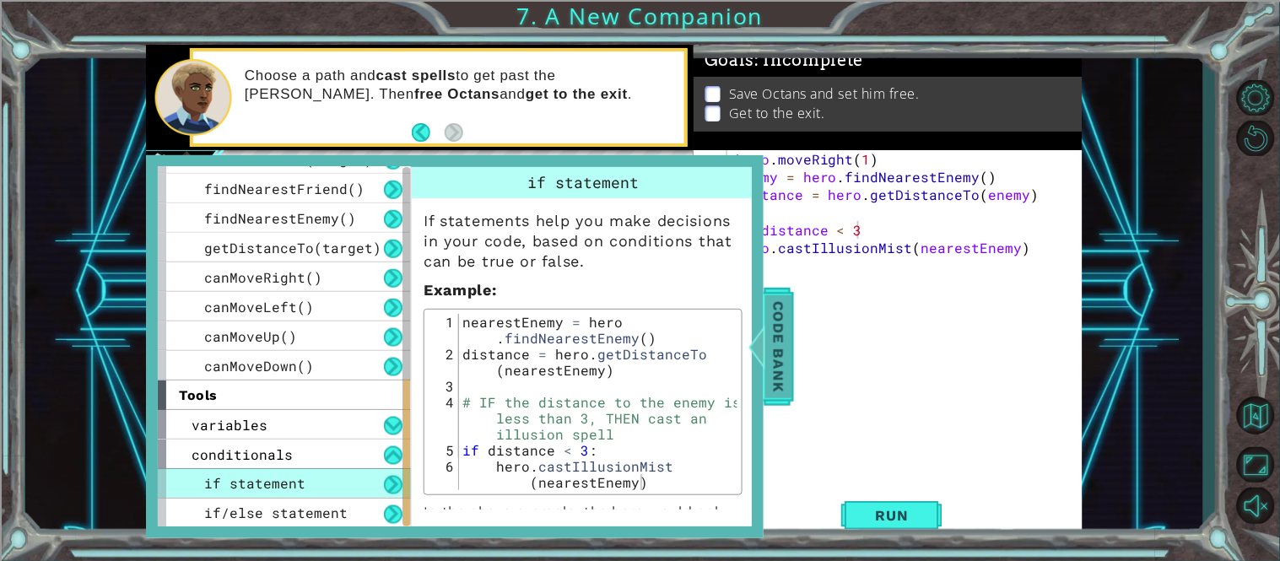
click at [775, 342] on span "Code Bank" at bounding box center [778, 346] width 27 height 103
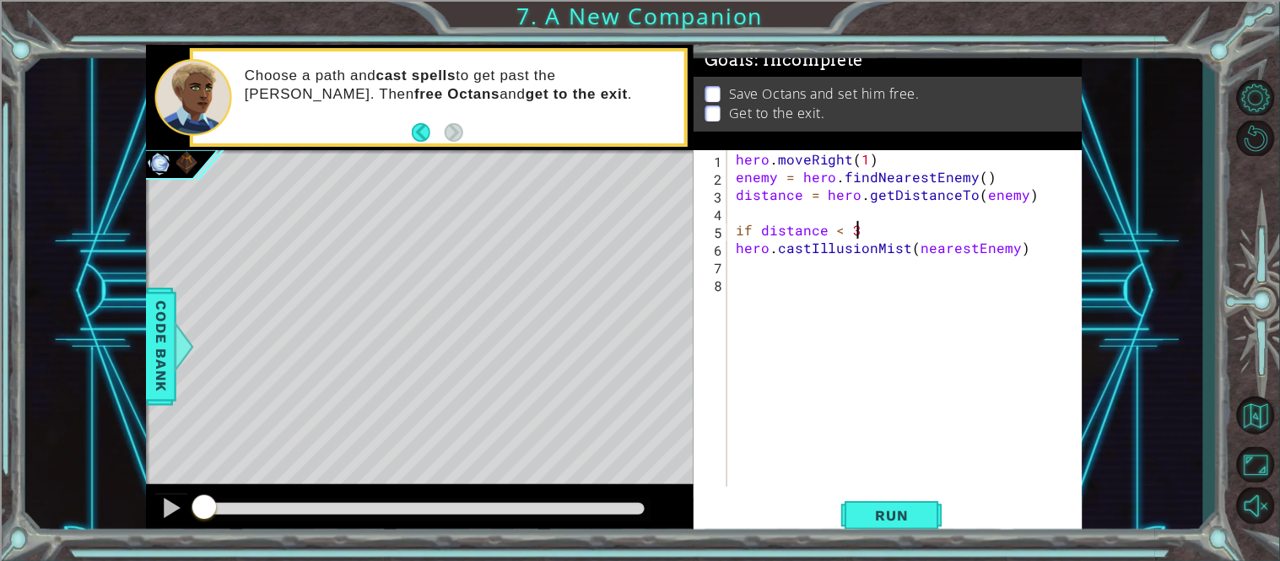
click at [867, 229] on div "hero . moveRight ( 1 ) enemy = hero . findNearestEnemy ( ) distance = hero . ge…" at bounding box center [909, 336] width 355 height 372
click at [902, 494] on div "if distance < 3: 1 2 3 4 5 6 7 8 hero . moveRight ( 1 ) enemy = hero . findNear…" at bounding box center [888, 344] width 389 height 389
click at [901, 503] on button "Run" at bounding box center [891, 515] width 101 height 39
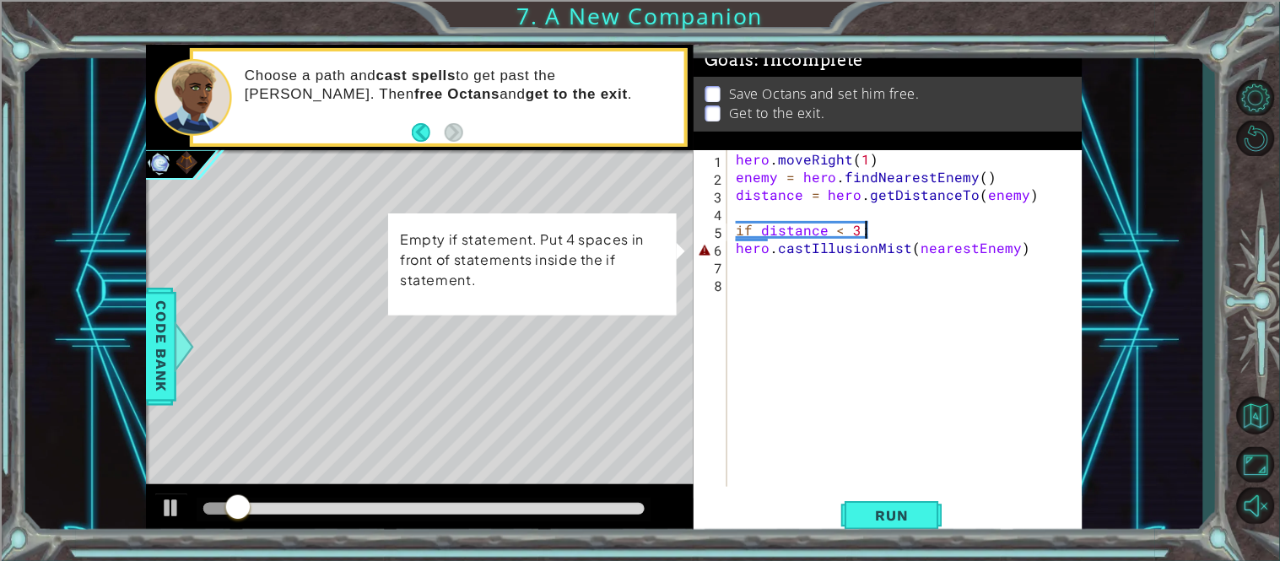
click at [735, 247] on div "hero . moveRight ( 1 ) enemy = hero . findNearestEnemy ( ) distance = hero . ge…" at bounding box center [909, 336] width 355 height 372
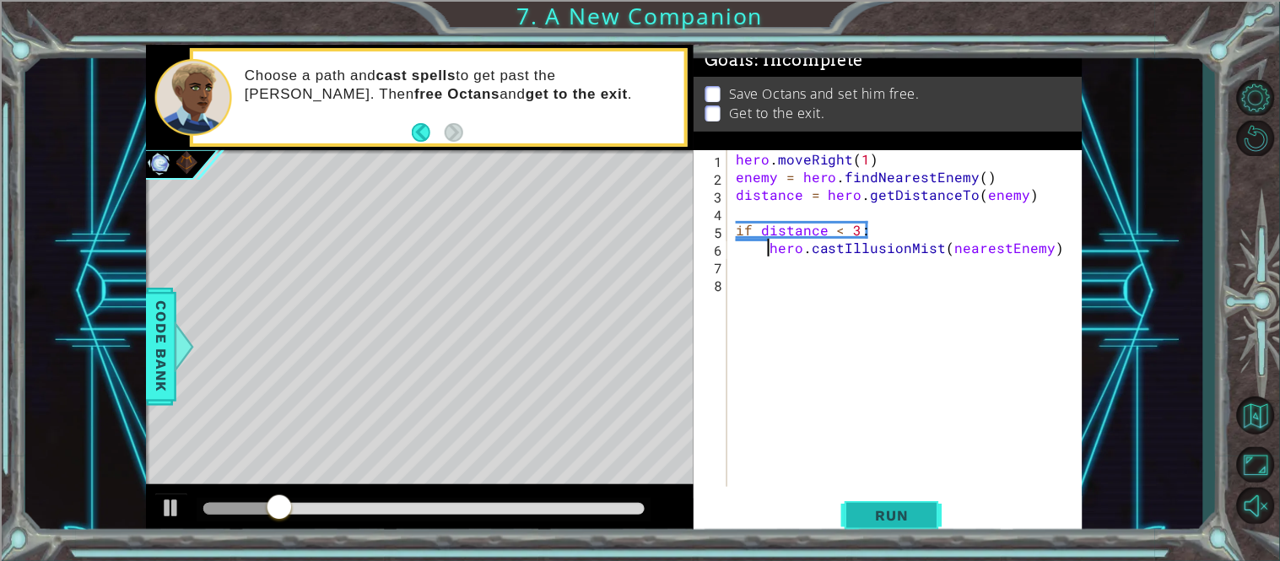
click at [903, 516] on span "Run" at bounding box center [892, 515] width 67 height 17
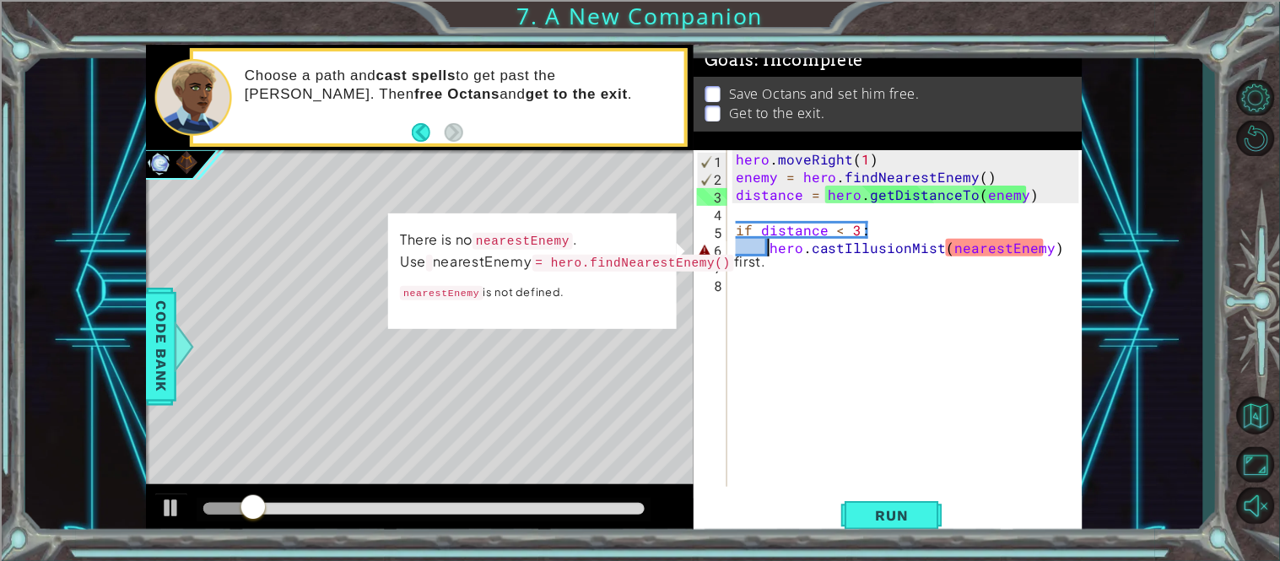
click at [1001, 250] on div "hero . moveRight ( 1 ) enemy = hero . findNearestEnemy ( ) distance = hero . ge…" at bounding box center [909, 336] width 355 height 372
click at [1008, 250] on div "hero . moveRight ( 1 ) enemy = hero . findNearestEnemy ( ) distance = hero . ge…" at bounding box center [909, 336] width 355 height 372
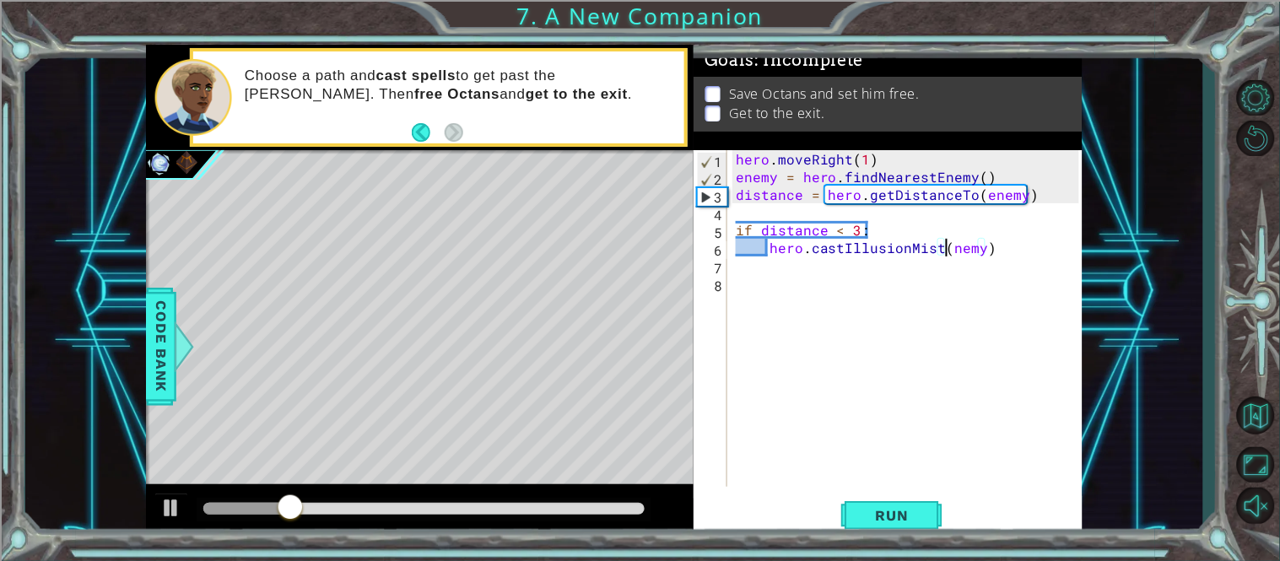
scroll to position [0, 13]
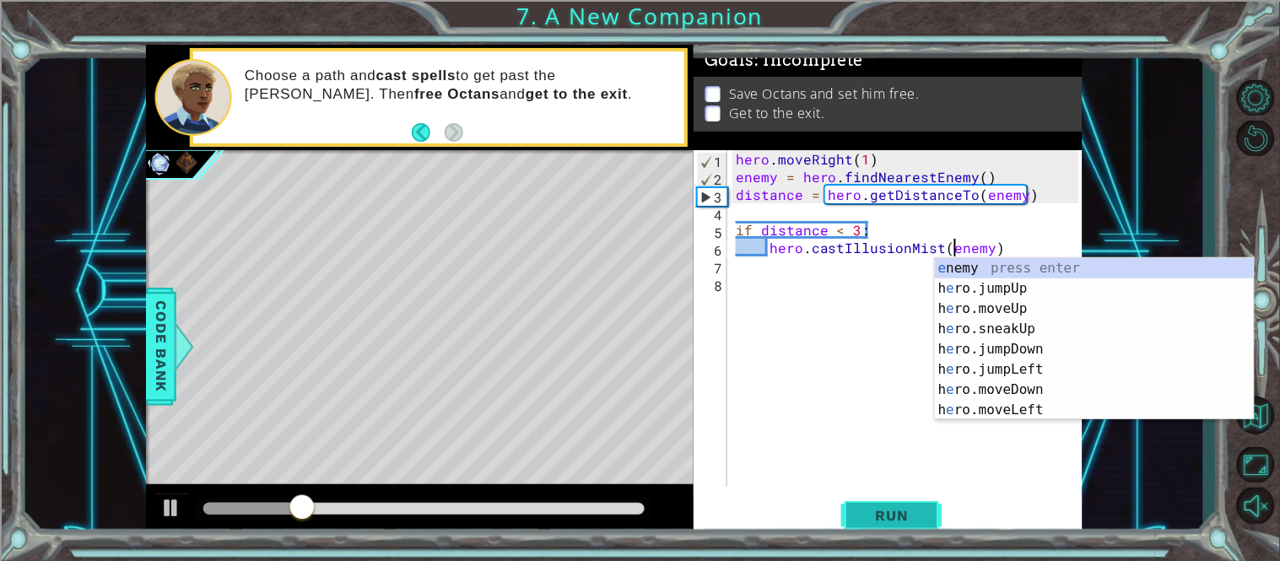
type textarea "hero.castIllusionMist(enemy)"
click at [927, 516] on button "Run" at bounding box center [891, 515] width 101 height 39
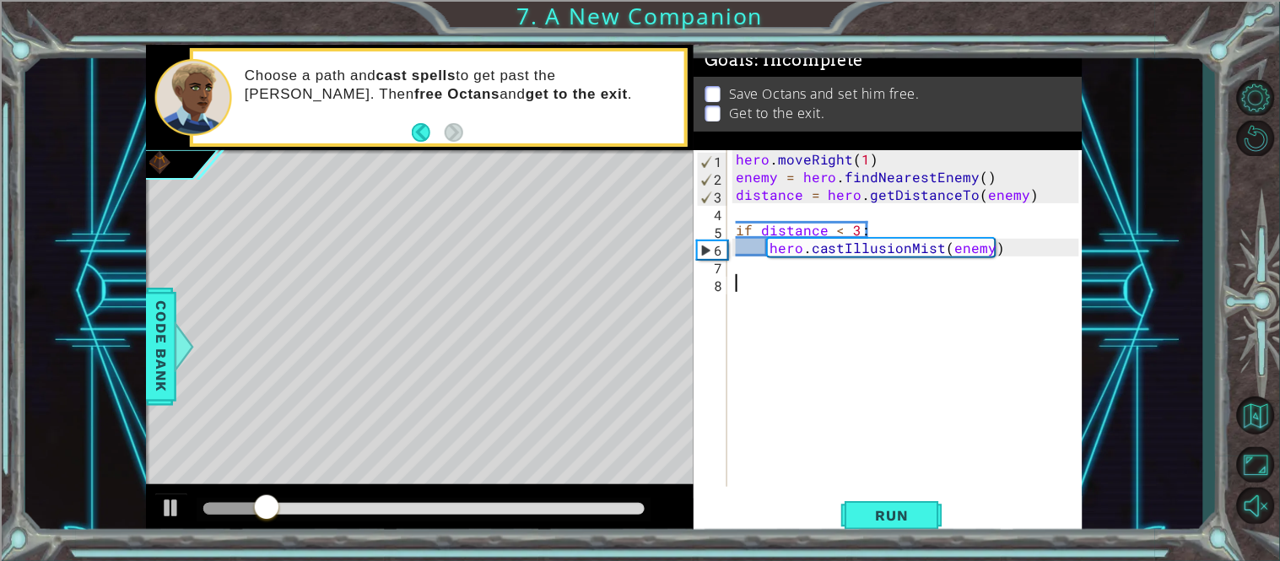
click at [867, 286] on div "hero . moveRight ( 1 ) enemy = hero . findNearestEnemy ( ) distance = hero . ge…" at bounding box center [909, 336] width 355 height 372
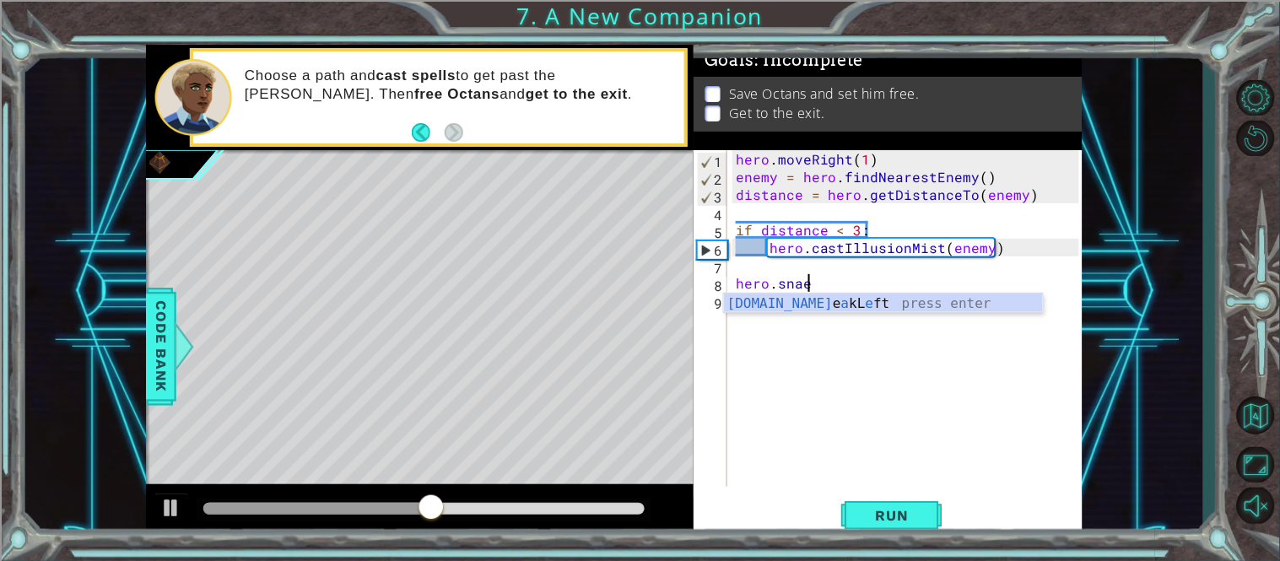
scroll to position [0, 3]
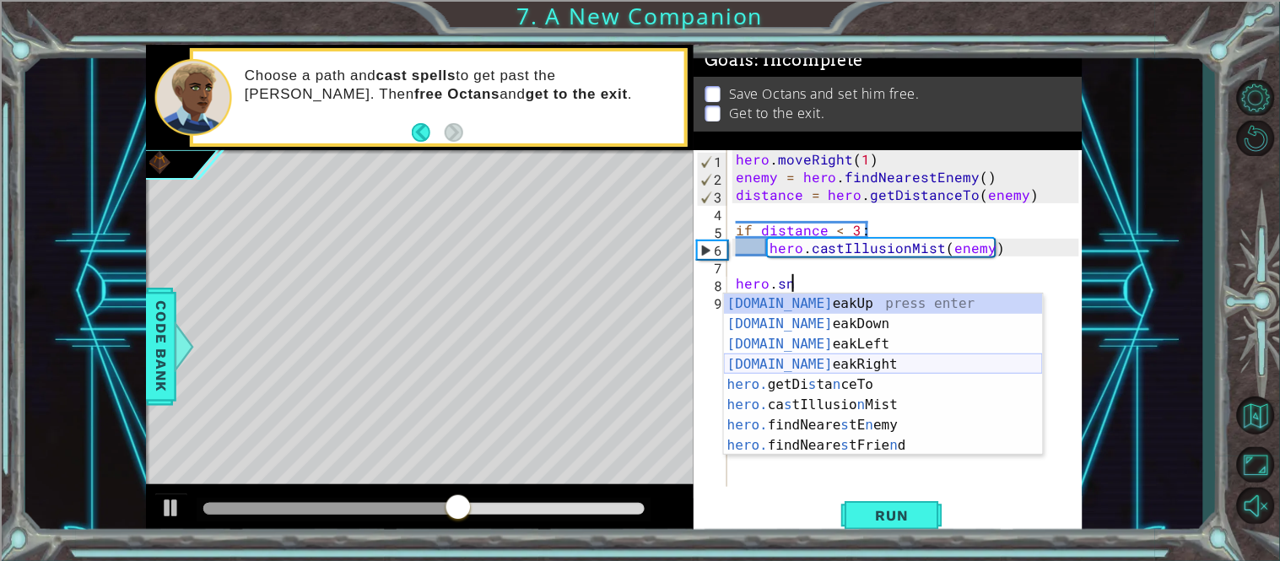
click at [826, 360] on div "[DOMAIN_NAME] eakUp press enter [DOMAIN_NAME] eakDown press enter [DOMAIN_NAME]…" at bounding box center [883, 395] width 319 height 202
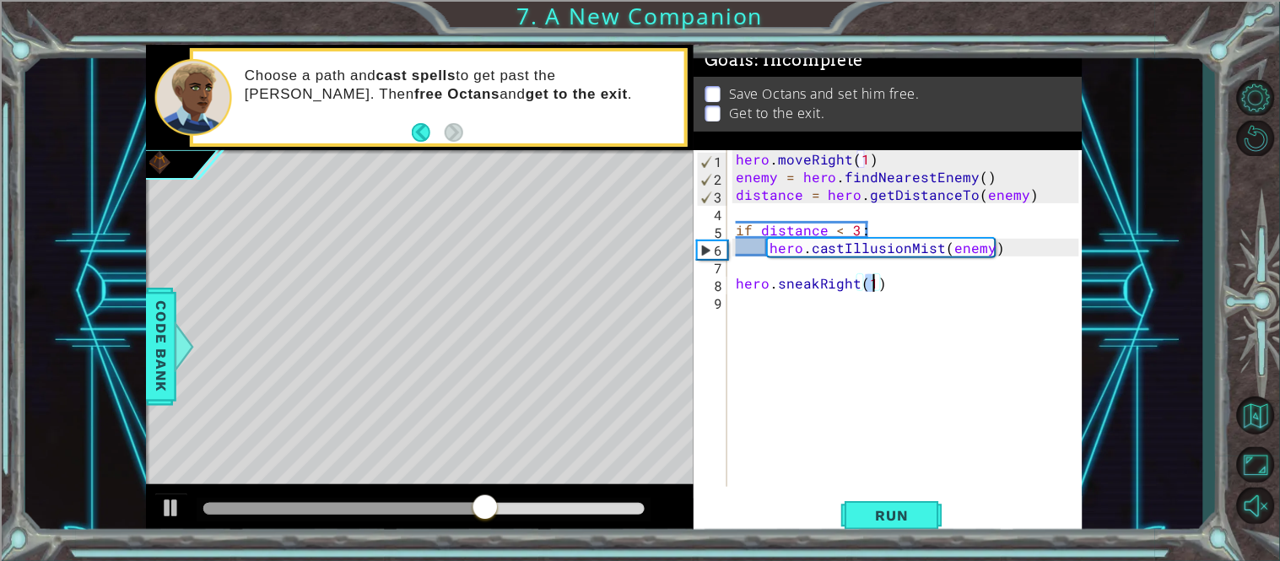
scroll to position [0, 7]
type textarea "hero.sneakRight(2)"
click at [859, 521] on span "Run" at bounding box center [892, 515] width 67 height 17
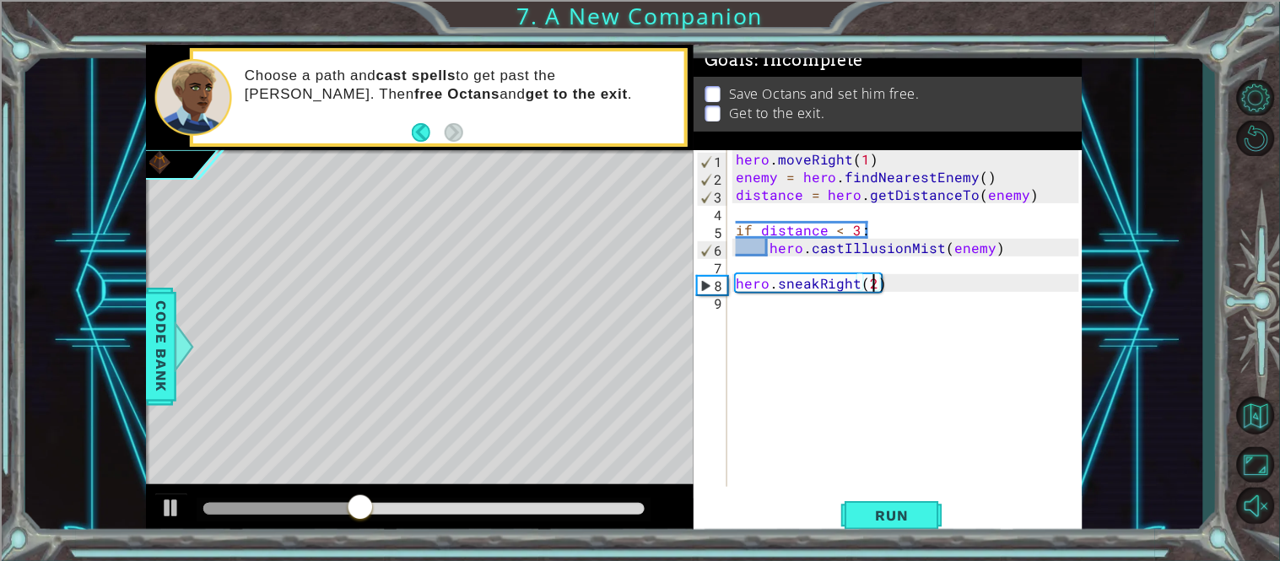
click at [806, 306] on div "hero . moveRight ( 1 ) enemy = hero . findNearestEnemy ( ) distance = hero . ge…" at bounding box center [909, 336] width 355 height 372
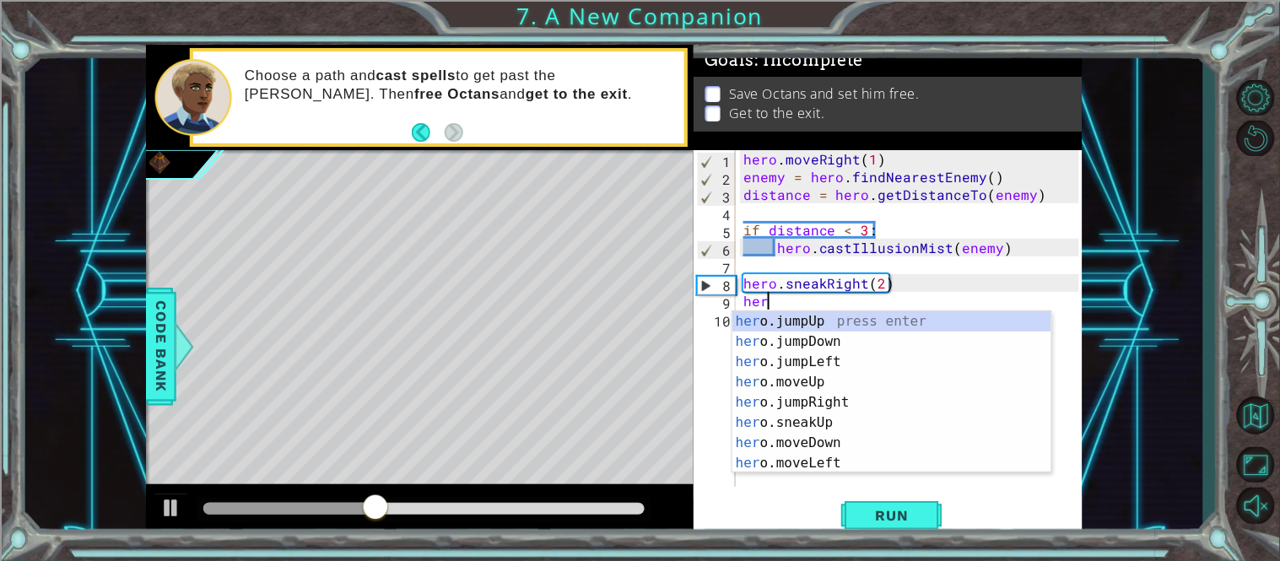
scroll to position [0, 1]
type textarea "hero"
click at [814, 375] on div "hero press enter hero .jumpUp press enter hero .jumpDown press enter hero .jump…" at bounding box center [891, 412] width 319 height 202
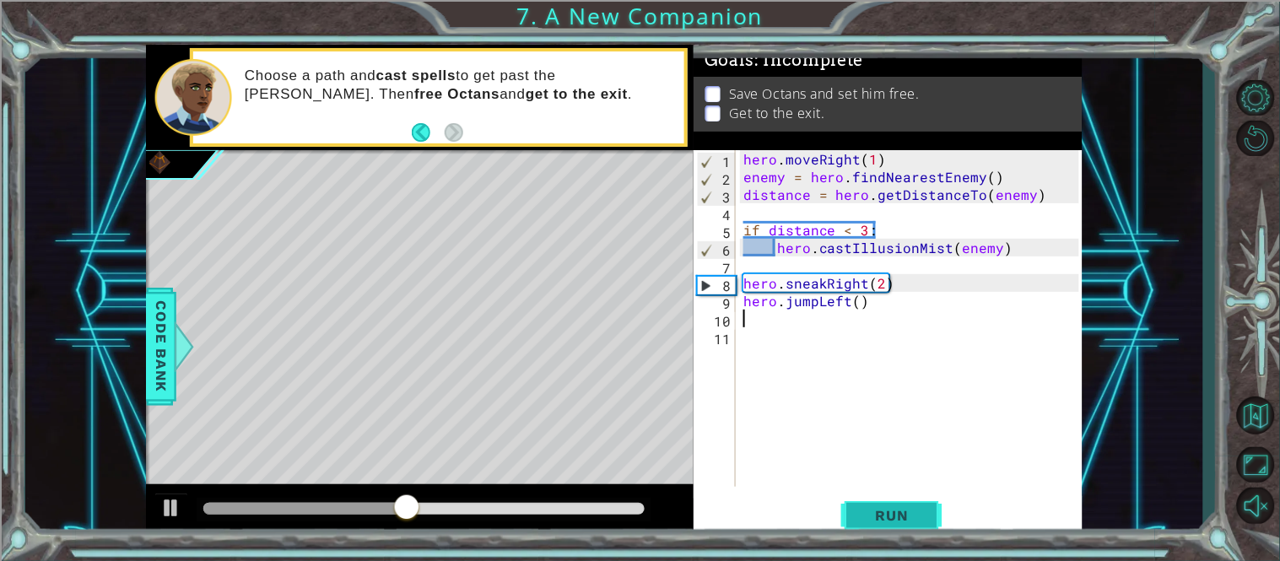
click at [860, 505] on button "Run" at bounding box center [891, 515] width 101 height 39
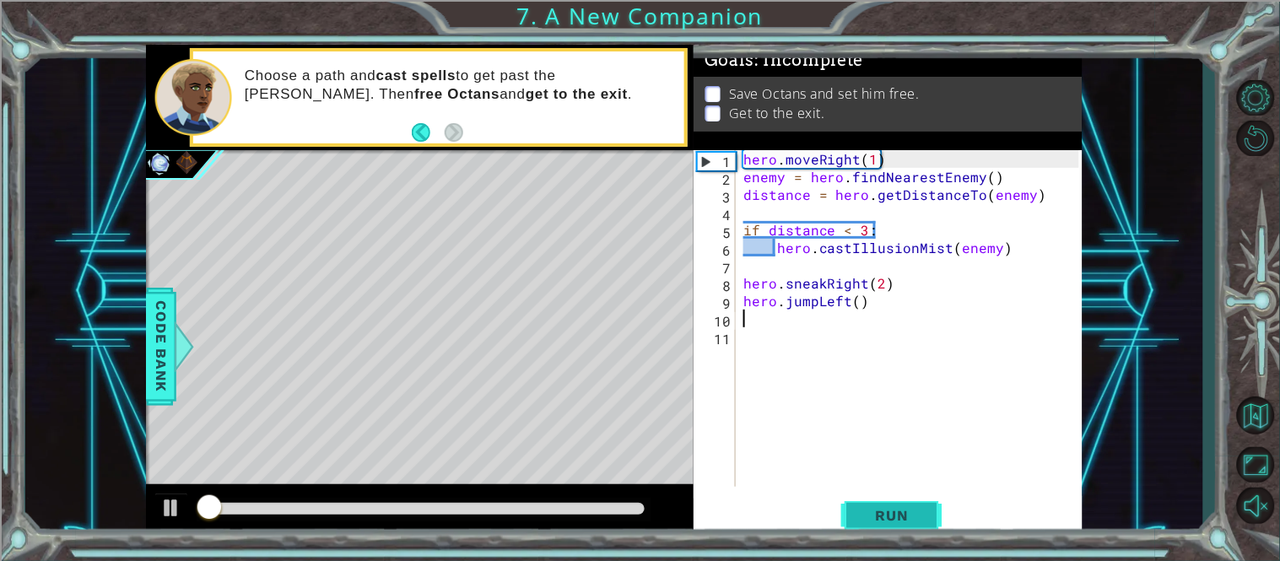
click at [860, 505] on button "Run" at bounding box center [891, 515] width 101 height 39
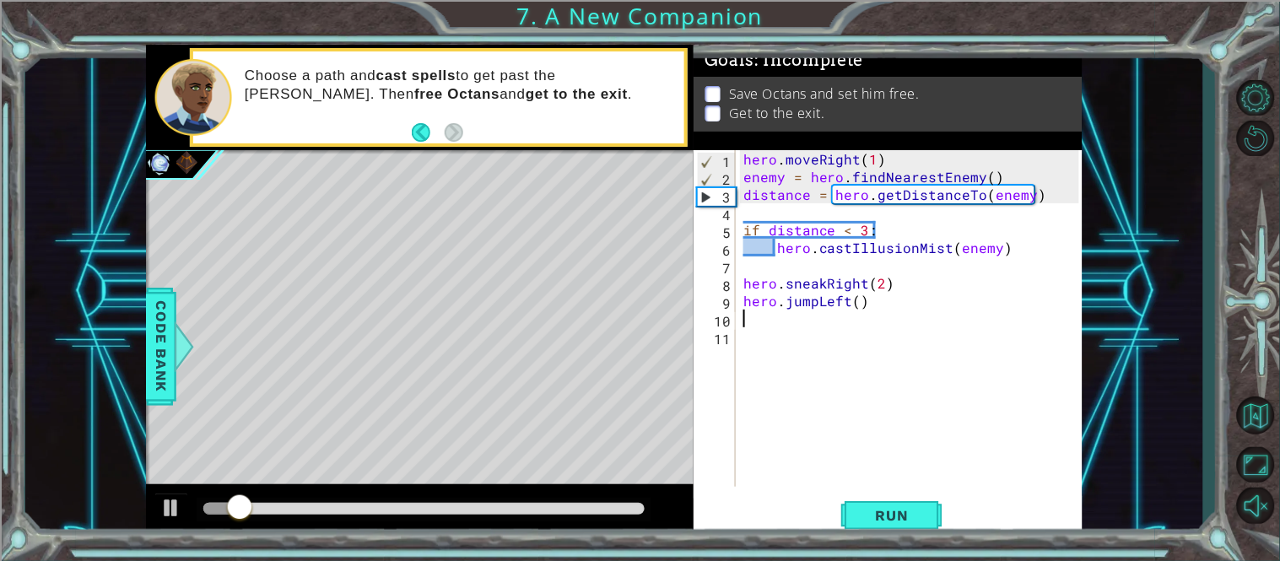
click at [856, 308] on div "hero . moveRight ( 1 ) enemy = hero . findNearestEnemy ( ) distance = hero . ge…" at bounding box center [914, 336] width 348 height 372
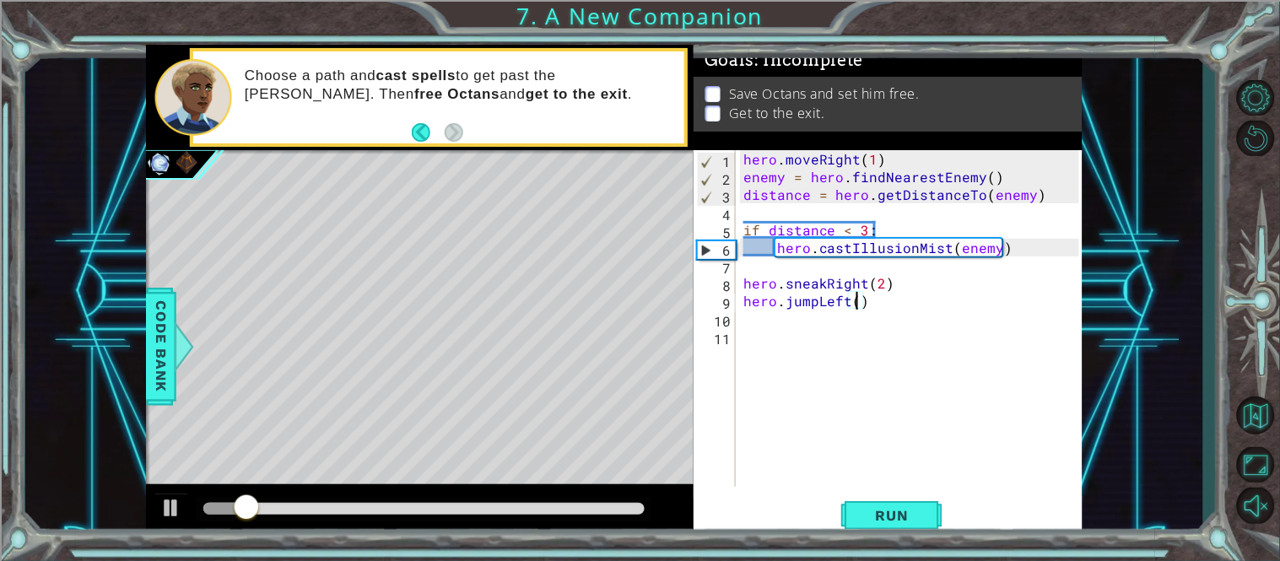
scroll to position [0, 6]
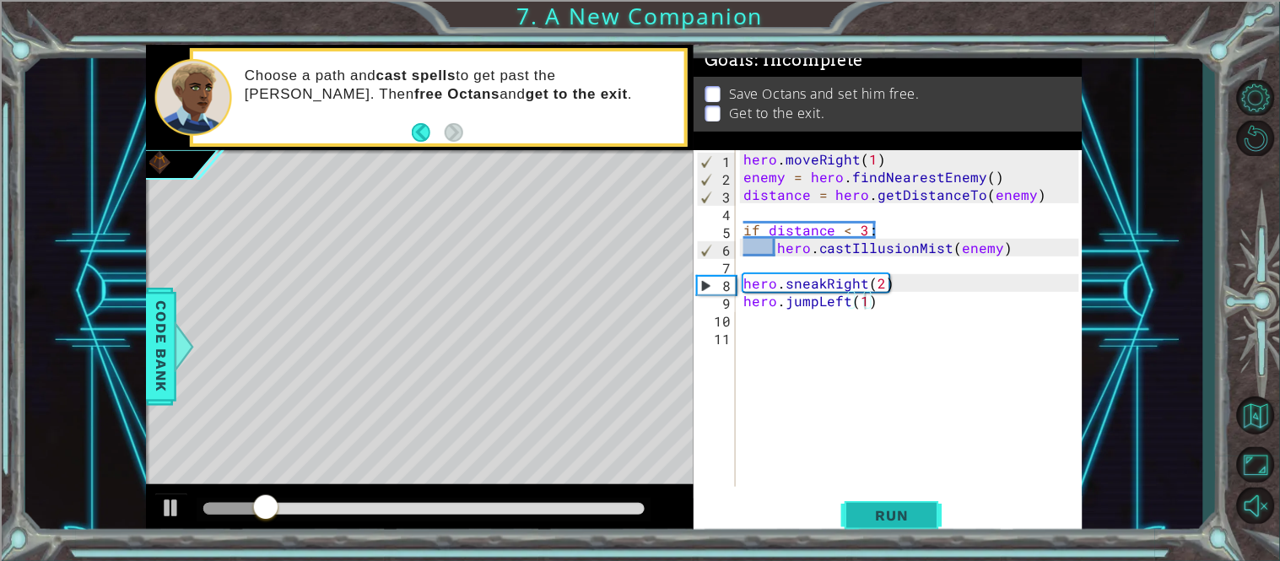
click at [893, 522] on span "Run" at bounding box center [892, 515] width 67 height 17
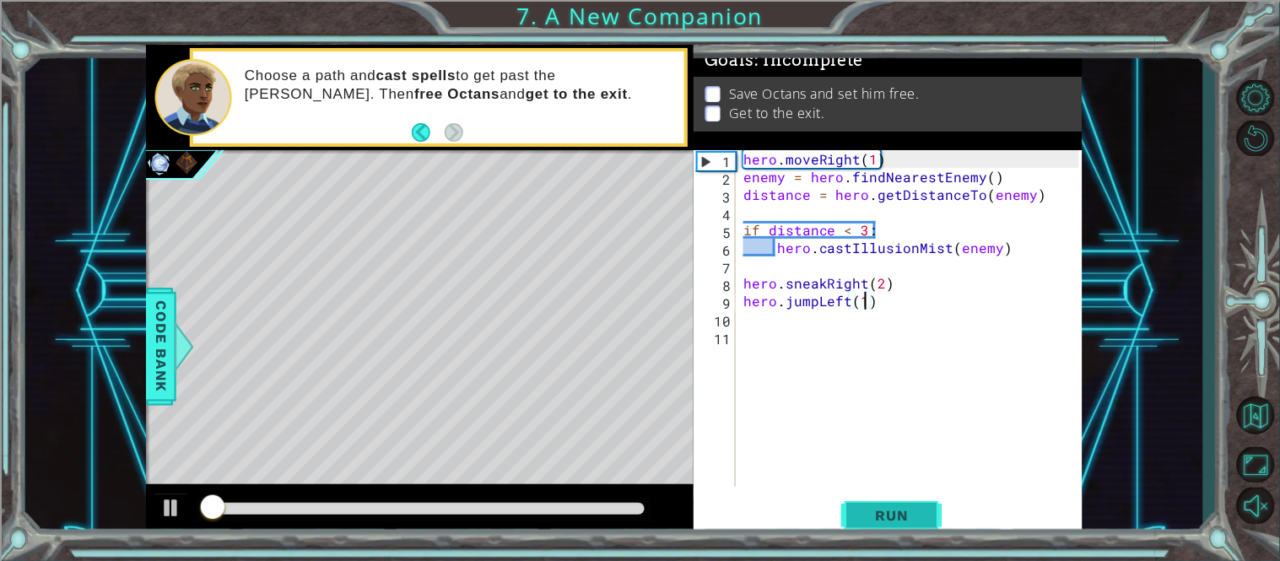
click at [887, 508] on span "Run" at bounding box center [892, 515] width 67 height 17
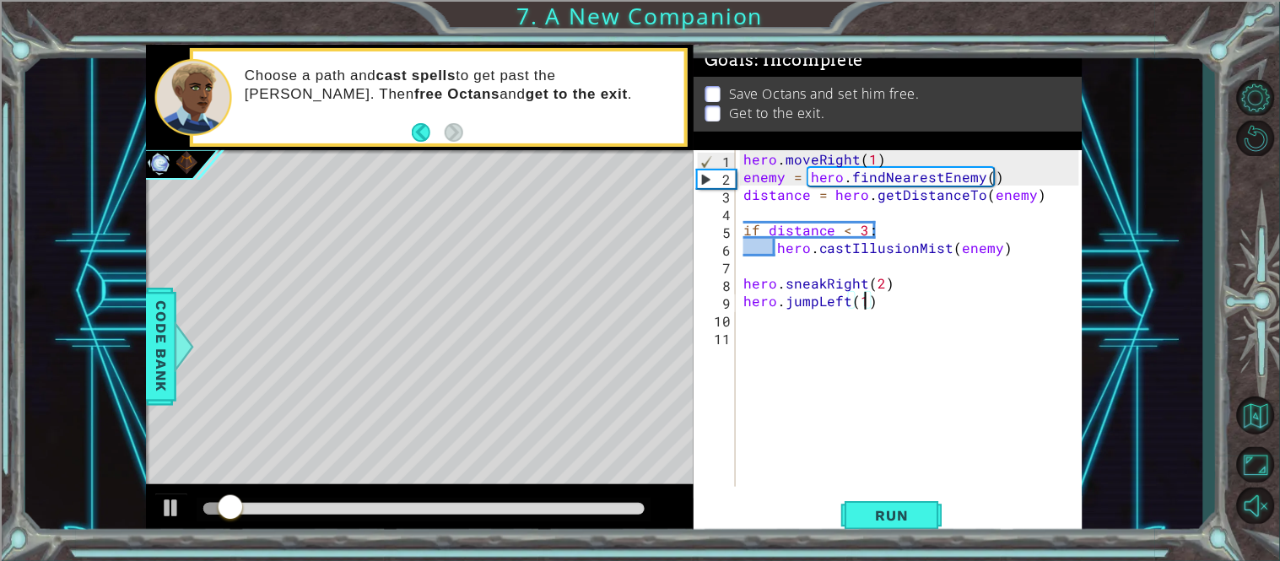
click at [848, 299] on div "hero . moveRight ( 1 ) enemy = hero . findNearestEnemy ( ) distance = hero . ge…" at bounding box center [914, 336] width 348 height 372
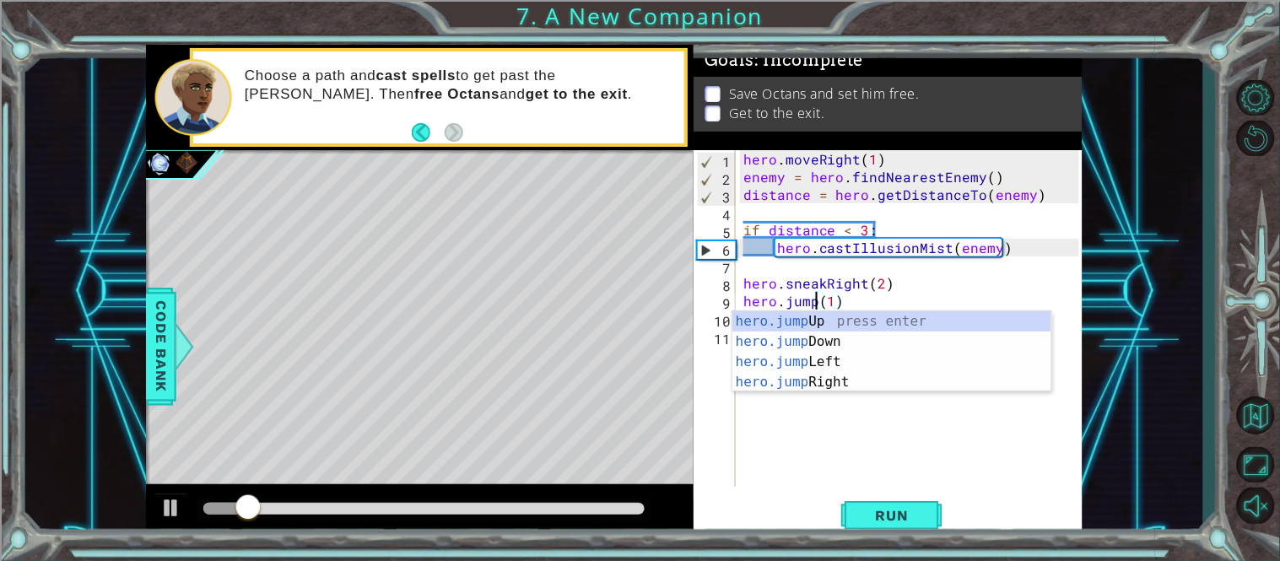
scroll to position [0, 4]
click at [832, 378] on div "hero.jump Up press enter hero.jump Down press enter hero.jump Left press enter …" at bounding box center [891, 371] width 319 height 121
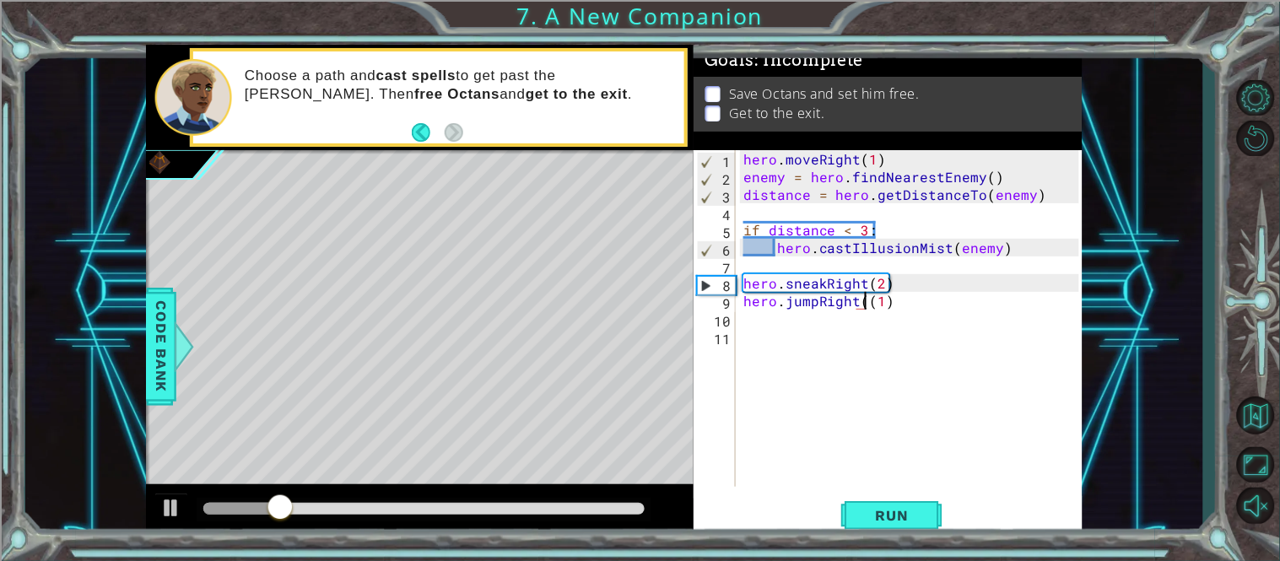
type textarea "hero.jumpRight(1)"
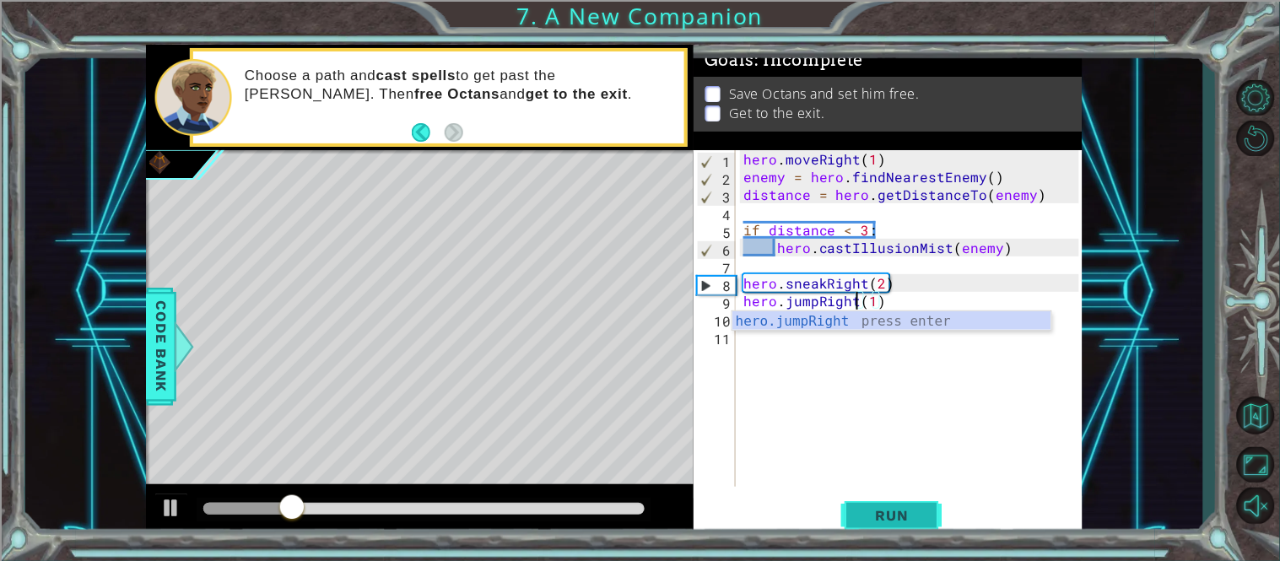
click at [873, 510] on span "Run" at bounding box center [892, 515] width 67 height 17
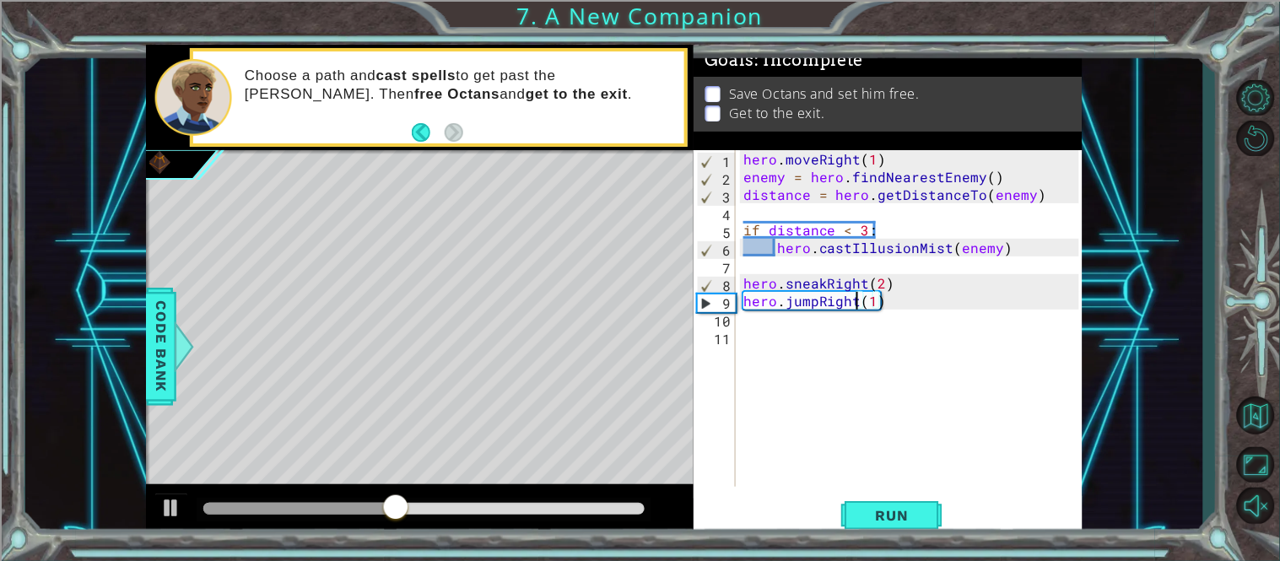
click at [745, 331] on div "hero . moveRight ( 1 ) enemy = hero . findNearestEnemy ( ) distance = hero . ge…" at bounding box center [914, 336] width 348 height 372
click at [745, 333] on div "hero . moveRight ( 1 ) enemy = hero . findNearestEnemy ( ) distance = hero . ge…" at bounding box center [914, 336] width 348 height 372
click at [749, 332] on div "hero . moveRight ( 1 ) enemy = hero . findNearestEnemy ( ) distance = hero . ge…" at bounding box center [914, 336] width 348 height 372
click at [171, 348] on span "Code Bank" at bounding box center [161, 346] width 27 height 103
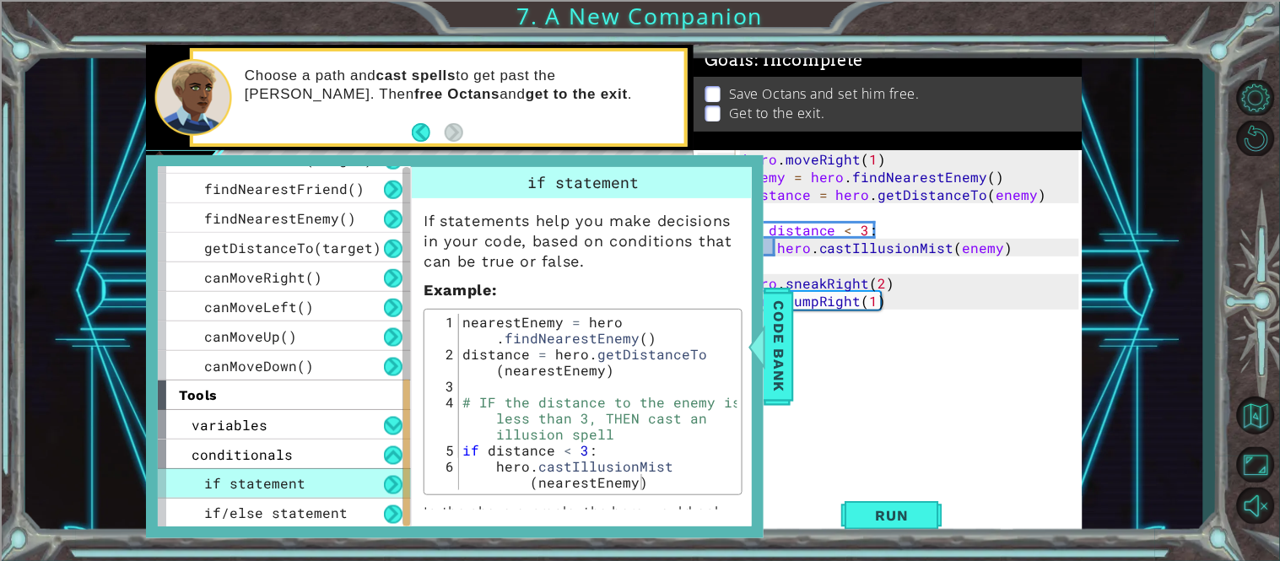
scroll to position [69, 0]
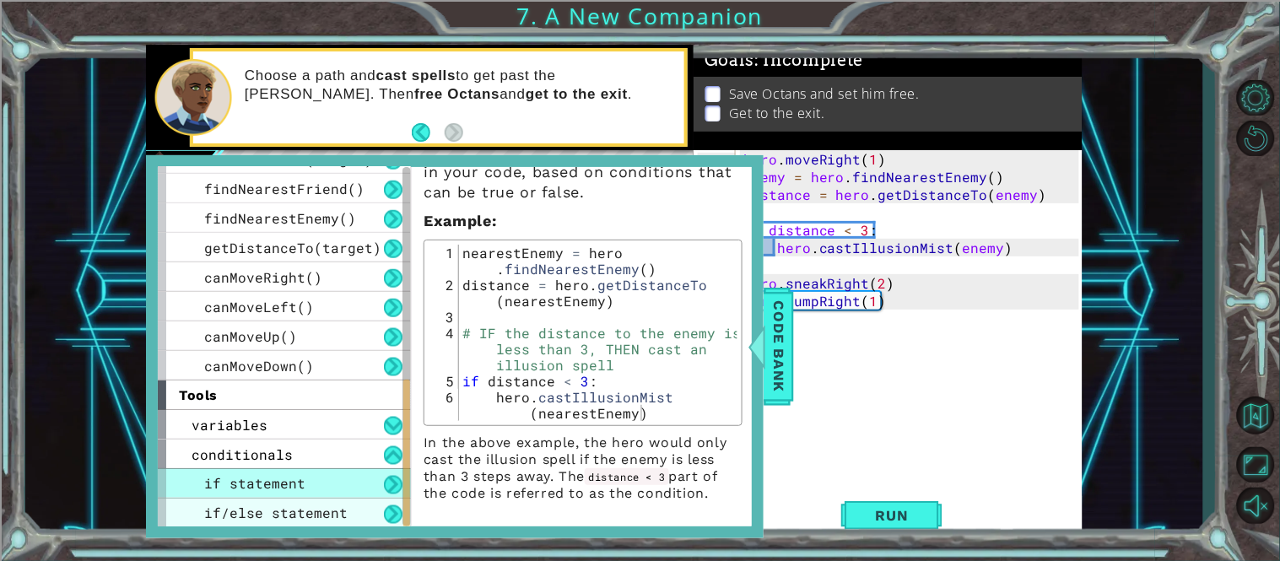
click at [328, 511] on span "if/else statement" at bounding box center [275, 514] width 143 height 18
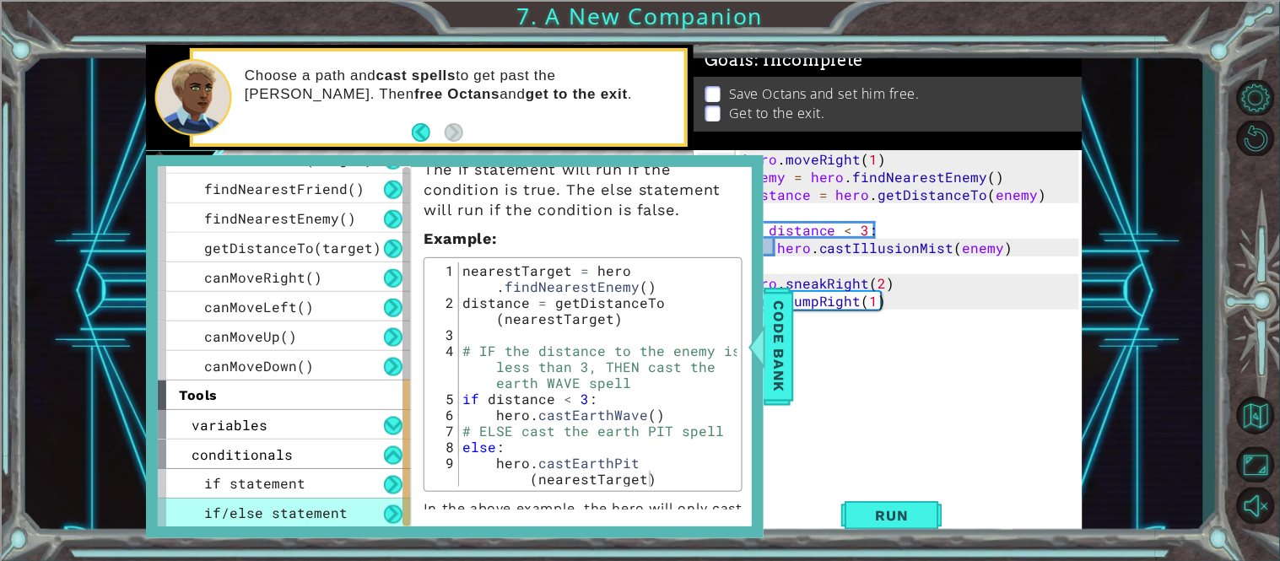
scroll to position [128, 0]
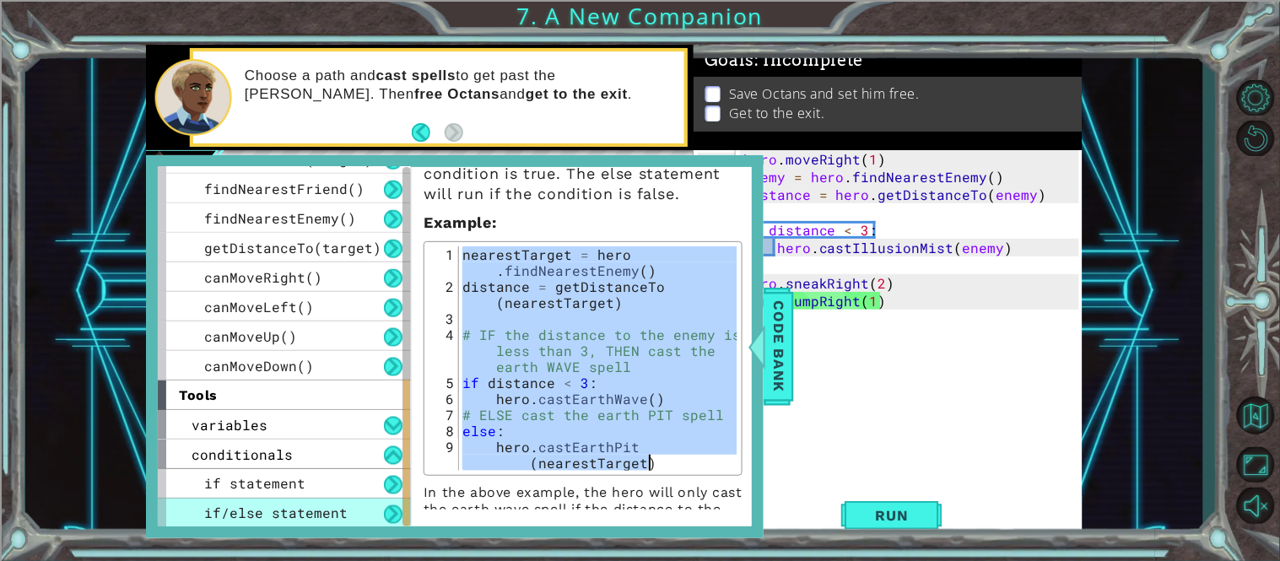
drag, startPoint x: 465, startPoint y: 255, endPoint x: 670, endPoint y: 473, distance: 299.6
click at [670, 473] on div "nearestTarget = hero.findNearestEnemy() 1 2 3 4 5 6 7 8 9 nearestTarget = hero …" at bounding box center [583, 358] width 319 height 235
type textarea "else: hero.castEarthPit(nearestTarget)"
click at [780, 351] on span "Code Bank" at bounding box center [778, 346] width 27 height 103
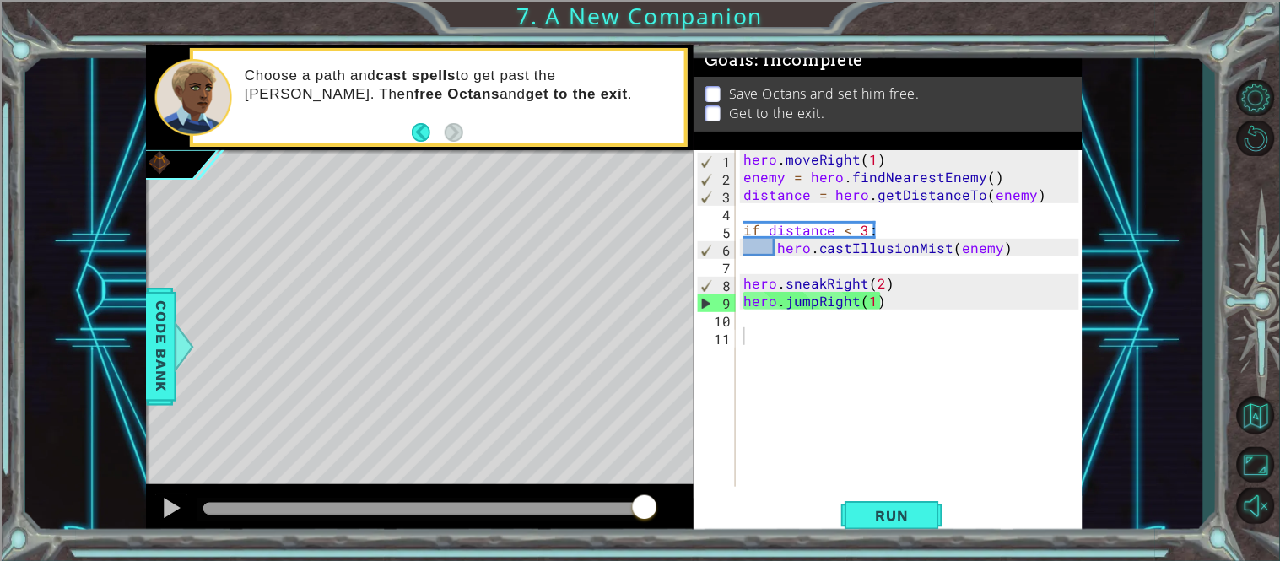
click at [775, 337] on div "hero . moveRight ( 1 ) enemy = hero . findNearestEnemy ( ) distance = hero . ge…" at bounding box center [914, 336] width 348 height 372
paste textarea "hero.castEarthPit(nearestTarget)"
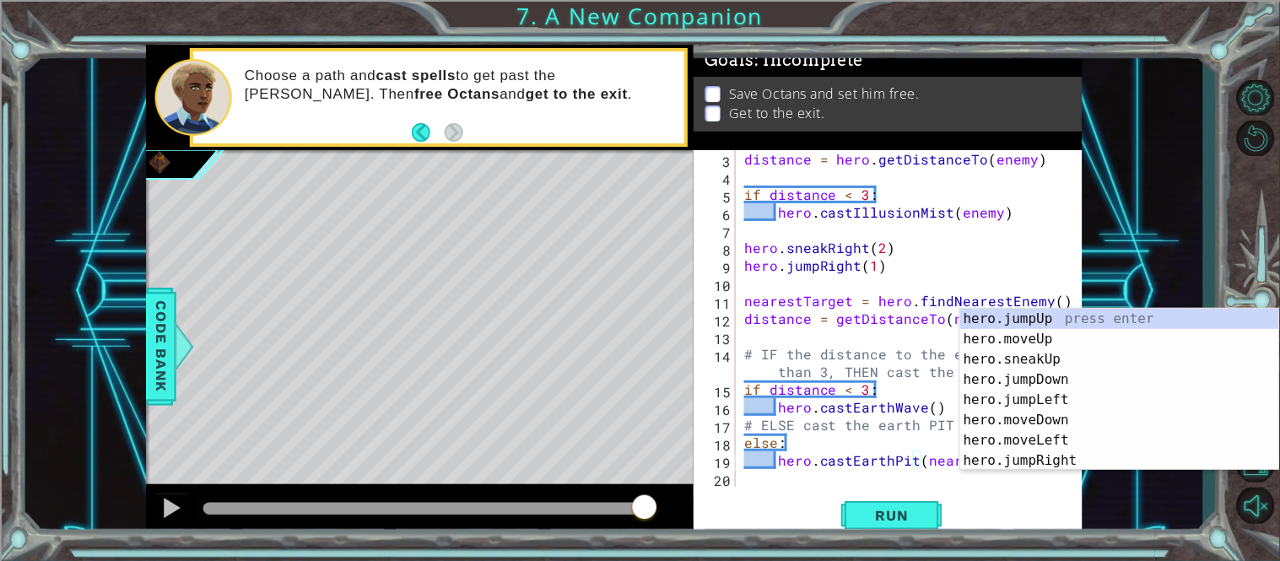
click at [1122, 304] on div "1 ההההההההההההההההההההההההההההההההההההההההההההההההההההההההההההההההההההההההההההה…" at bounding box center [614, 292] width 1178 height 494
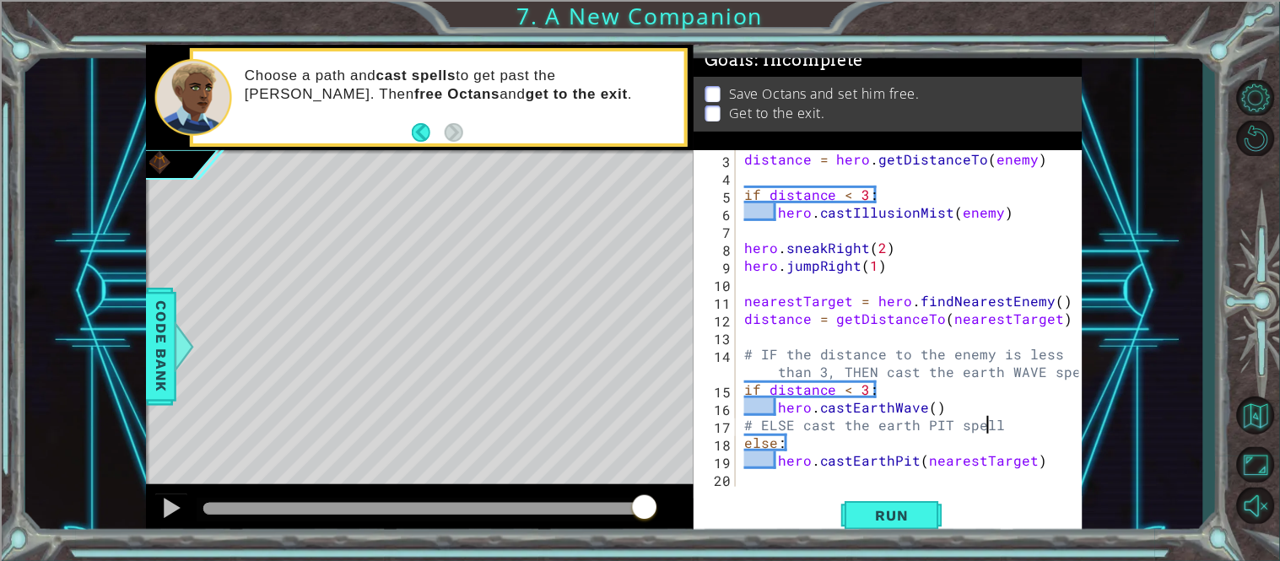
click at [991, 422] on div "distance = hero . getDistanceTo ( enemy ) if distance < 3 : hero . castIllusion…" at bounding box center [914, 336] width 347 height 372
drag, startPoint x: 993, startPoint y: 423, endPoint x: 749, endPoint y: 419, distance: 243.9
click at [749, 419] on div "distance = hero . getDistanceTo ( enemy ) if distance < 3 : hero . castIllusion…" at bounding box center [914, 336] width 347 height 372
click at [860, 505] on button "Run" at bounding box center [891, 515] width 101 height 39
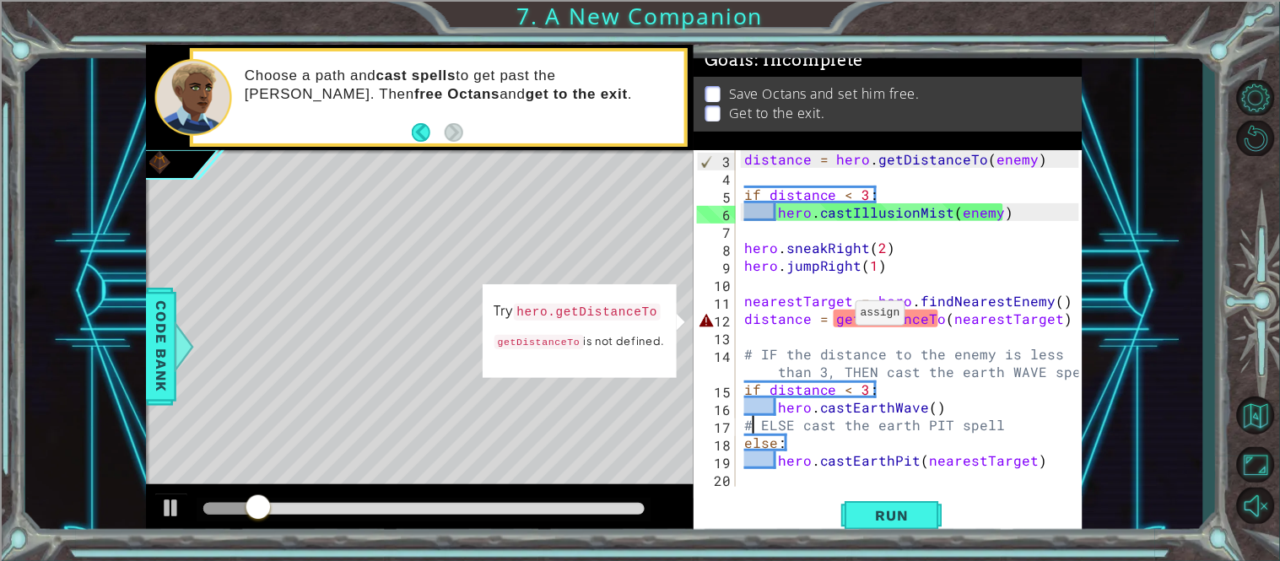
click at [835, 316] on div "distance = hero . getDistanceTo ( enemy ) if distance < 3 : hero . castIllusion…" at bounding box center [914, 336] width 347 height 372
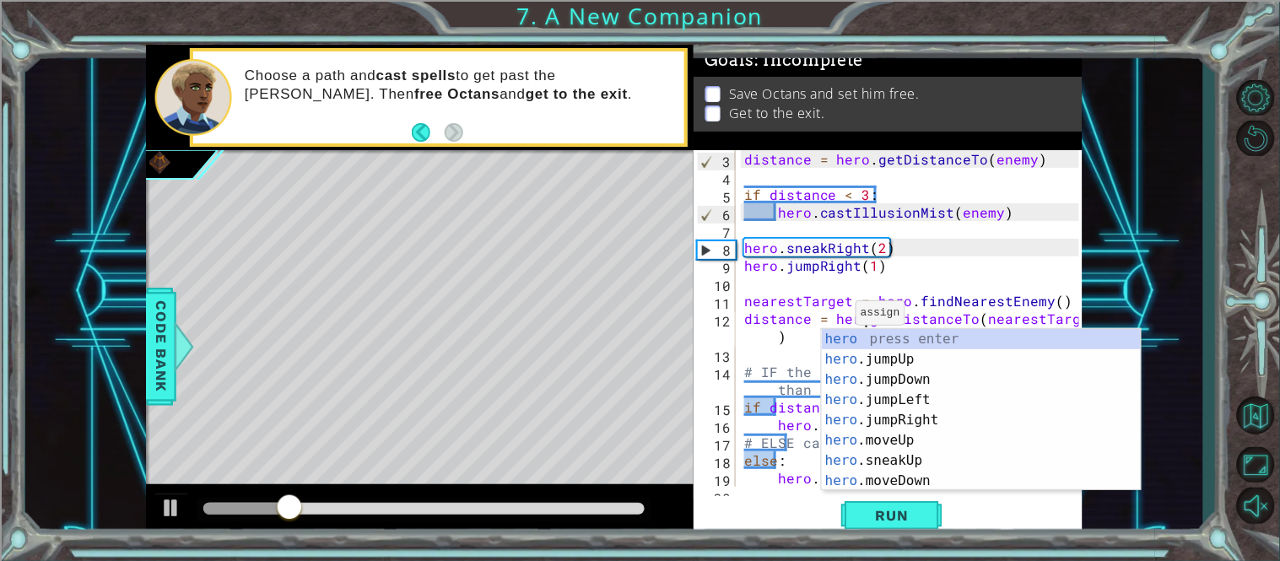
scroll to position [0, 7]
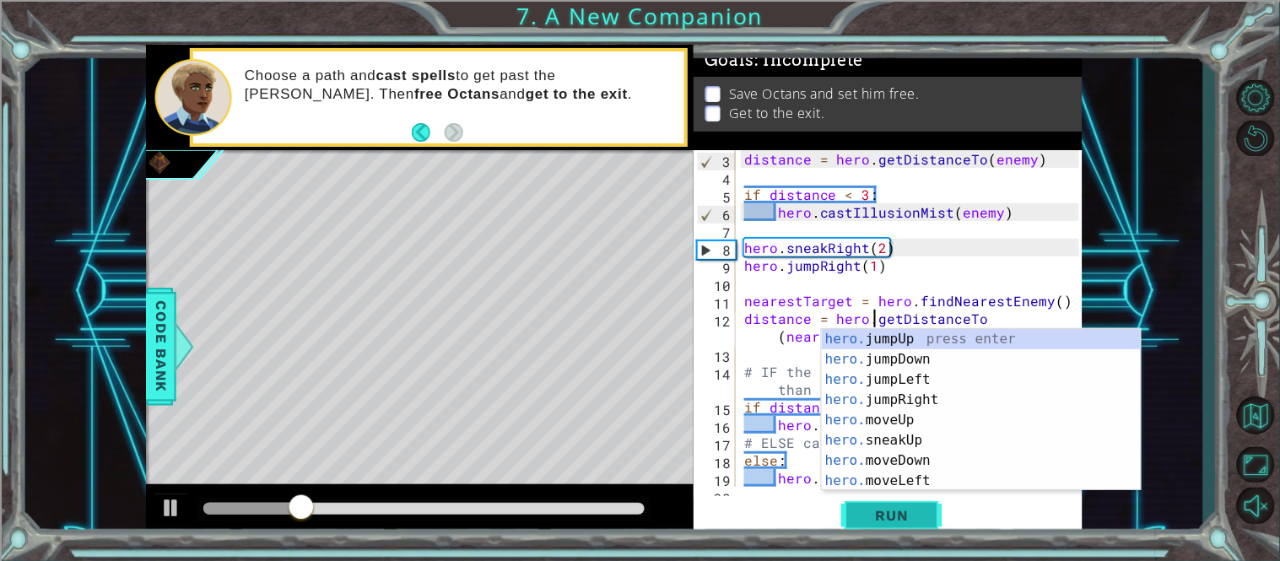
click at [887, 507] on span "Run" at bounding box center [892, 515] width 67 height 17
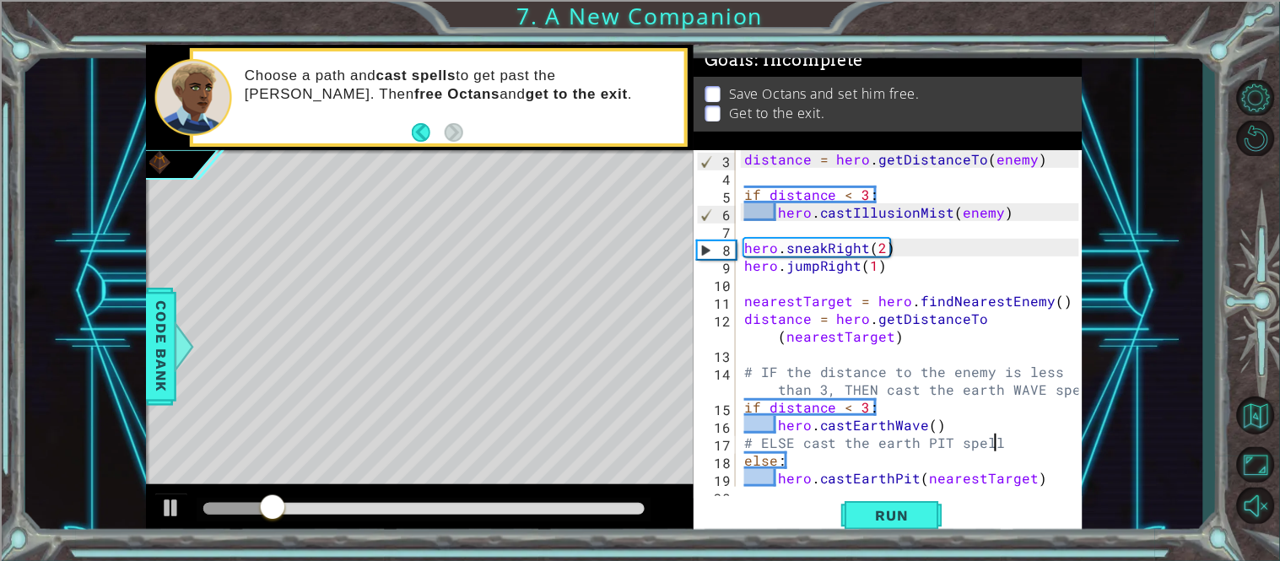
click at [998, 440] on div "distance = hero . getDistanceTo ( enemy ) if distance < 3 : hero . castIllusion…" at bounding box center [914, 336] width 347 height 372
type textarea "# ELSE cast the earth PIT spell"
drag, startPoint x: 998, startPoint y: 440, endPoint x: 740, endPoint y: 445, distance: 258.2
click at [741, 445] on div "distance = hero . getDistanceTo ( enemy ) if distance < 3 : hero . castIllusion…" at bounding box center [914, 336] width 347 height 372
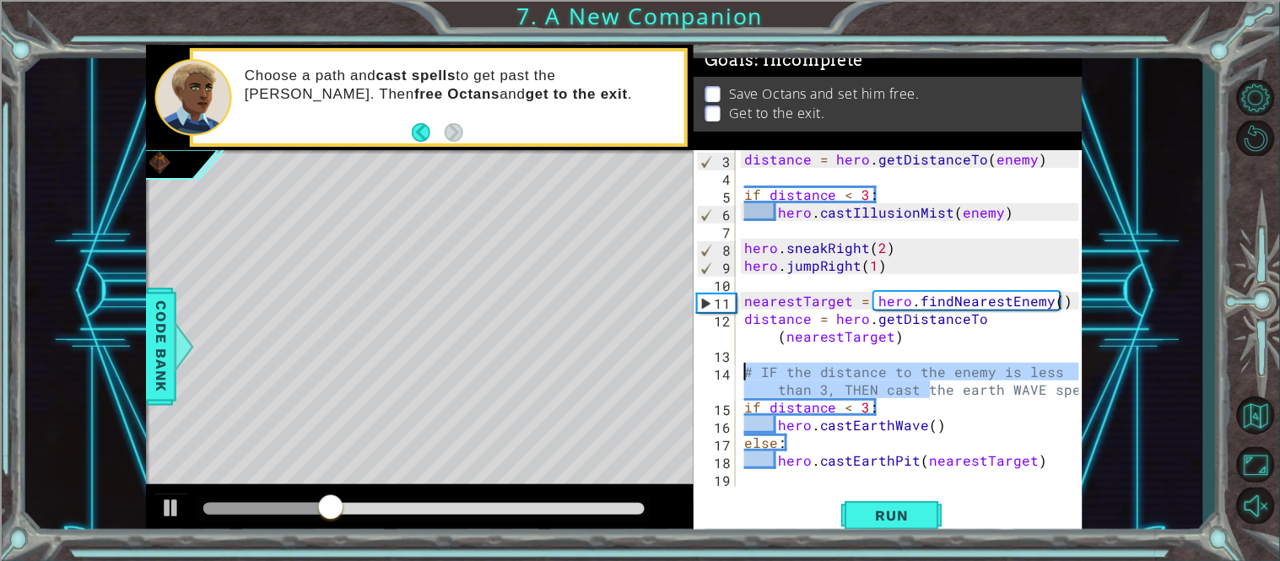
drag, startPoint x: 934, startPoint y: 395, endPoint x: 748, endPoint y: 364, distance: 188.9
click at [748, 364] on div "distance = hero . getDistanceTo ( enemy ) if distance < 3 : hero . castIllusion…" at bounding box center [914, 336] width 347 height 372
type textarea "he earth WAVE spell"
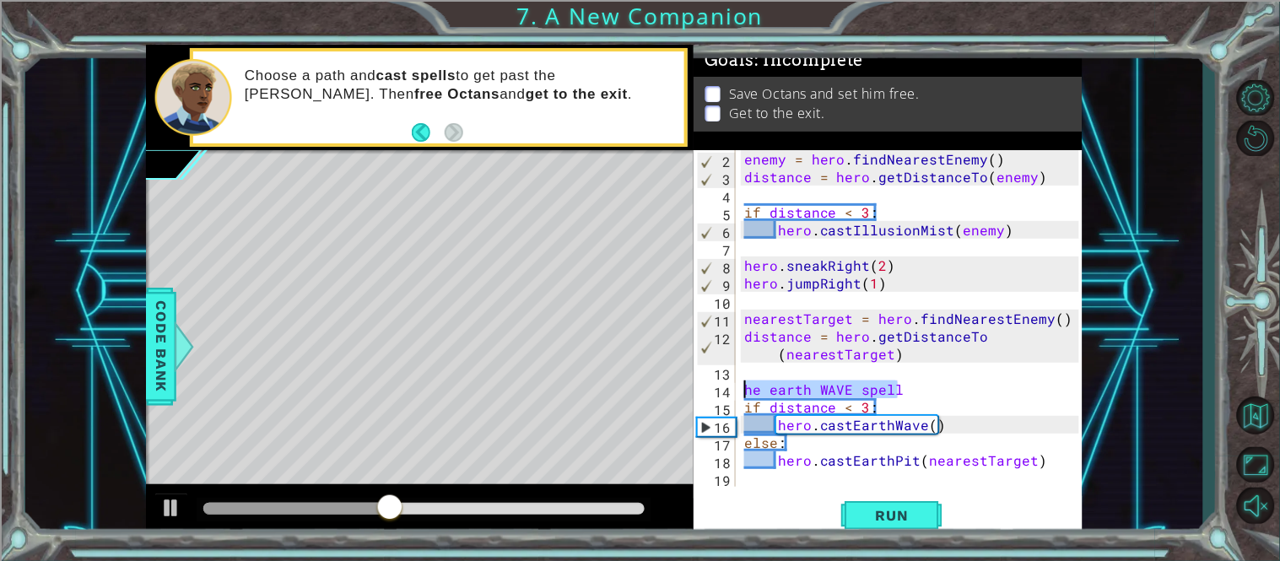
drag, startPoint x: 904, startPoint y: 388, endPoint x: 729, endPoint y: 386, distance: 174.7
click at [729, 386] on div "he earth WAVE spell 2 3 4 5 6 7 8 9 10 11 12 13 14 15 16 17 18 19 enemy = hero …" at bounding box center [887, 318] width 386 height 337
click at [752, 479] on div "enemy = hero . findNearestEnemy ( ) distance = hero . getDistanceTo ( enemy ) i…" at bounding box center [914, 336] width 347 height 372
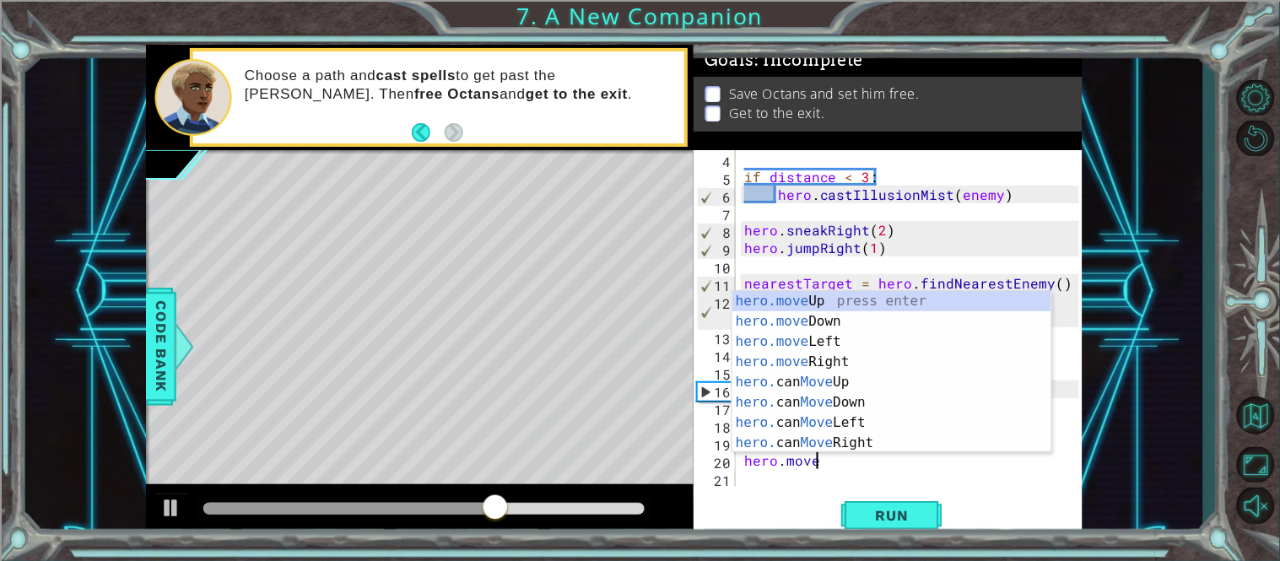
scroll to position [0, 3]
click at [803, 297] on div "hero.move Up press enter hero.move Down press enter hero.move Left press enter …" at bounding box center [891, 392] width 319 height 202
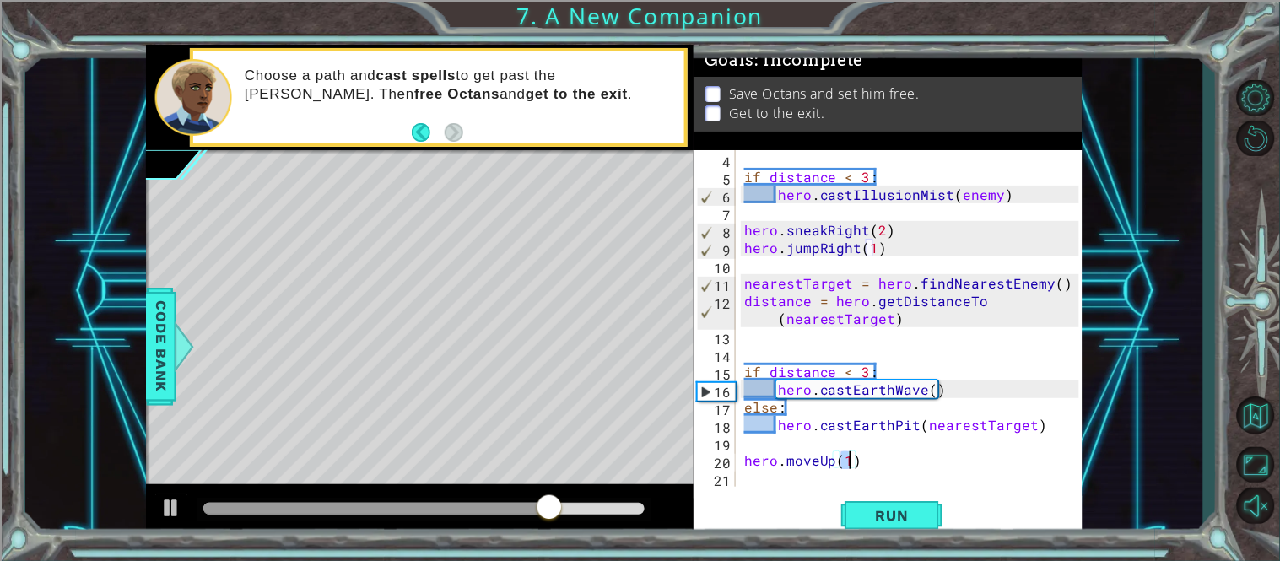
type textarea "hero.moveUp(3)"
click at [747, 475] on div "if distance < 3 : hero . castIllusionMist ( enemy ) hero . sneakRight ( 2 ) her…" at bounding box center [914, 336] width 347 height 372
type textarea "h"
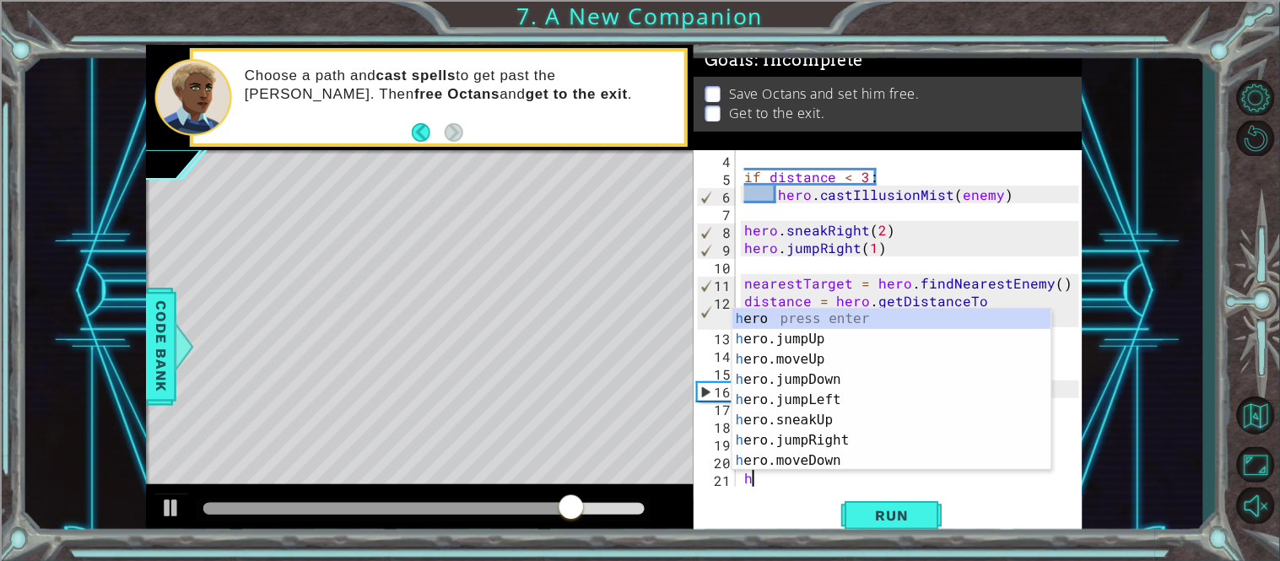
scroll to position [71, 0]
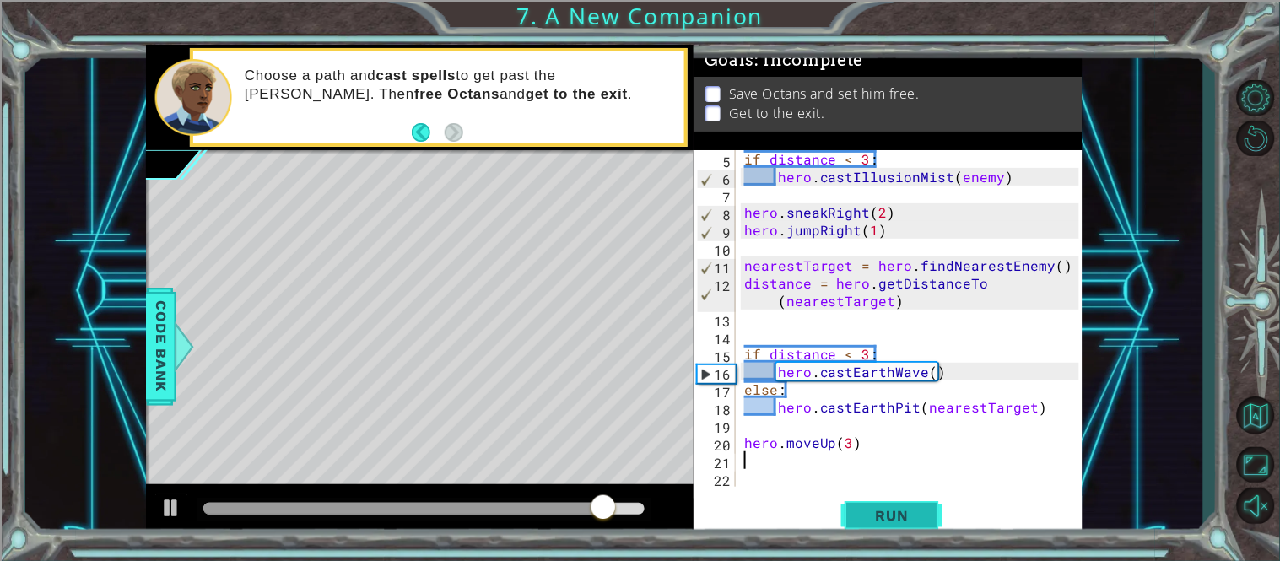
click at [899, 524] on span "Run" at bounding box center [892, 515] width 67 height 17
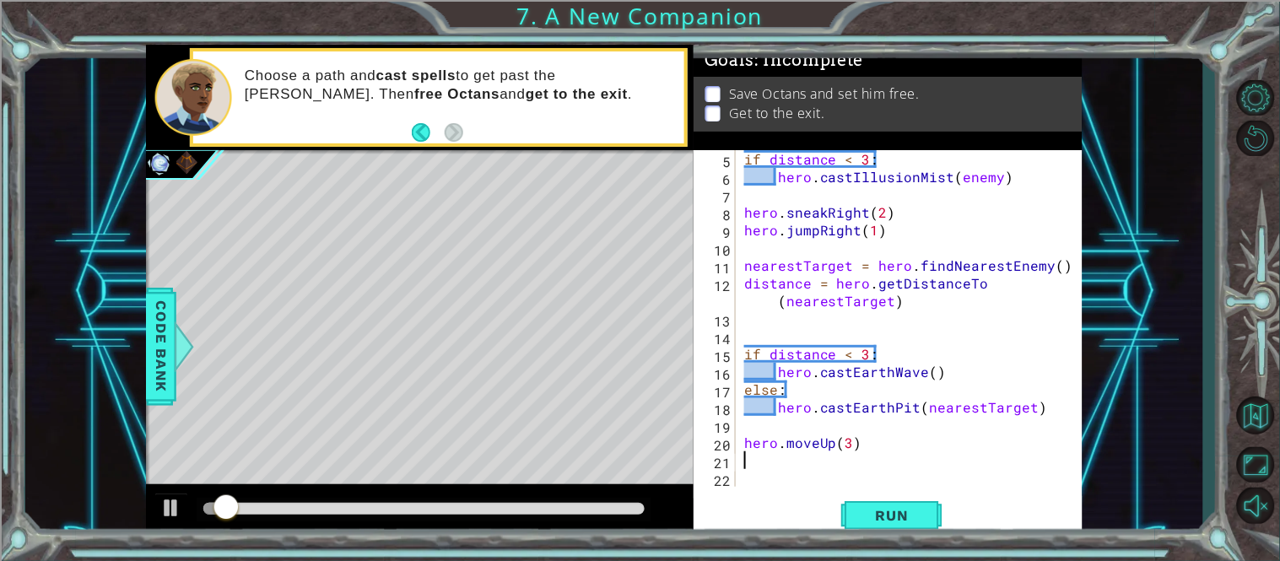
click at [607, 510] on div at bounding box center [423, 509] width 441 height 12
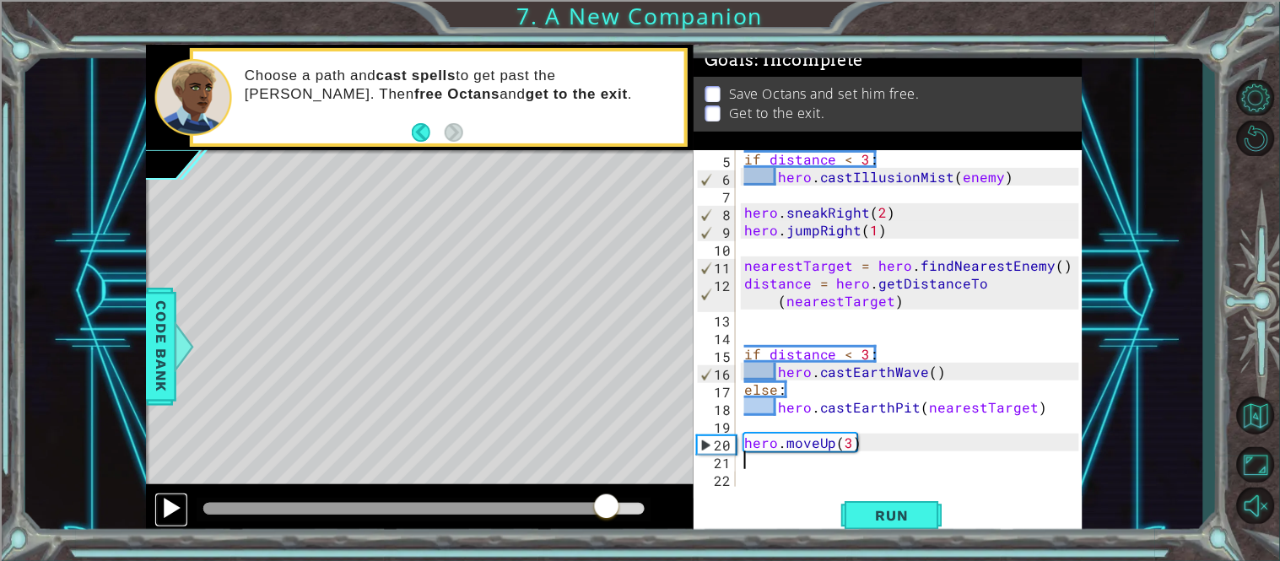
click at [172, 505] on div at bounding box center [171, 508] width 22 height 22
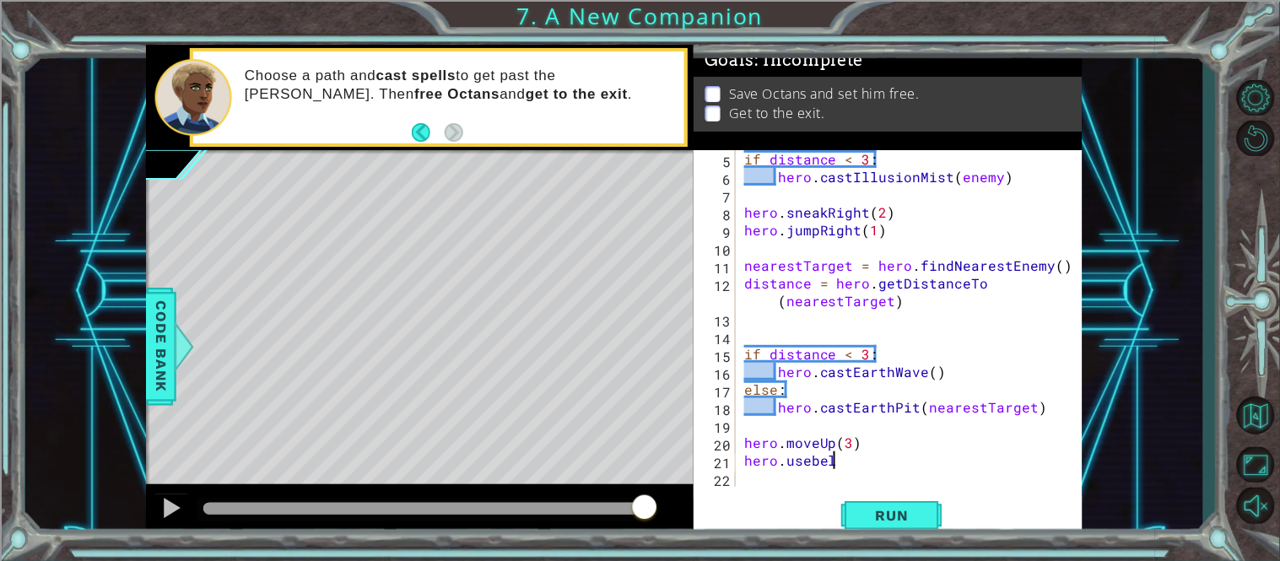
scroll to position [0, 4]
click at [866, 514] on span "Run" at bounding box center [892, 515] width 67 height 17
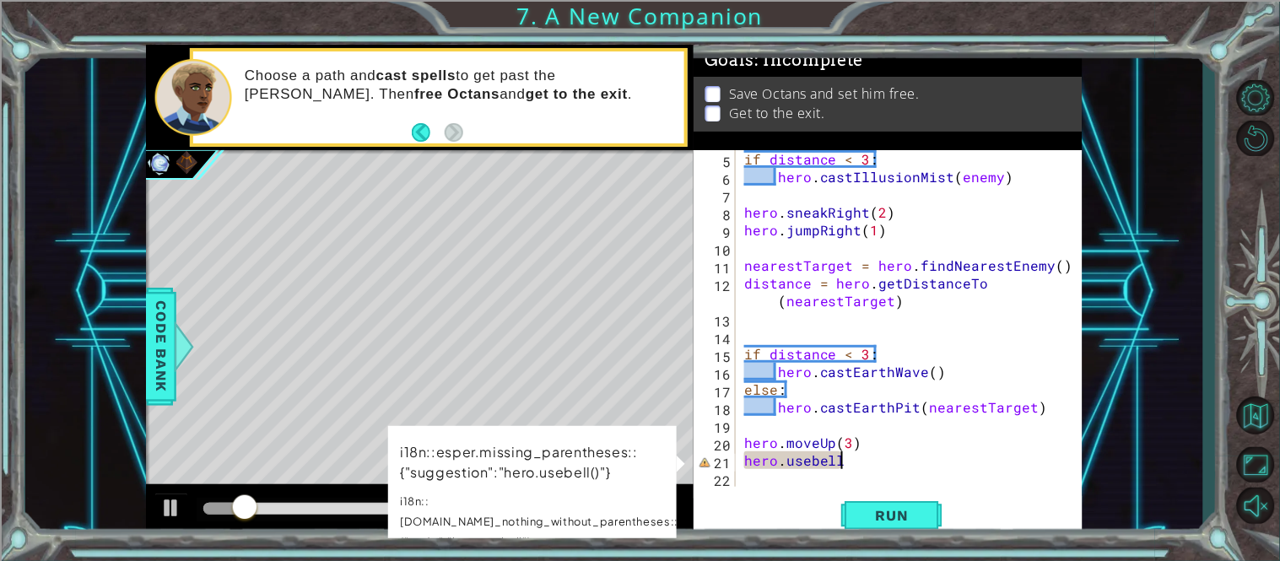
click at [866, 462] on div "if distance < 3 : hero . castIllusionMist ( enemy ) hero . sneakRight ( 2 ) her…" at bounding box center [914, 336] width 347 height 372
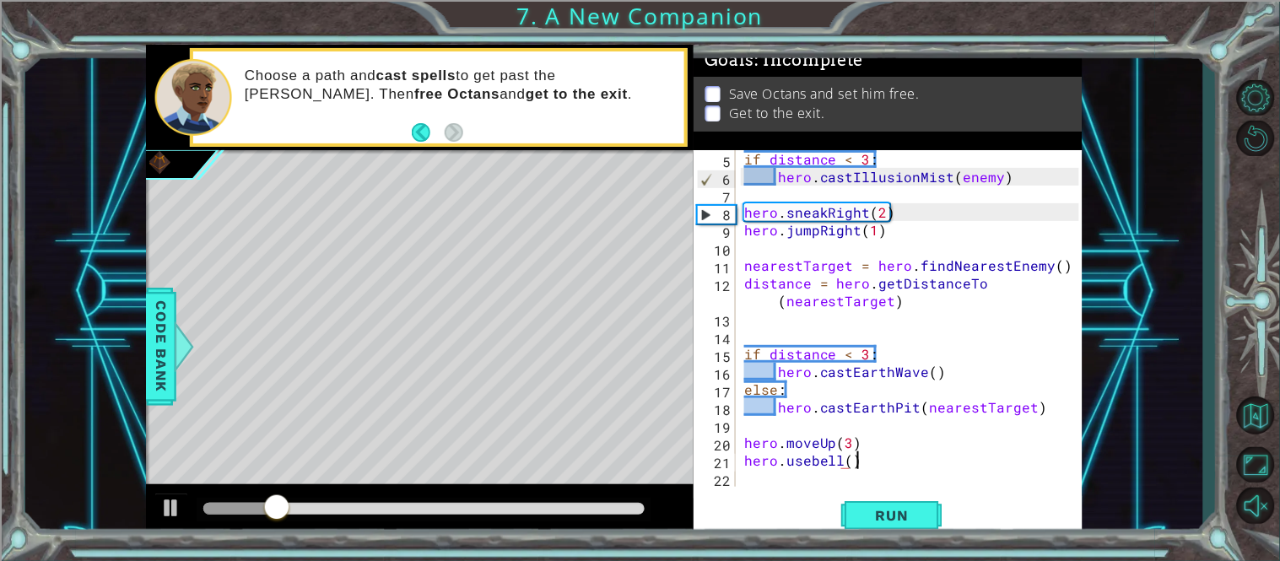
scroll to position [0, 5]
type textarea "hero.usebell()"
click at [889, 506] on button "Run" at bounding box center [891, 515] width 101 height 39
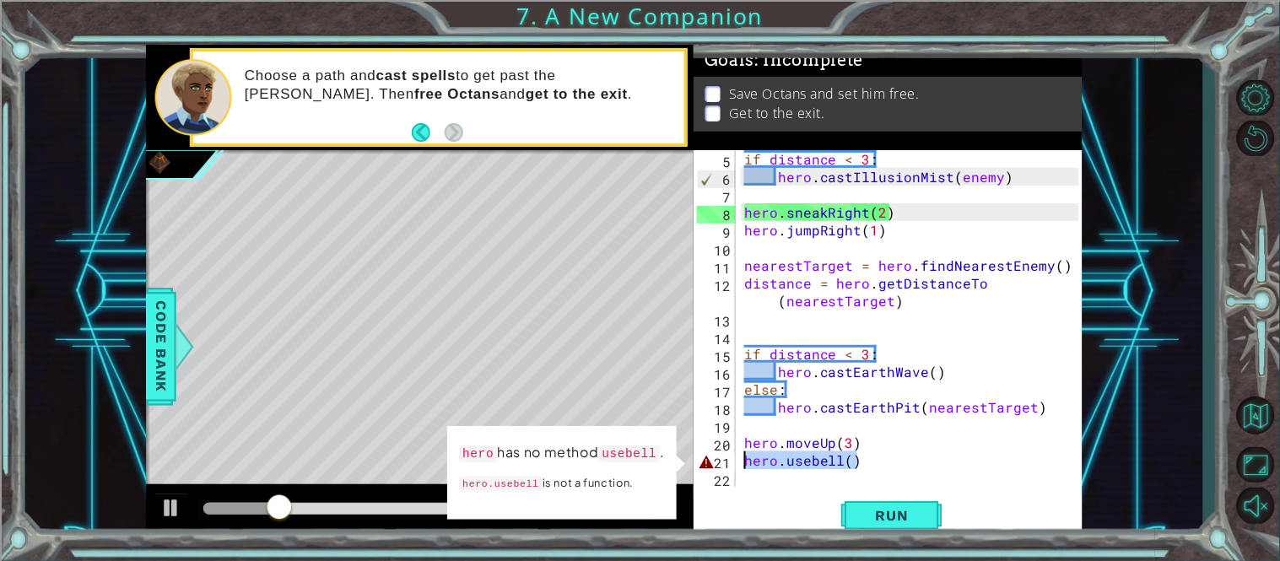
drag, startPoint x: 890, startPoint y: 462, endPoint x: 728, endPoint y: 462, distance: 162.0
click at [728, 462] on div "hero.usebell() 5 6 7 8 9 10 11 12 13 14 15 16 17 18 19 20 21 22 if distance < 3…" at bounding box center [887, 318] width 386 height 337
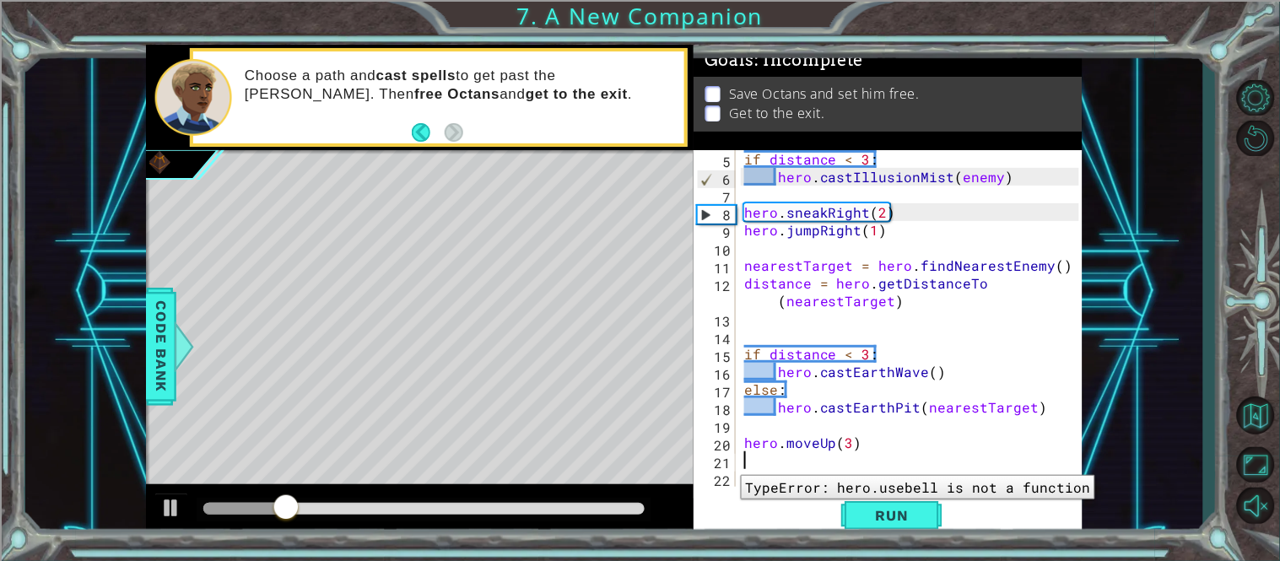
scroll to position [0, 0]
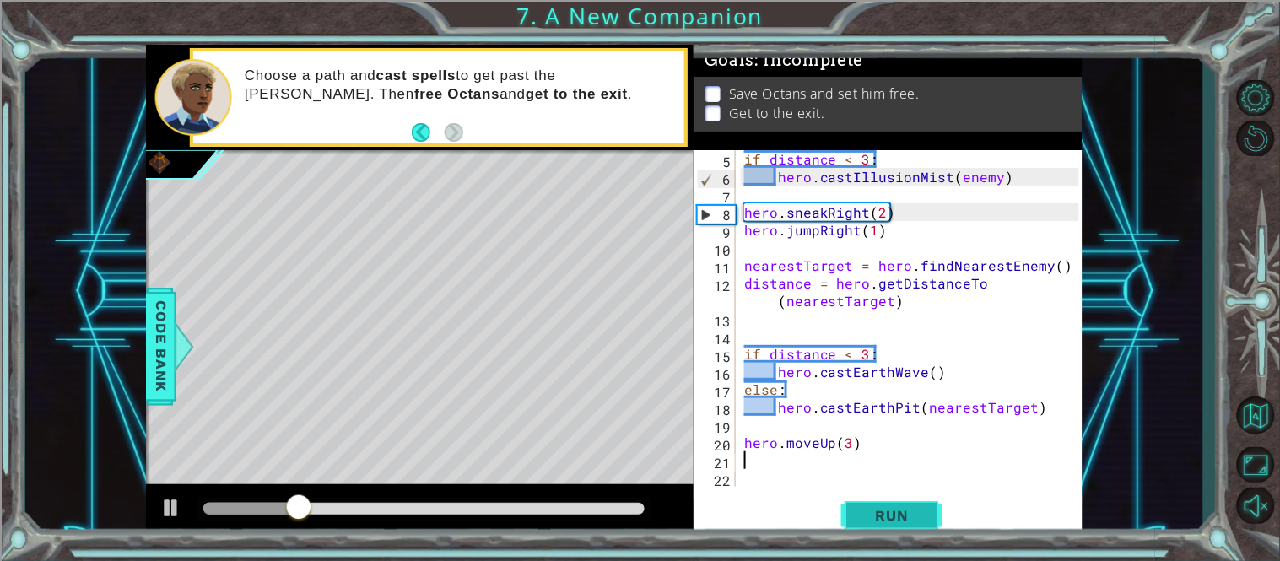
click at [856, 521] on button "Run" at bounding box center [891, 515] width 101 height 39
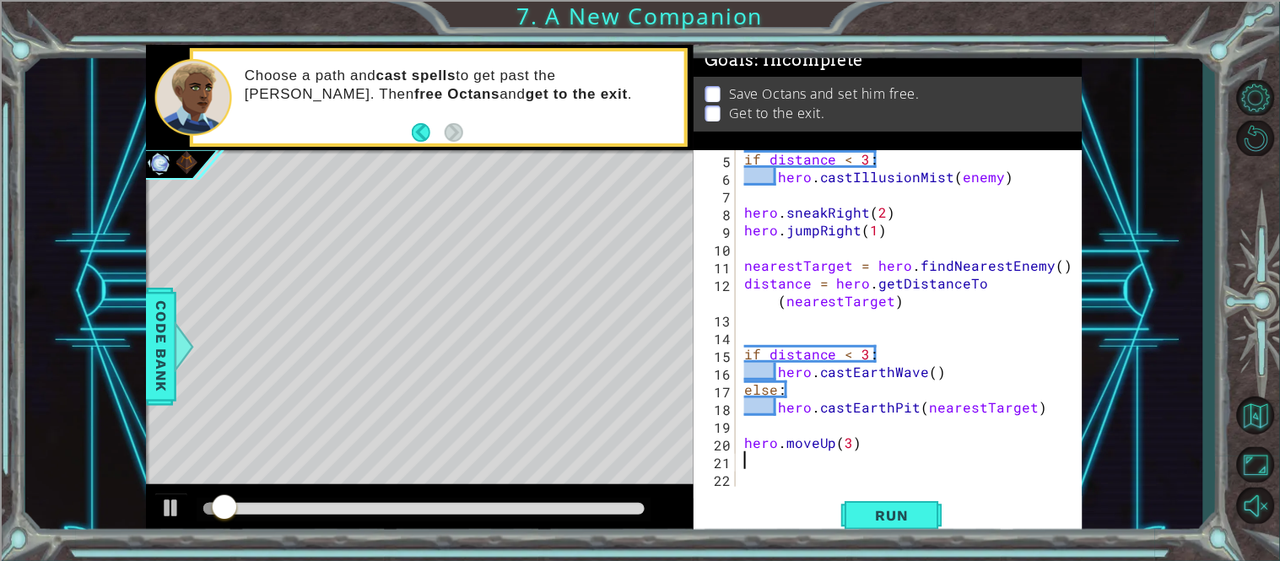
click at [634, 510] on div at bounding box center [423, 509] width 441 height 12
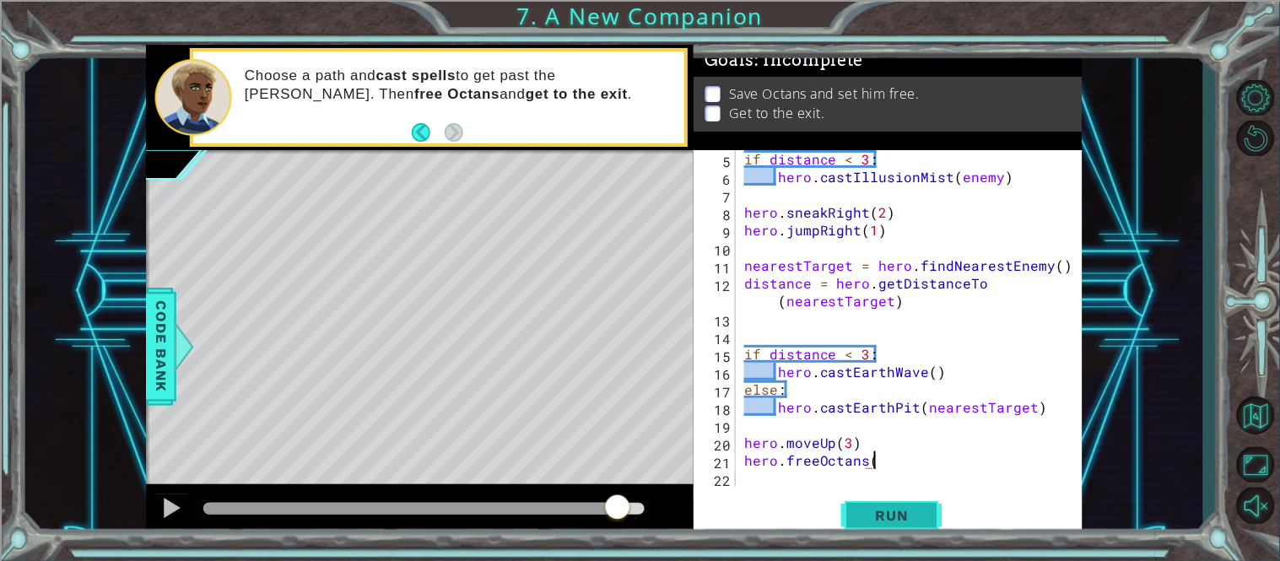
scroll to position [0, 7]
type textarea "hero.freeOctans()"
click at [897, 535] on button "Run" at bounding box center [891, 515] width 101 height 39
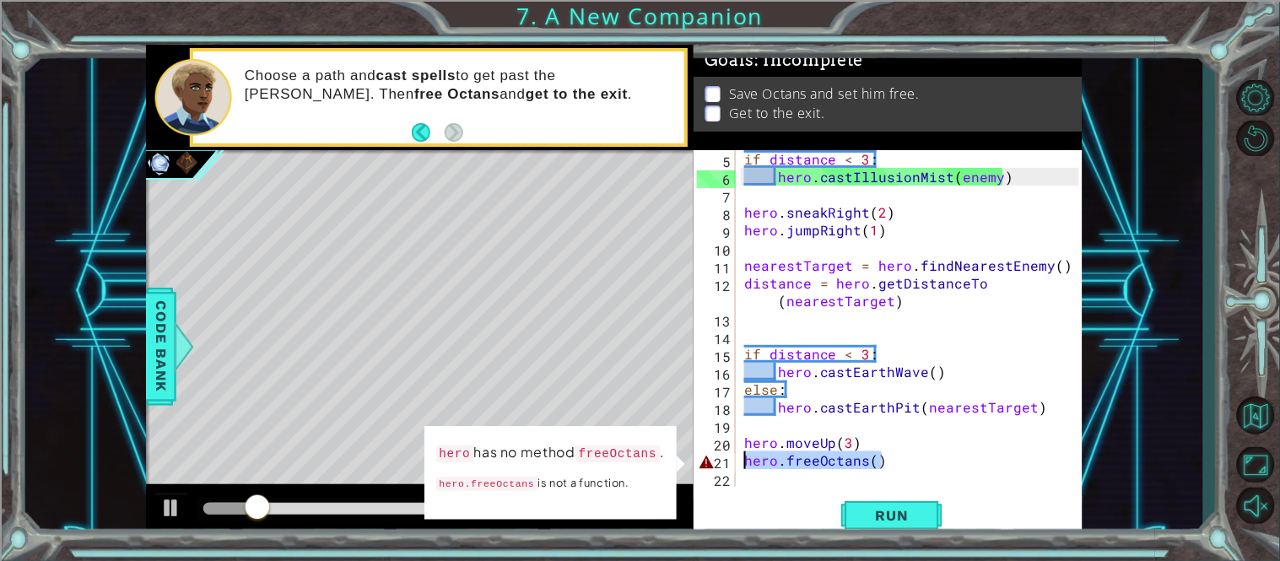
drag, startPoint x: 888, startPoint y: 461, endPoint x: 742, endPoint y: 452, distance: 146.2
click at [742, 452] on div "if distance < 3 : hero . castIllusionMist ( enemy ) hero . sneakRight ( 2 ) her…" at bounding box center [914, 336] width 347 height 372
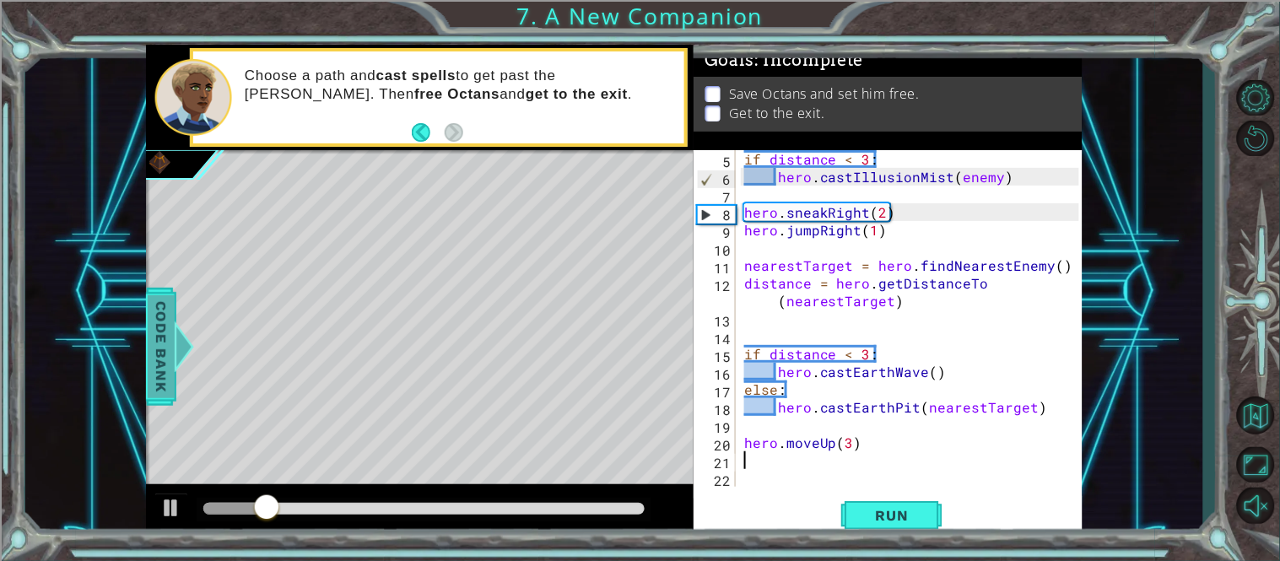
click at [161, 349] on span "Code Bank" at bounding box center [161, 346] width 27 height 103
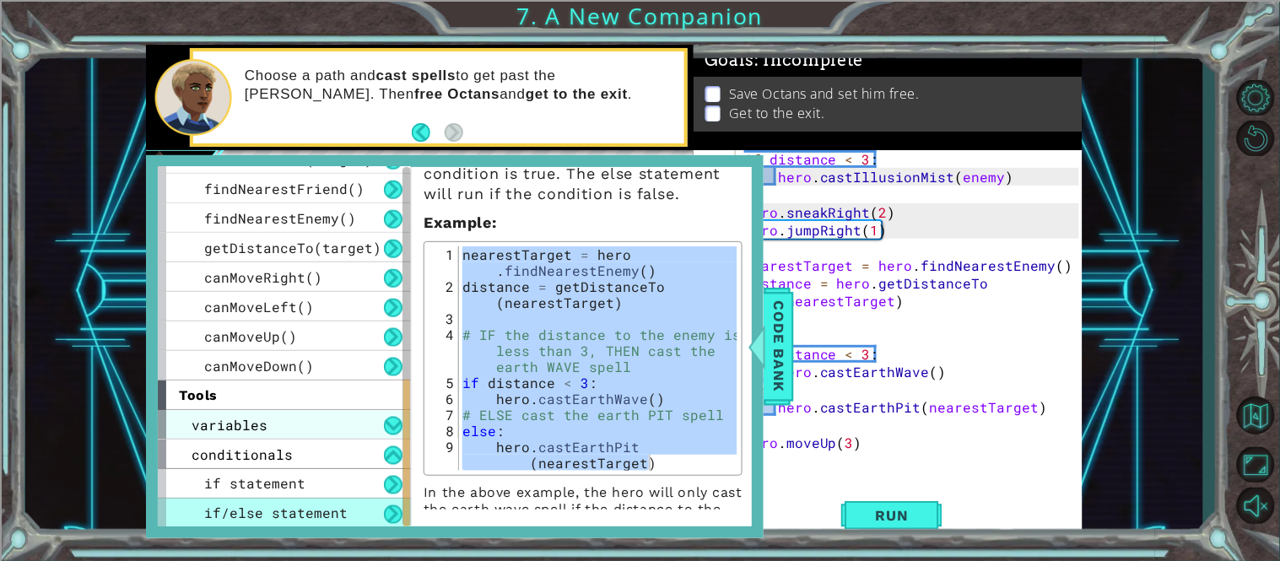
click at [296, 418] on div "variables" at bounding box center [284, 425] width 253 height 30
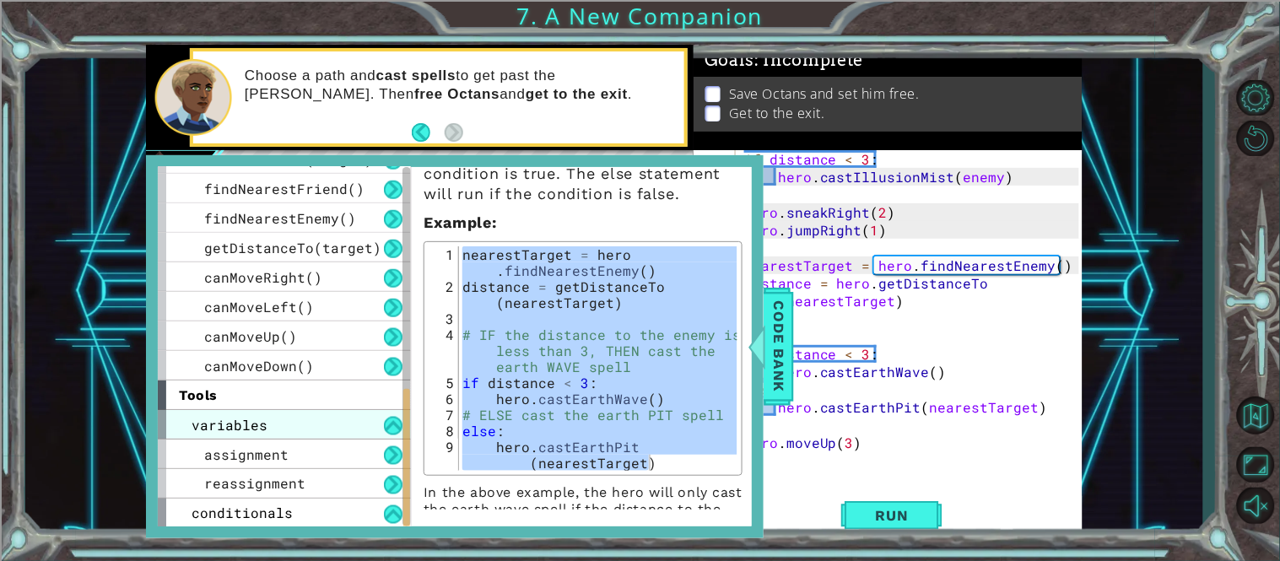
scroll to position [584, 0]
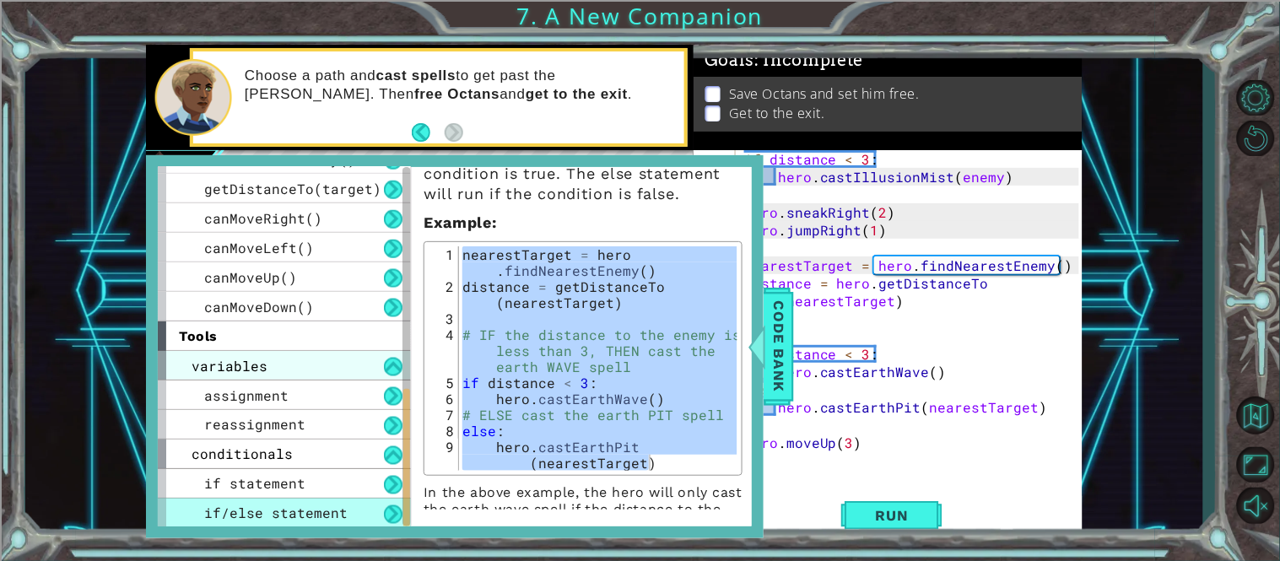
click at [296, 418] on span "reassignment" at bounding box center [254, 425] width 101 height 18
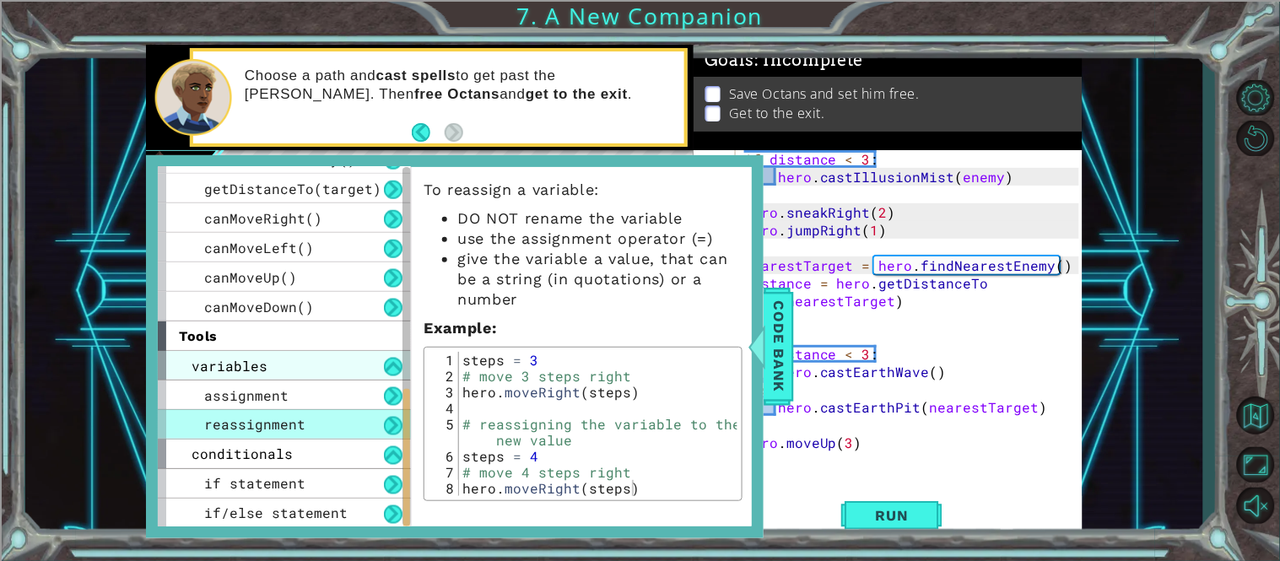
scroll to position [0, 0]
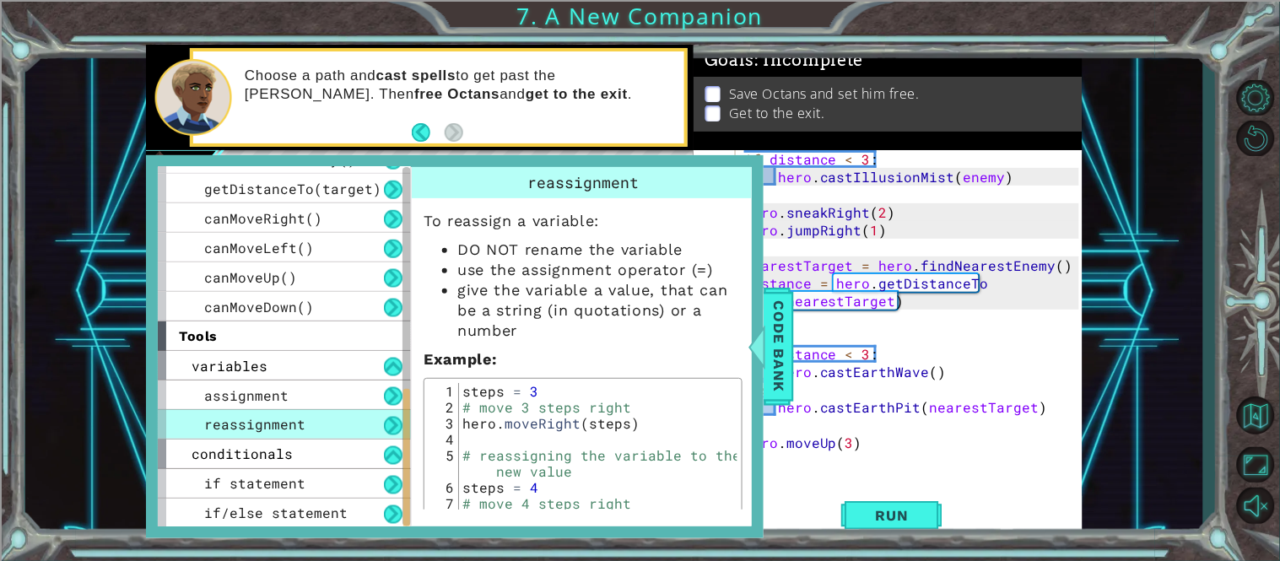
click at [294, 410] on div "reassignment" at bounding box center [284, 425] width 253 height 30
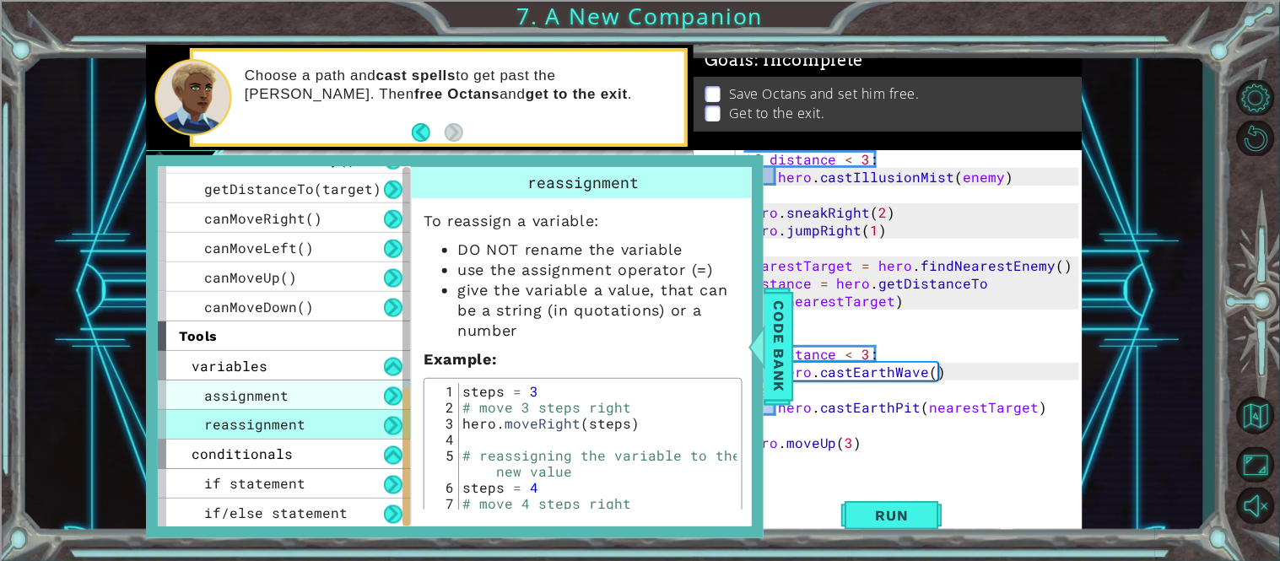
click at [290, 402] on div "assignment" at bounding box center [284, 396] width 253 height 30
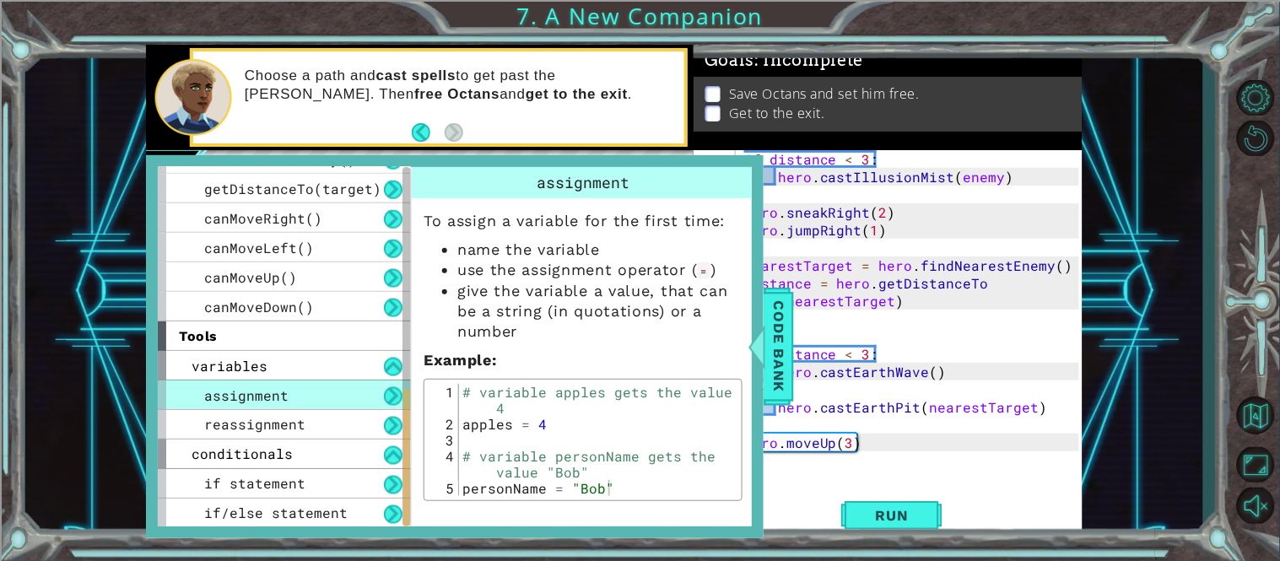
click at [331, 386] on div "assignment" at bounding box center [284, 396] width 253 height 30
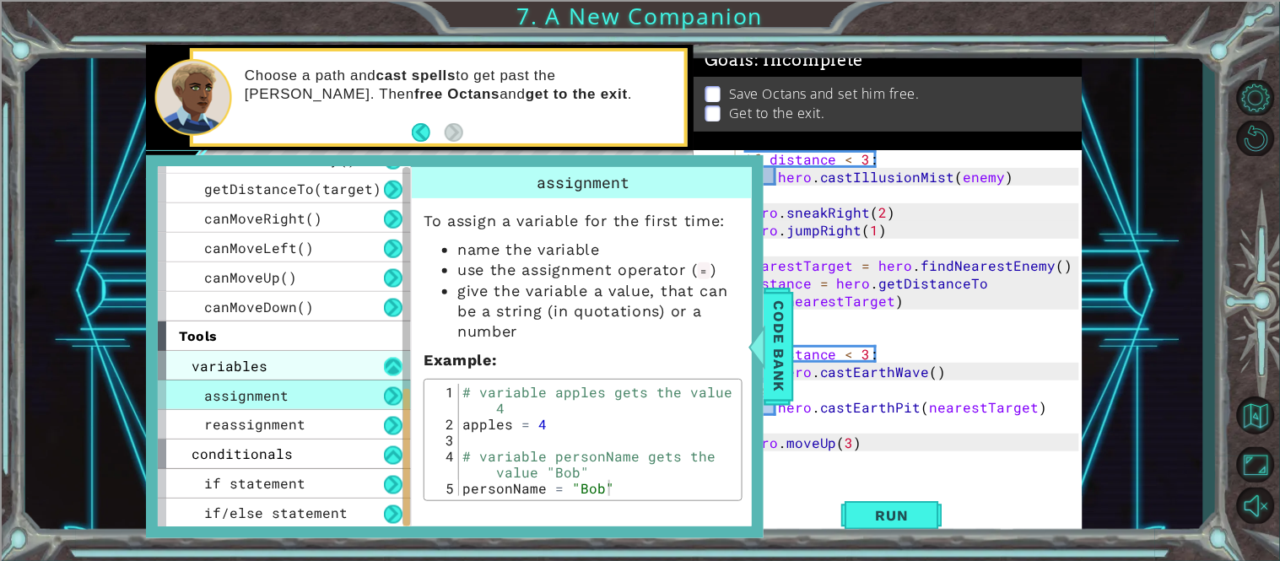
click at [386, 368] on button at bounding box center [393, 367] width 19 height 19
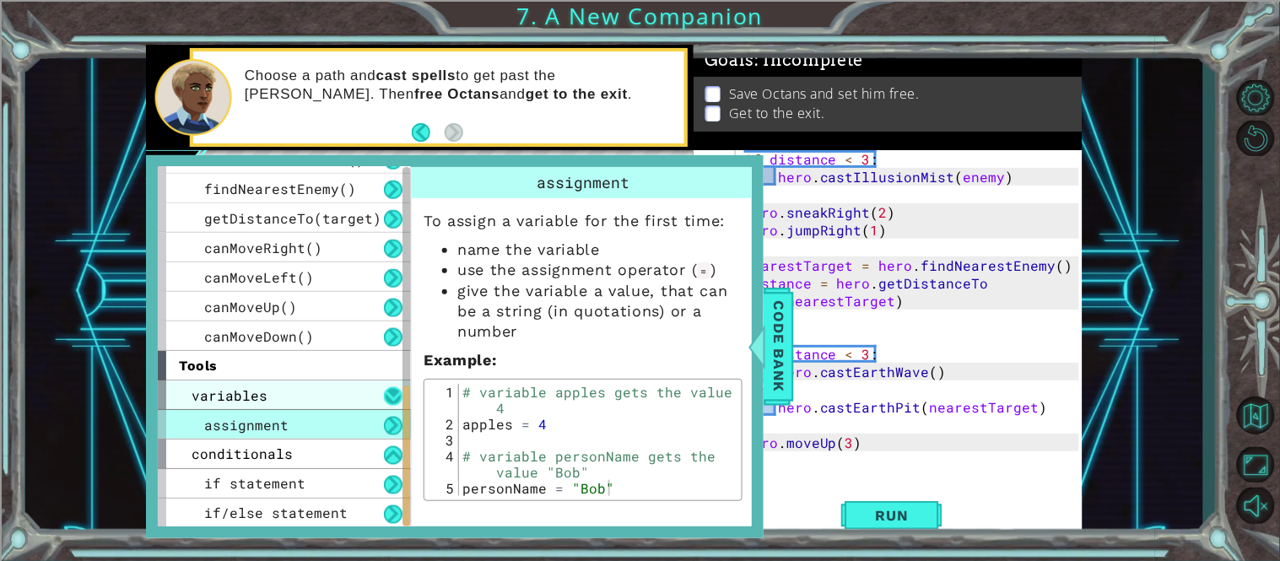
scroll to position [525, 0]
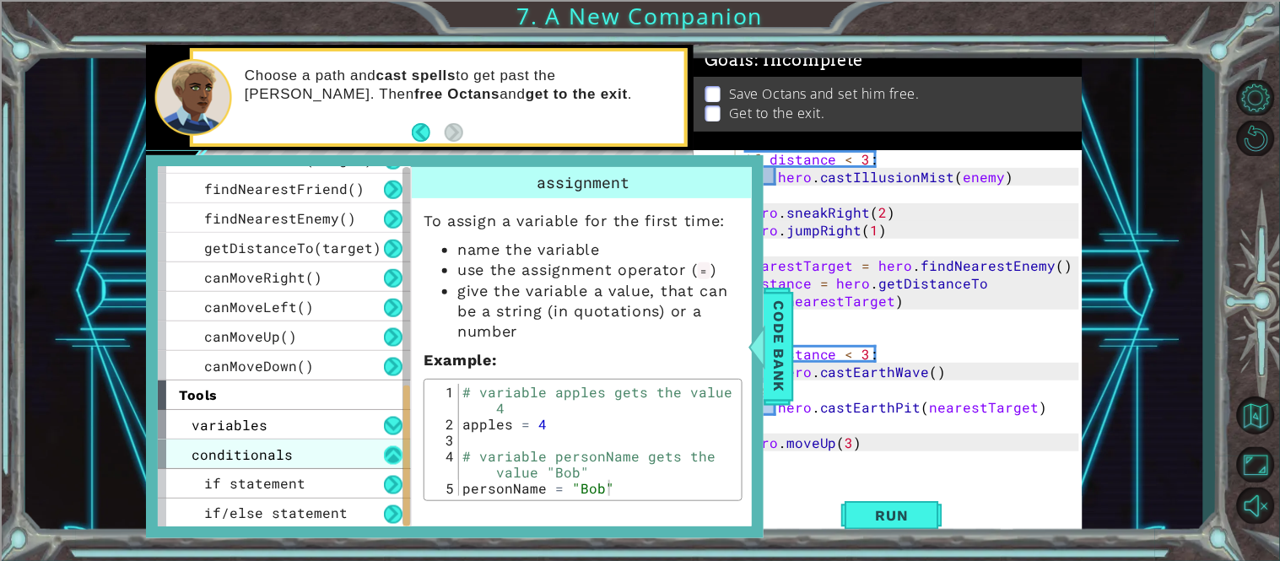
click at [401, 456] on button at bounding box center [393, 455] width 19 height 19
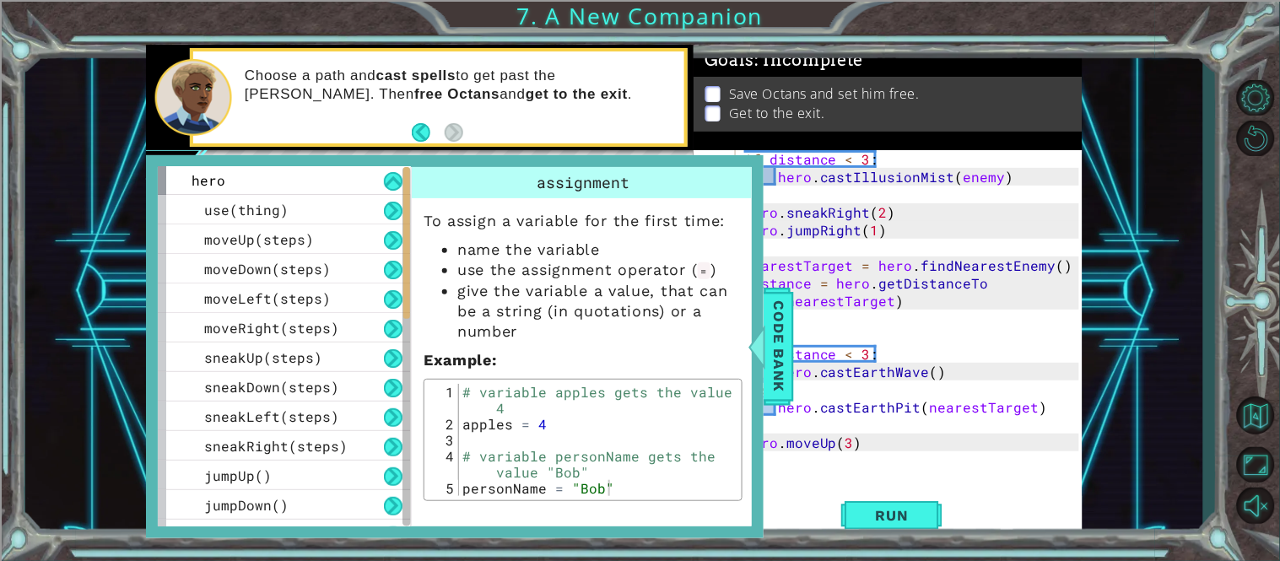
scroll to position [0, 0]
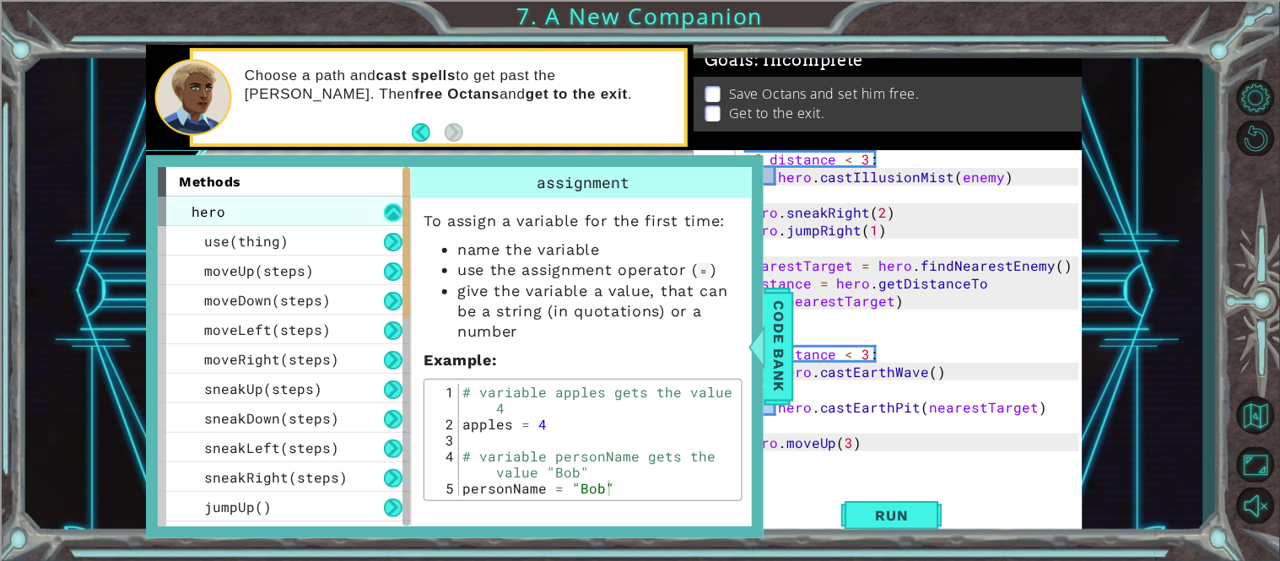
click at [396, 218] on button at bounding box center [393, 212] width 19 height 19
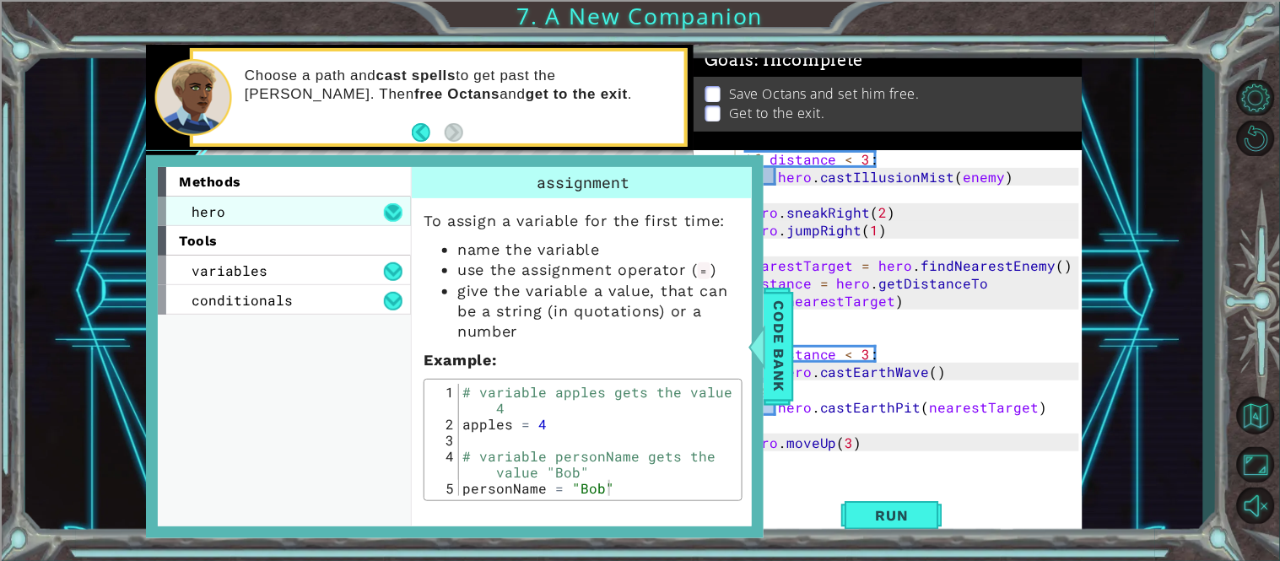
click at [391, 205] on button at bounding box center [393, 212] width 19 height 19
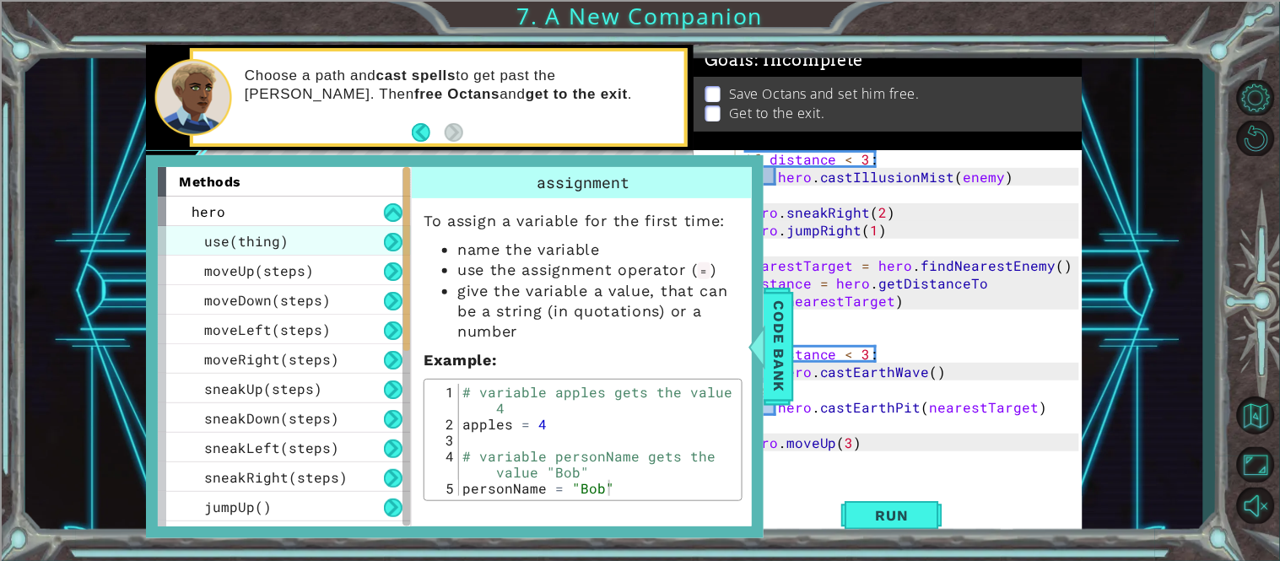
click at [339, 229] on div "use(thing)" at bounding box center [284, 241] width 253 height 30
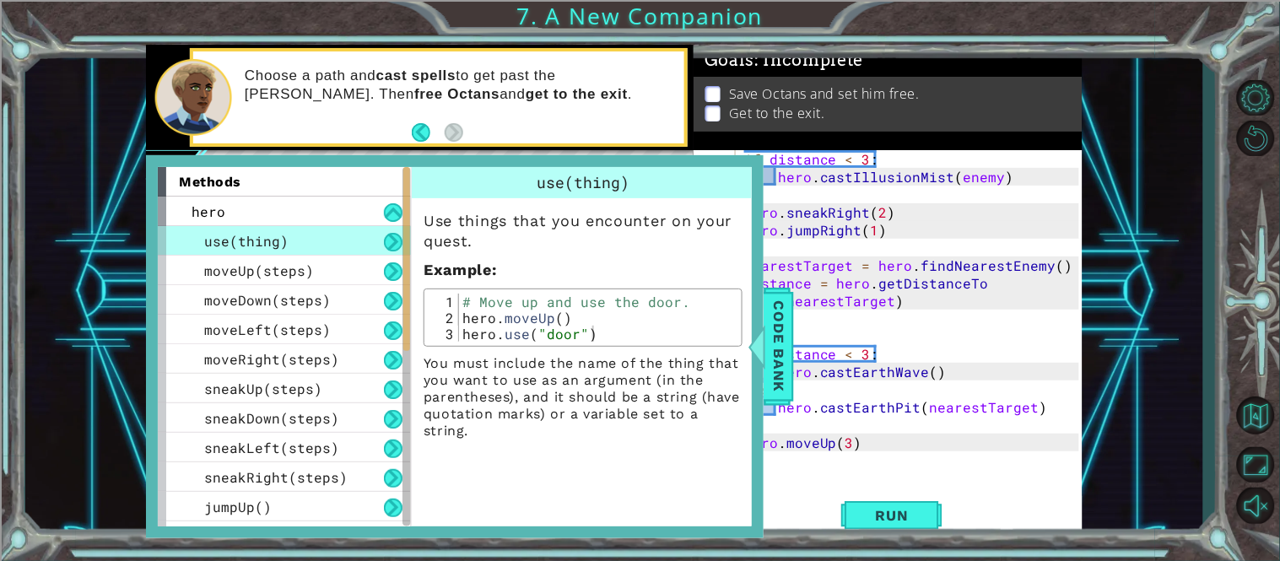
type textarea "hero.use("door")"
drag, startPoint x: 591, startPoint y: 337, endPoint x: 460, endPoint y: 329, distance: 131.8
click at [460, 329] on div "# Move up and use the door. hero . moveUp ( ) hero . use ( "door" )" at bounding box center [598, 334] width 278 height 80
click at [786, 344] on span "Code Bank" at bounding box center [778, 346] width 27 height 103
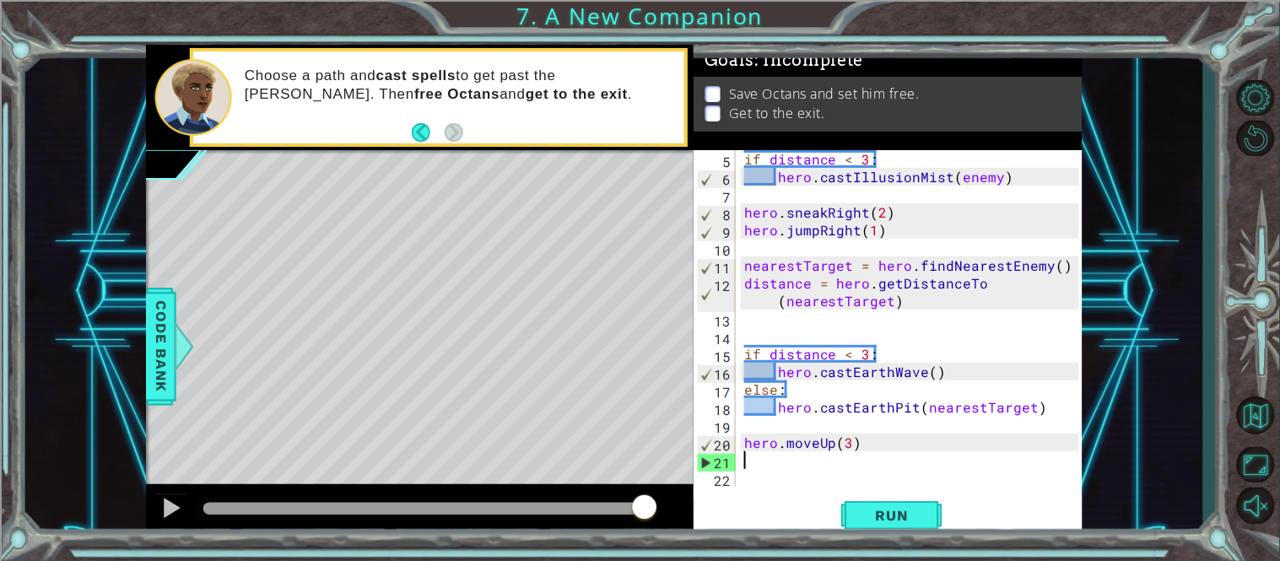
click at [760, 464] on div "if distance < 3 : hero . castIllusionMist ( enemy ) hero . sneakRight ( 2 ) her…" at bounding box center [914, 336] width 347 height 372
paste textarea "hero.use("door")"
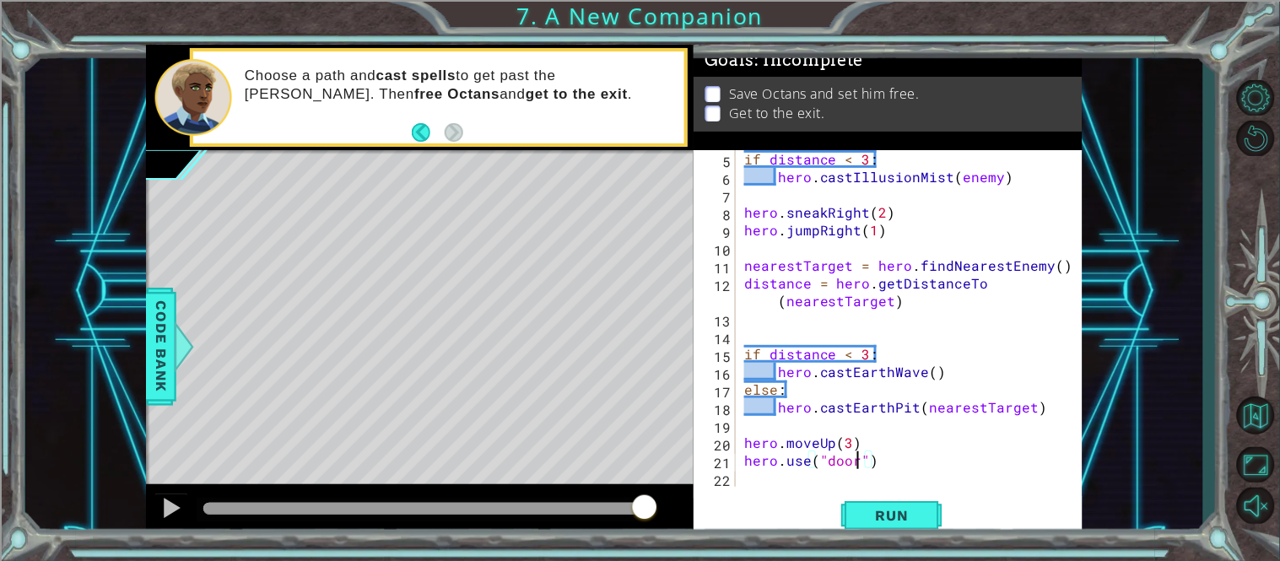
click at [856, 462] on div "if distance < 3 : hero . castIllusionMist ( enemy ) hero . sneakRight ( 2 ) her…" at bounding box center [914, 336] width 347 height 372
click at [879, 505] on button "Run" at bounding box center [891, 515] width 101 height 39
click at [591, 503] on div at bounding box center [423, 509] width 441 height 12
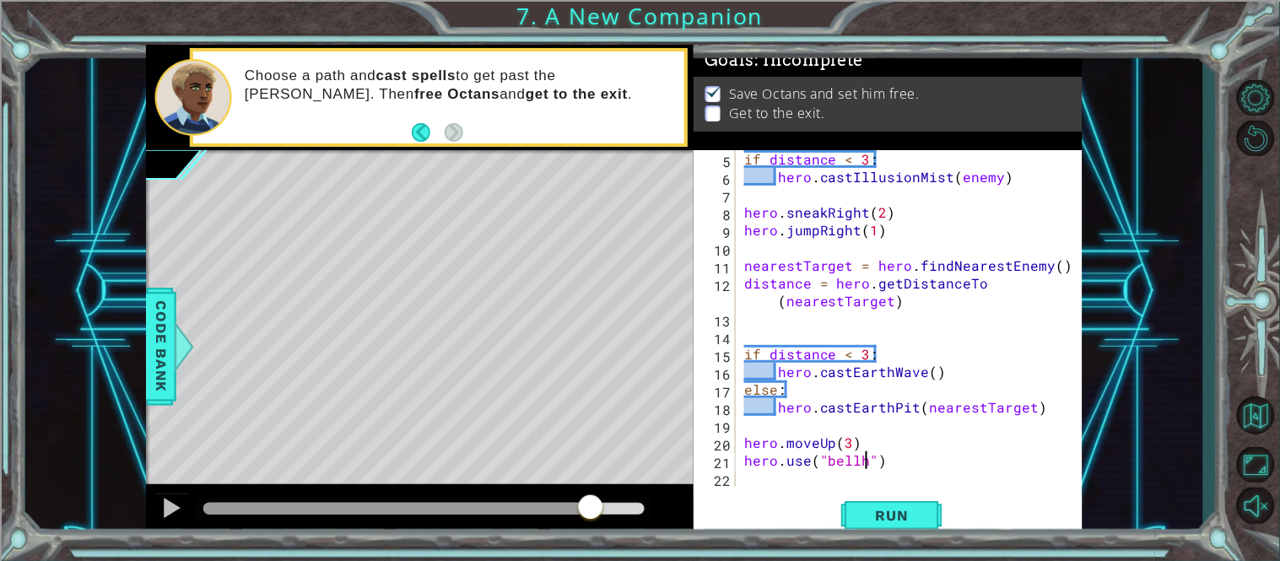
type textarea "hero.use("bell")"
click at [761, 483] on div "if distance < 3 : hero . castIllusionMist ( enemy ) hero . sneakRight ( 2 ) her…" at bounding box center [914, 336] width 347 height 372
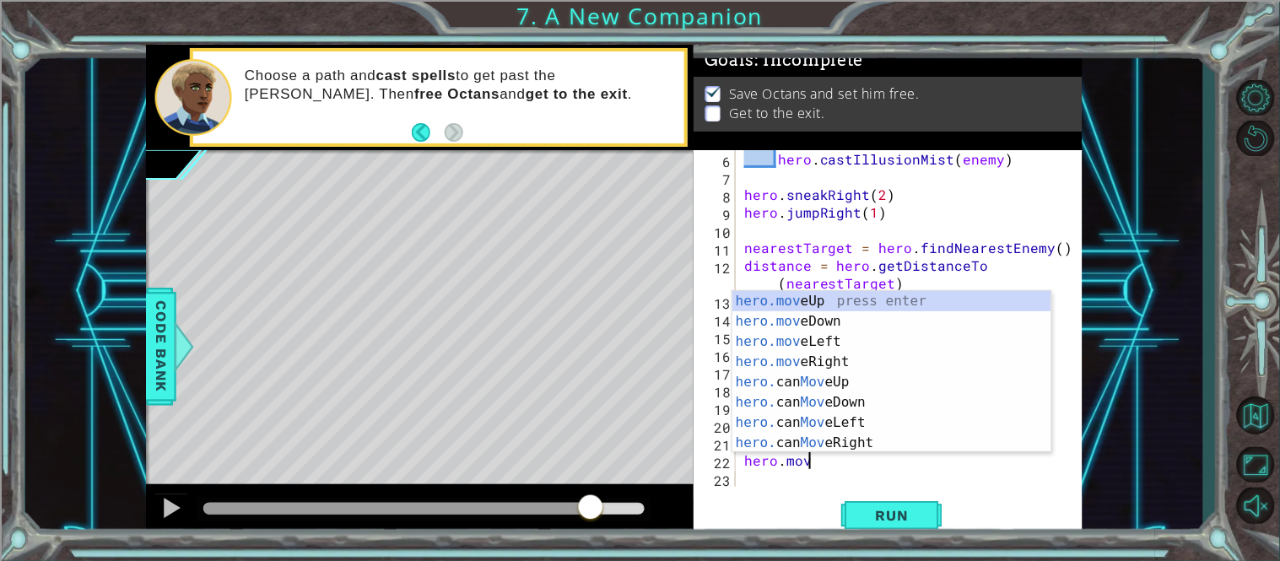
scroll to position [0, 3]
click at [813, 359] on div "hero.move Up press enter hero.move Down press enter hero.move Left press enter …" at bounding box center [891, 392] width 319 height 202
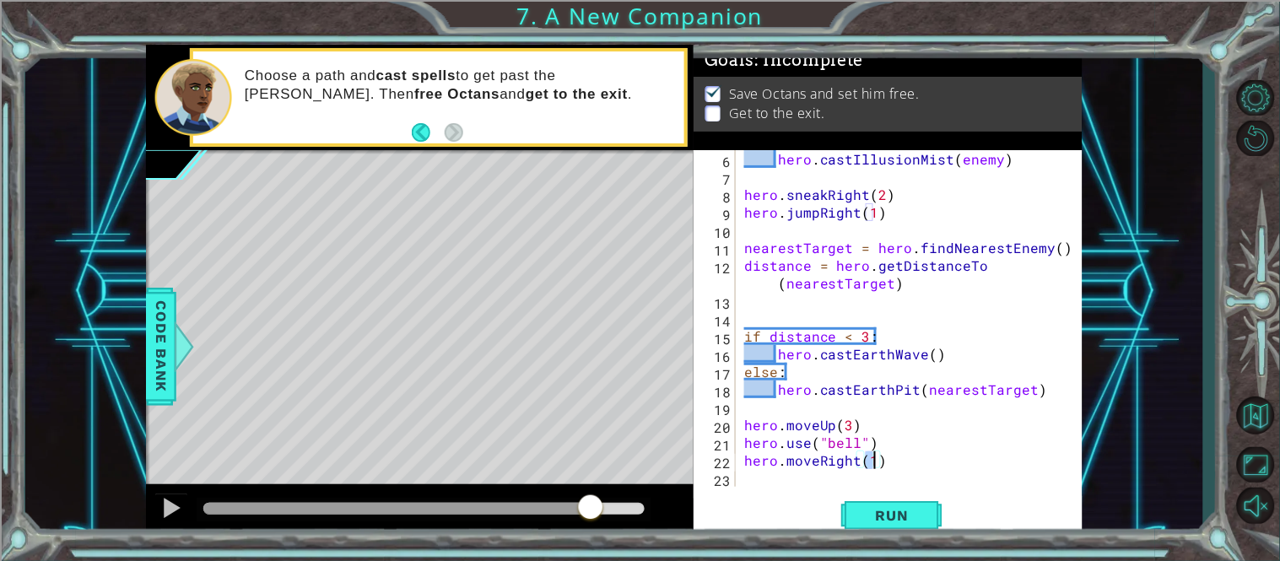
scroll to position [0, 7]
type textarea "hero.moveRight(2)"
click at [890, 506] on button "Run" at bounding box center [891, 515] width 101 height 39
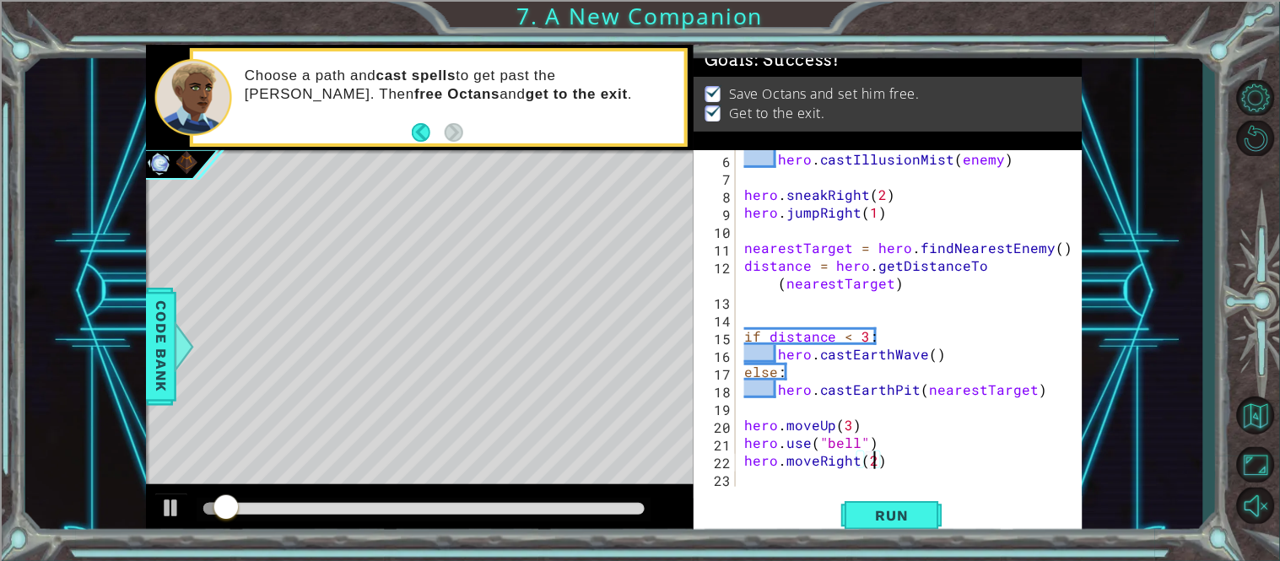
click at [618, 507] on div at bounding box center [423, 509] width 441 height 12
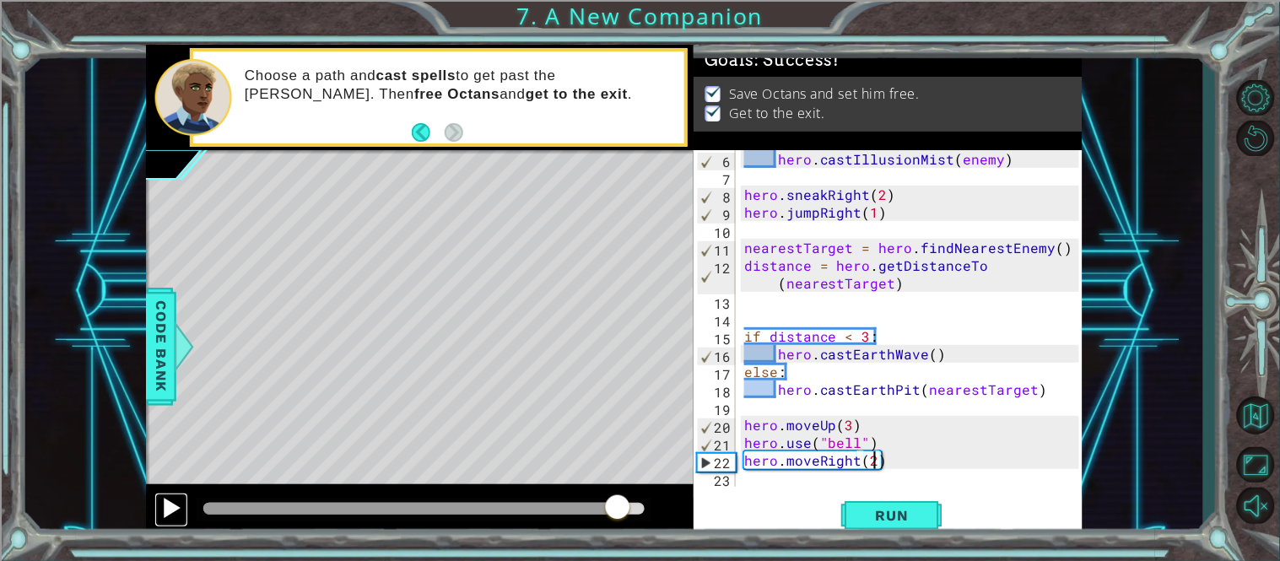
click at [171, 499] on div at bounding box center [171, 508] width 22 height 22
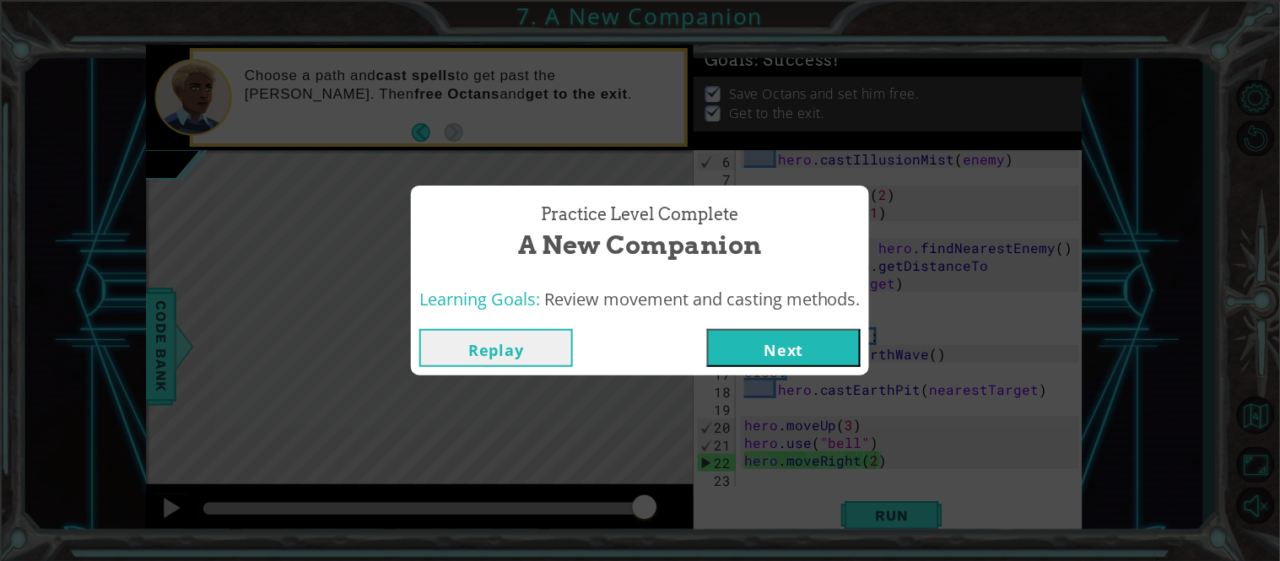
click at [813, 343] on button "Next" at bounding box center [784, 348] width 154 height 38
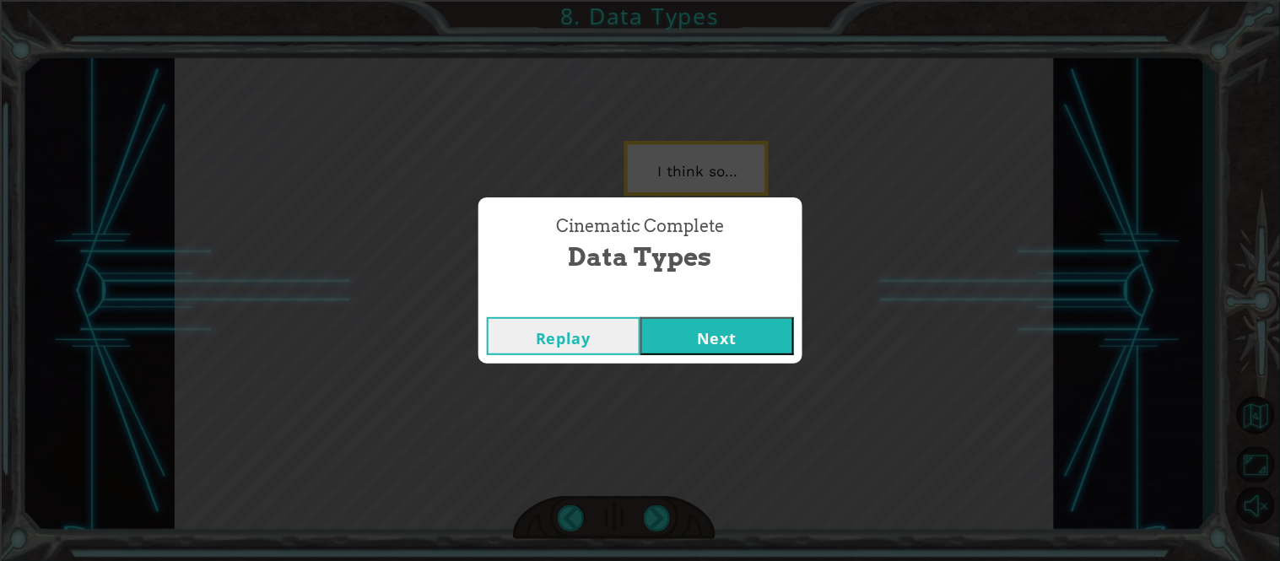
click at [718, 362] on div "Replay Next" at bounding box center [640, 336] width 324 height 55
click at [714, 349] on button "Next" at bounding box center [717, 336] width 154 height 38
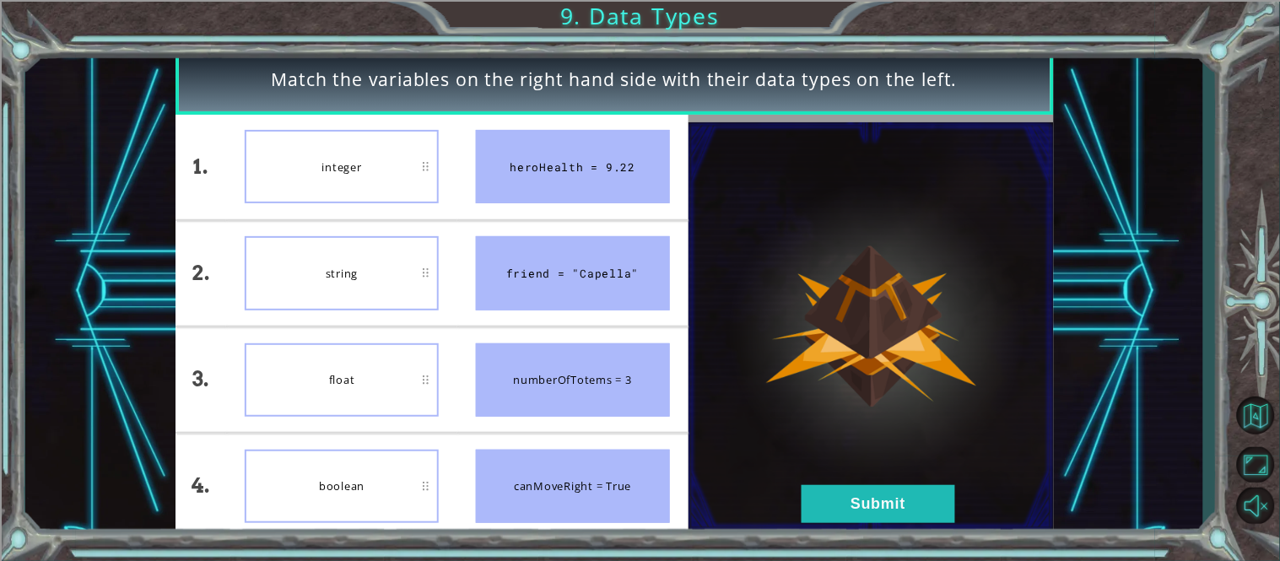
click at [895, 299] on img at bounding box center [870, 326] width 365 height 408
click at [317, 197] on div "integer" at bounding box center [342, 166] width 194 height 73
click at [812, 511] on button "Submit" at bounding box center [879, 504] width 154 height 38
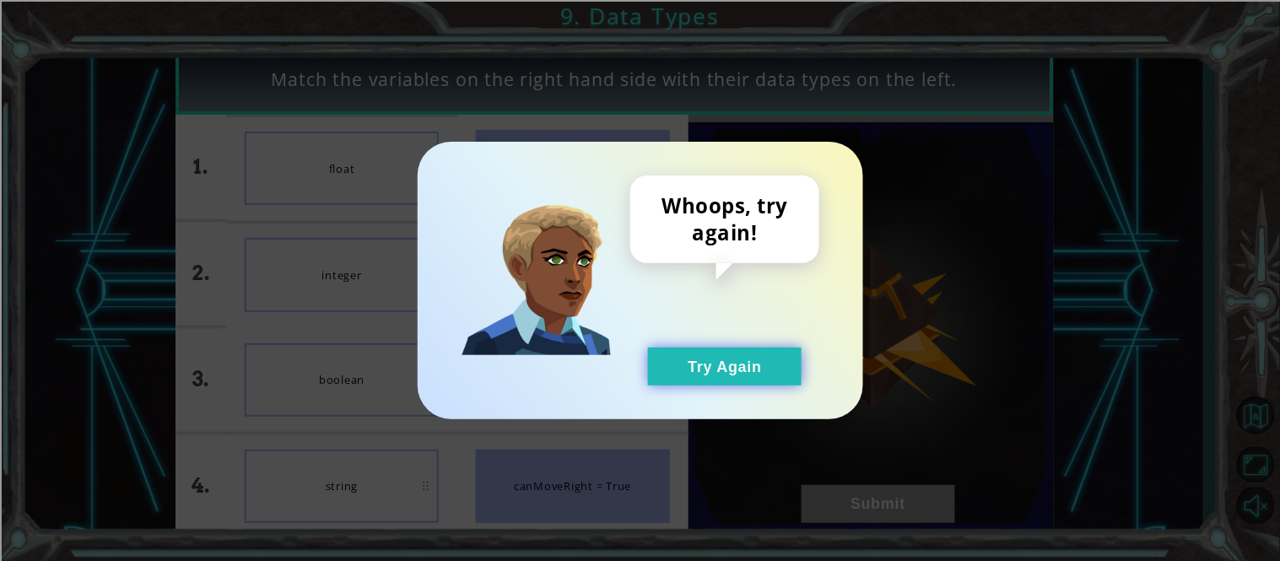
click at [744, 367] on button "Try Again" at bounding box center [725, 367] width 154 height 38
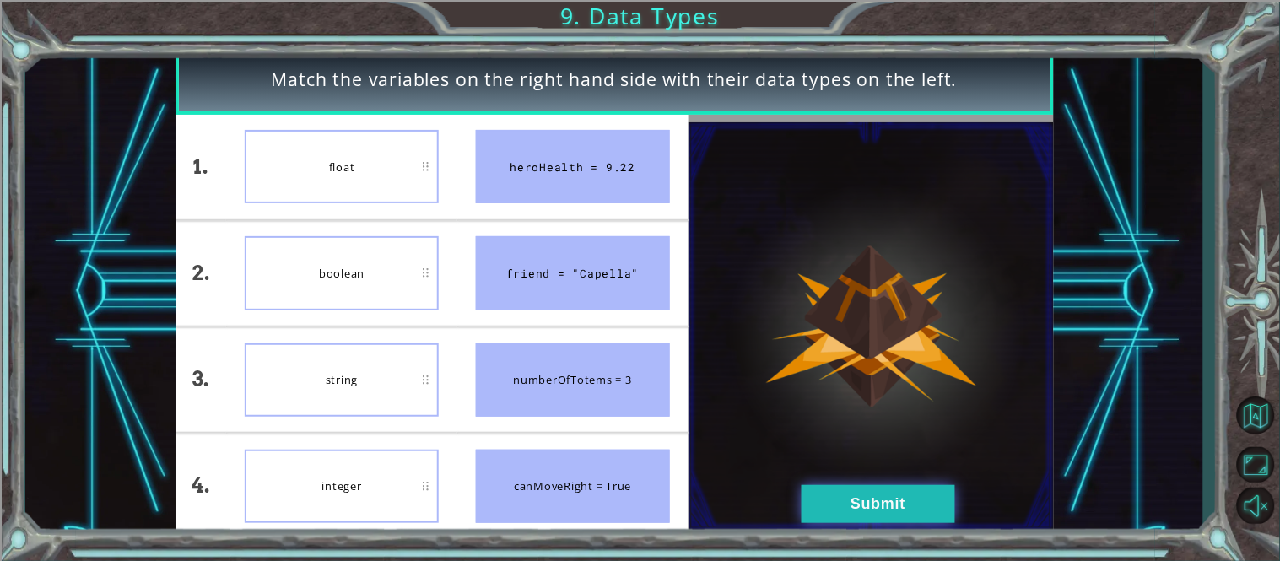
click at [810, 496] on button "Submit" at bounding box center [879, 504] width 154 height 38
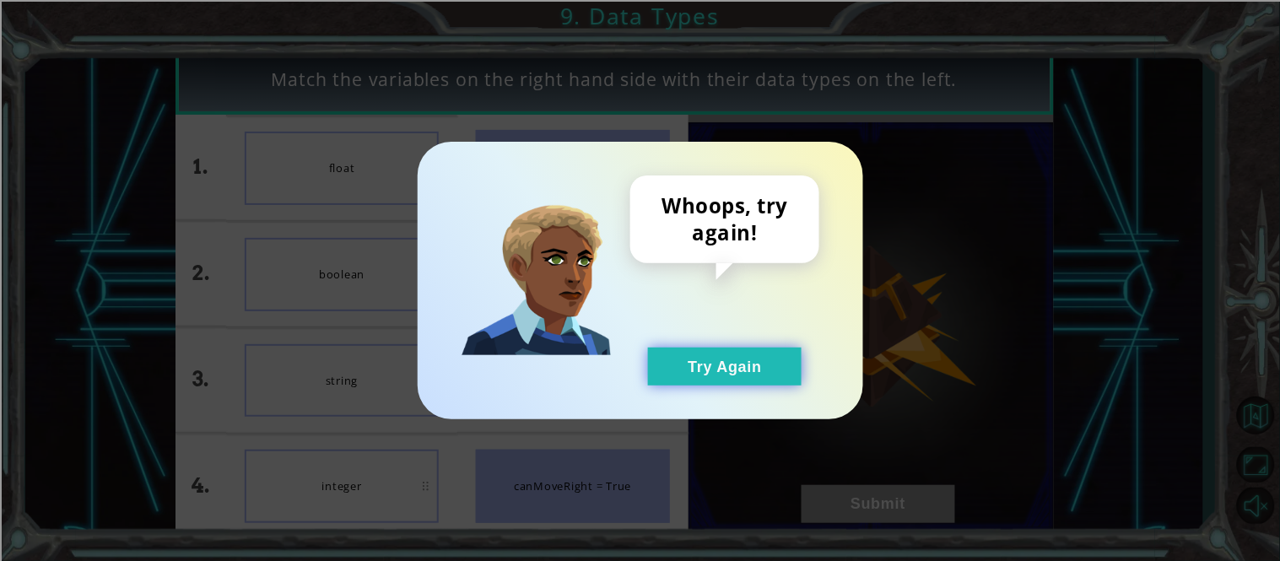
click at [727, 372] on button "Try Again" at bounding box center [725, 367] width 154 height 38
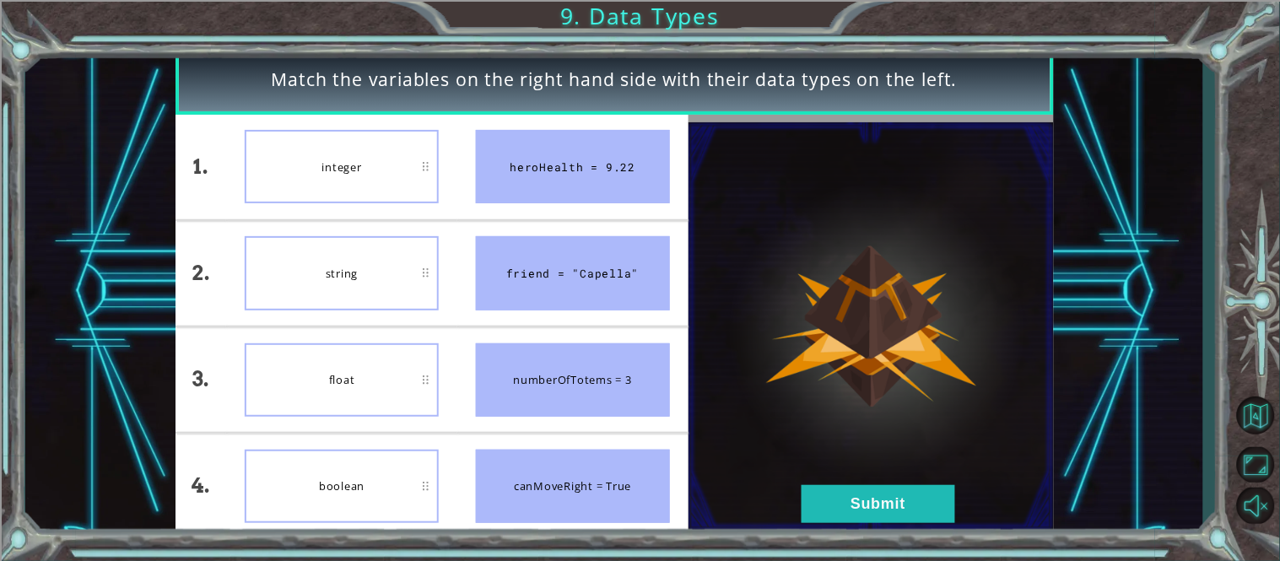
click at [380, 487] on div "boolean" at bounding box center [342, 486] width 194 height 73
click at [936, 534] on div at bounding box center [870, 327] width 365 height 424
click at [908, 512] on button "Submit" at bounding box center [879, 504] width 154 height 38
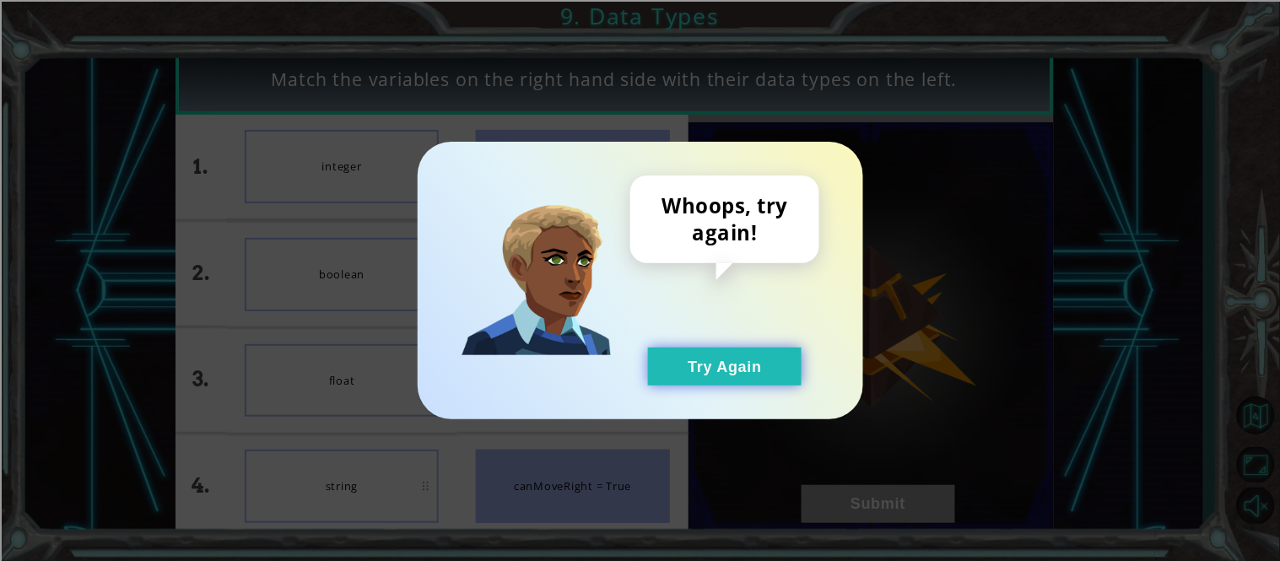
click at [734, 374] on button "Try Again" at bounding box center [725, 367] width 154 height 38
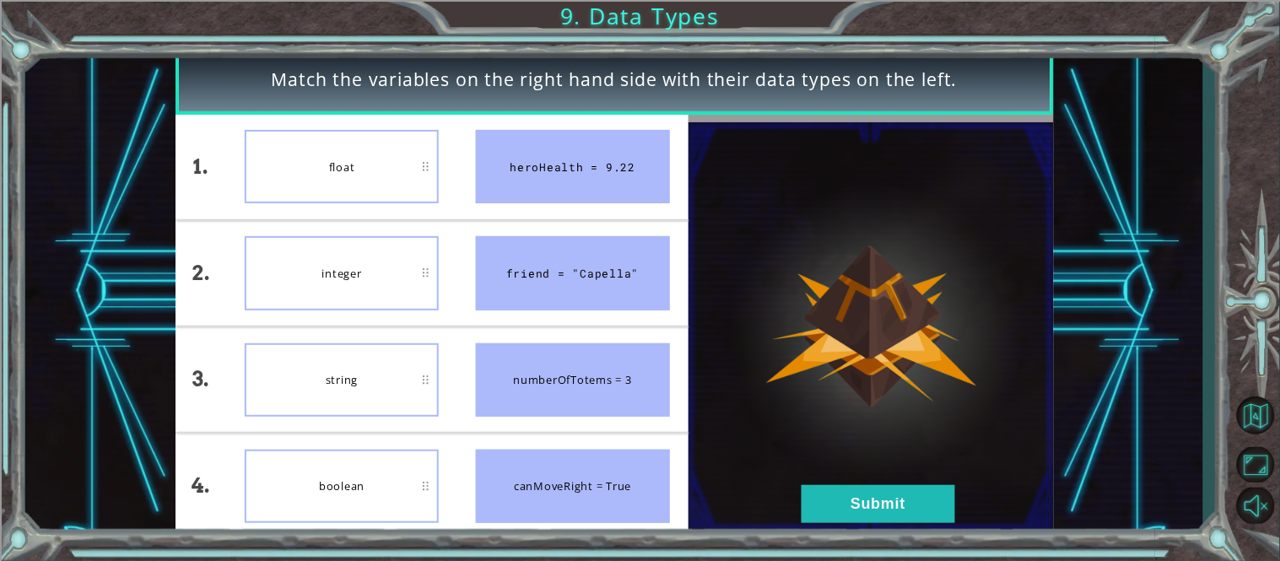
click at [341, 479] on div "boolean" at bounding box center [342, 486] width 194 height 73
click at [844, 489] on button "Submit" at bounding box center [879, 504] width 154 height 38
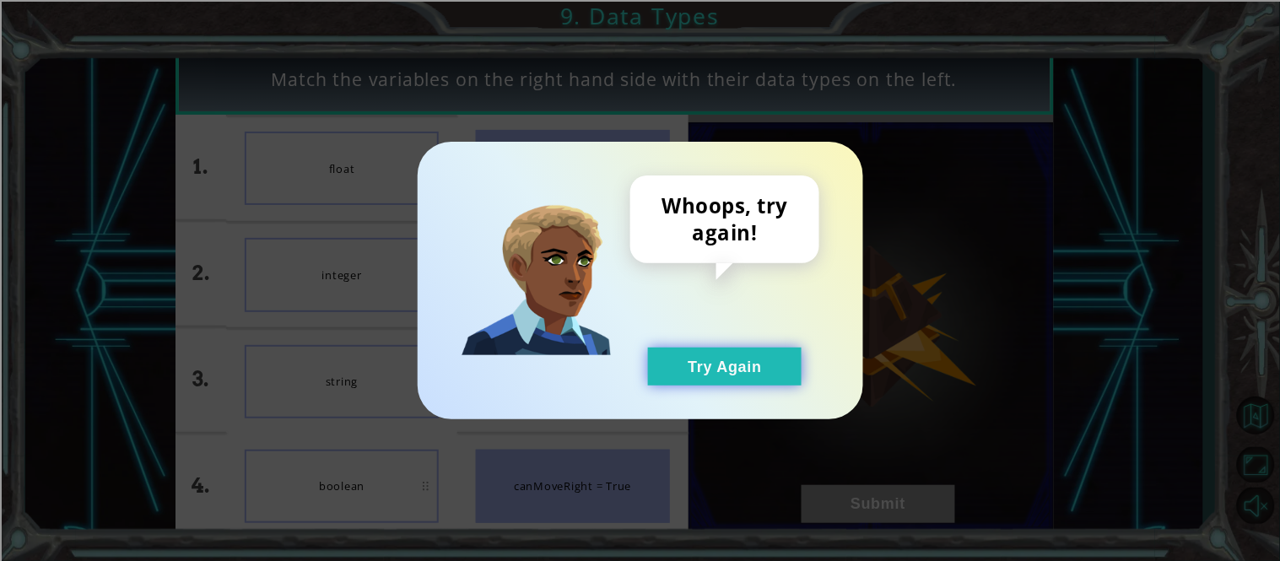
click at [730, 358] on button "Try Again" at bounding box center [725, 367] width 154 height 38
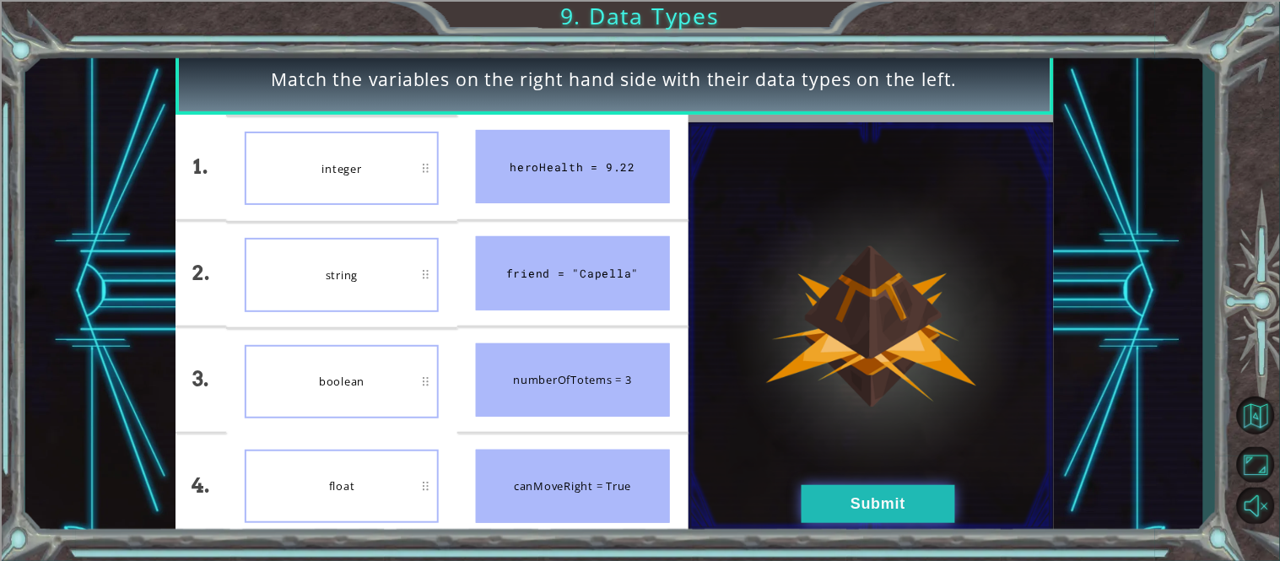
click at [837, 493] on button "Submit" at bounding box center [879, 504] width 154 height 38
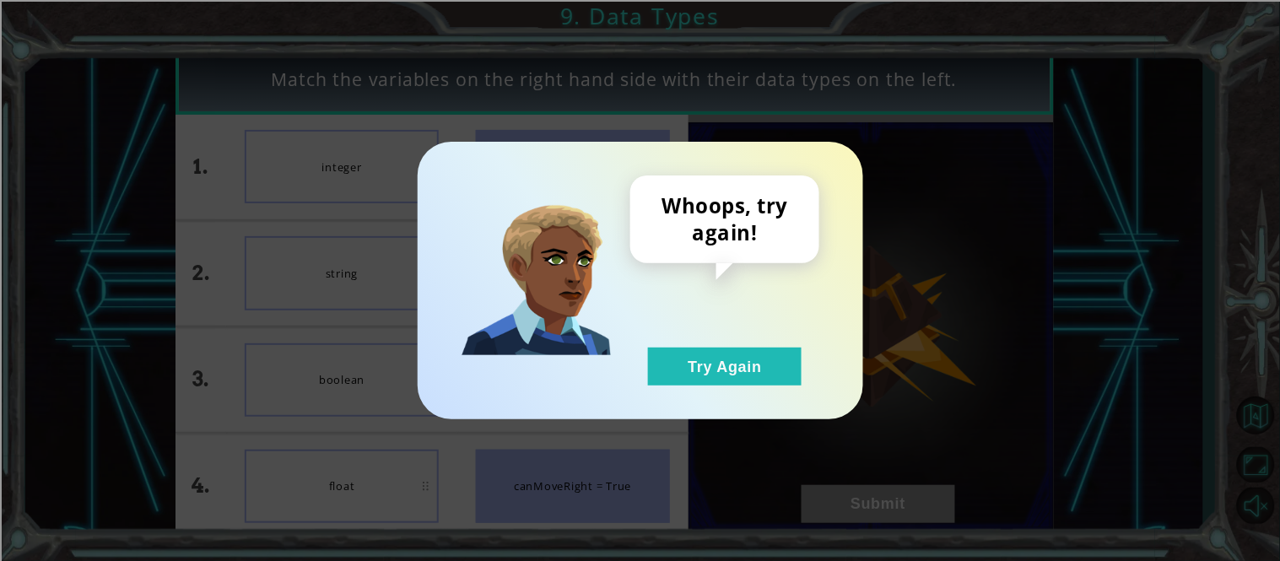
click at [720, 392] on div "Whoops, try again! Try Again" at bounding box center [640, 281] width 445 height 278
click at [652, 362] on button "Try Again" at bounding box center [725, 367] width 154 height 38
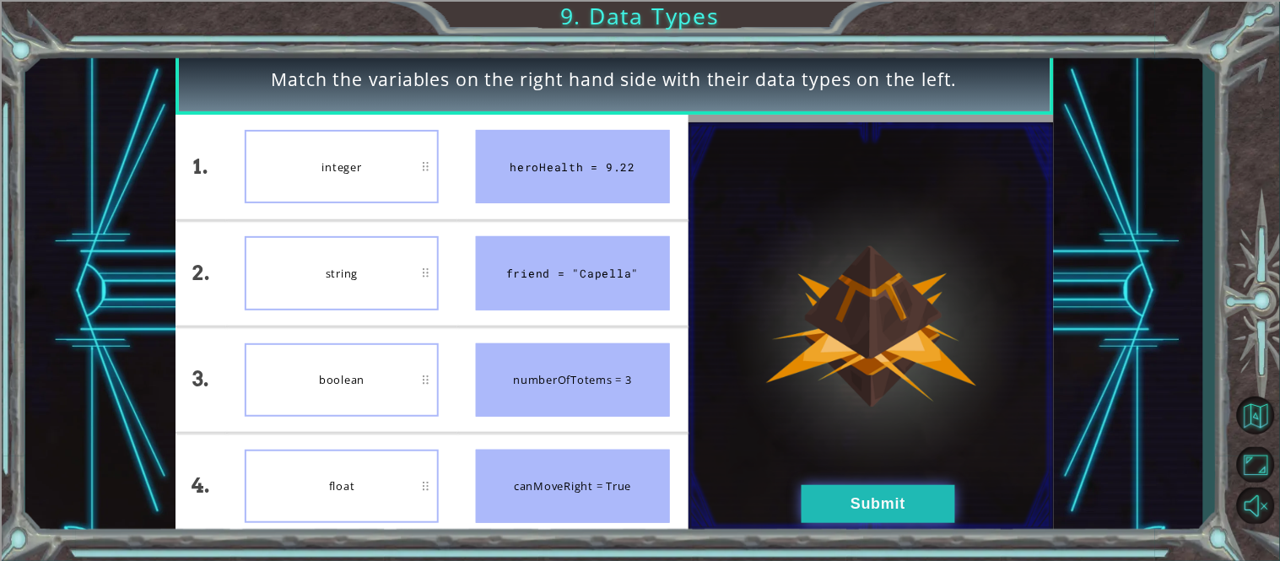
click at [863, 521] on button "Submit" at bounding box center [879, 504] width 154 height 38
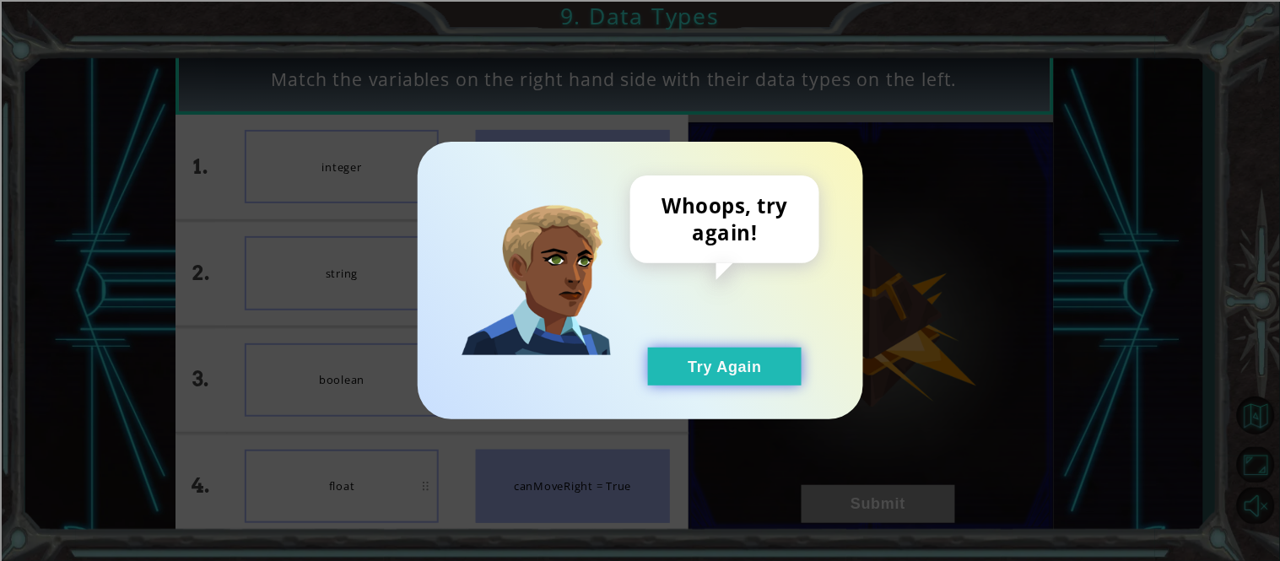
click at [739, 385] on button "Try Again" at bounding box center [725, 367] width 154 height 38
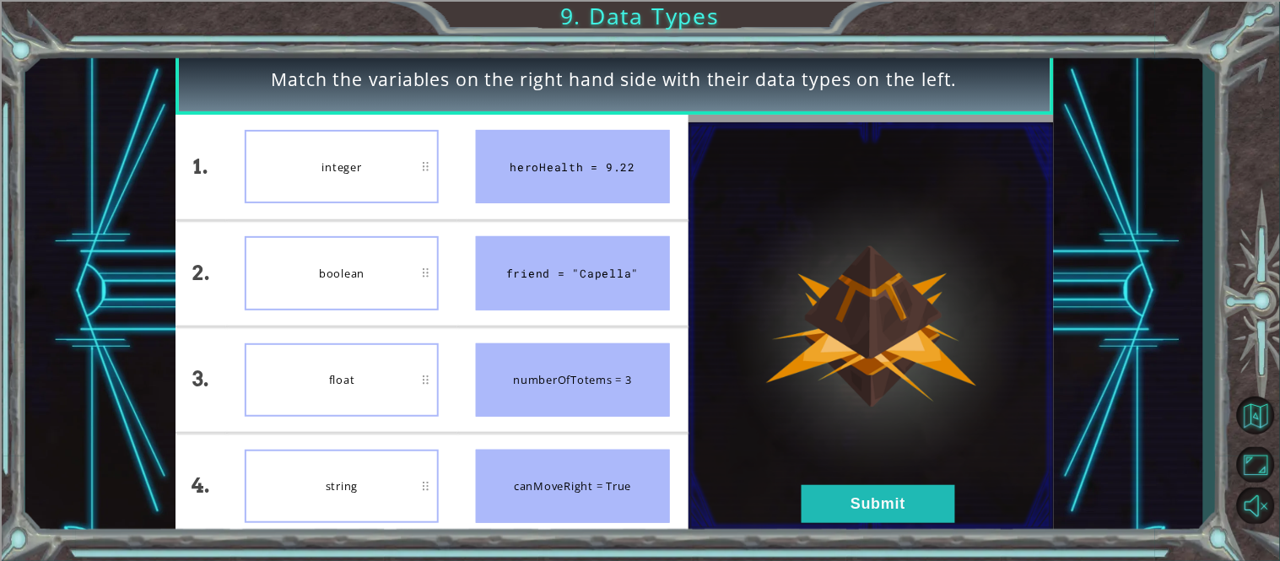
click at [871, 537] on div at bounding box center [870, 327] width 365 height 424
click at [857, 516] on button "Submit" at bounding box center [879, 504] width 154 height 38
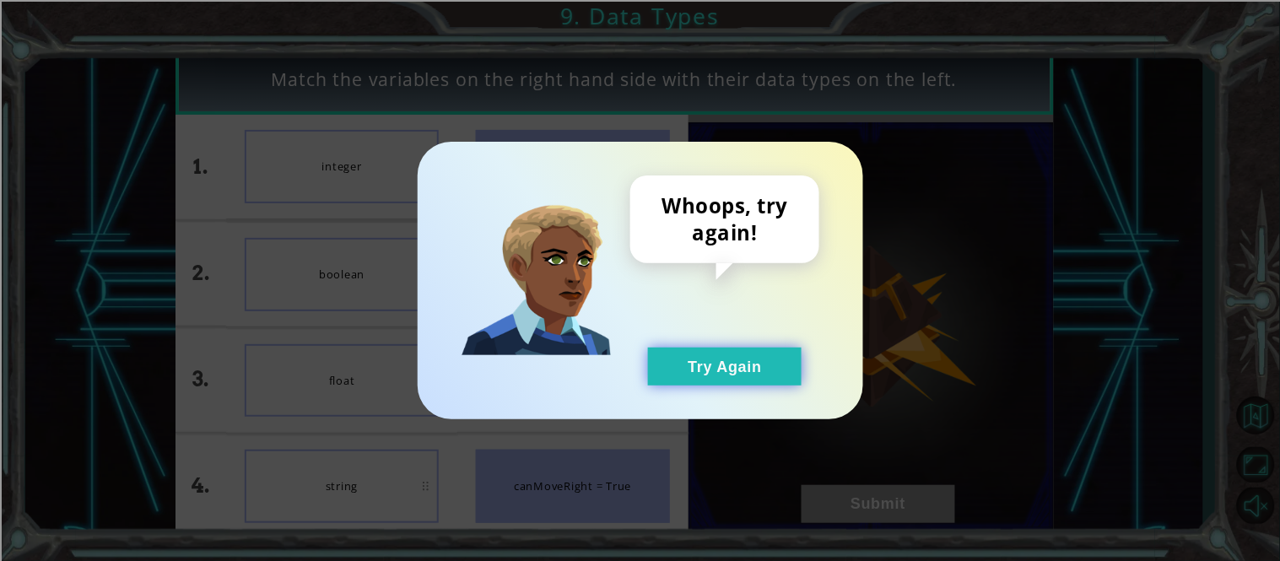
click at [693, 370] on button "Try Again" at bounding box center [725, 367] width 154 height 38
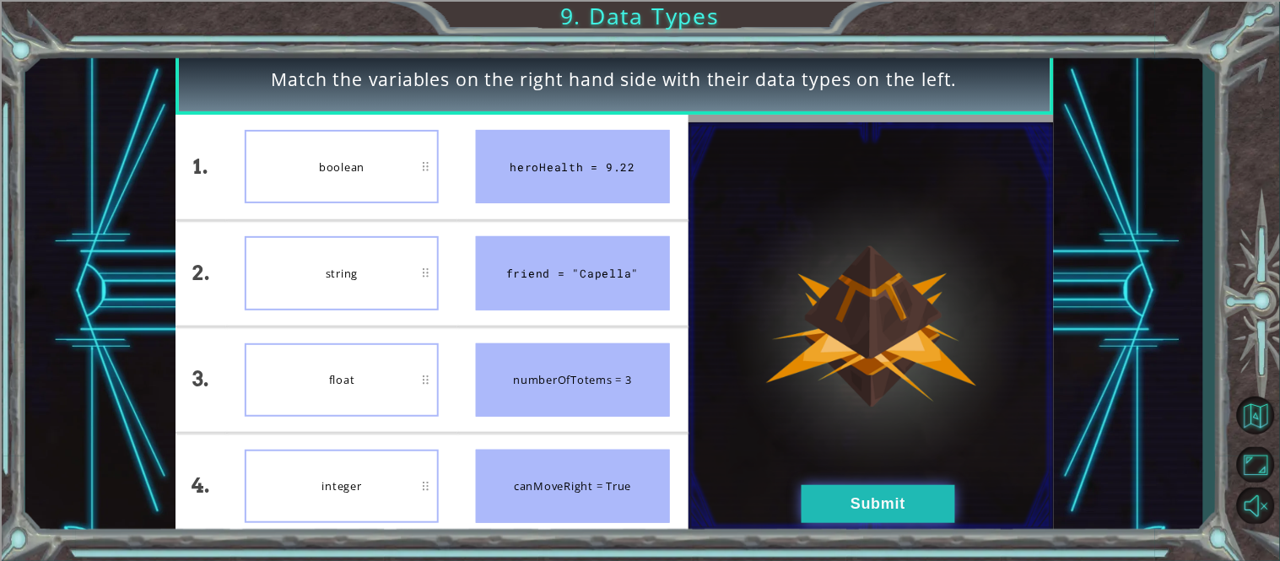
click at [817, 518] on button "Submit" at bounding box center [879, 504] width 154 height 38
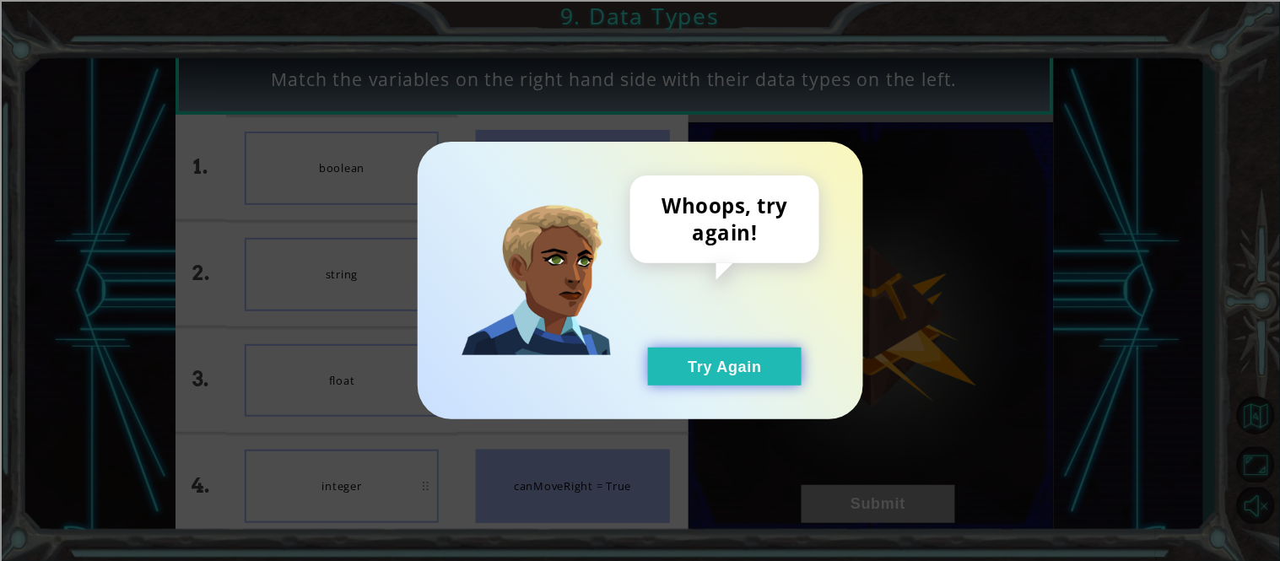
click at [758, 383] on button "Try Again" at bounding box center [725, 367] width 154 height 38
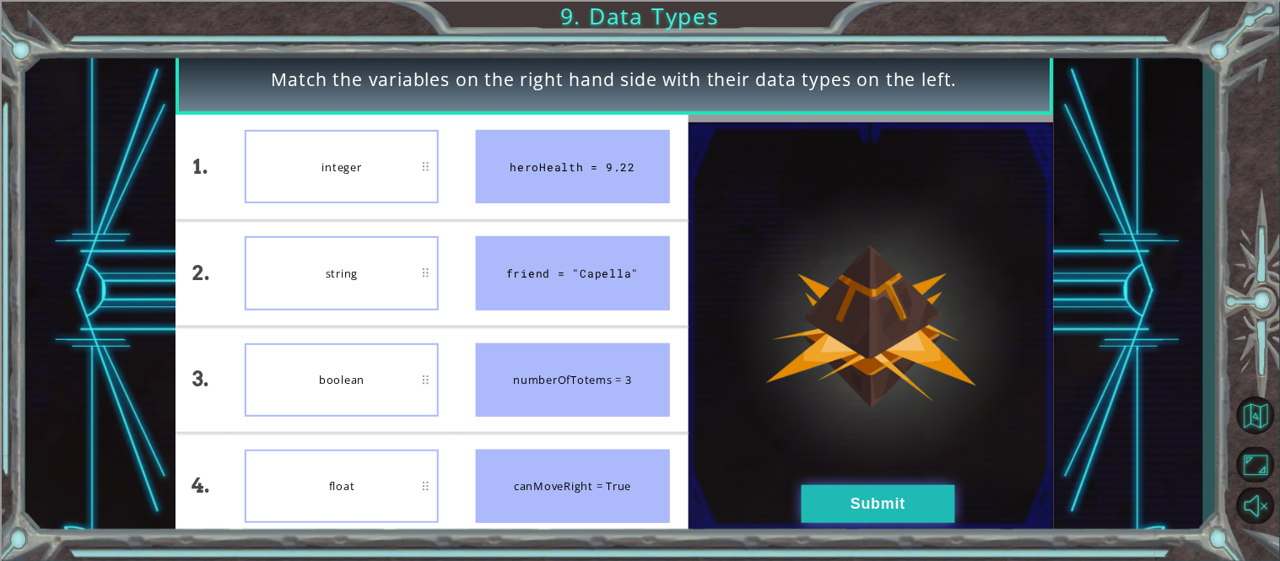
click at [846, 507] on button "Submit" at bounding box center [879, 504] width 154 height 38
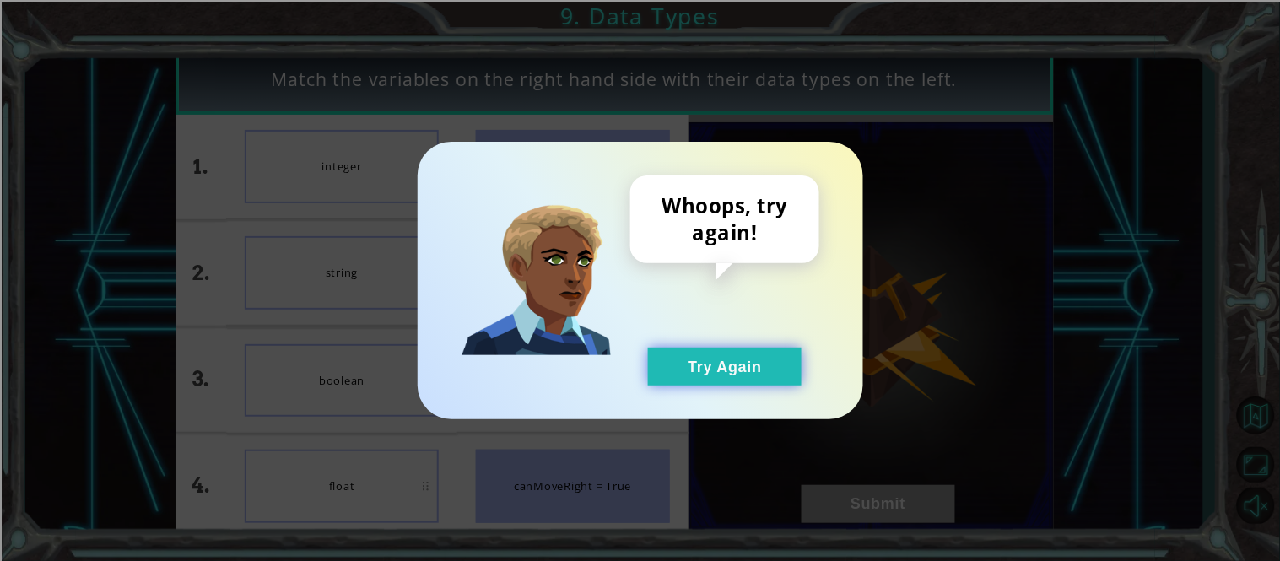
click at [753, 381] on button "Try Again" at bounding box center [725, 367] width 154 height 38
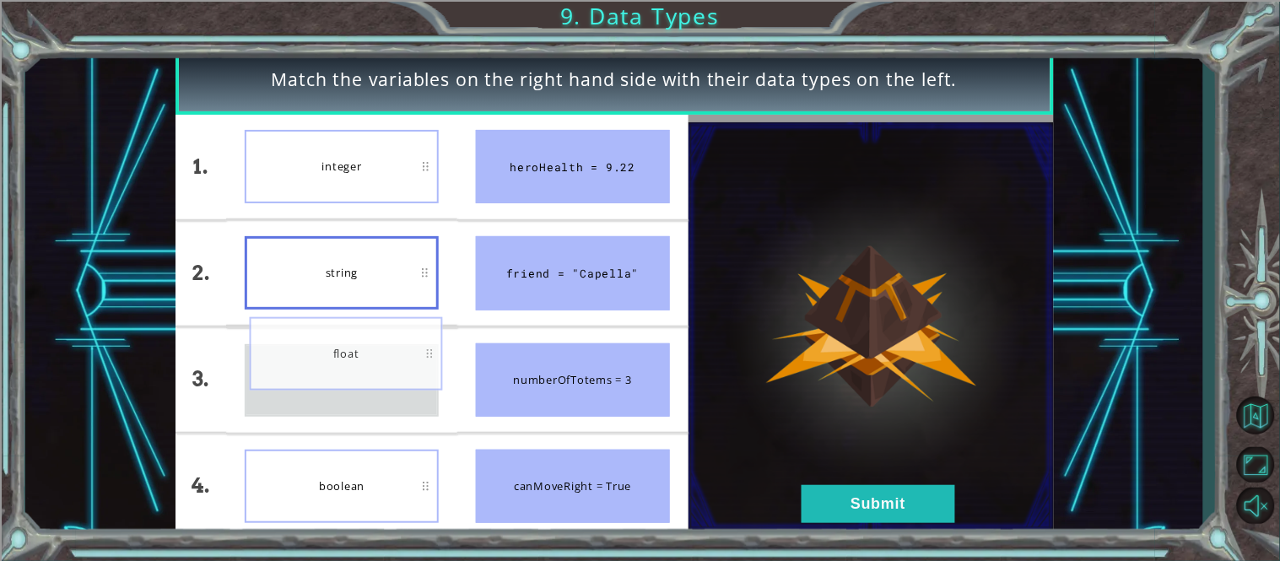
click at [389, 310] on div "string" at bounding box center [342, 272] width 194 height 73
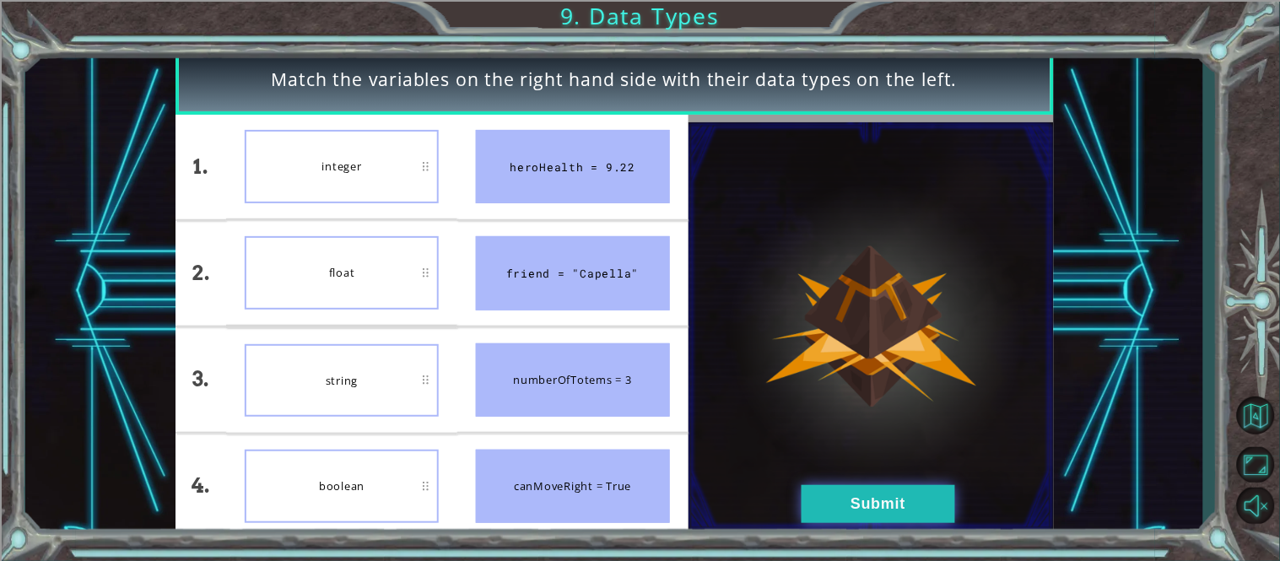
click at [853, 485] on button "Submit" at bounding box center [879, 504] width 154 height 38
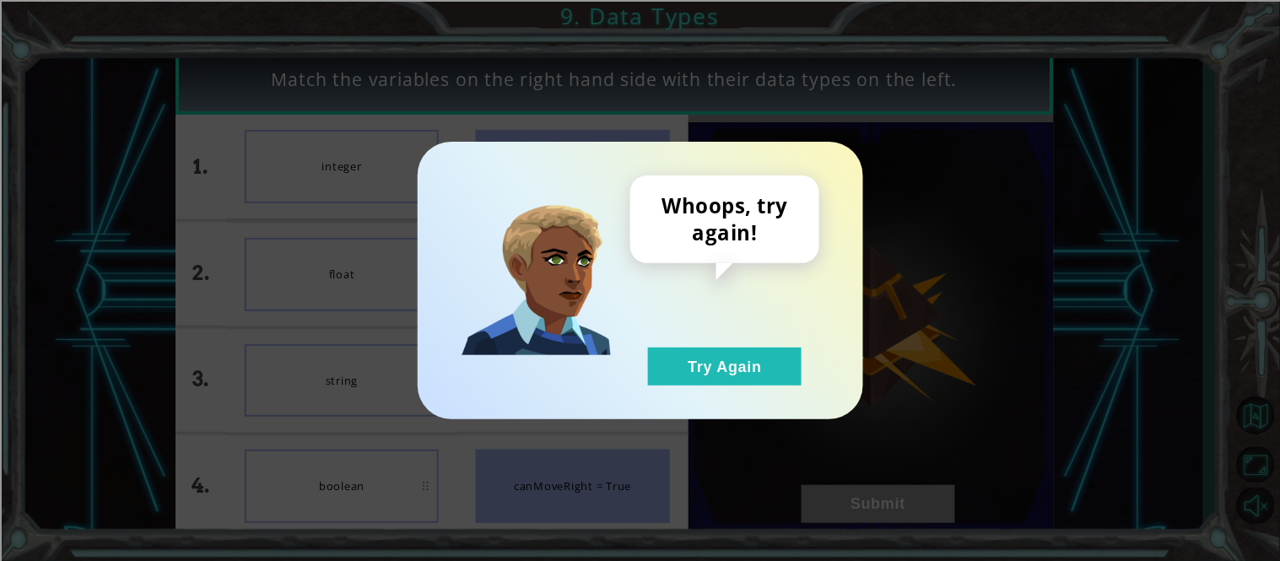
click at [833, 504] on div "Whoops, try again! Try Again" at bounding box center [640, 280] width 1280 height 561
click at [719, 375] on button "Try Again" at bounding box center [725, 367] width 154 height 38
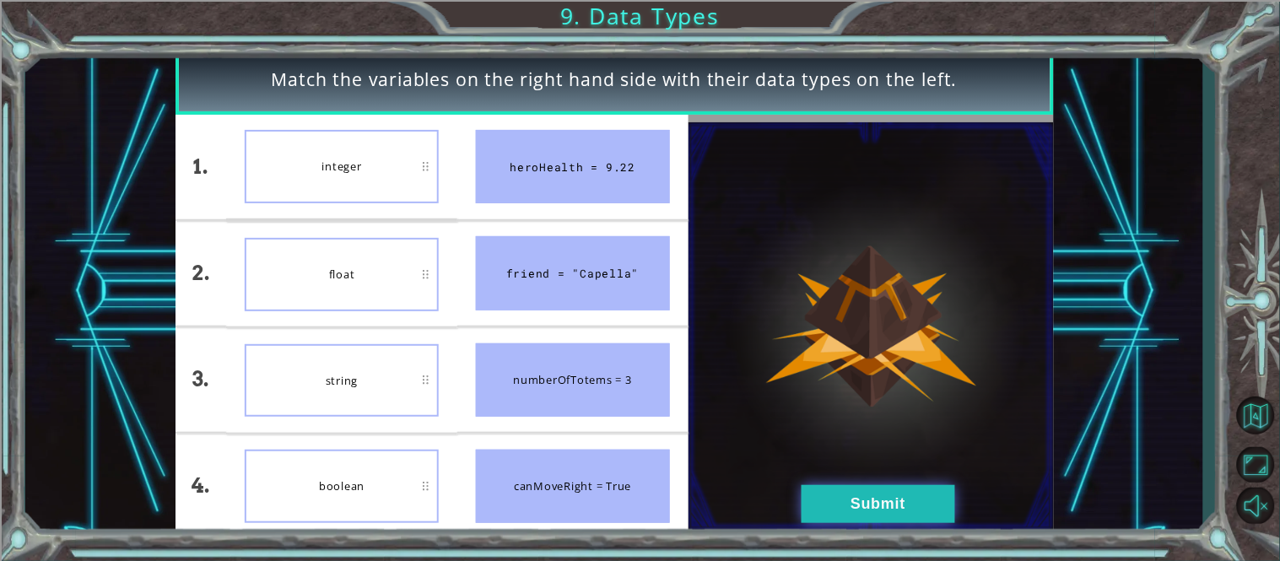
click at [853, 487] on button "Submit" at bounding box center [879, 504] width 154 height 38
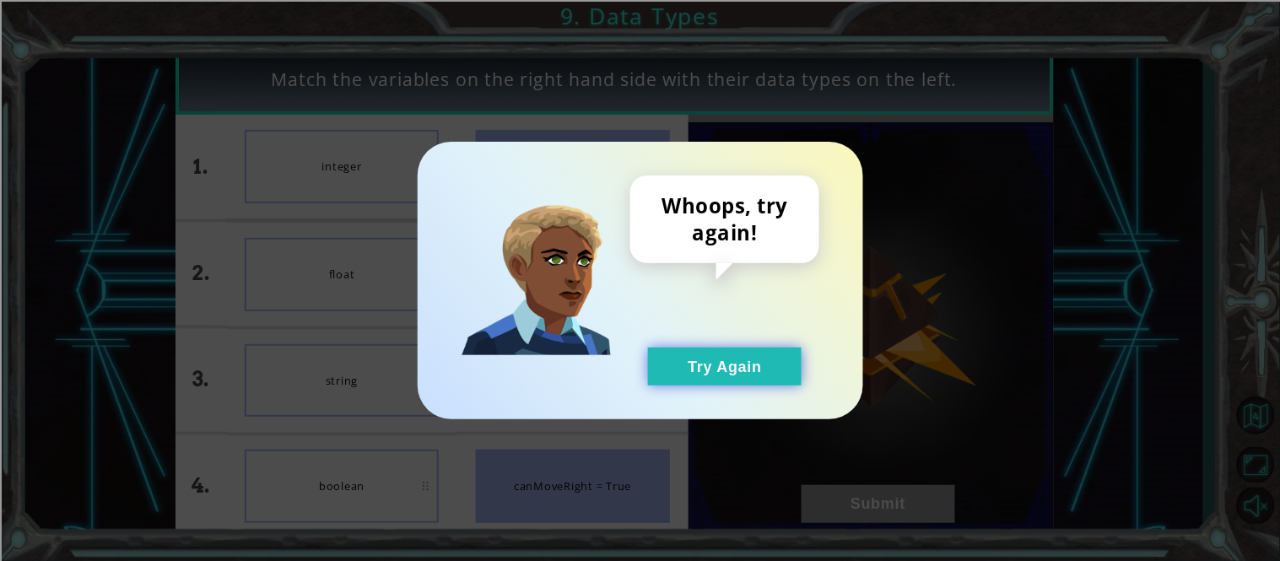
click at [721, 378] on button "Try Again" at bounding box center [725, 367] width 154 height 38
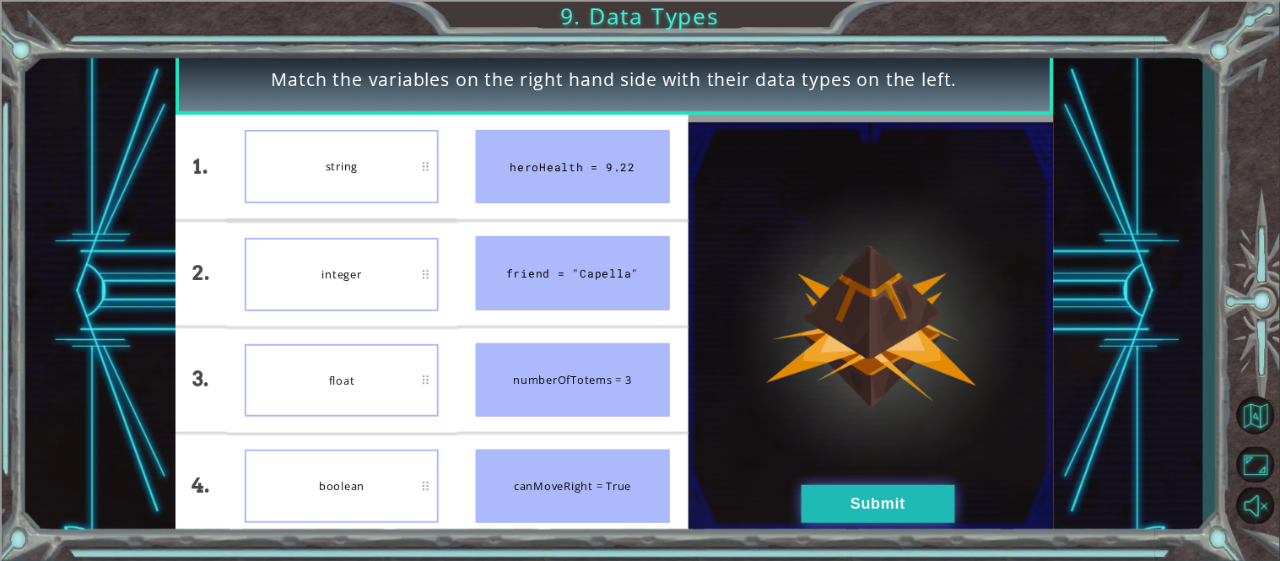
click at [837, 487] on button "Submit" at bounding box center [879, 504] width 154 height 38
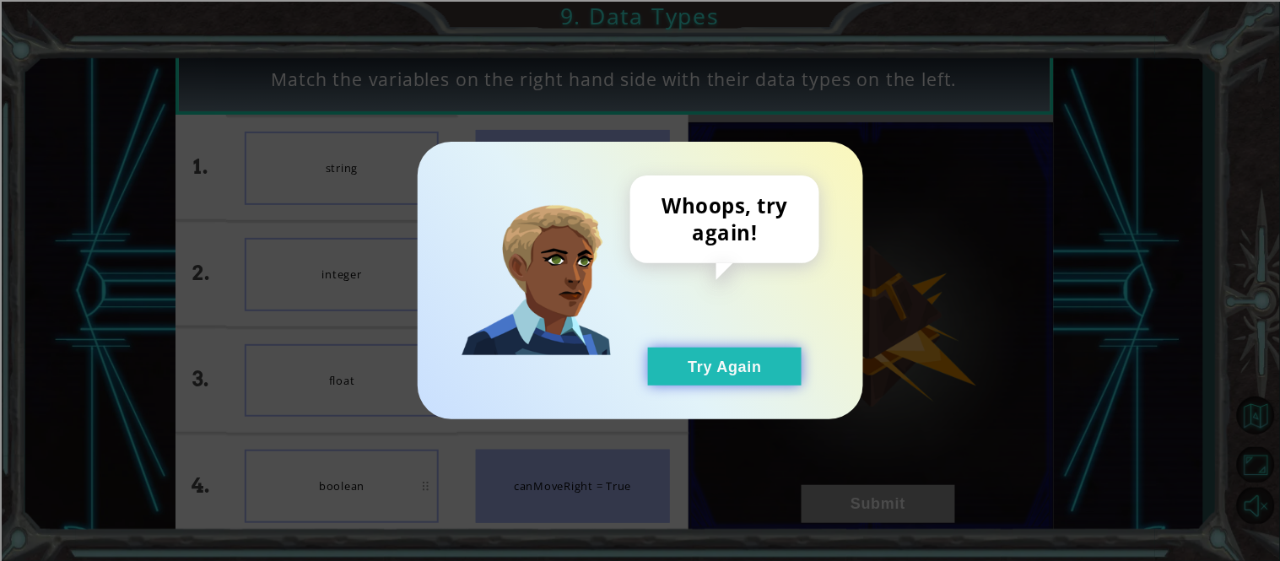
click at [734, 382] on button "Try Again" at bounding box center [725, 367] width 154 height 38
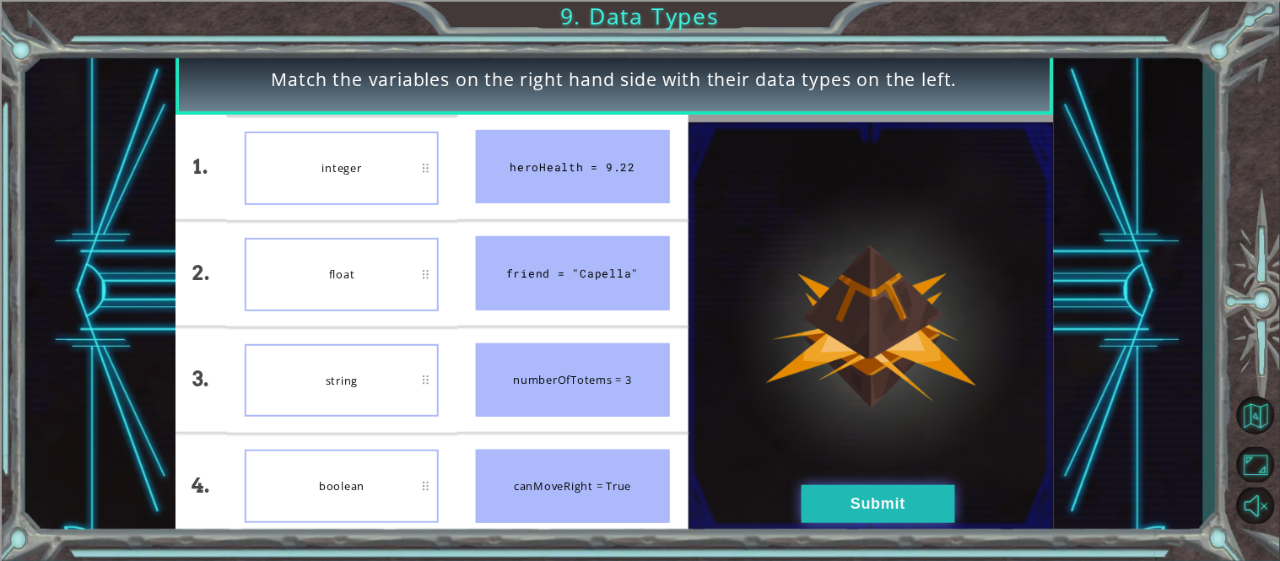
click at [854, 494] on button "Submit" at bounding box center [879, 504] width 154 height 38
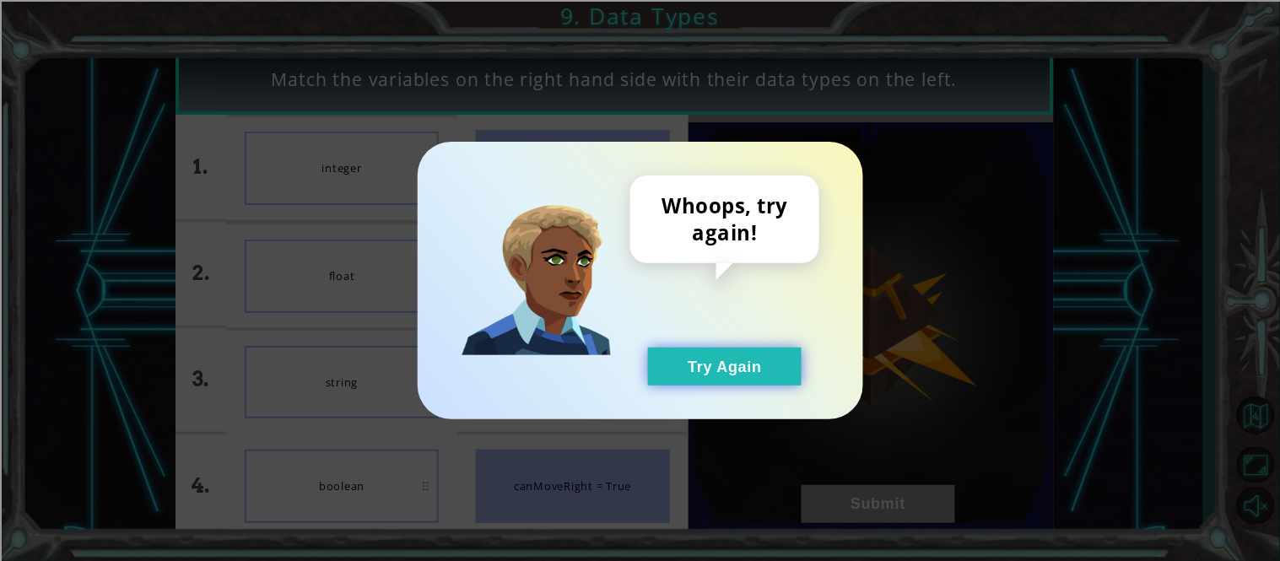
click at [713, 383] on button "Try Again" at bounding box center [725, 367] width 154 height 38
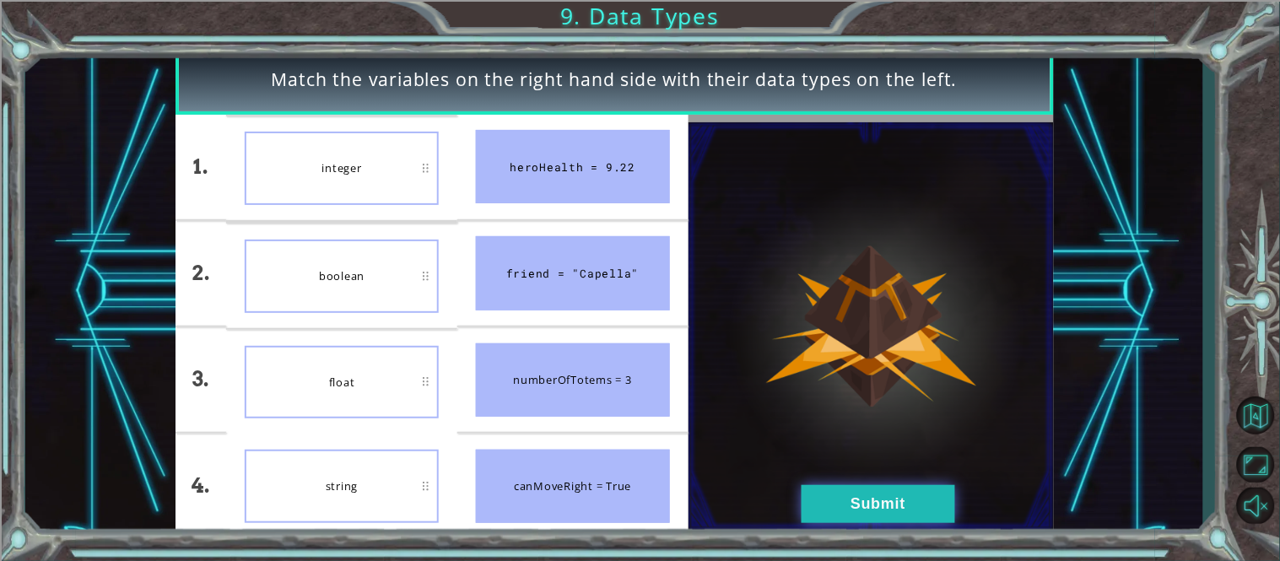
click at [842, 503] on button "Submit" at bounding box center [879, 504] width 154 height 38
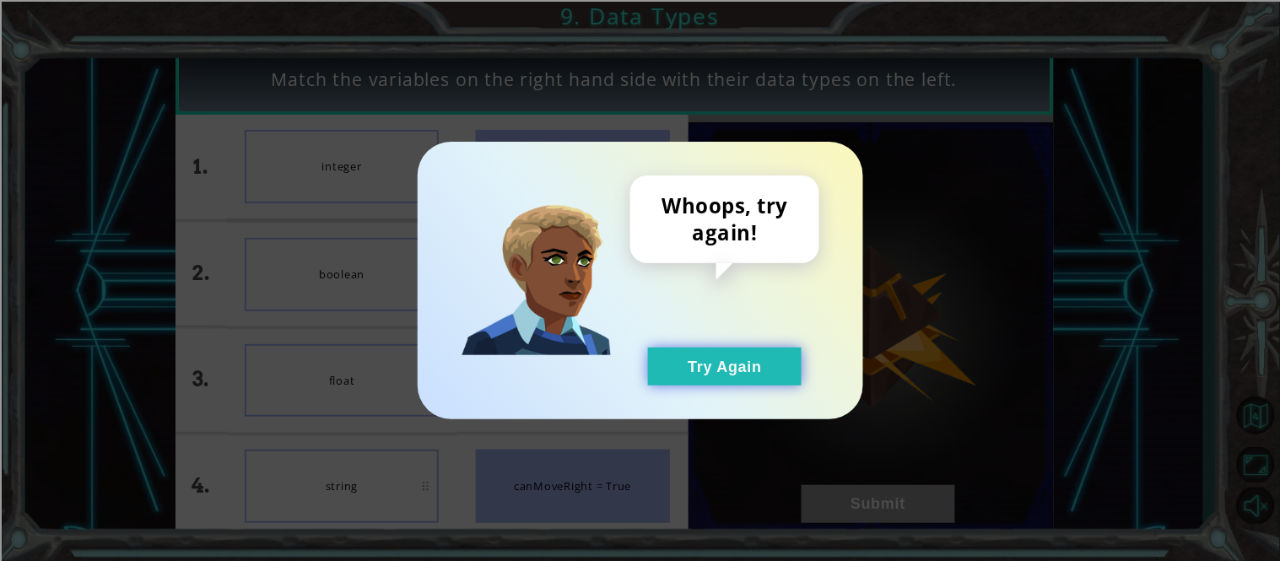
click at [769, 384] on button "Try Again" at bounding box center [725, 367] width 154 height 38
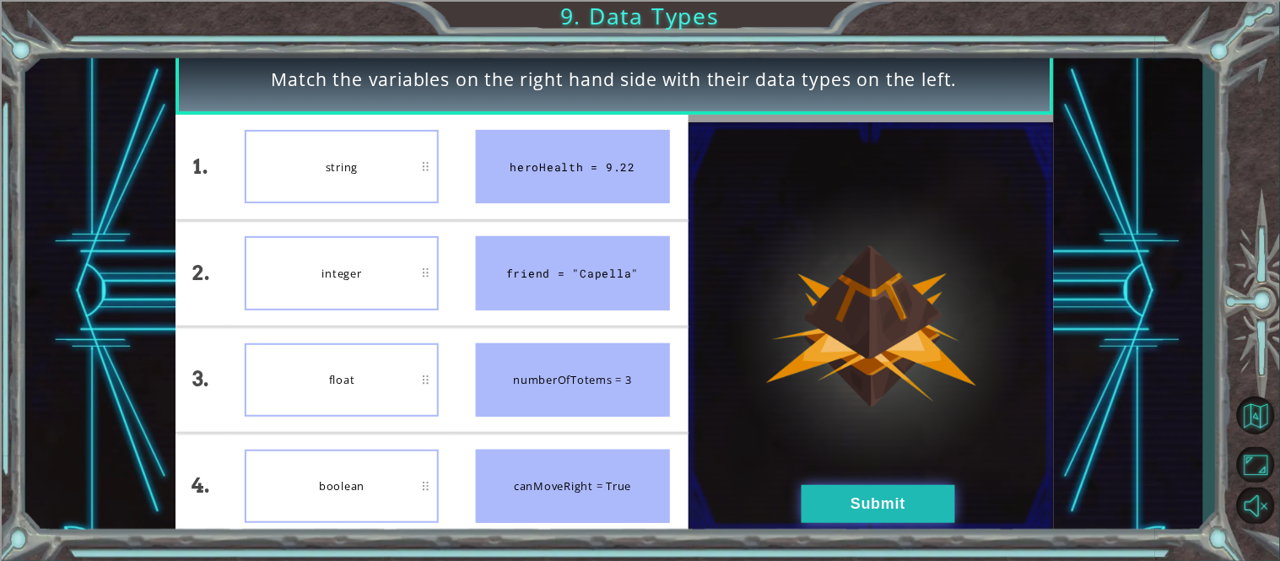
click at [864, 485] on button "Submit" at bounding box center [879, 504] width 154 height 38
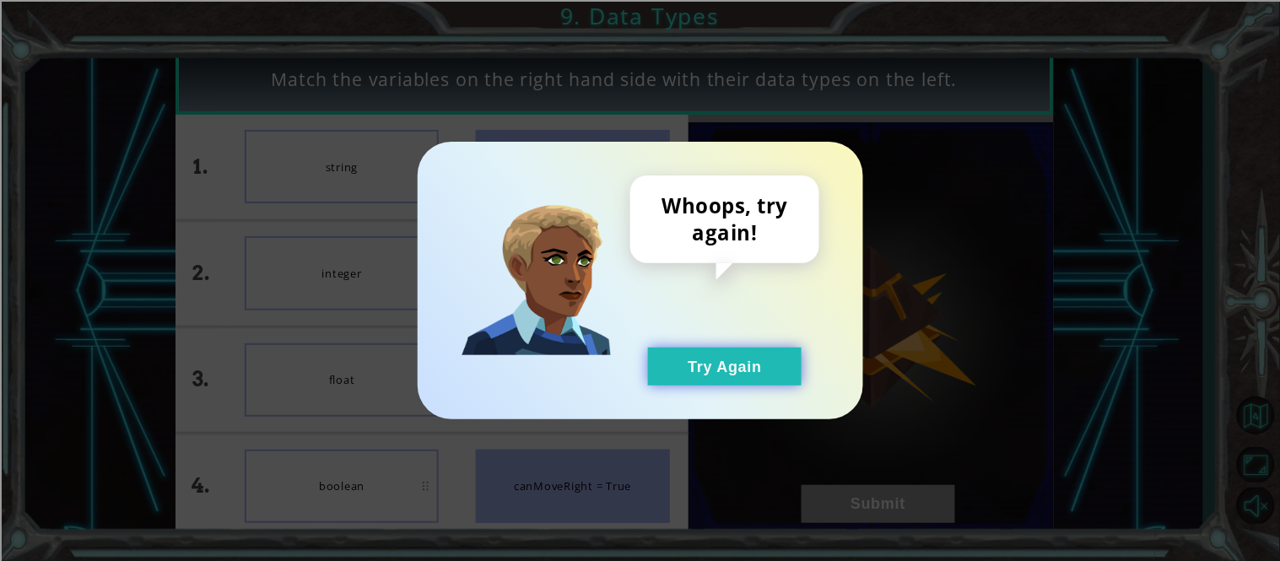
click at [756, 368] on button "Try Again" at bounding box center [725, 367] width 154 height 38
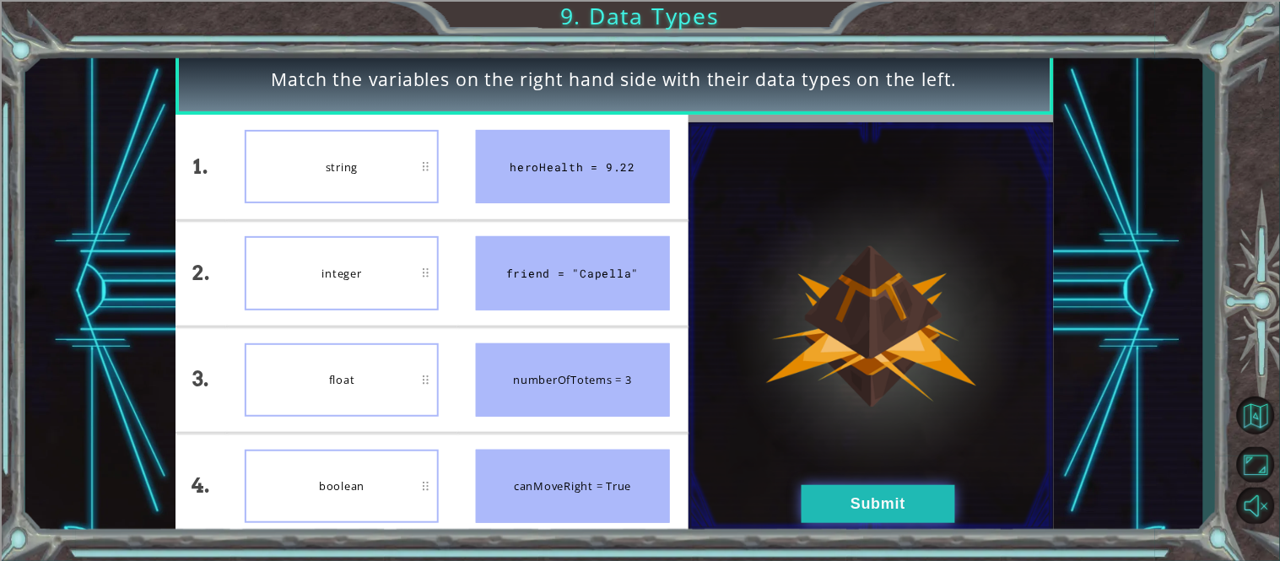
click at [861, 510] on button "Submit" at bounding box center [879, 504] width 154 height 38
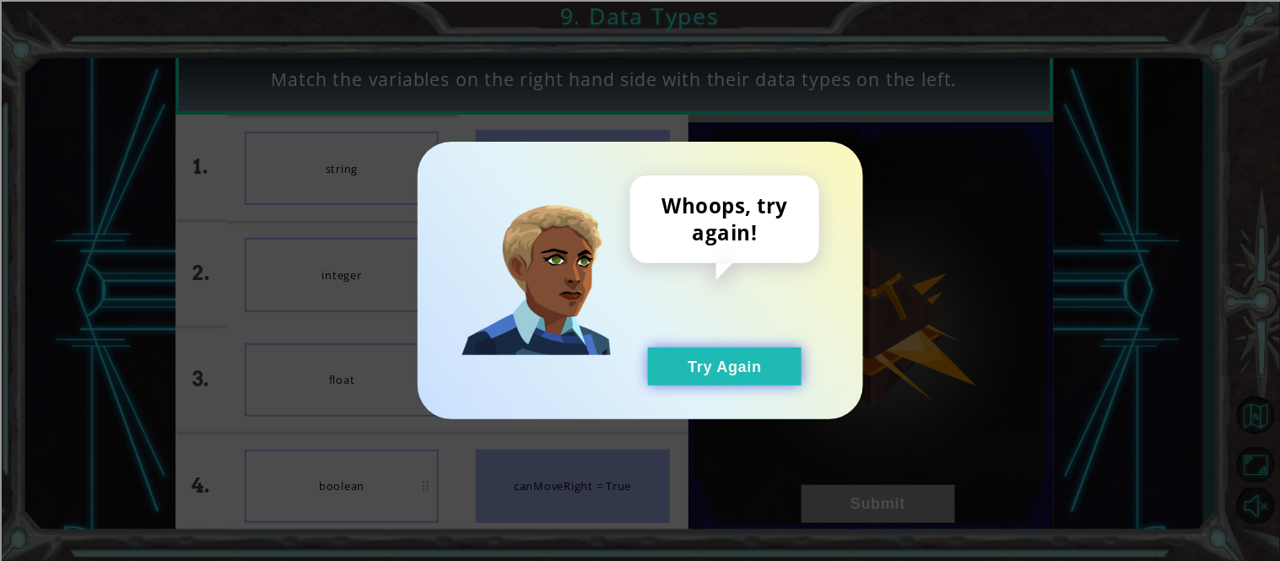
click at [738, 377] on button "Try Again" at bounding box center [725, 367] width 154 height 38
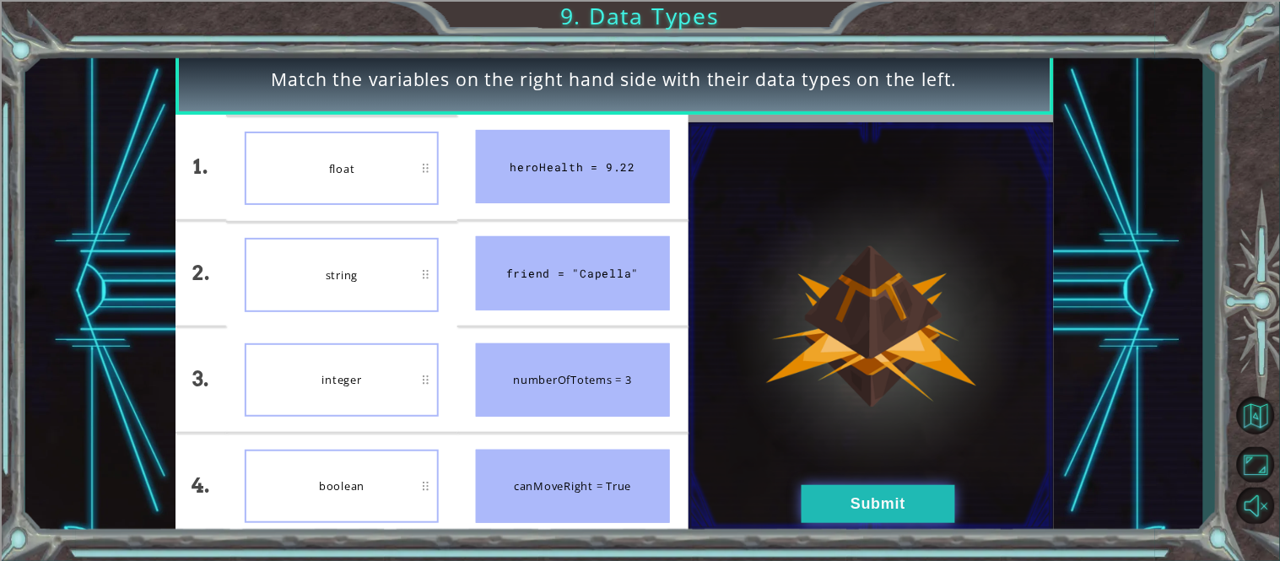
click at [896, 495] on button "Submit" at bounding box center [879, 504] width 154 height 38
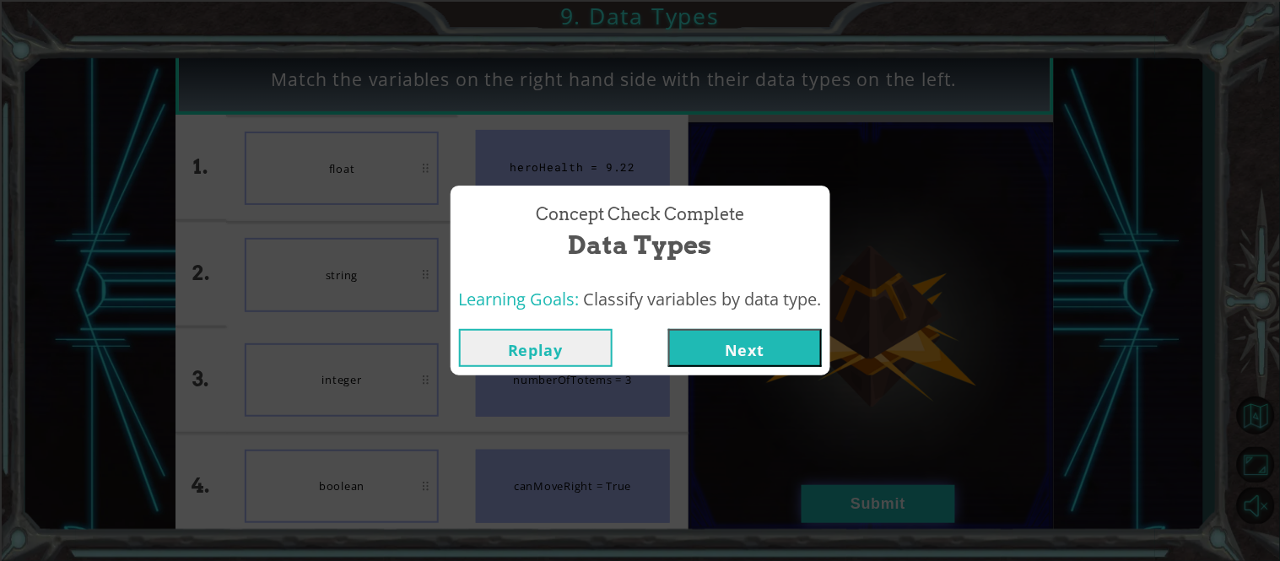
click at [756, 339] on button "Next" at bounding box center [745, 348] width 154 height 38
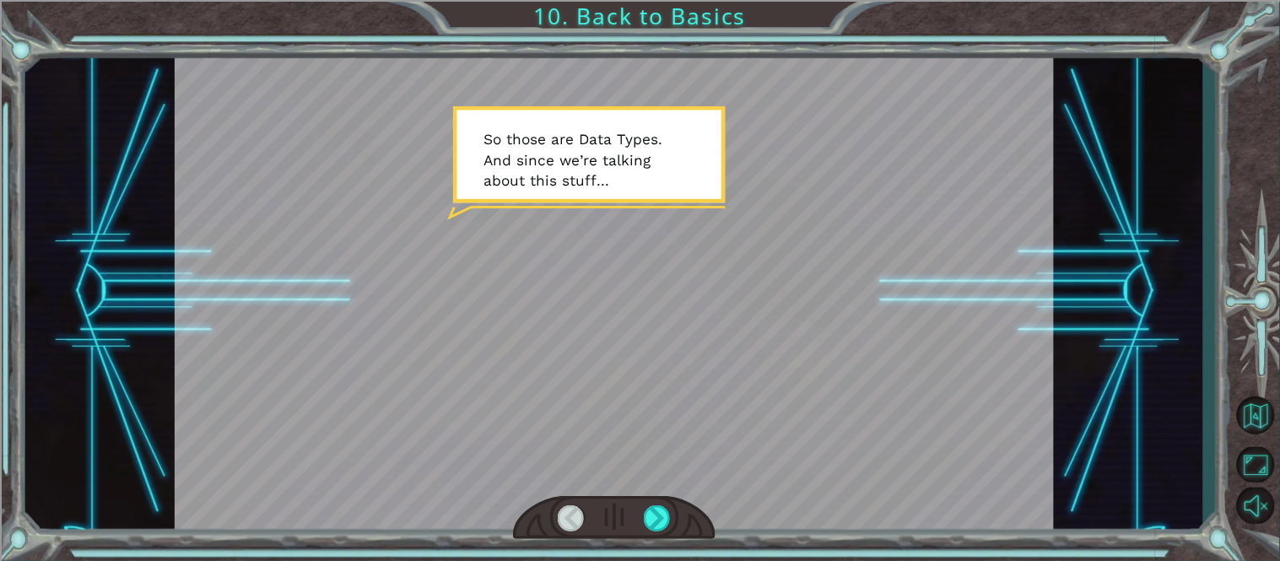
click at [654, 498] on div at bounding box center [614, 518] width 202 height 45
click at [656, 505] on div at bounding box center [658, 518] width 28 height 27
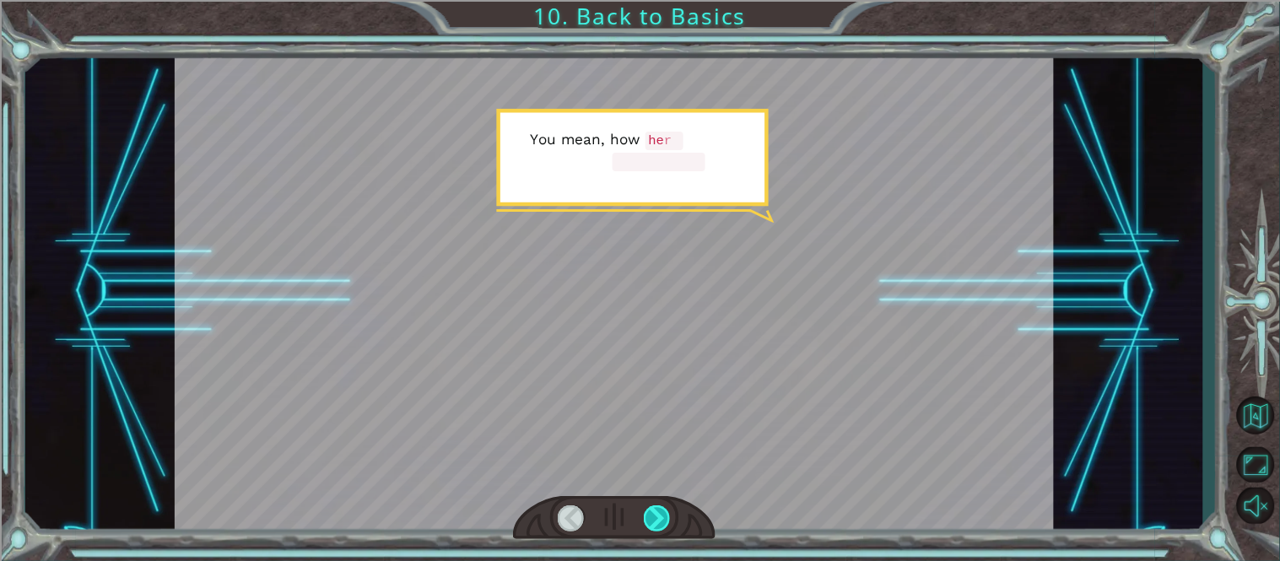
click at [656, 505] on div at bounding box center [658, 518] width 28 height 27
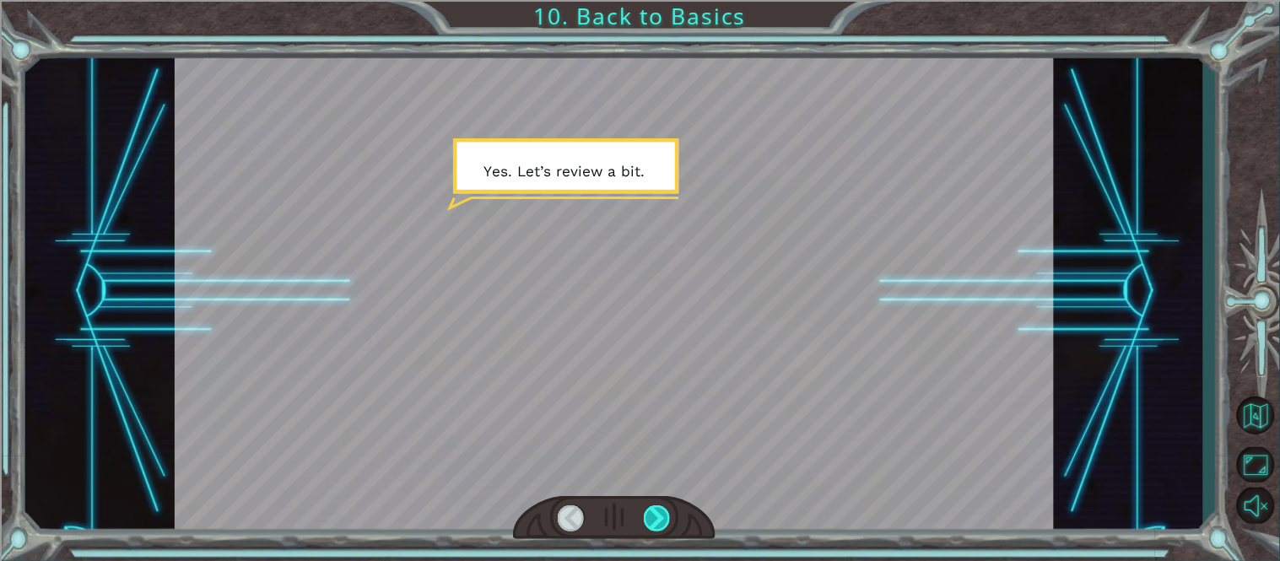
click at [656, 505] on div at bounding box center [658, 518] width 28 height 27
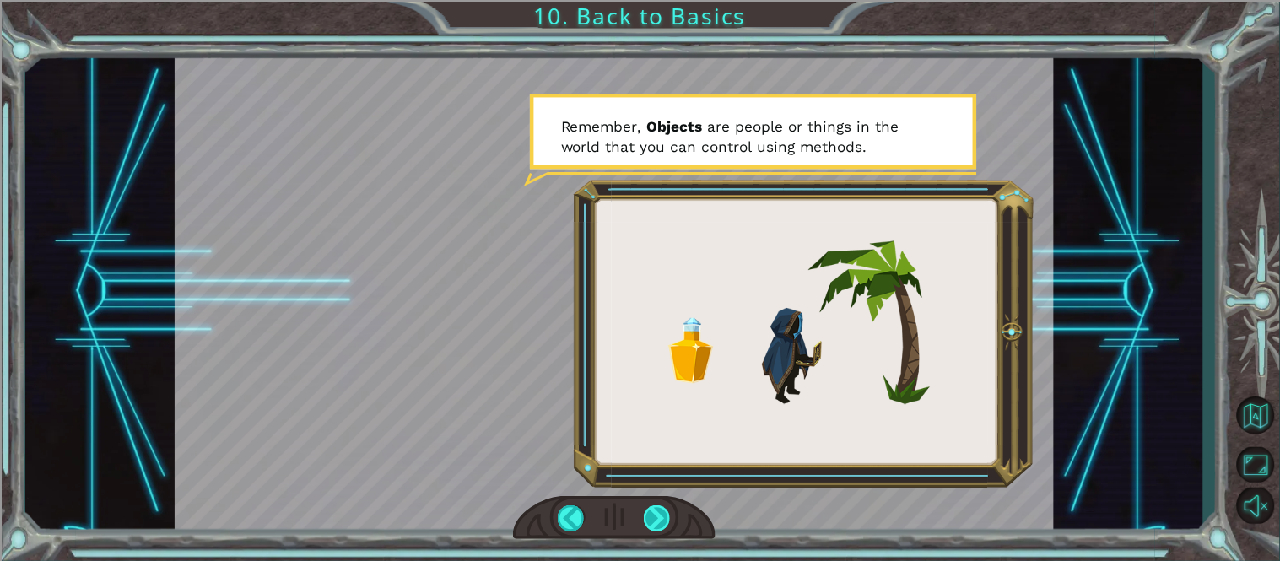
click at [656, 505] on div at bounding box center [658, 518] width 28 height 27
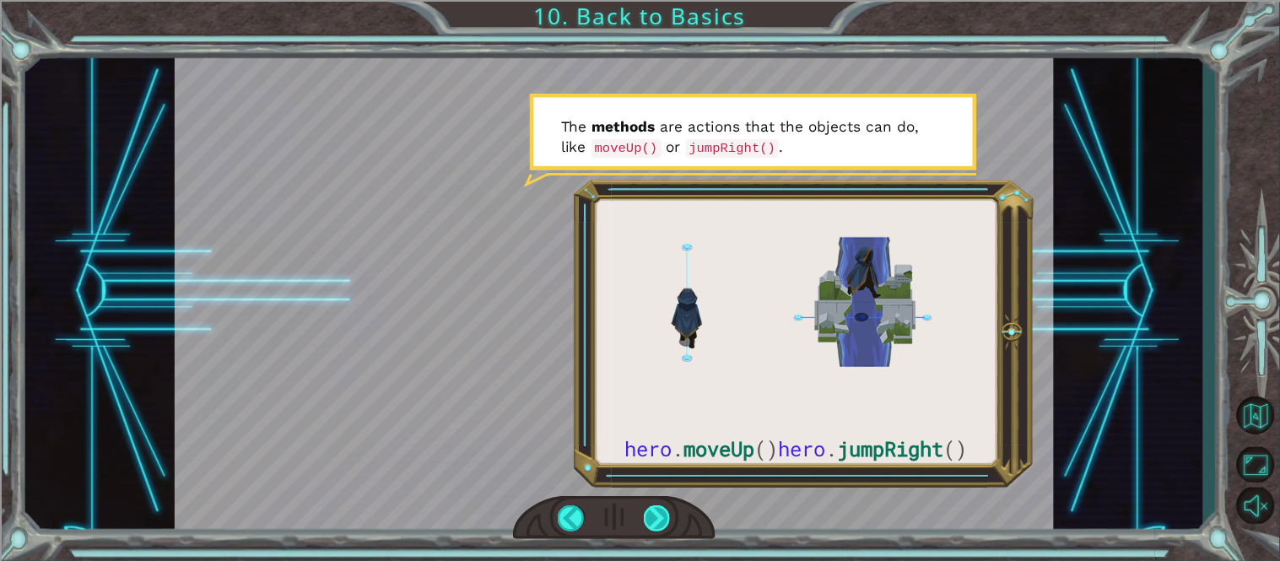
click at [656, 505] on div at bounding box center [658, 518] width 28 height 27
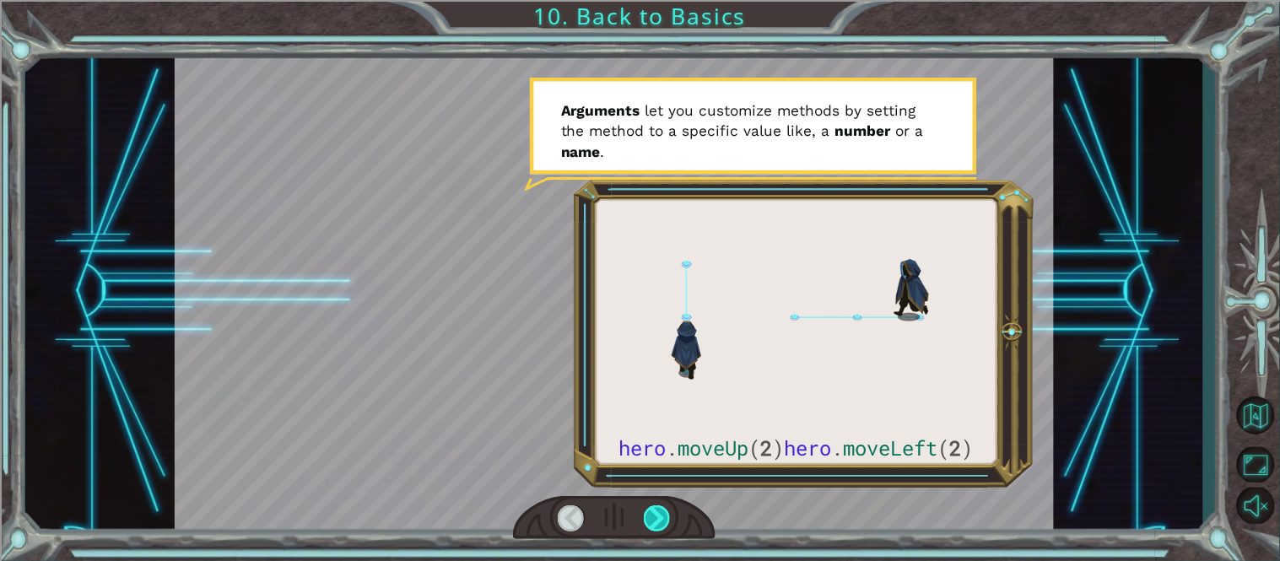
click at [656, 505] on div at bounding box center [658, 518] width 28 height 27
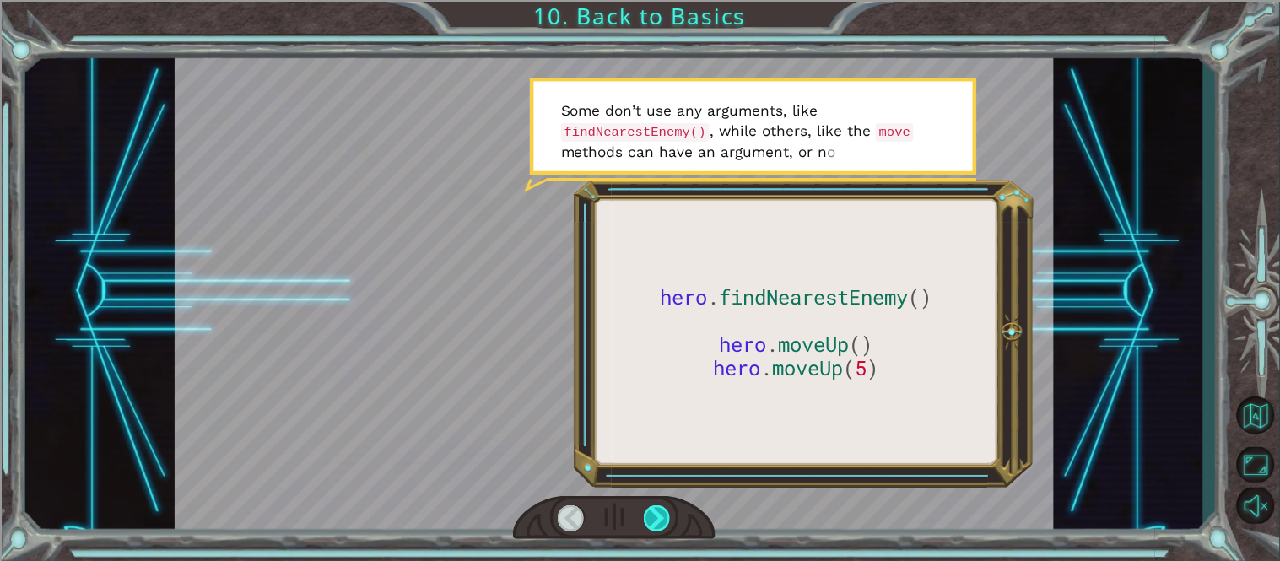
click at [656, 505] on div at bounding box center [658, 518] width 28 height 27
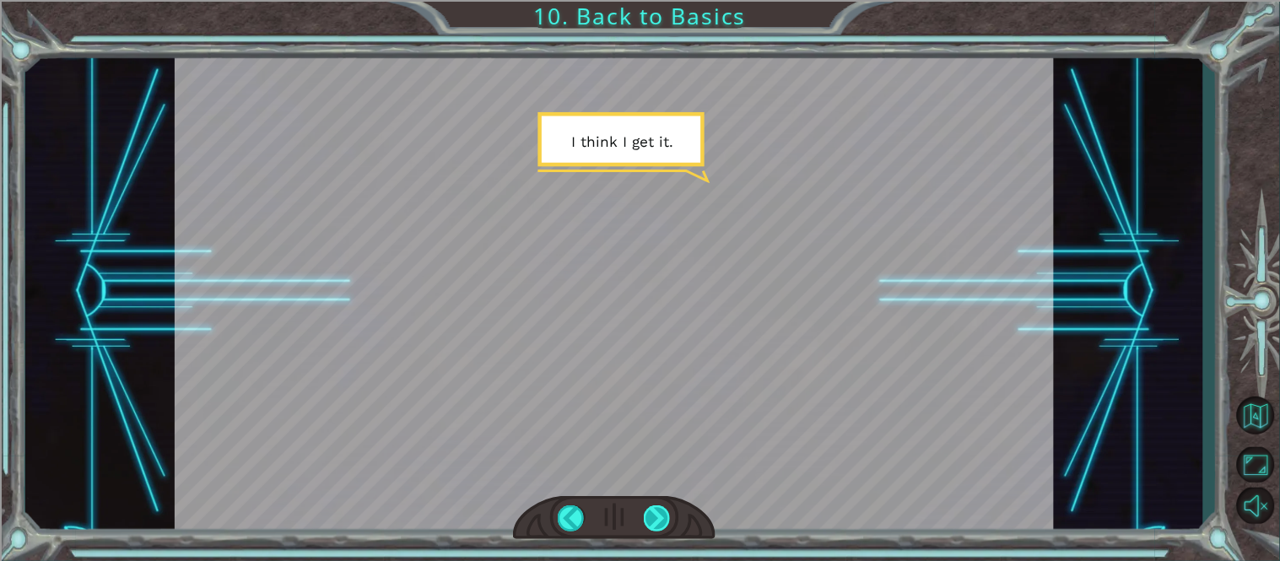
click at [656, 505] on div at bounding box center [658, 518] width 28 height 27
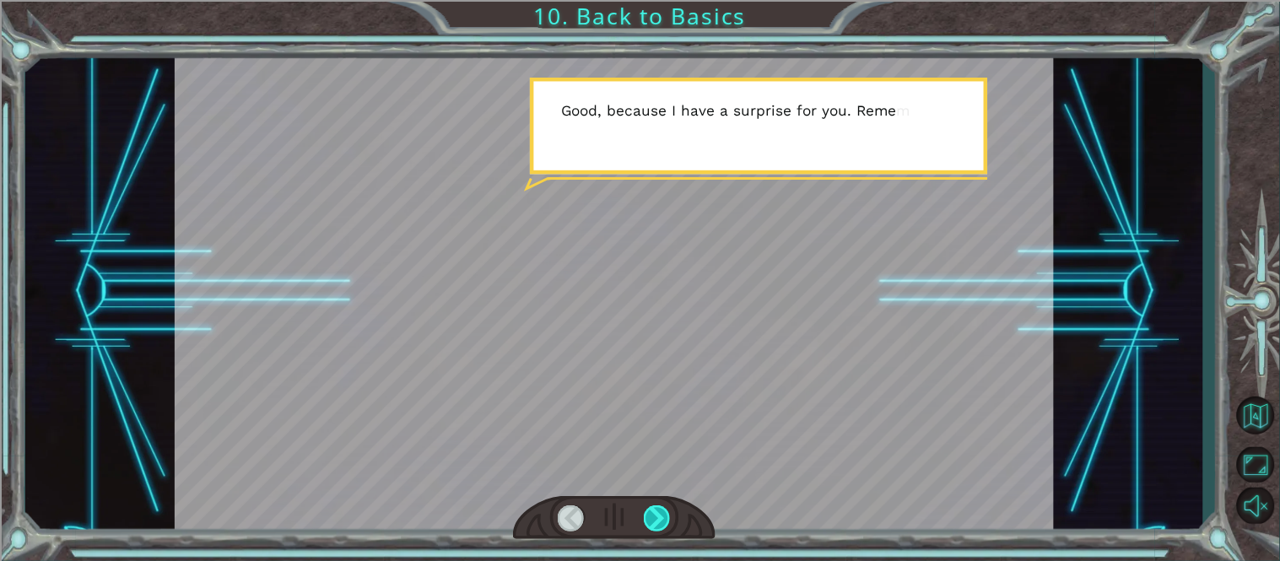
click at [656, 505] on div at bounding box center [658, 518] width 28 height 27
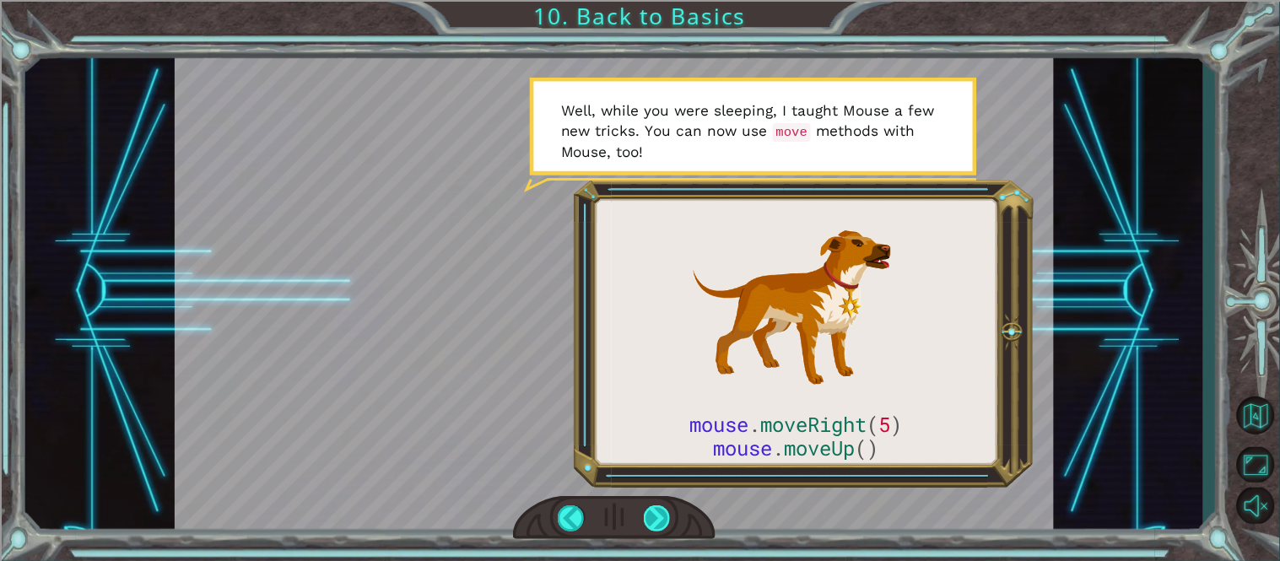
click at [656, 505] on div at bounding box center [658, 518] width 28 height 27
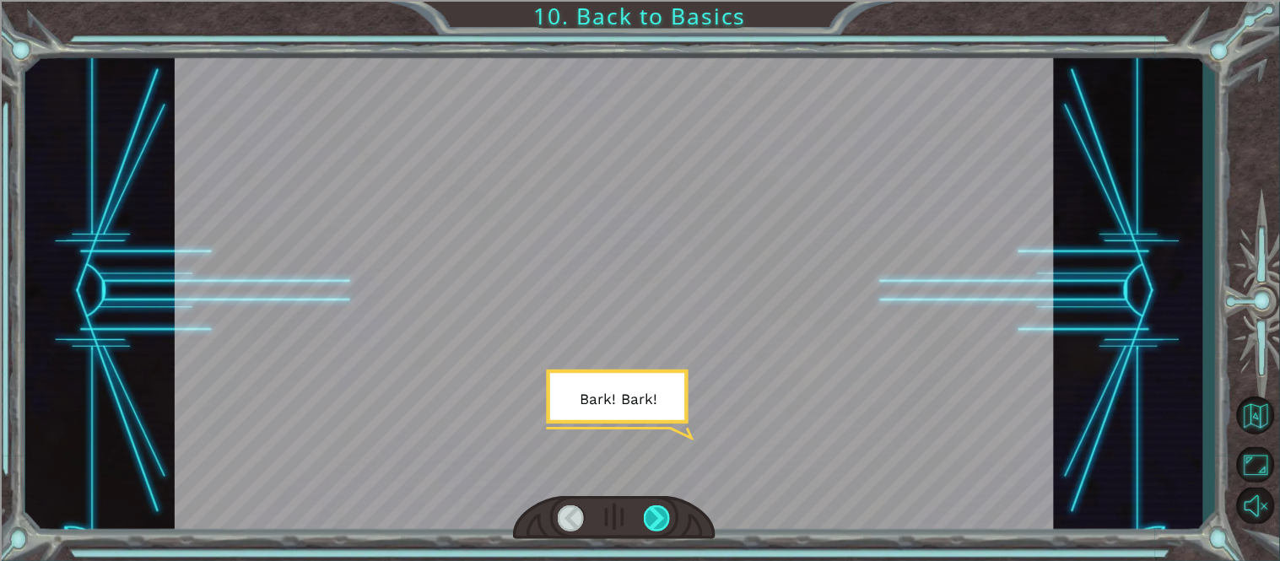
click at [656, 505] on div at bounding box center [658, 518] width 28 height 27
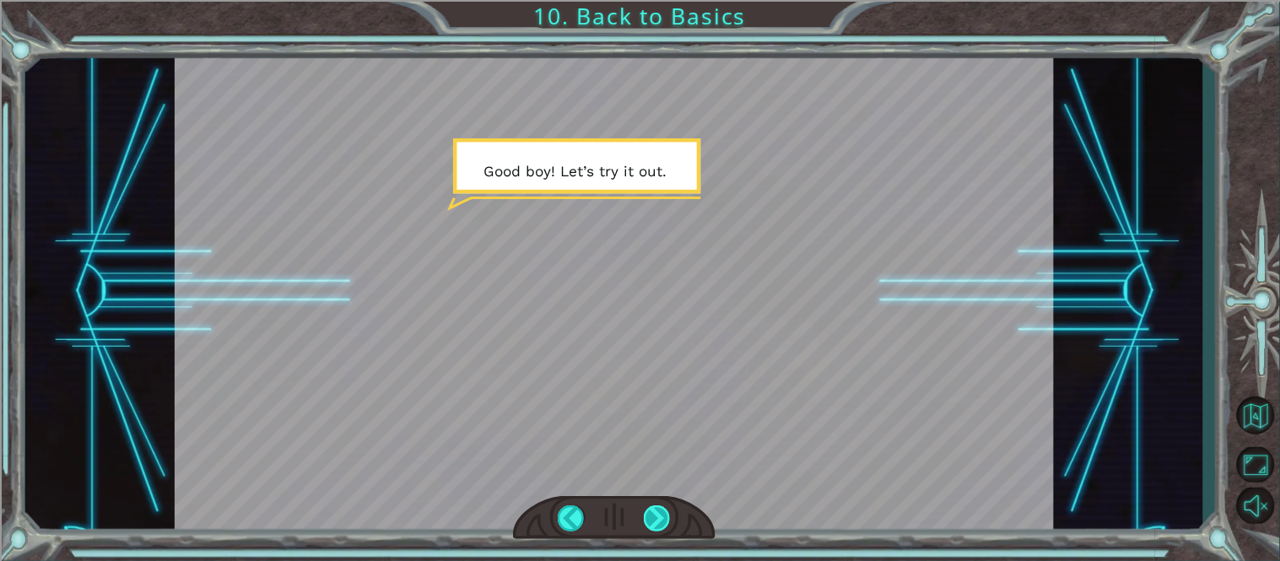
click at [656, 510] on div at bounding box center [658, 518] width 28 height 27
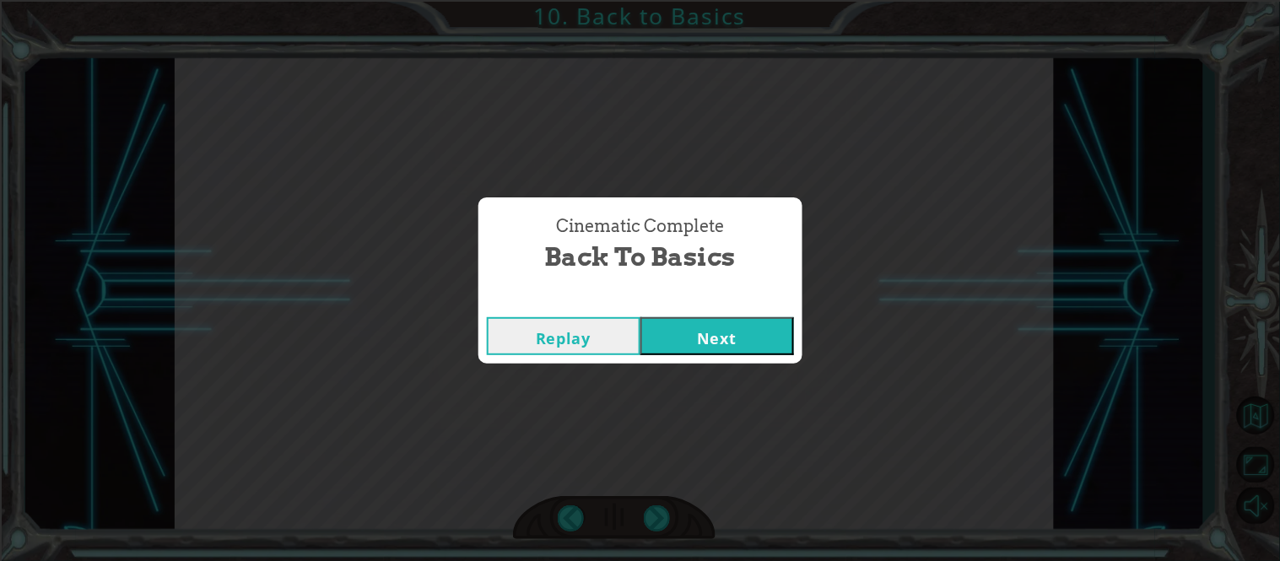
click at [721, 352] on button "Next" at bounding box center [717, 336] width 154 height 38
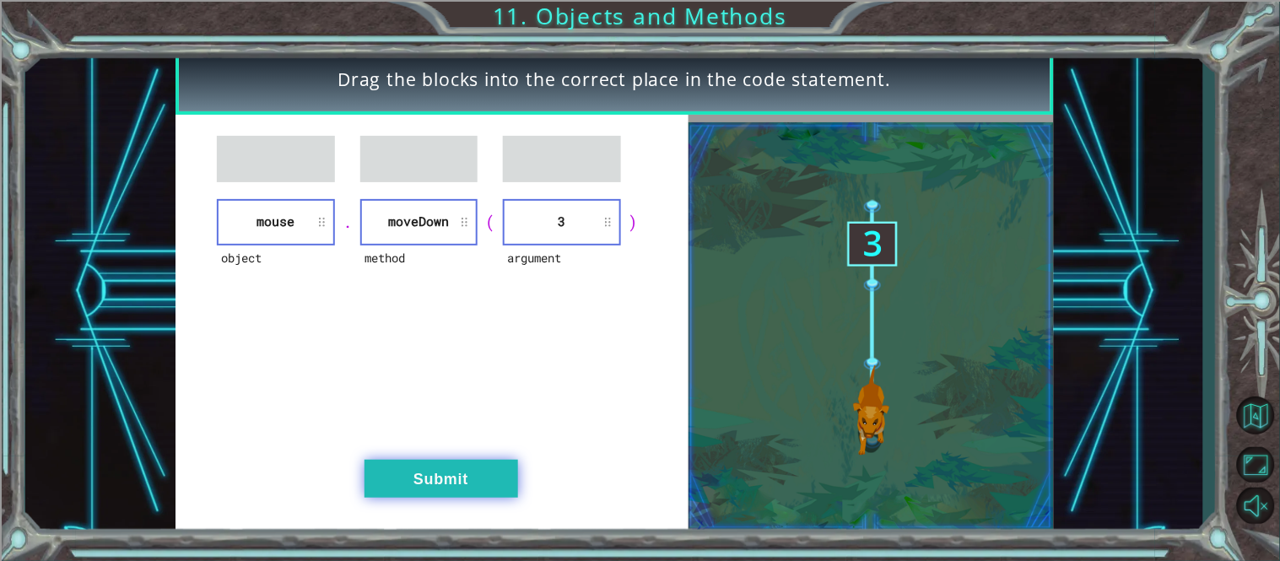
click at [475, 472] on button "Submit" at bounding box center [441, 479] width 154 height 38
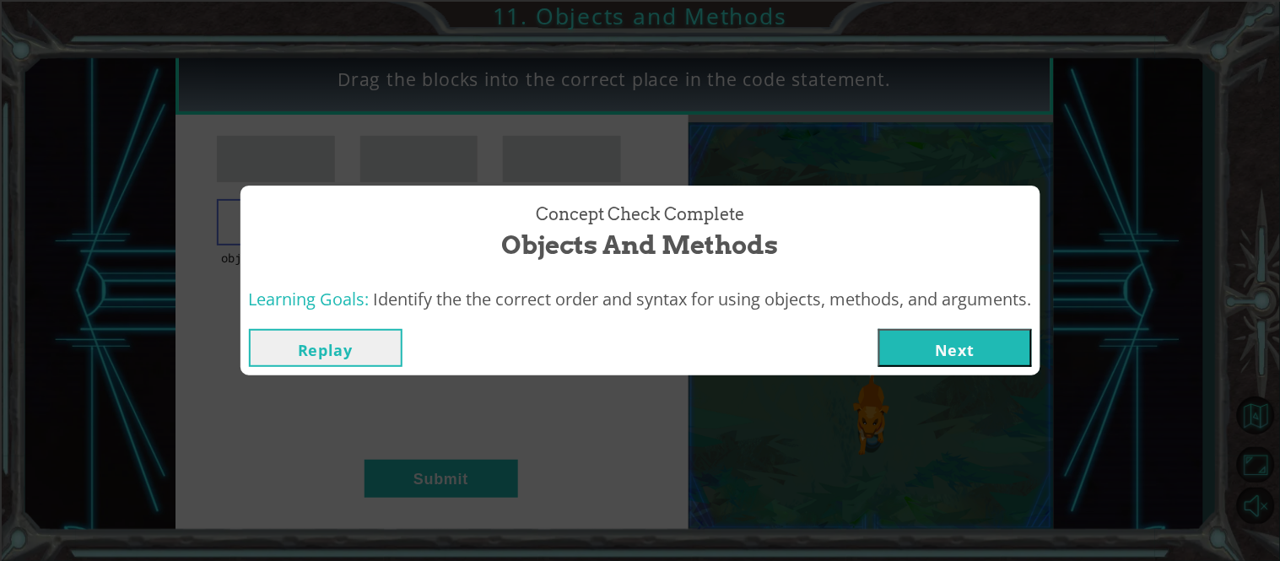
click at [967, 337] on button "Next" at bounding box center [955, 348] width 154 height 38
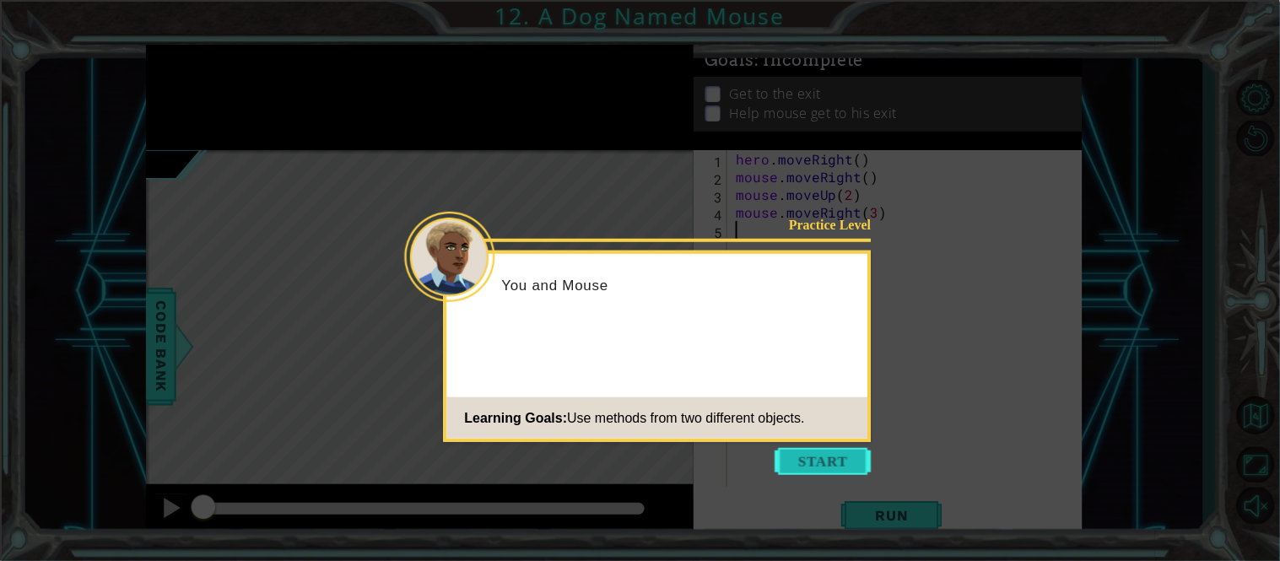
click at [856, 459] on button "Start" at bounding box center [823, 461] width 96 height 27
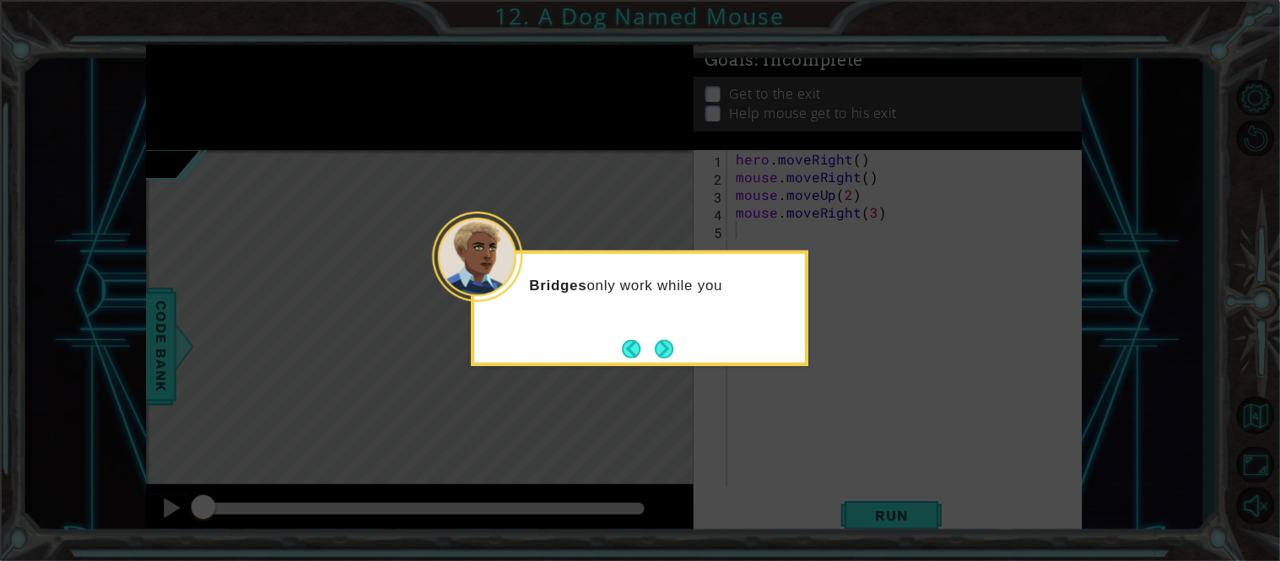
click at [662, 339] on button "Next" at bounding box center [664, 348] width 19 height 19
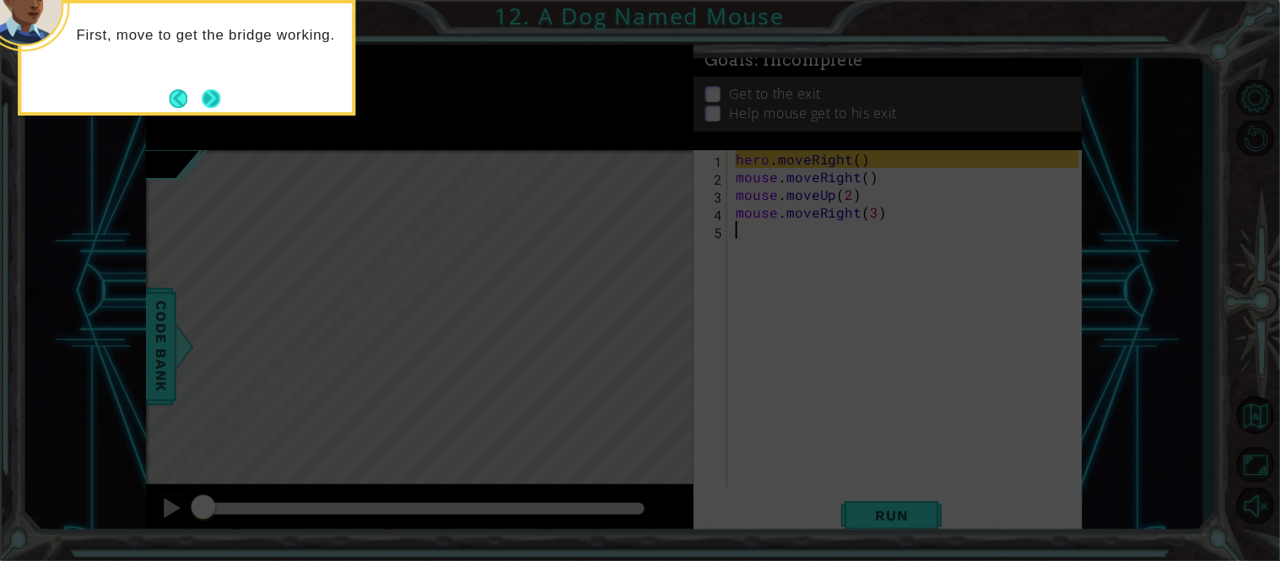
click at [210, 91] on button "Next" at bounding box center [211, 98] width 19 height 19
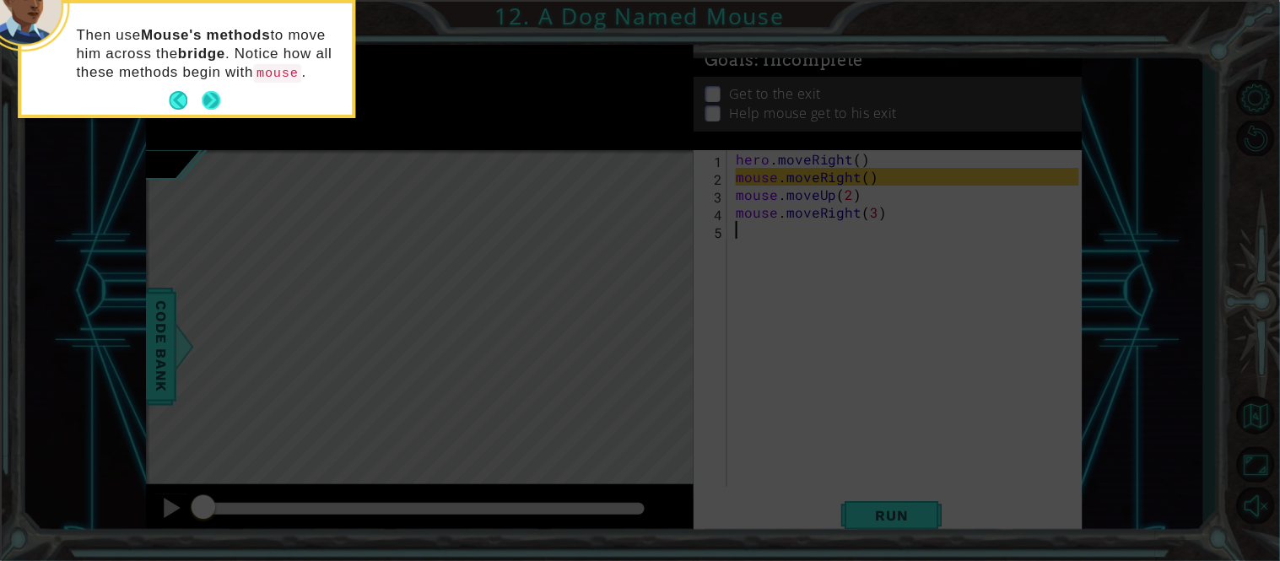
click at [206, 89] on button "Next" at bounding box center [211, 101] width 24 height 24
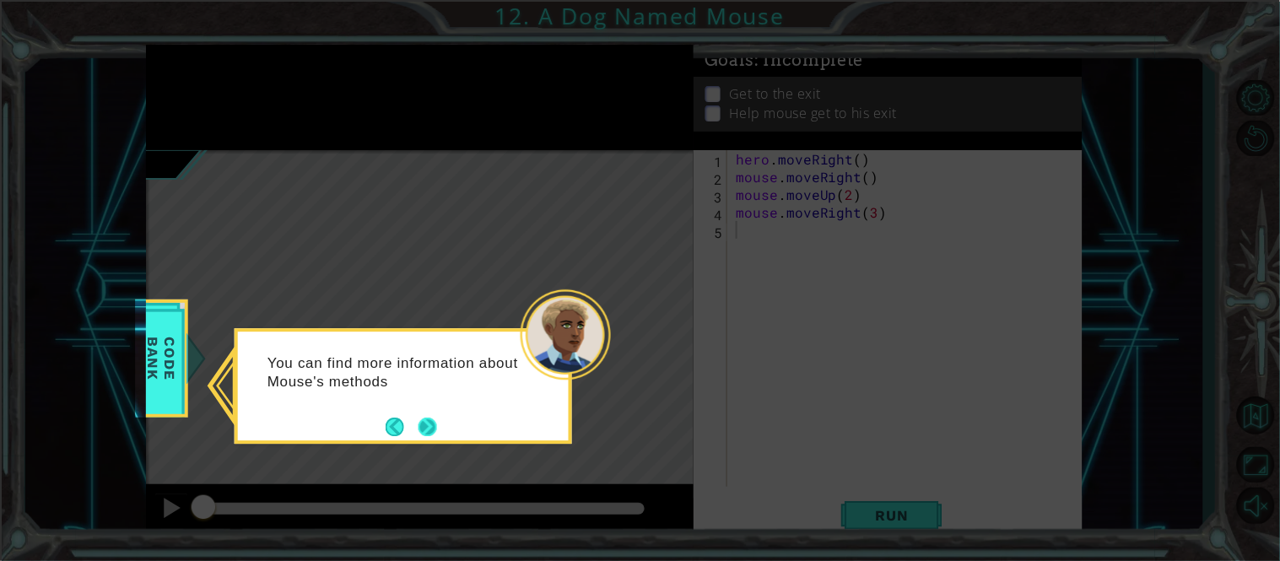
click at [426, 420] on button "Next" at bounding box center [427, 427] width 21 height 21
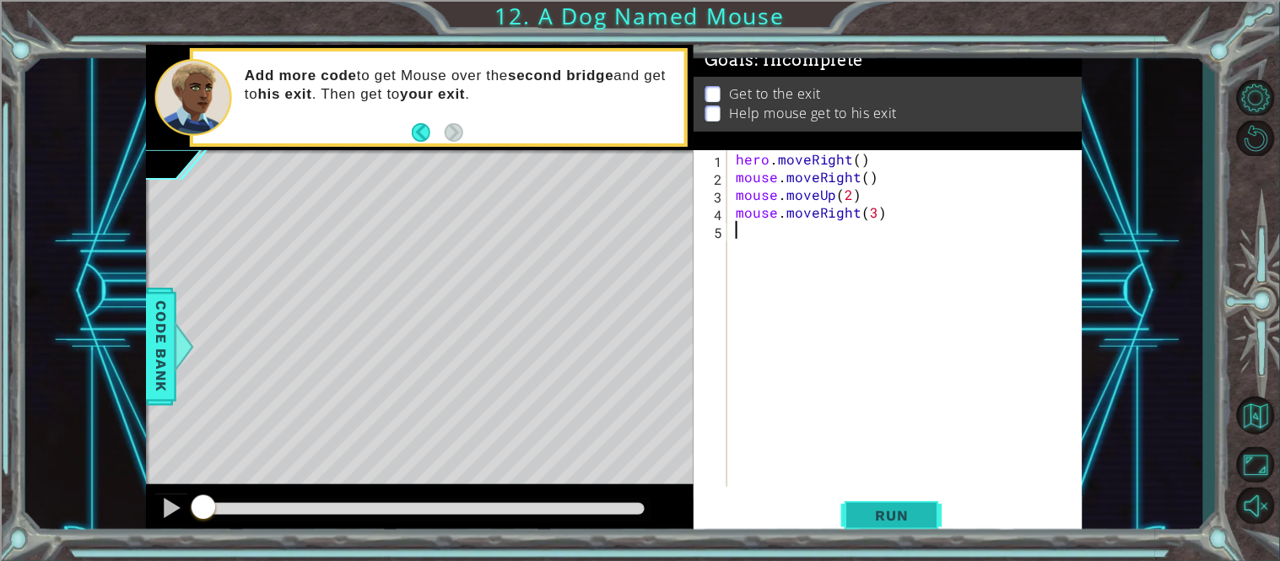
click at [904, 524] on span "Run" at bounding box center [892, 515] width 67 height 17
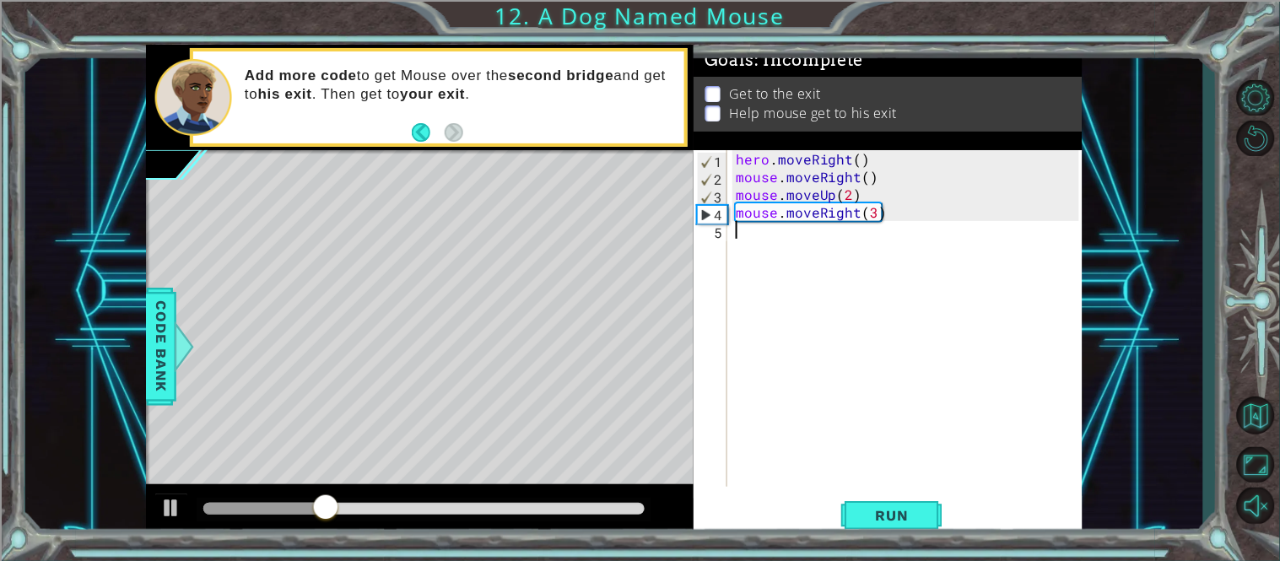
click at [747, 229] on div "hero . moveRight ( ) mouse . moveRight ( ) mouse . moveUp ( 2 ) mouse . moveRig…" at bounding box center [909, 336] width 355 height 372
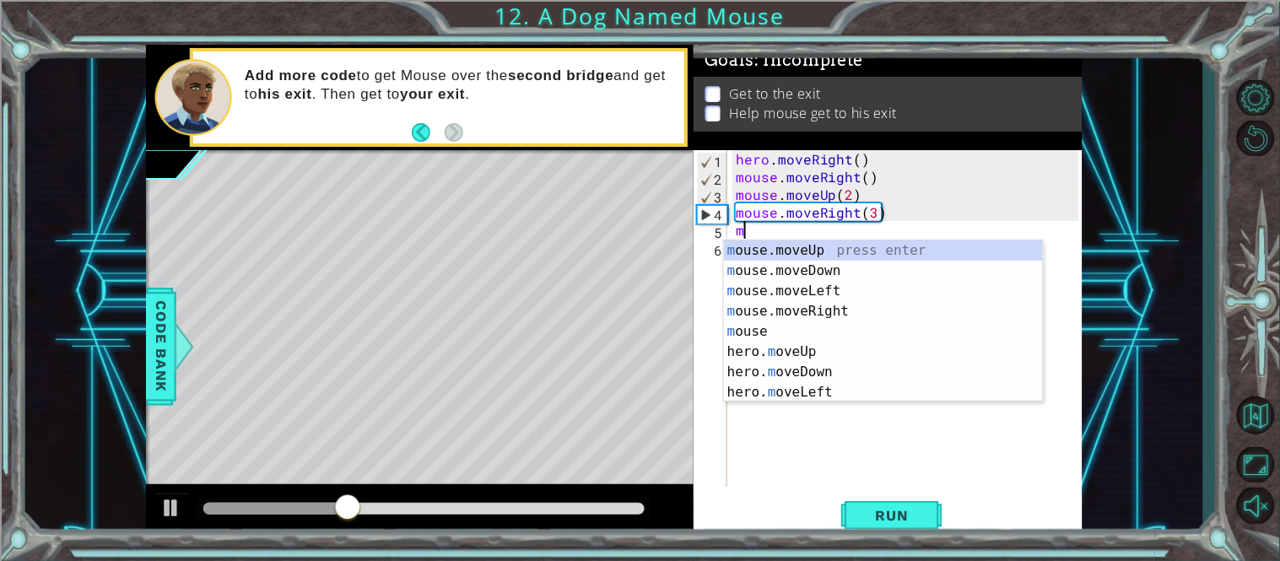
type textarea "mo"
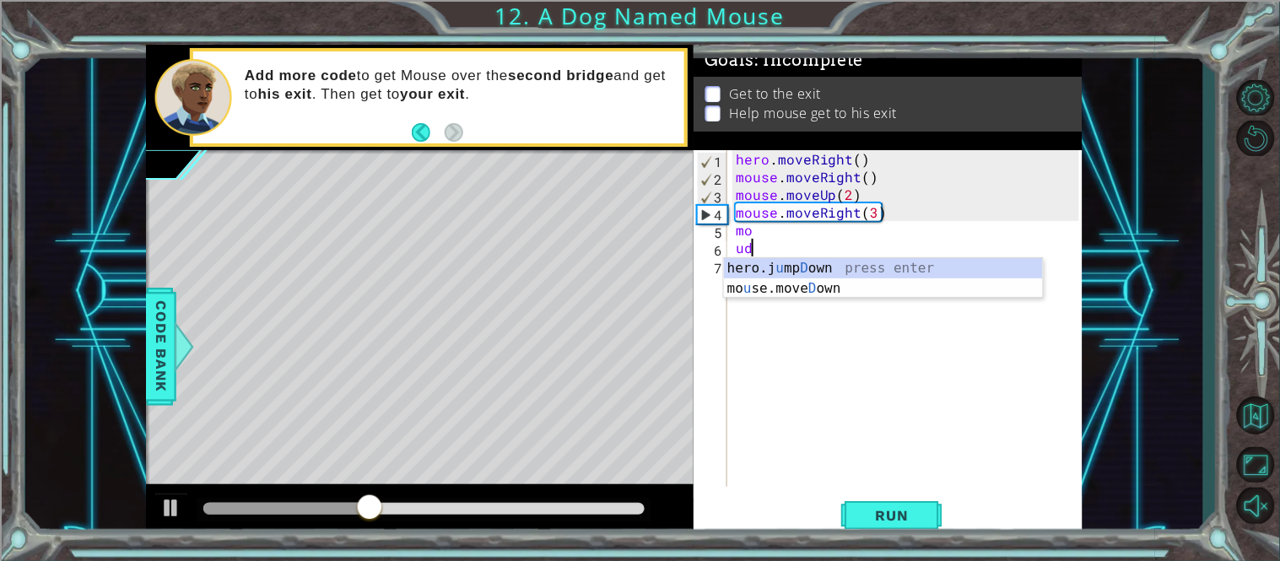
type textarea "u"
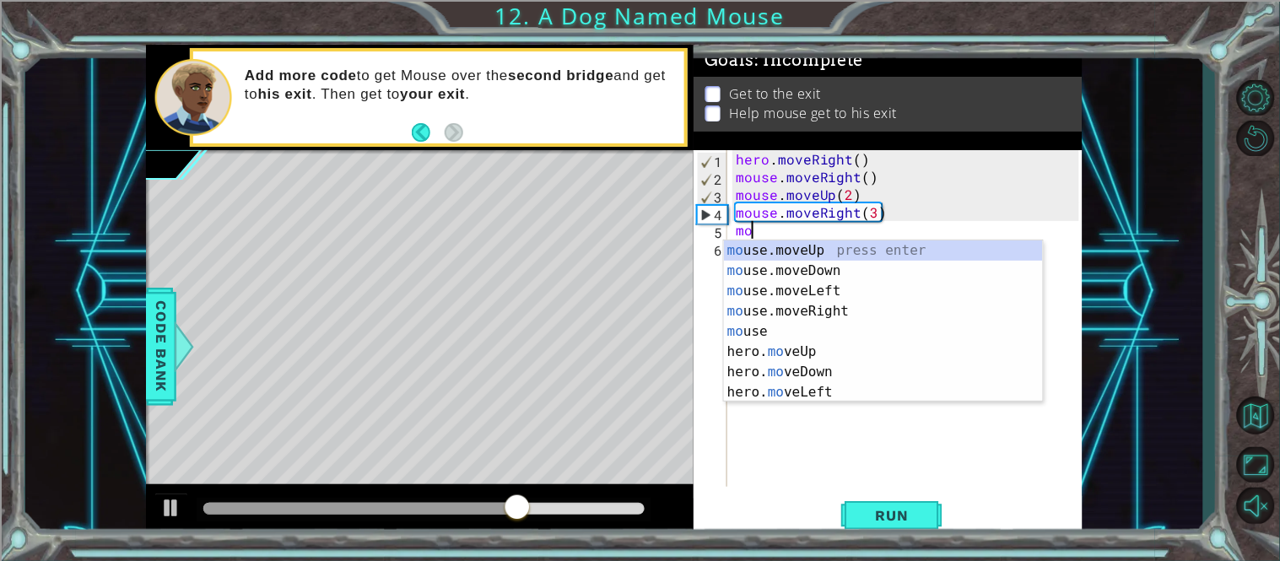
type textarea "m"
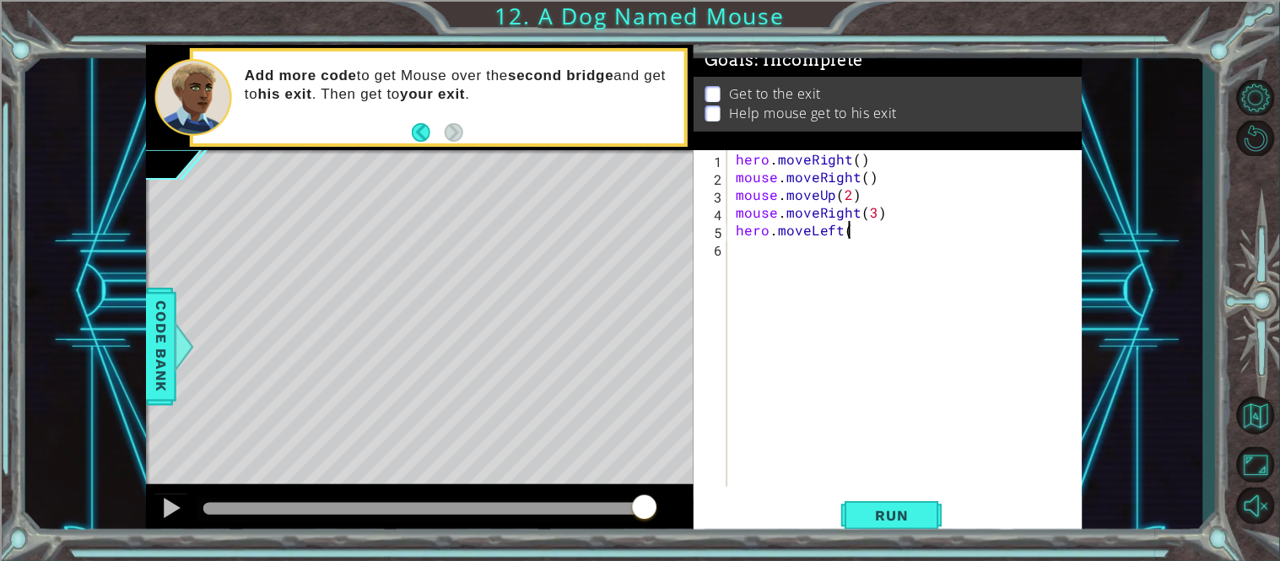
scroll to position [0, 6]
click at [899, 525] on button "Run" at bounding box center [891, 515] width 101 height 39
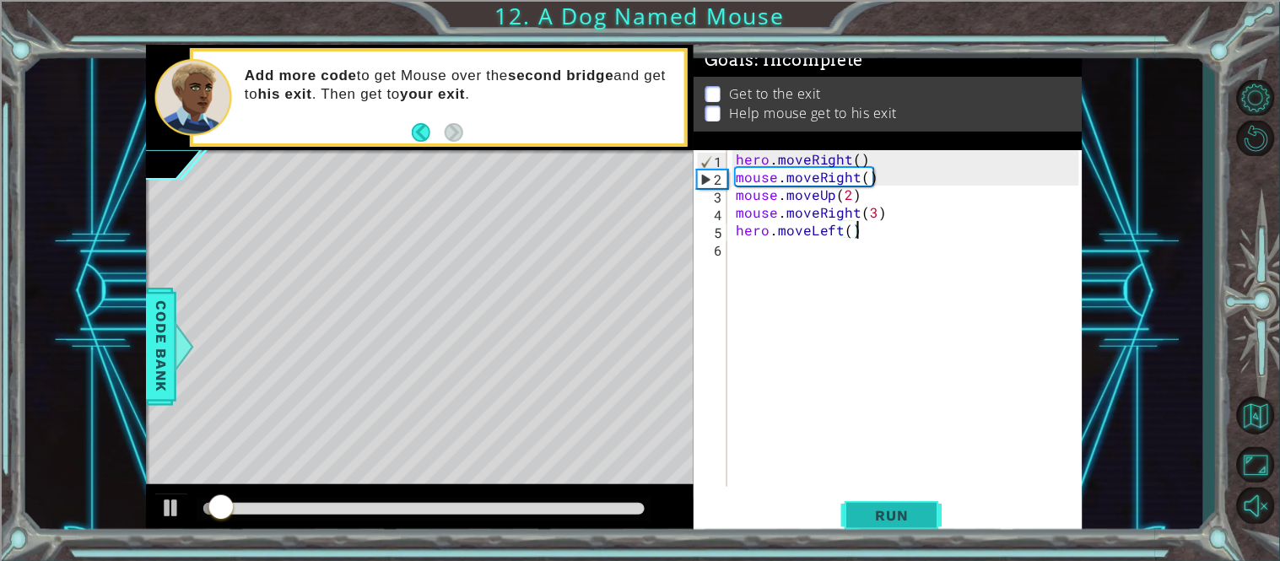
click at [899, 525] on button "Run" at bounding box center [891, 515] width 101 height 39
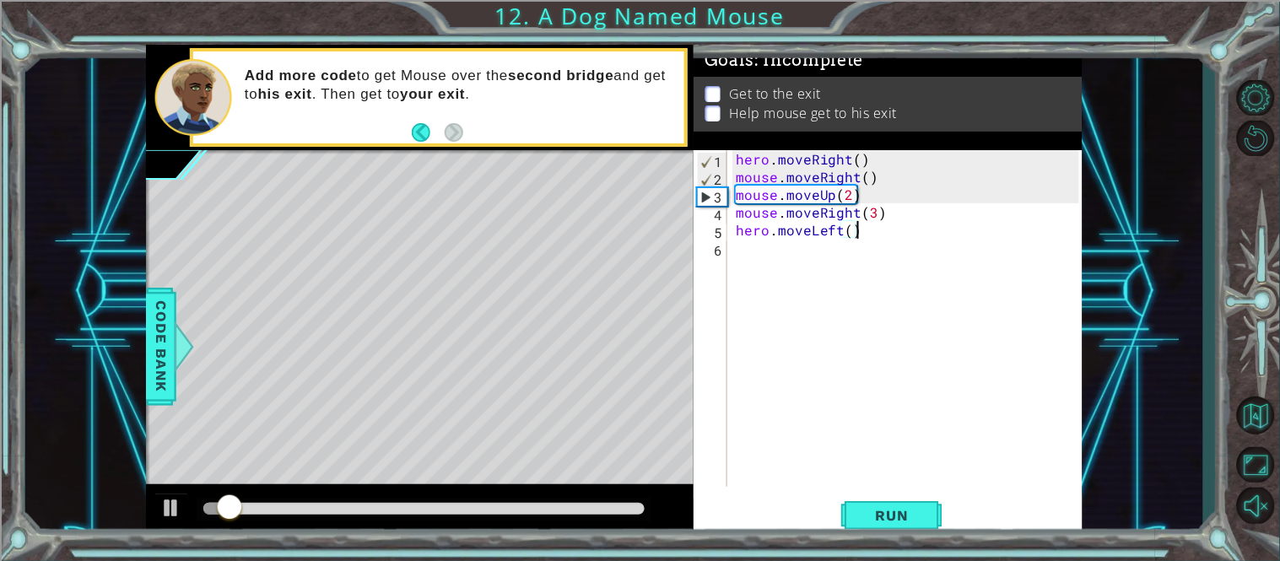
click at [852, 238] on div "hero . moveRight ( ) mouse . moveRight ( ) mouse . moveUp ( 2 ) mouse . moveRig…" at bounding box center [909, 336] width 355 height 372
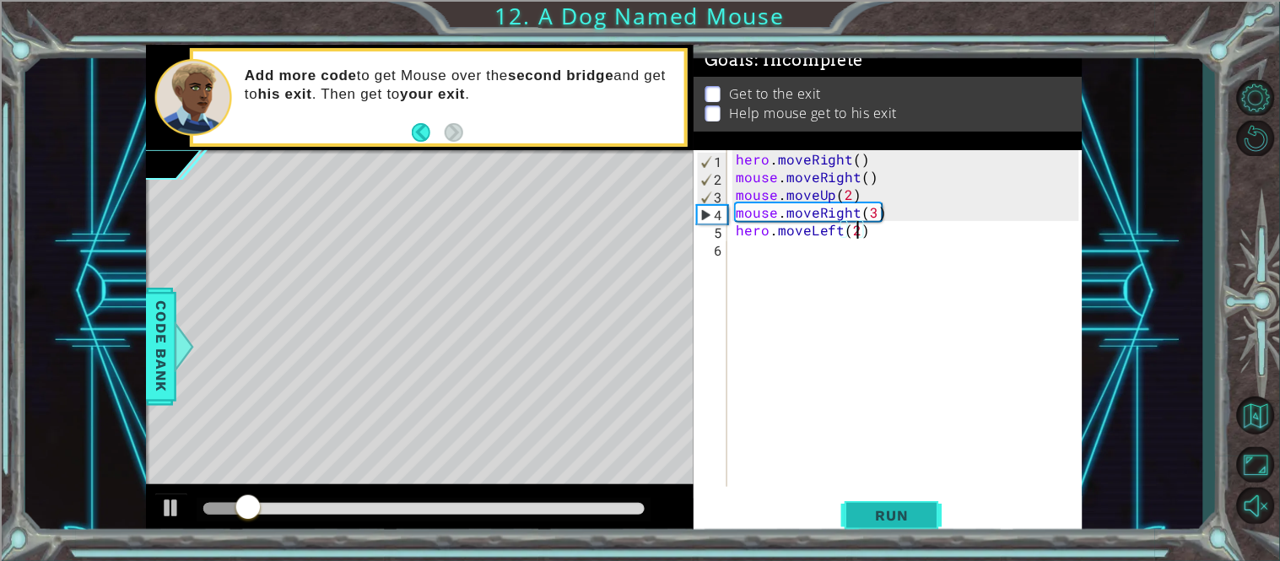
type textarea "hero.moveLeft(2)"
click at [913, 515] on span "Run" at bounding box center [892, 515] width 67 height 17
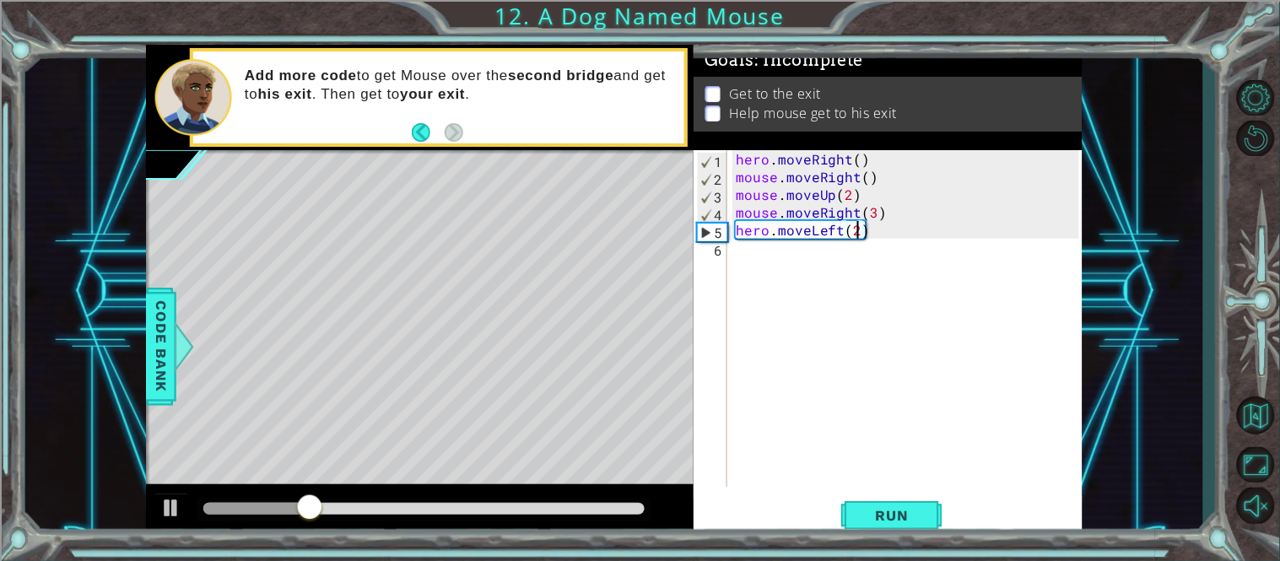
click at [838, 240] on div "hero . moveRight ( ) mouse . moveRight ( ) mouse . moveUp ( 2 ) mouse . moveRig…" at bounding box center [909, 336] width 355 height 372
click at [840, 236] on div "hero . moveRight ( ) mouse . moveRight ( ) mouse . moveUp ( 2 ) mouse . moveRig…" at bounding box center [909, 336] width 355 height 372
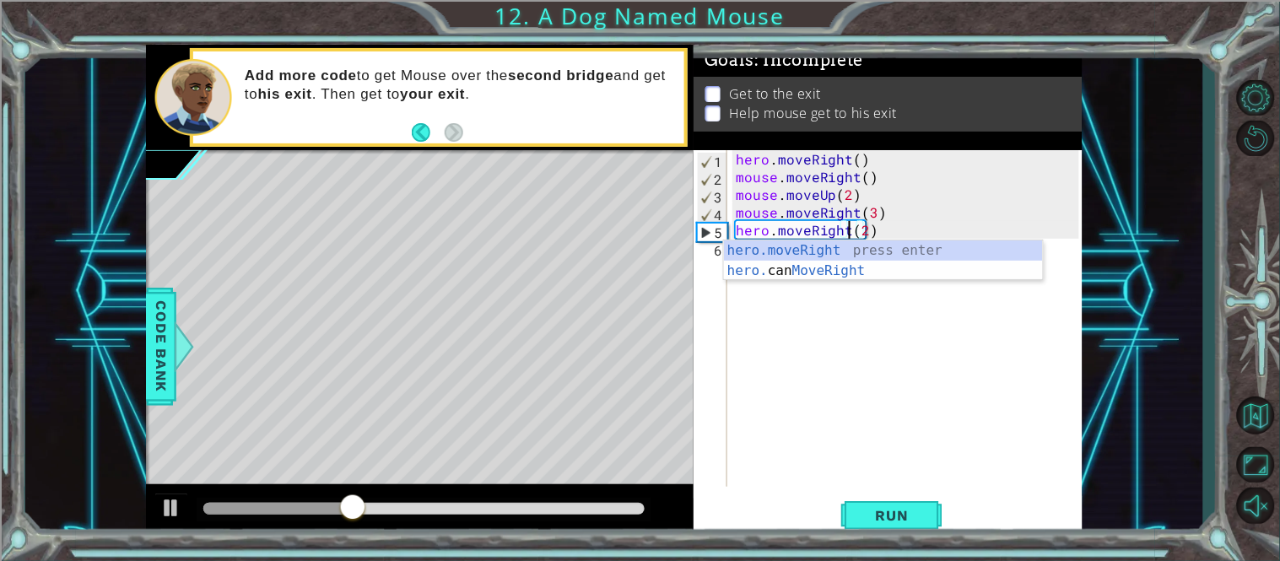
scroll to position [0, 6]
type textarea "hero.moveRight(2)"
click at [904, 518] on span "Run" at bounding box center [892, 515] width 67 height 17
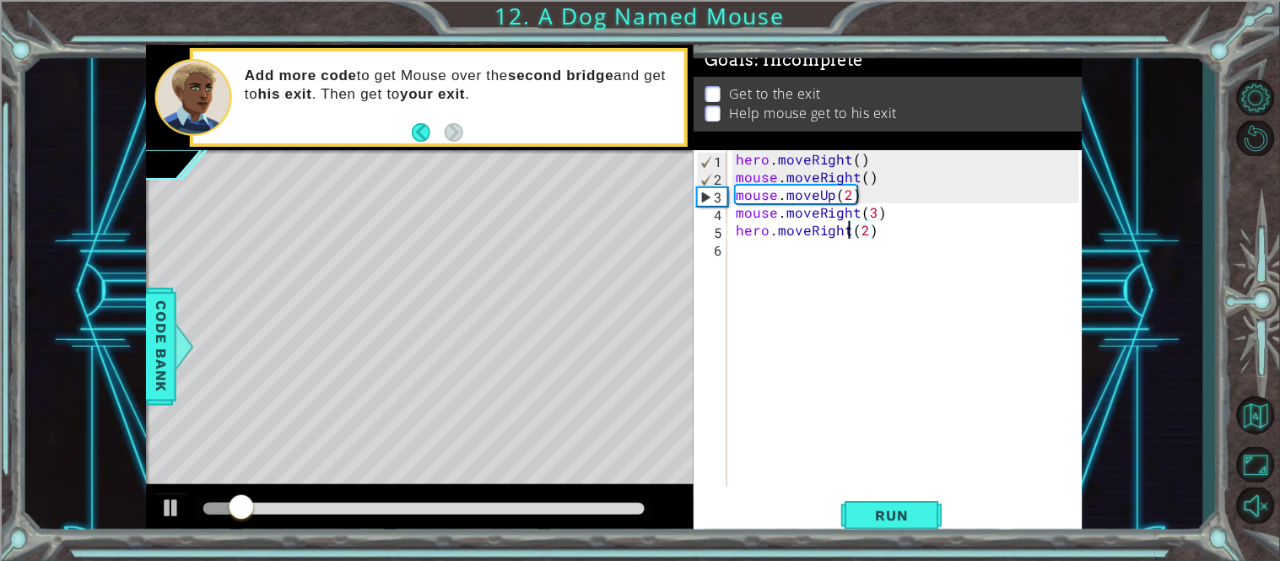
click at [559, 504] on div at bounding box center [423, 509] width 441 height 12
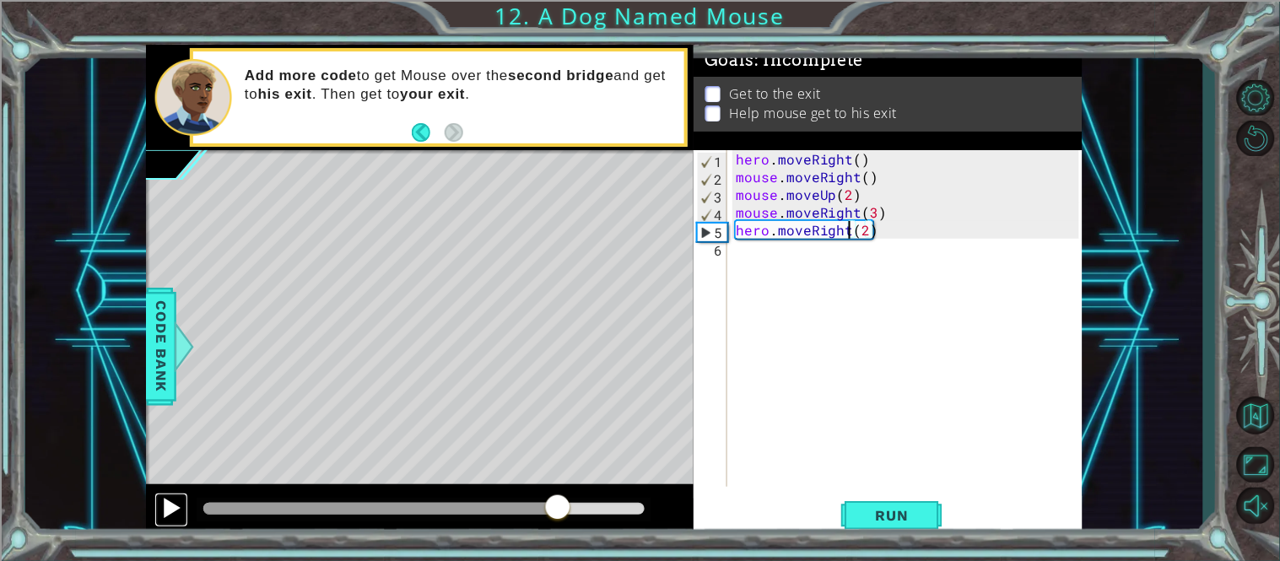
click at [179, 510] on div at bounding box center [171, 508] width 22 height 22
click at [758, 251] on div "hero . moveRight ( ) mouse . moveRight ( ) mouse . moveUp ( 2 ) mouse . moveRig…" at bounding box center [909, 336] width 355 height 372
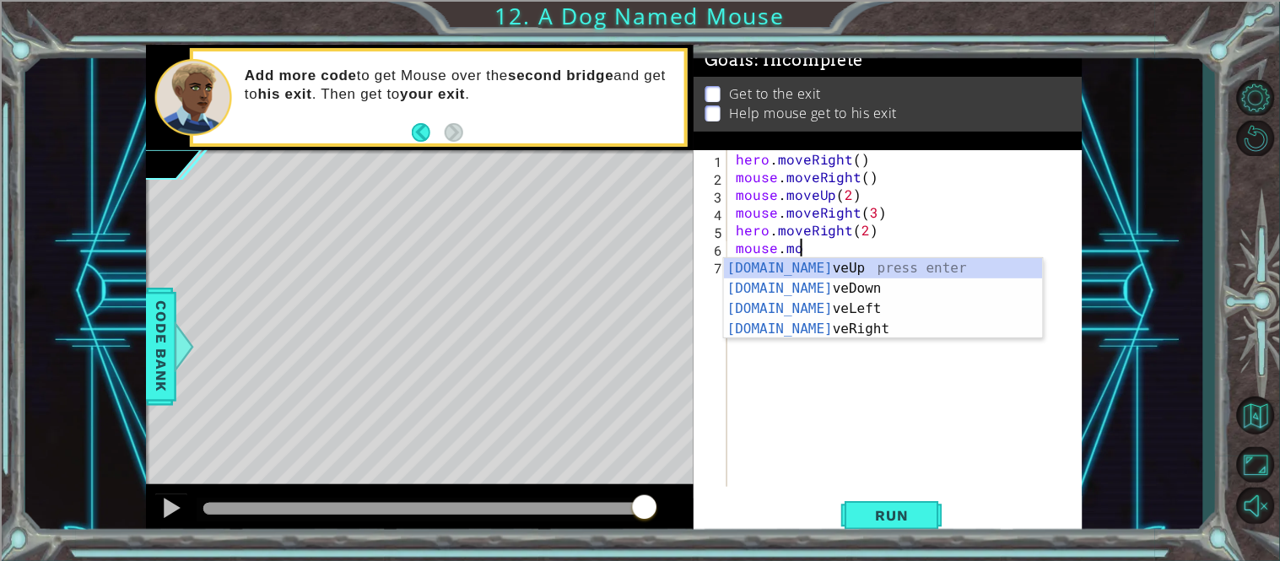
scroll to position [0, 3]
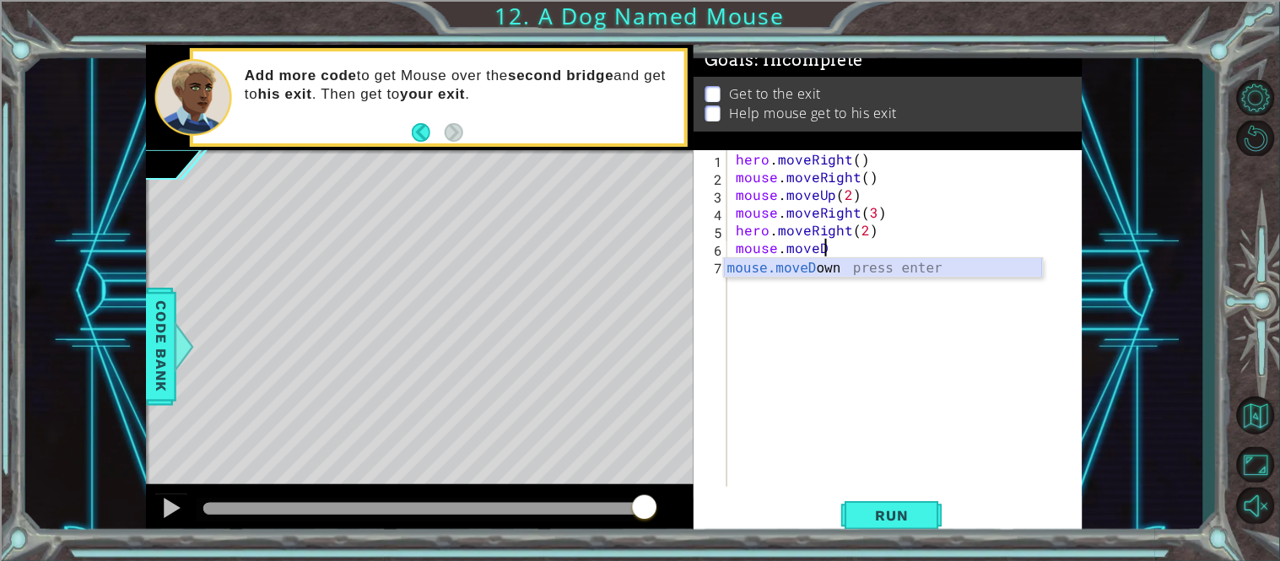
click at [823, 267] on div "mouse.moveD own press enter" at bounding box center [883, 288] width 319 height 61
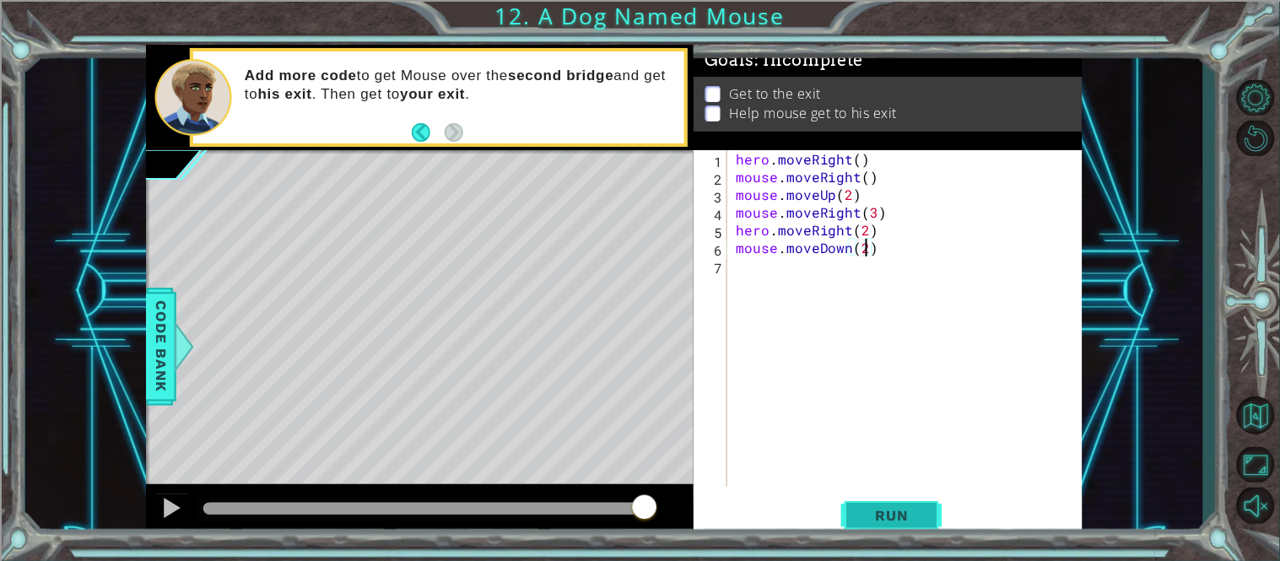
type textarea "mouse.moveDown(2)"
click at [908, 505] on button "Run" at bounding box center [891, 515] width 101 height 39
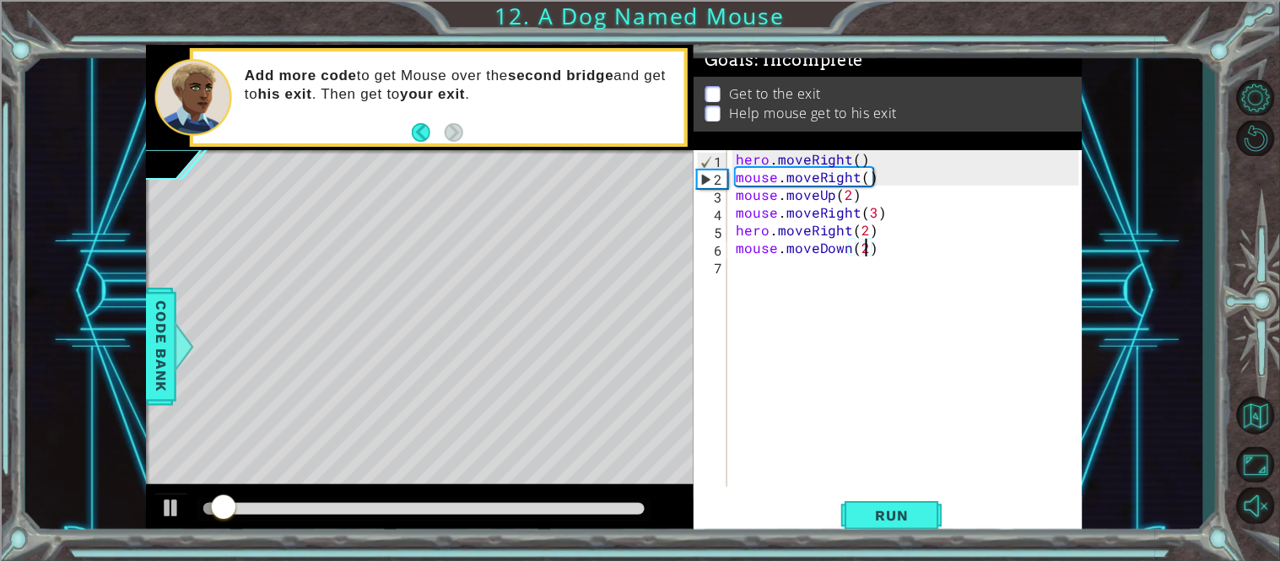
click at [836, 264] on div "hero . moveRight ( ) mouse . moveRight ( ) mouse . moveUp ( 2 ) mouse . moveRig…" at bounding box center [909, 336] width 355 height 372
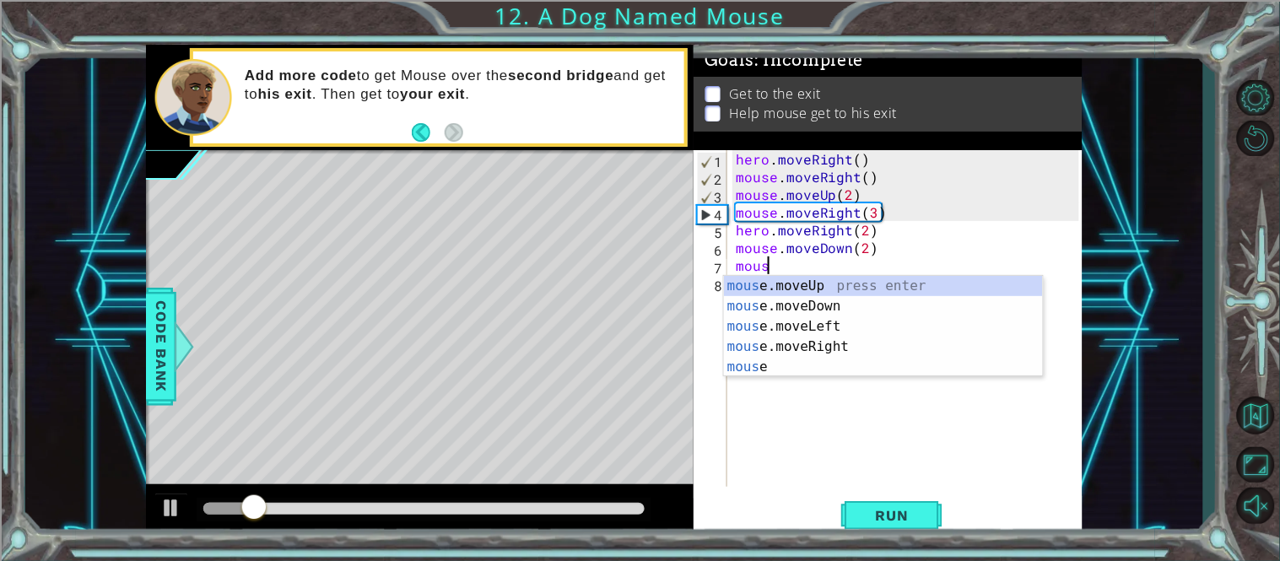
scroll to position [0, 2]
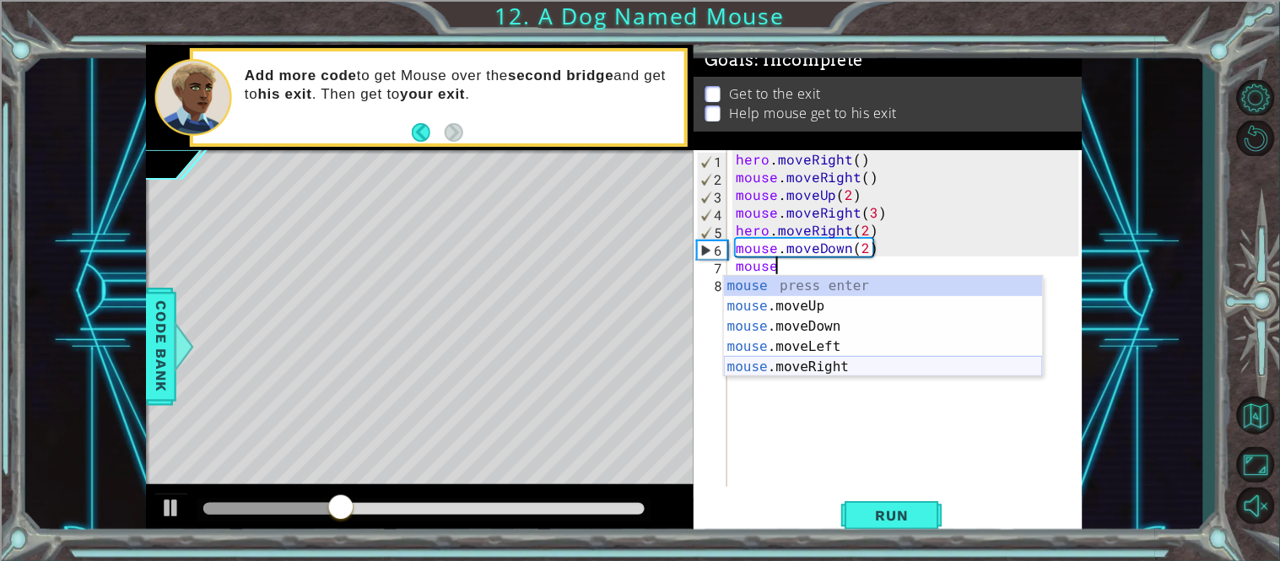
click at [820, 367] on div "mouse press enter mouse .moveUp press enter mouse .moveDown press enter mouse .…" at bounding box center [883, 347] width 319 height 142
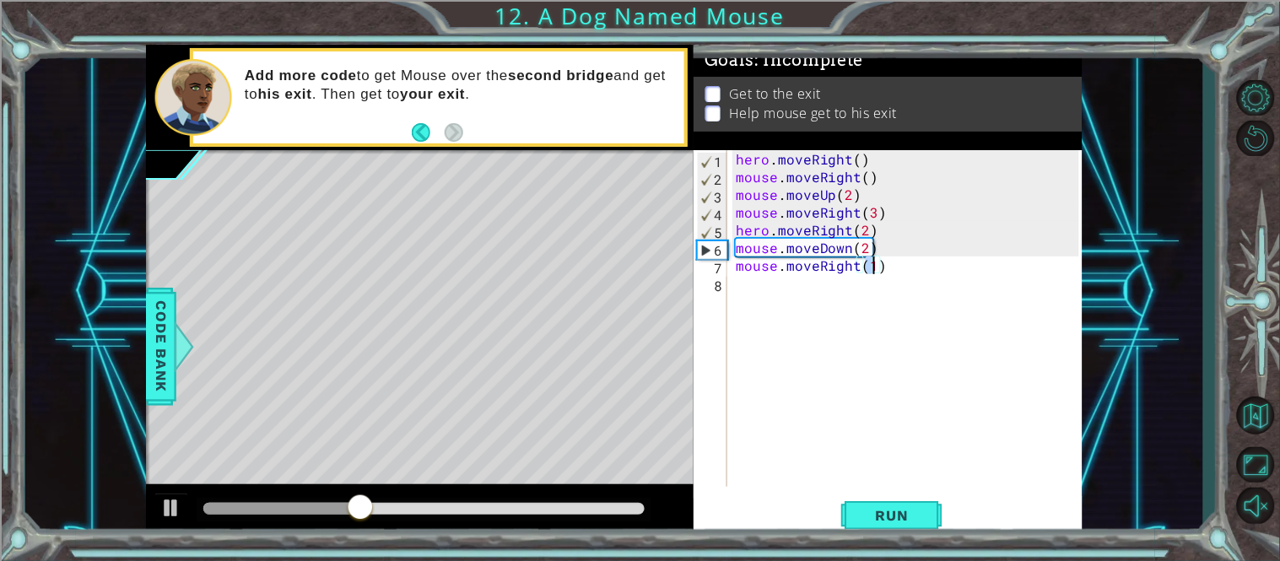
scroll to position [0, 7]
type textarea "mouse.moveRight(2)"
click at [803, 293] on div "hero . moveRight ( ) mouse . moveRight ( ) mouse . moveUp ( 2 ) mouse . moveRig…" at bounding box center [909, 336] width 355 height 372
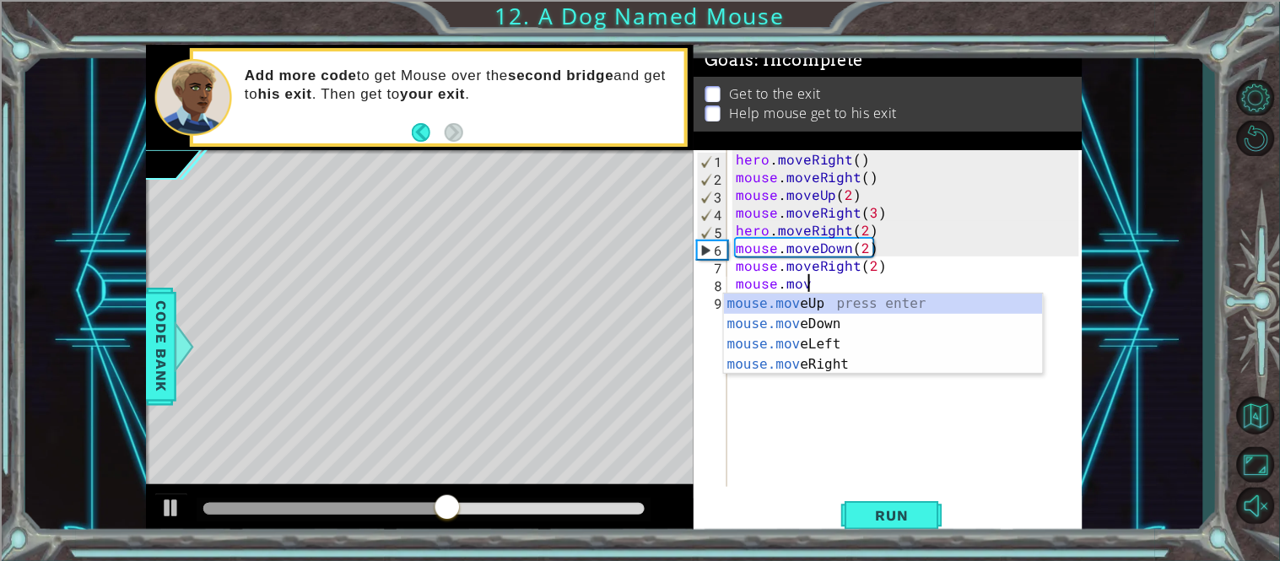
scroll to position [0, 3]
click at [827, 321] on div "mouse.move Up press enter mouse.move Down press enter mouse.move Left press ent…" at bounding box center [883, 354] width 319 height 121
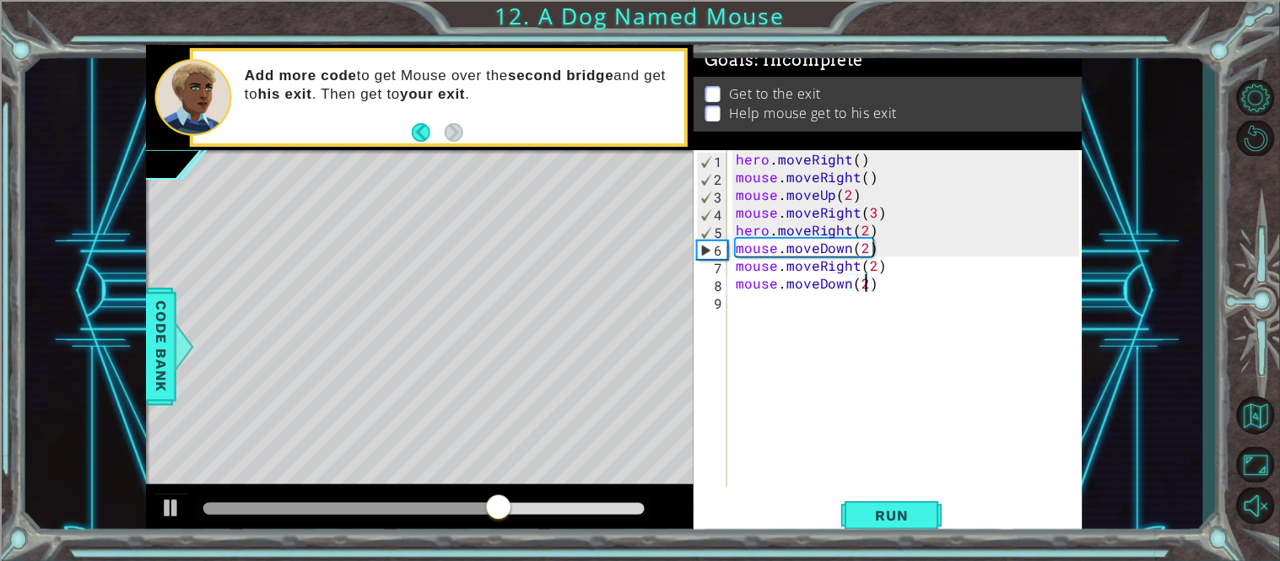
scroll to position [0, 7]
click at [883, 523] on span "Run" at bounding box center [892, 515] width 67 height 17
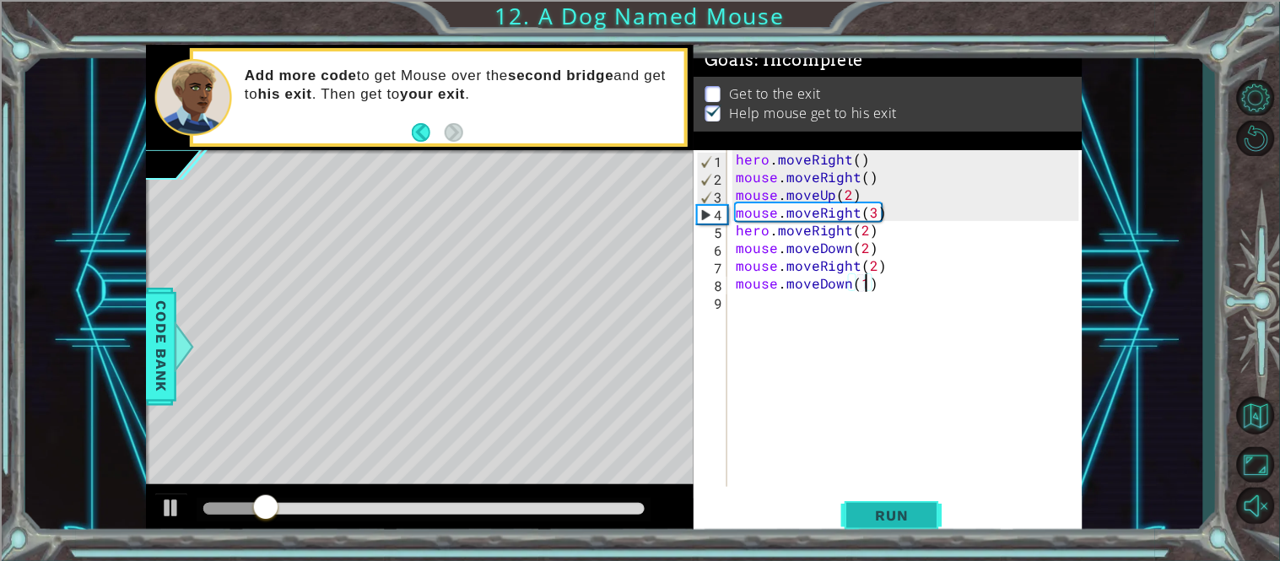
type textarea "mouse.moveDown(1)"
click at [899, 525] on button "Run" at bounding box center [891, 515] width 101 height 39
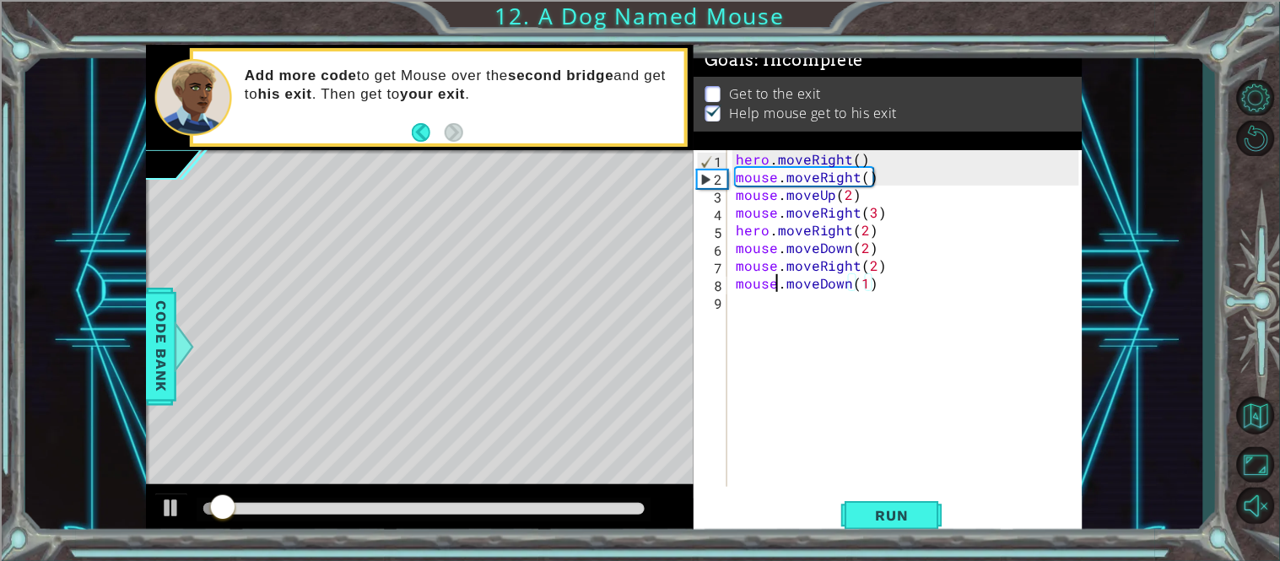
click at [773, 291] on div "hero . moveRight ( ) mouse . moveRight ( ) mouse . moveUp ( 2 ) mouse . moveRig…" at bounding box center [909, 336] width 355 height 372
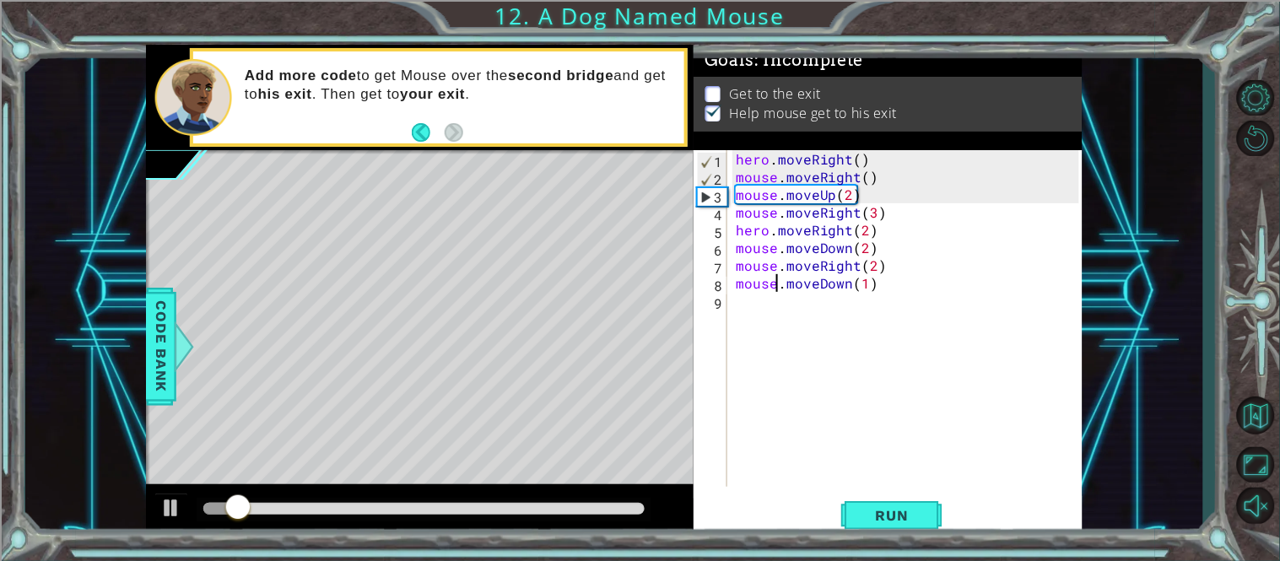
click at [740, 301] on div "hero . moveRight ( ) mouse . moveRight ( ) mouse . moveUp ( 2 ) mouse . moveRig…" at bounding box center [909, 336] width 355 height 372
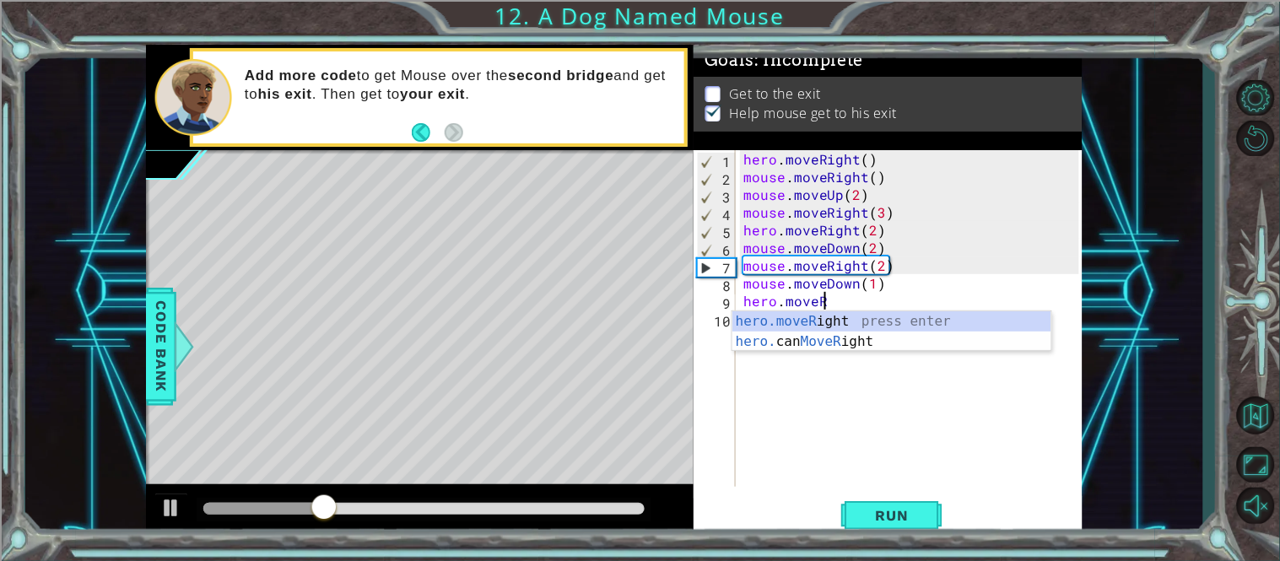
scroll to position [0, 3]
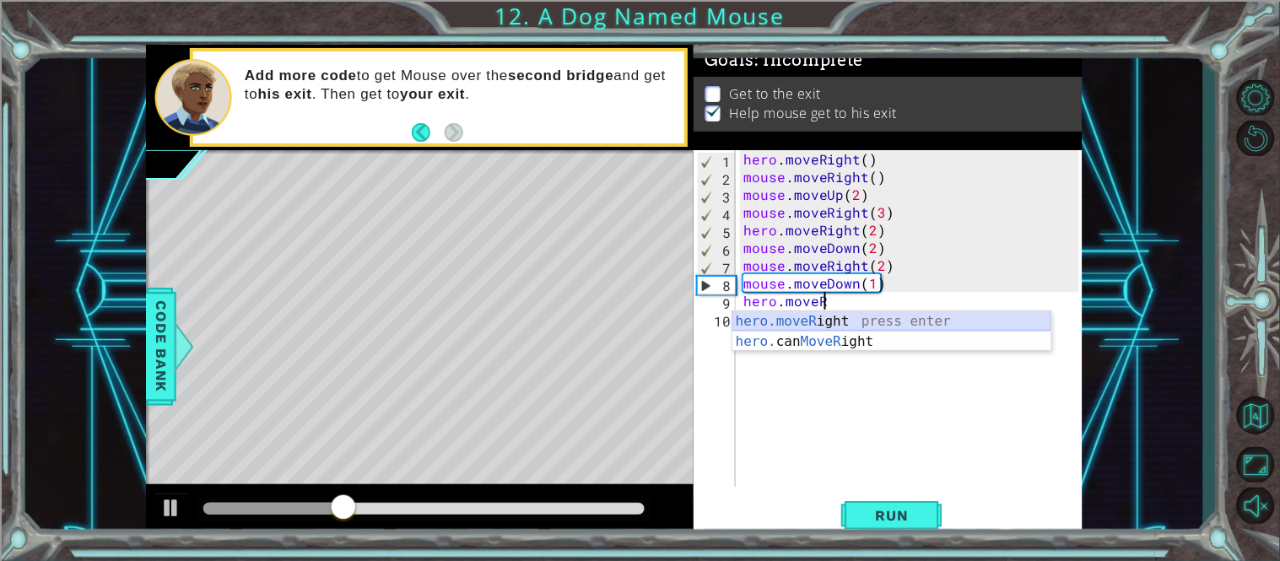
click at [808, 317] on div "hero.moveR ight press enter hero. can MoveR ight press enter" at bounding box center [891, 351] width 319 height 81
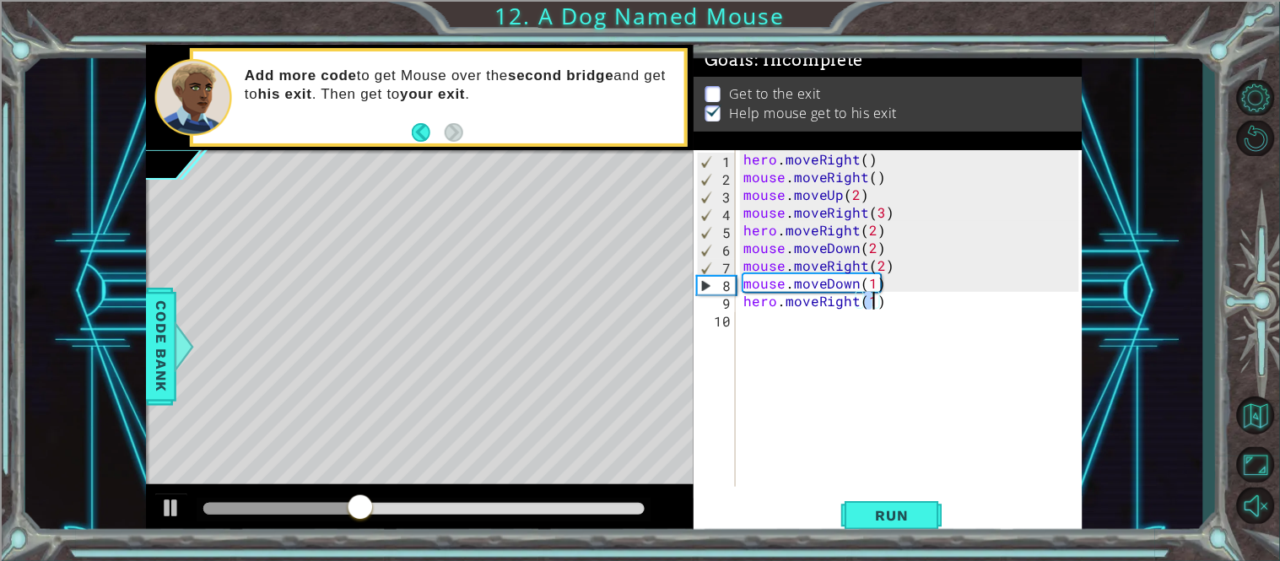
scroll to position [0, 7]
type textarea "hero.moveRight(2)"
click at [893, 505] on button "Run" at bounding box center [891, 515] width 101 height 39
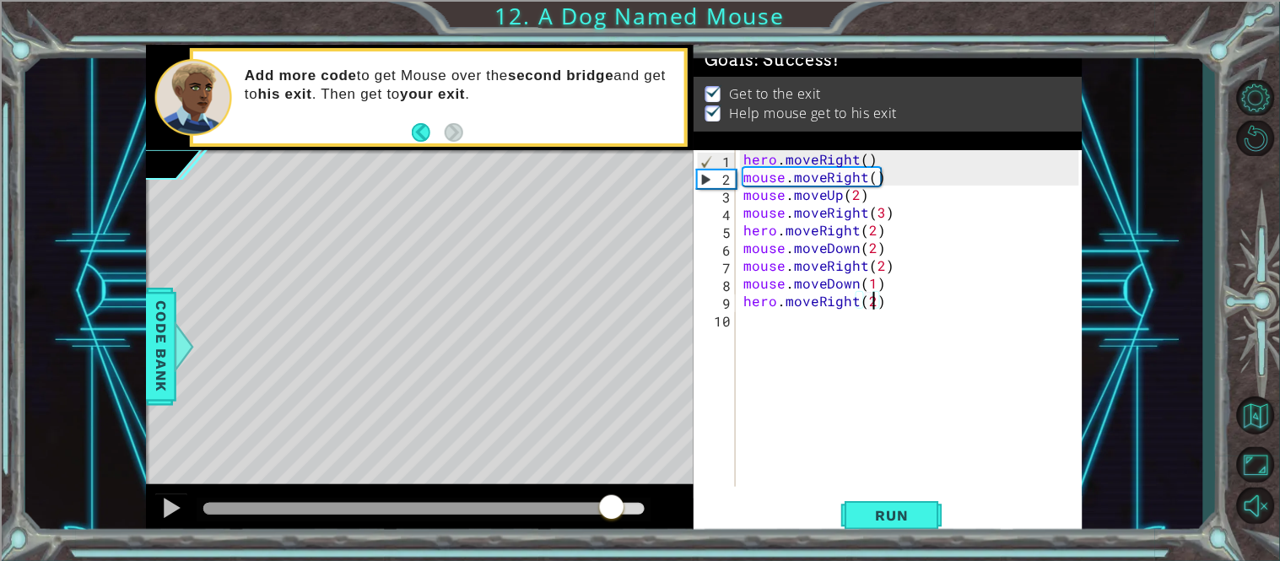
click at [612, 505] on div at bounding box center [423, 509] width 441 height 12
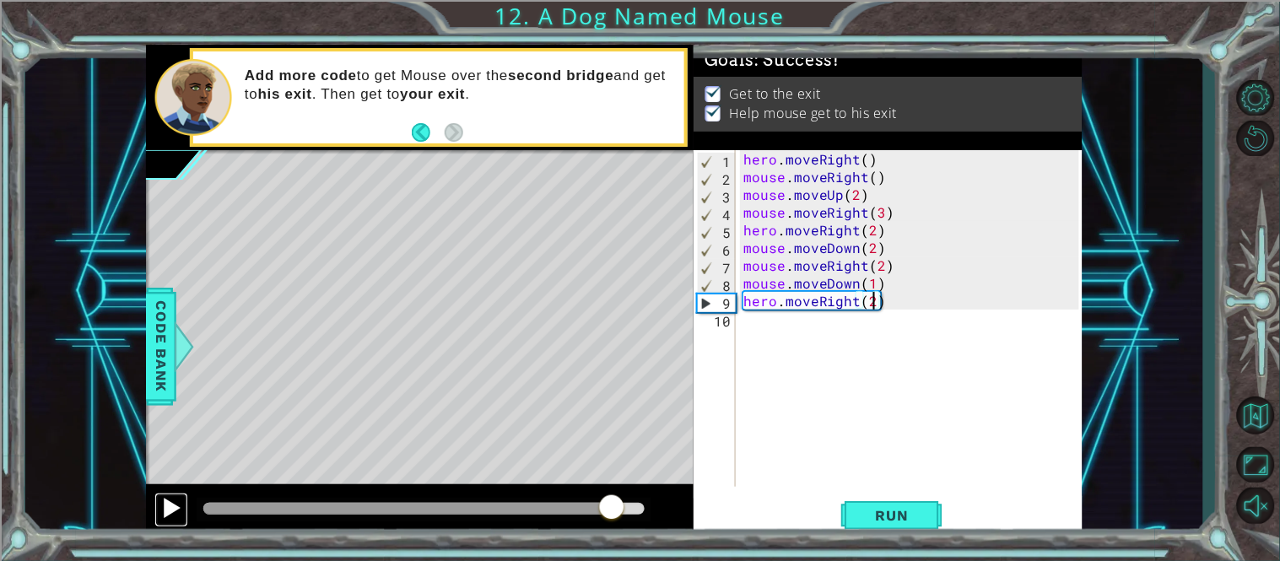
click at [175, 500] on div at bounding box center [171, 508] width 22 height 22
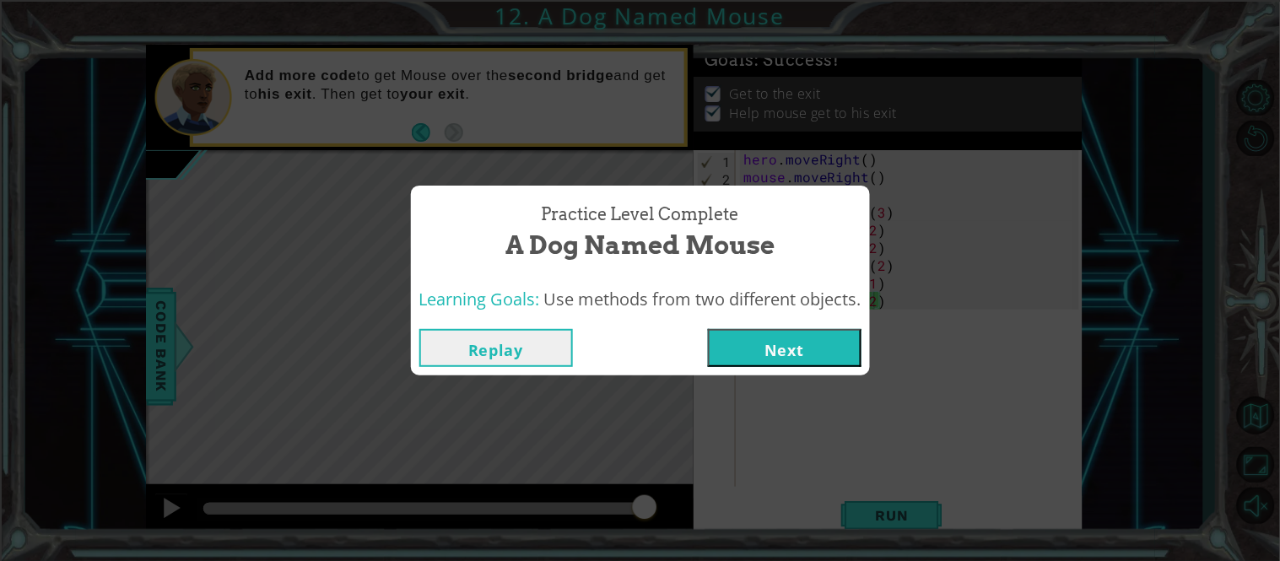
click at [798, 342] on button "Next" at bounding box center [785, 348] width 154 height 38
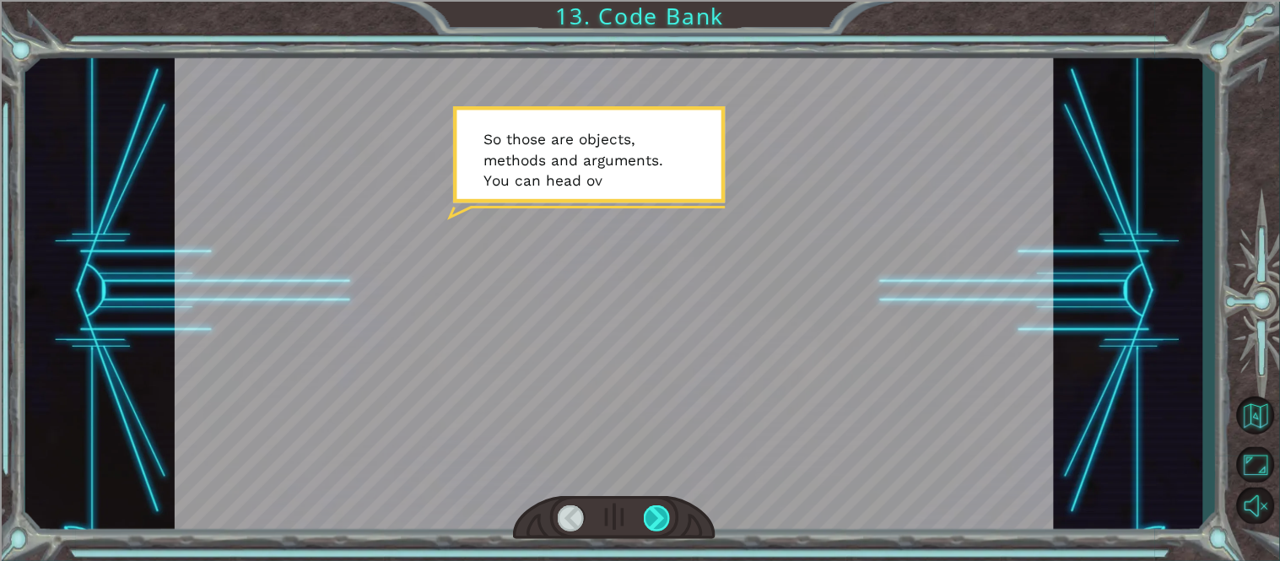
click at [660, 519] on div at bounding box center [658, 518] width 28 height 27
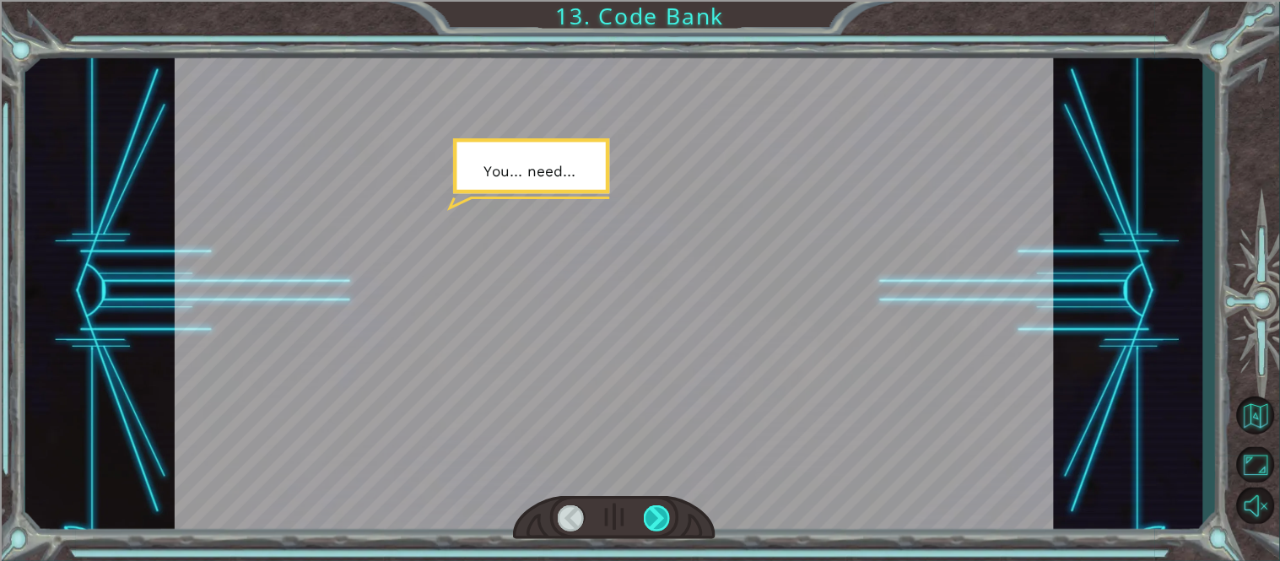
click at [660, 519] on div at bounding box center [658, 518] width 28 height 27
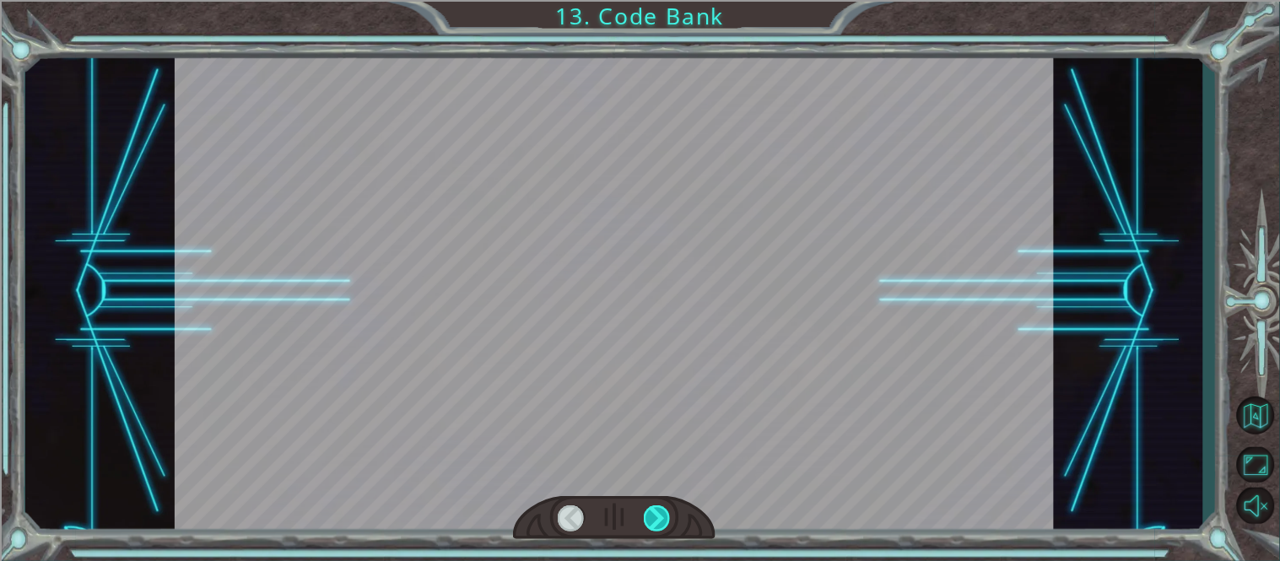
click at [660, 519] on div at bounding box center [658, 518] width 28 height 27
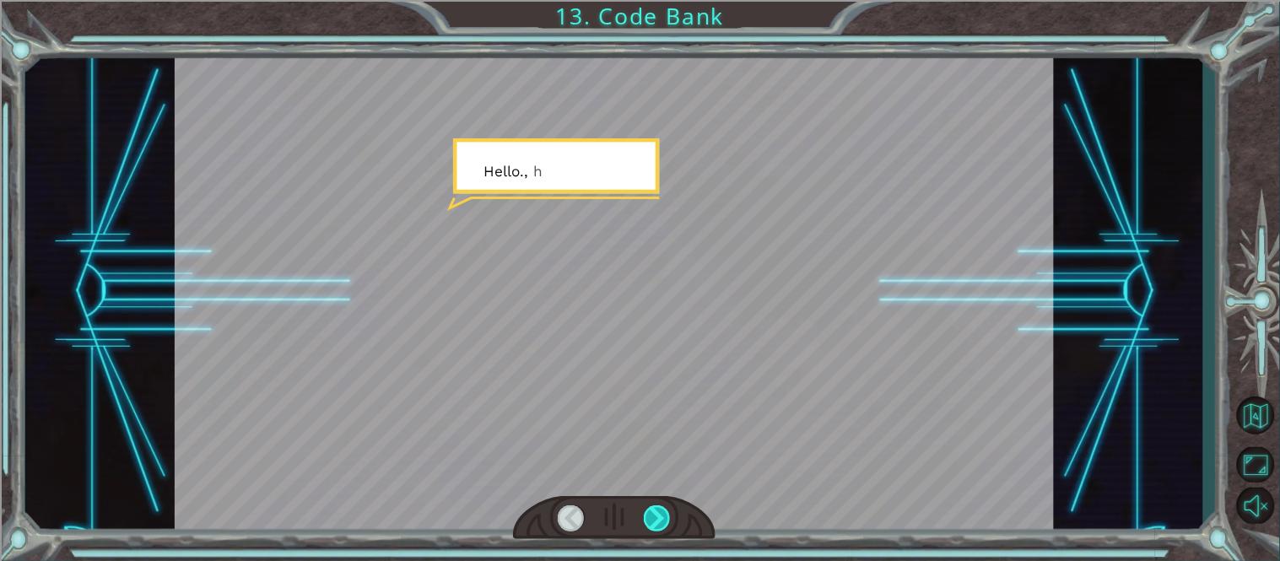
click at [660, 519] on div at bounding box center [658, 518] width 28 height 27
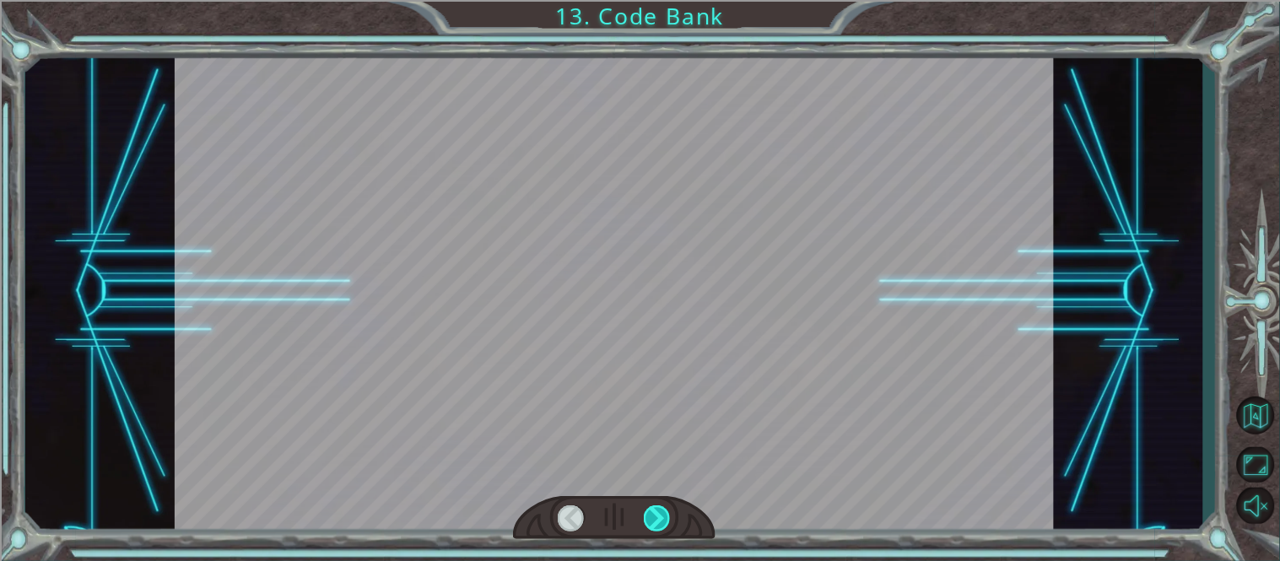
click at [660, 519] on div at bounding box center [658, 518] width 28 height 27
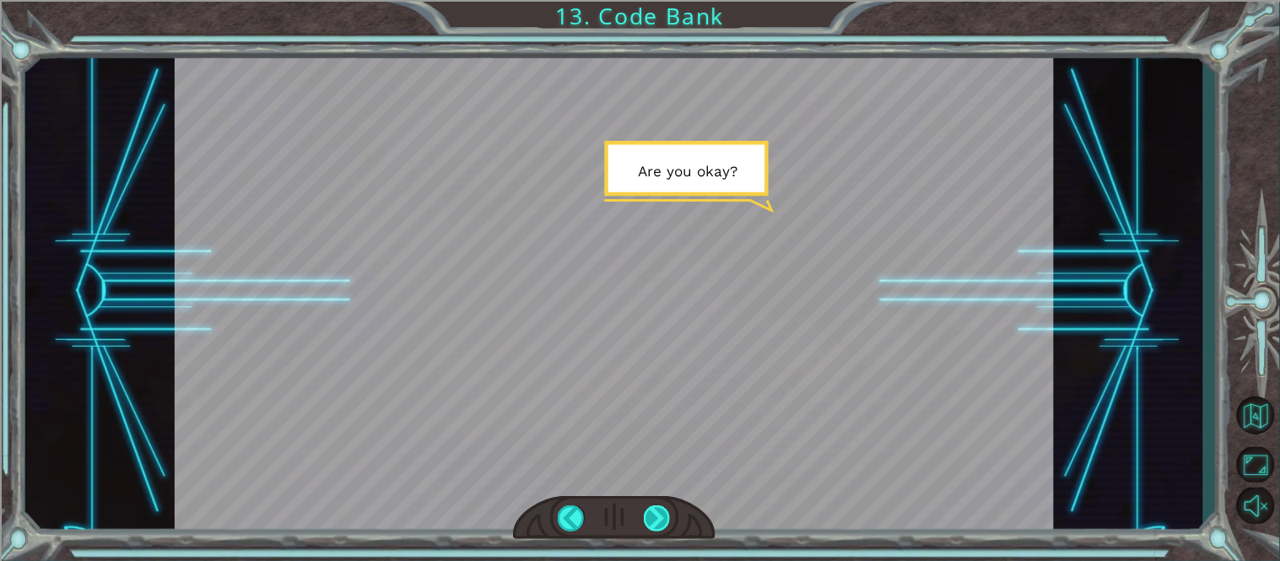
click at [660, 519] on div at bounding box center [658, 518] width 28 height 27
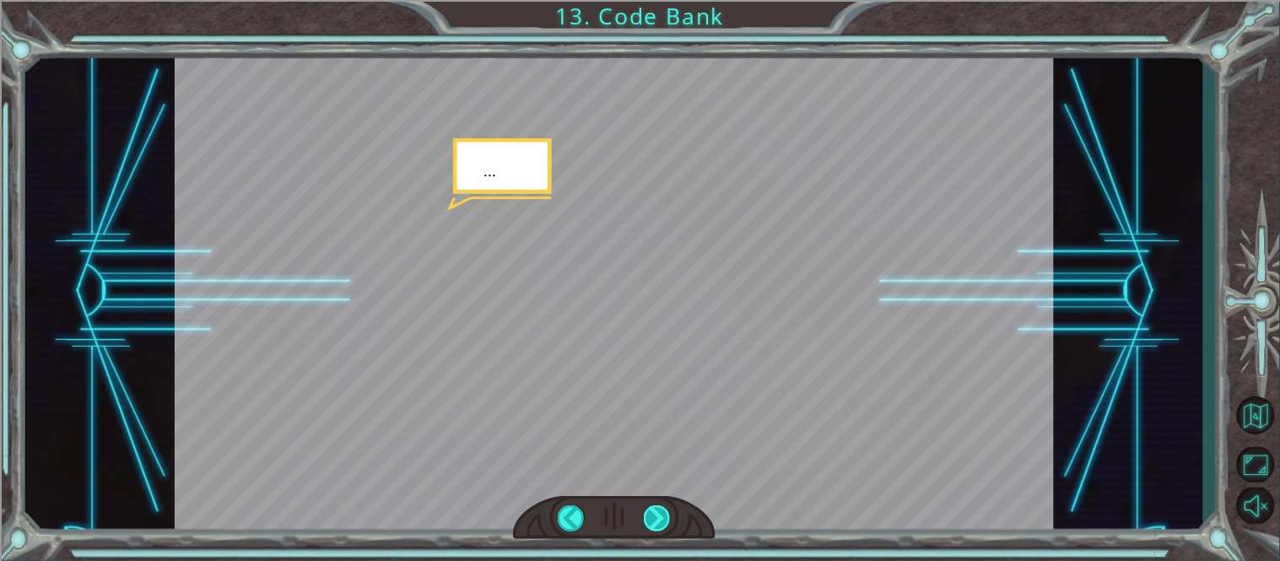
click at [660, 519] on div at bounding box center [658, 518] width 28 height 27
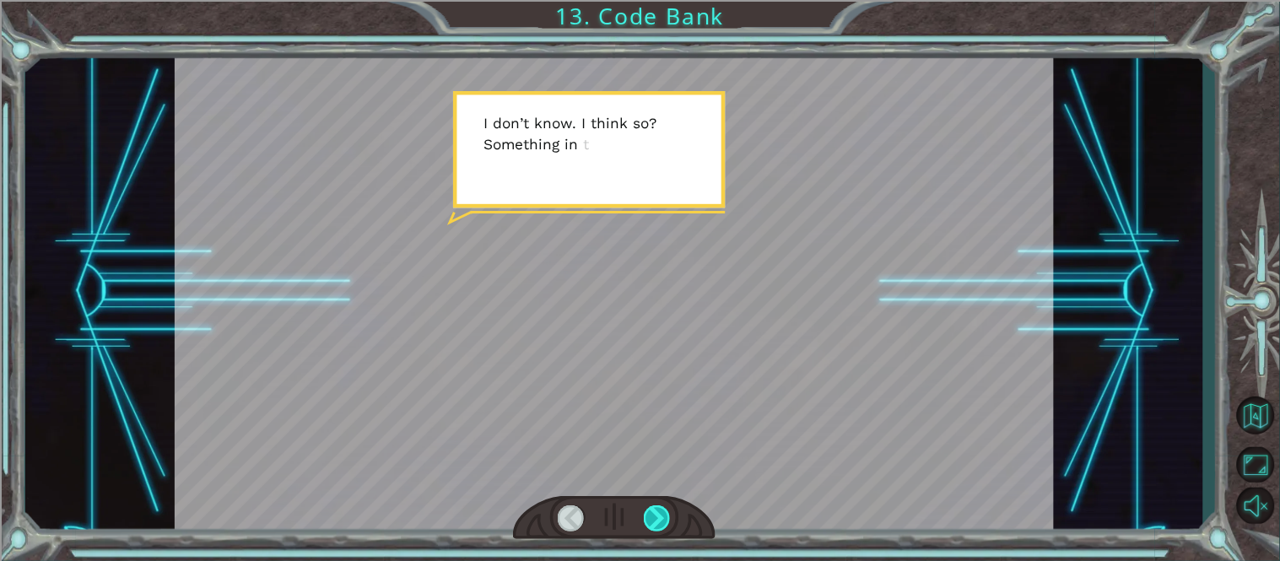
click at [660, 519] on div at bounding box center [658, 518] width 28 height 27
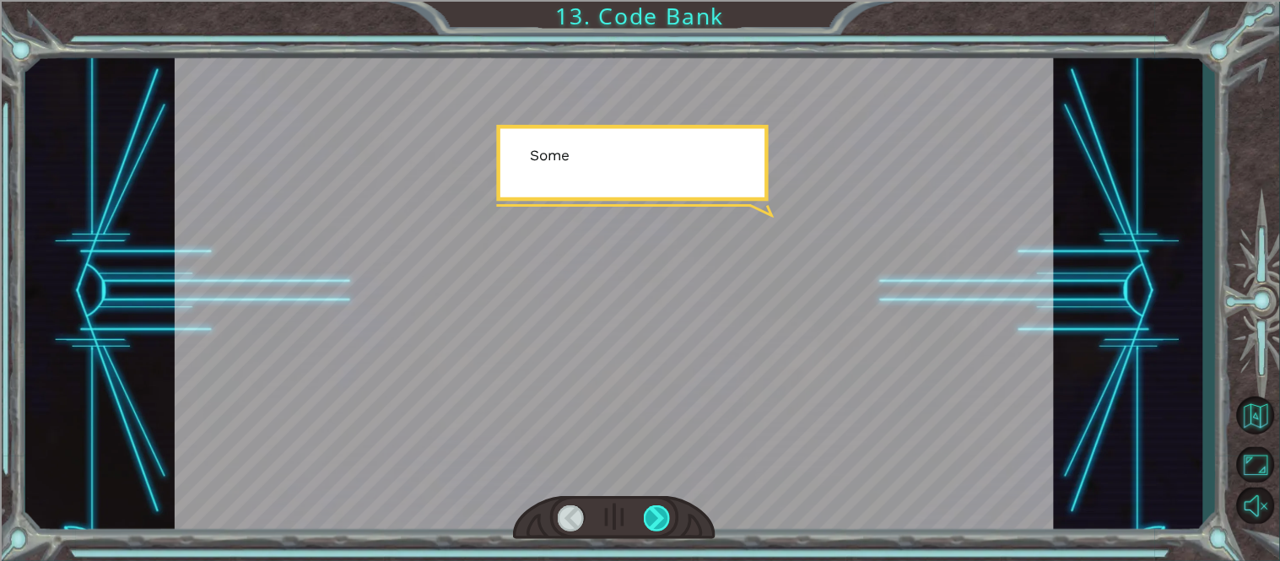
click at [660, 519] on div at bounding box center [658, 518] width 28 height 27
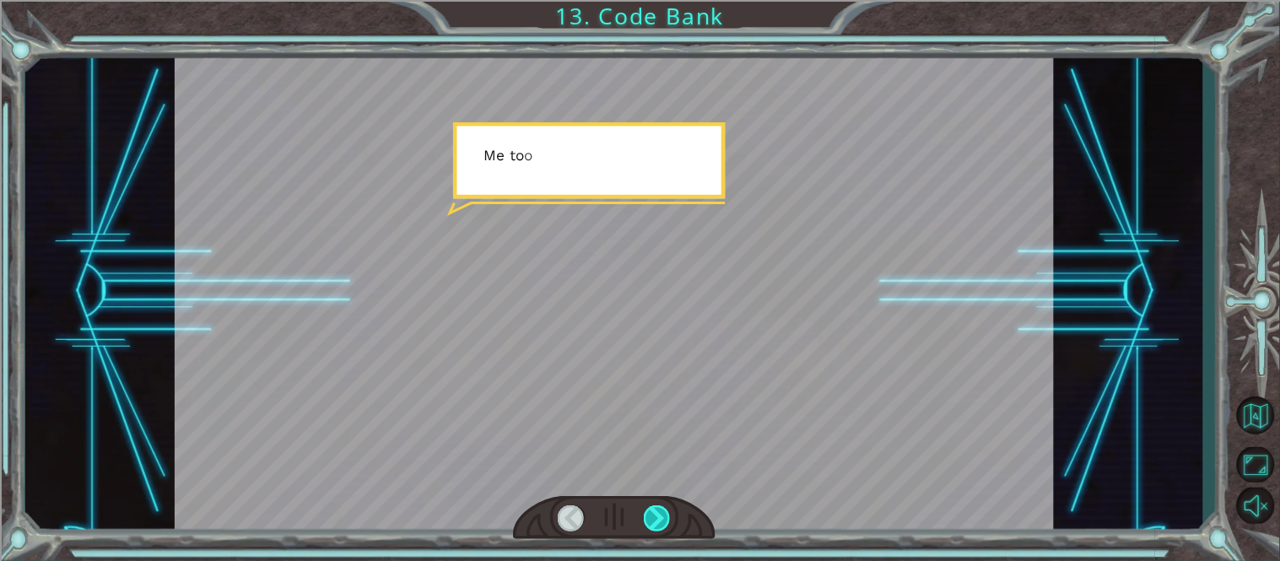
click at [660, 519] on div at bounding box center [658, 518] width 28 height 27
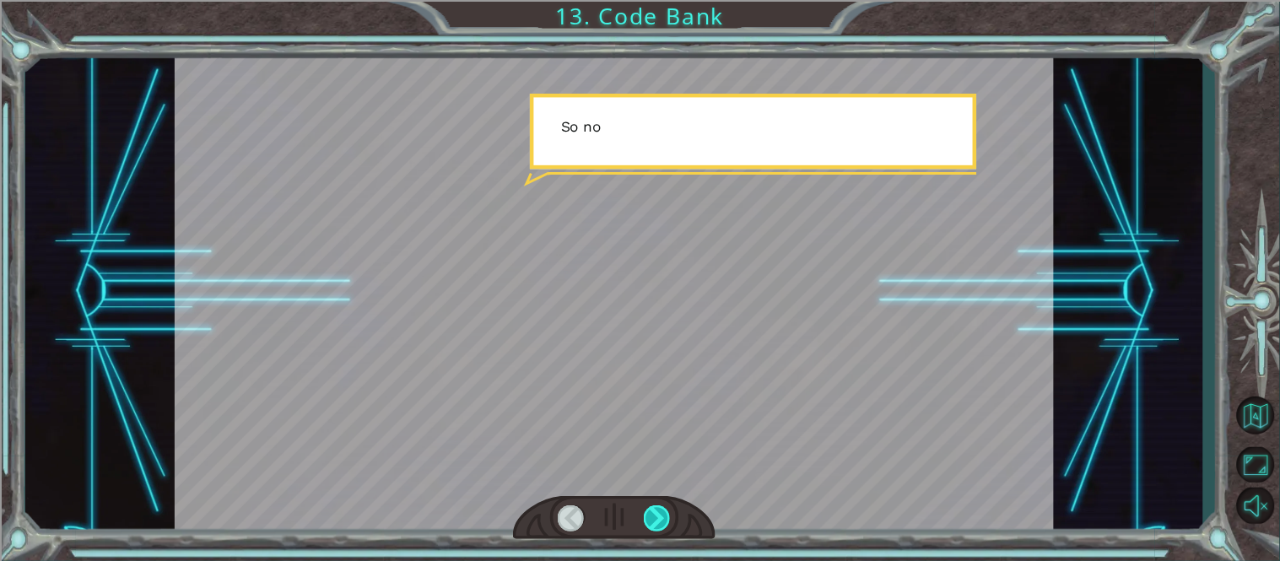
click at [660, 519] on div at bounding box center [658, 518] width 28 height 27
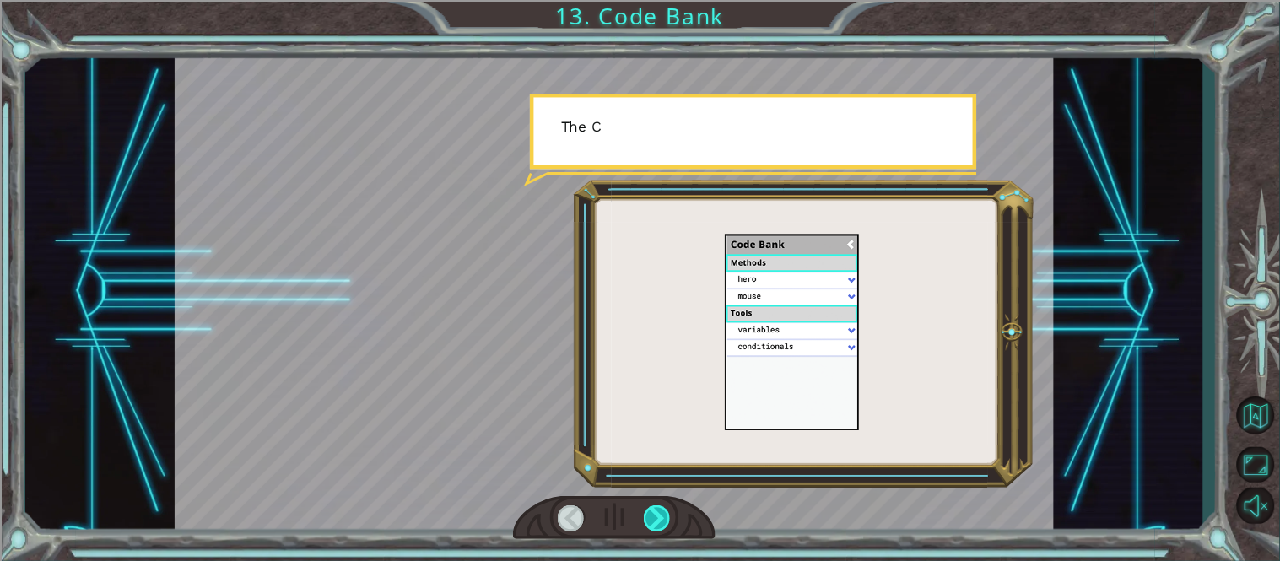
click at [660, 519] on div at bounding box center [658, 518] width 28 height 27
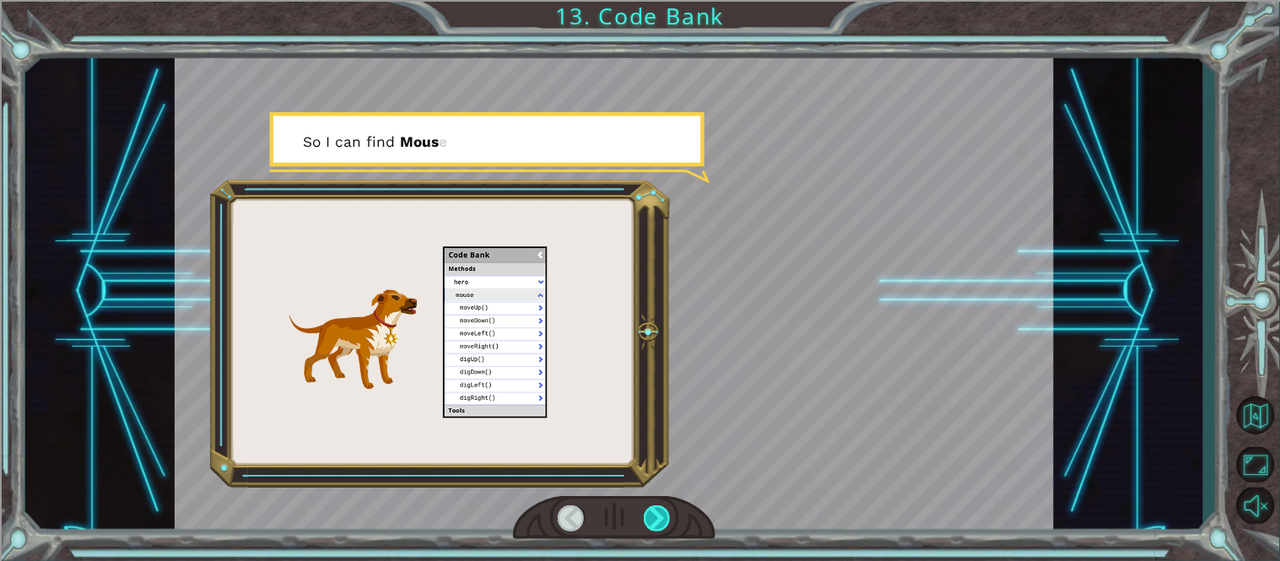
click at [660, 519] on div at bounding box center [658, 518] width 28 height 27
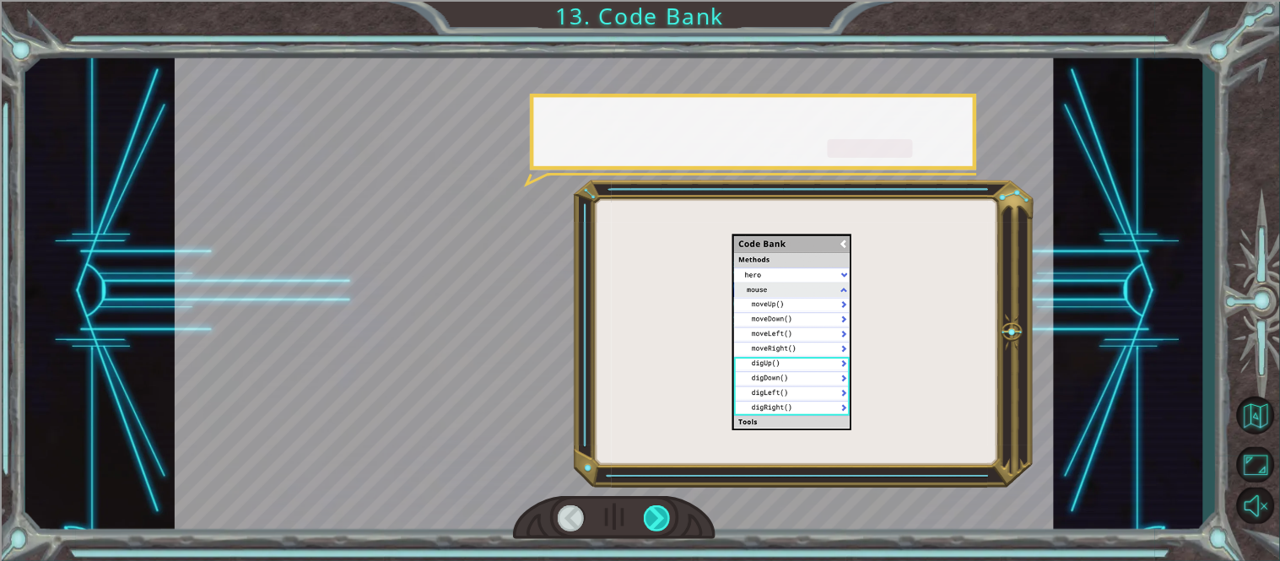
click at [660, 519] on div at bounding box center [658, 518] width 28 height 27
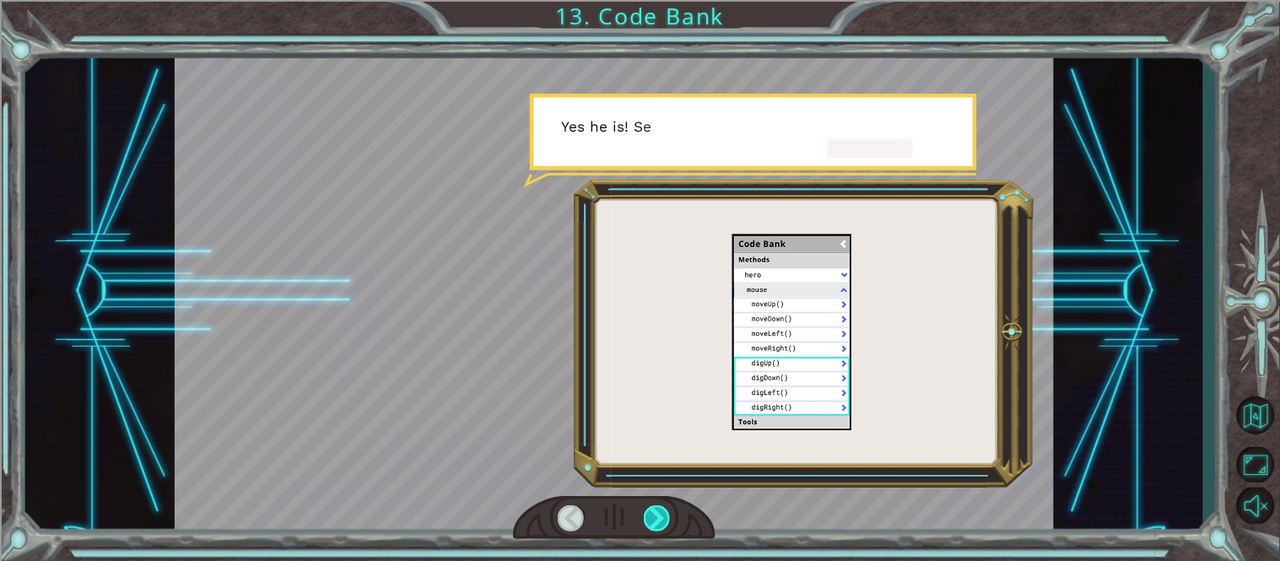
click at [660, 519] on div at bounding box center [658, 518] width 28 height 27
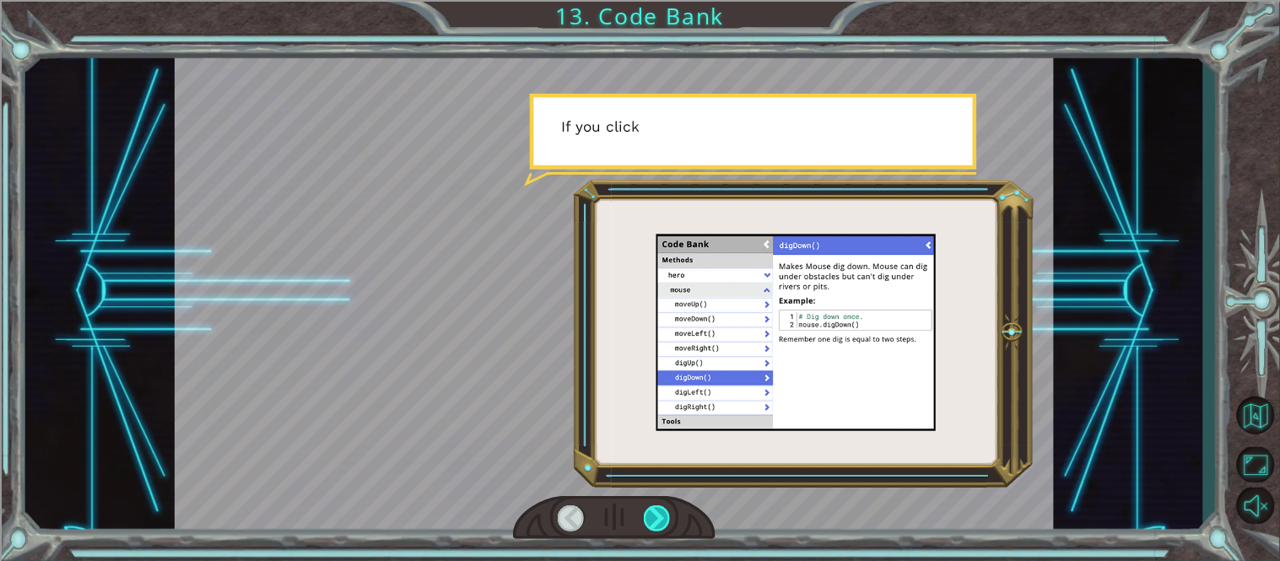
click at [660, 519] on div at bounding box center [658, 518] width 28 height 27
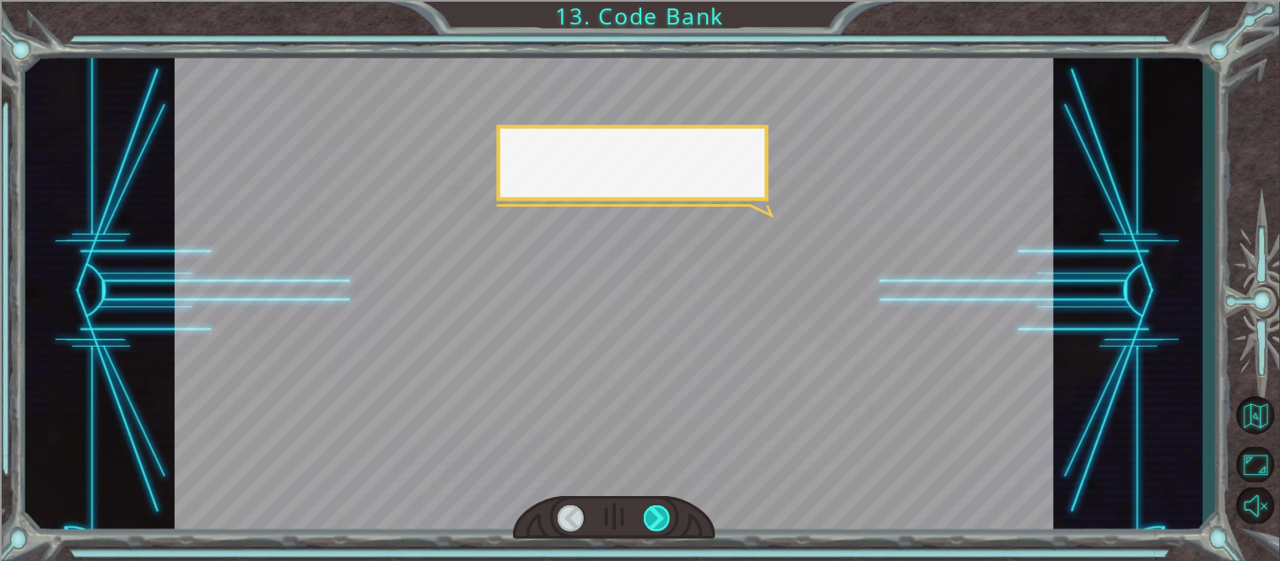
click at [660, 519] on div at bounding box center [658, 518] width 28 height 27
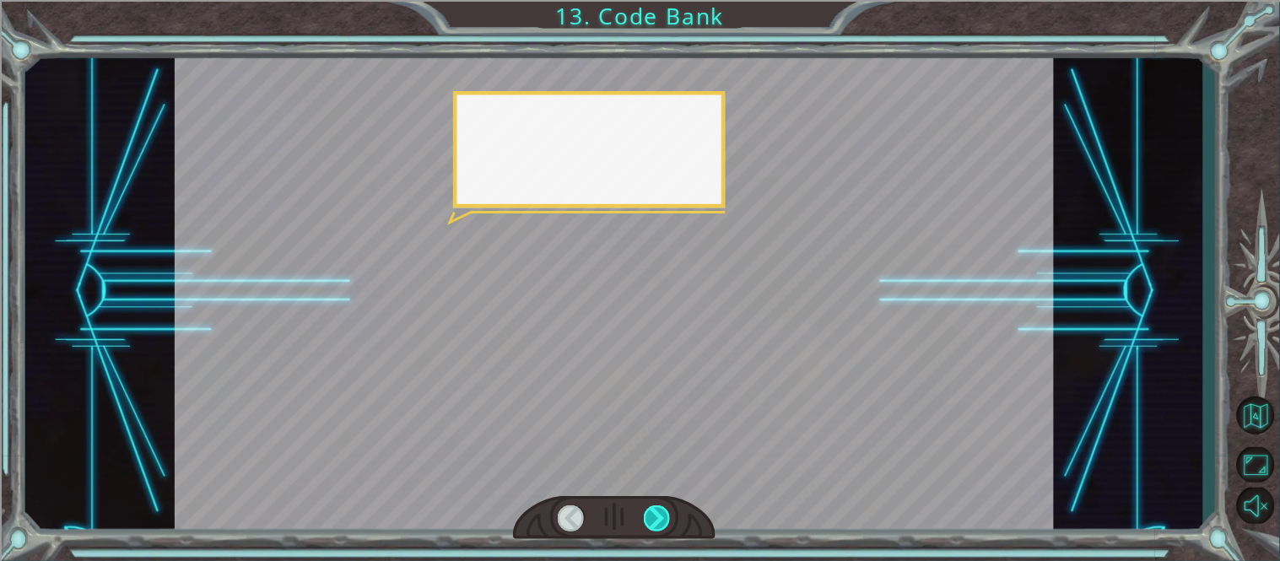
click at [660, 519] on div at bounding box center [658, 518] width 28 height 27
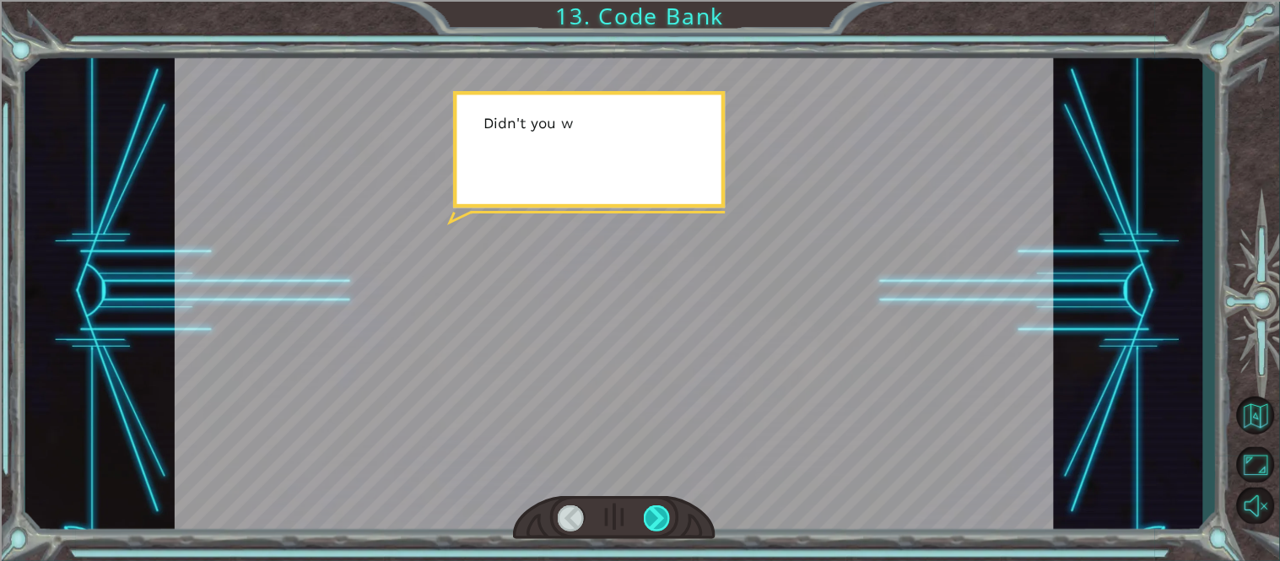
click at [660, 519] on div at bounding box center [658, 518] width 28 height 27
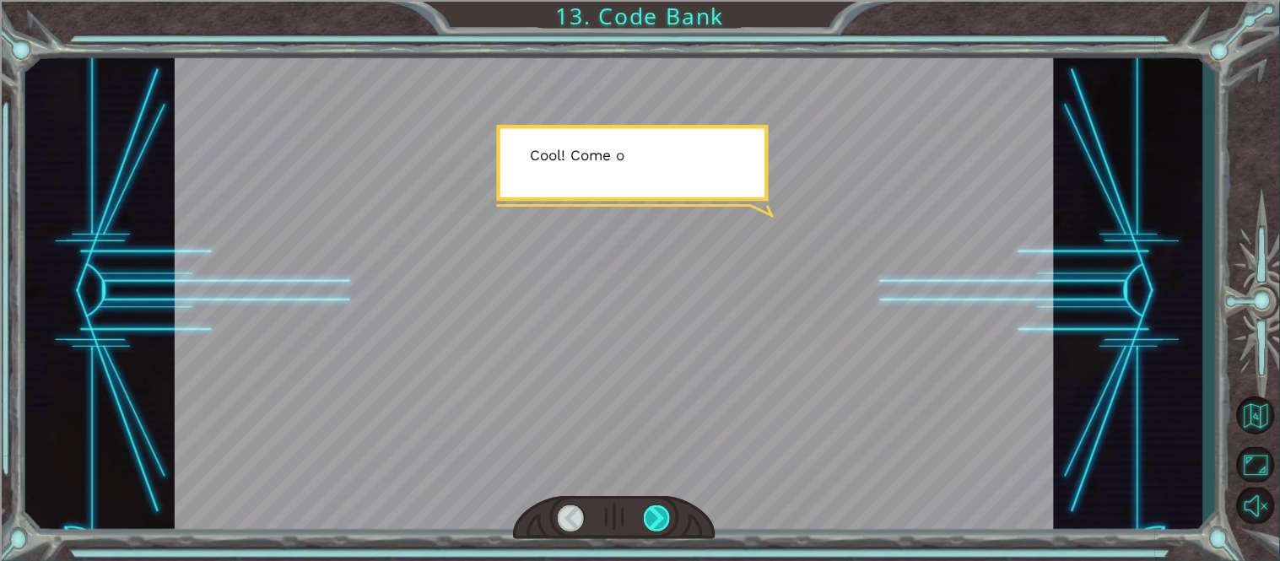
click at [660, 519] on div at bounding box center [658, 518] width 28 height 27
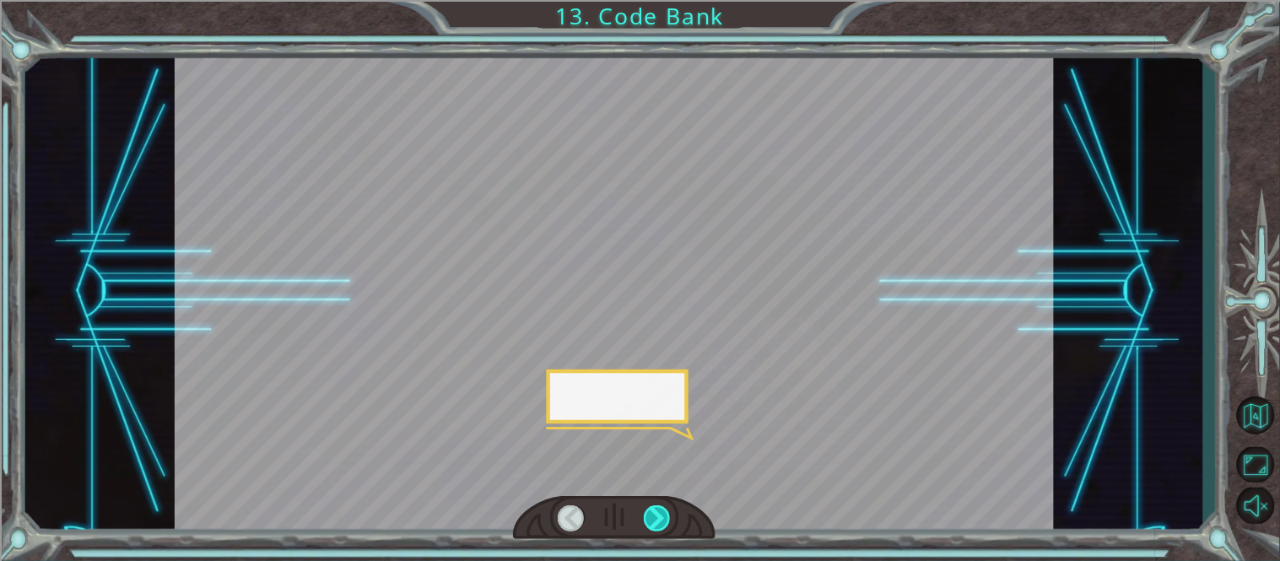
click at [660, 519] on div at bounding box center [658, 518] width 28 height 27
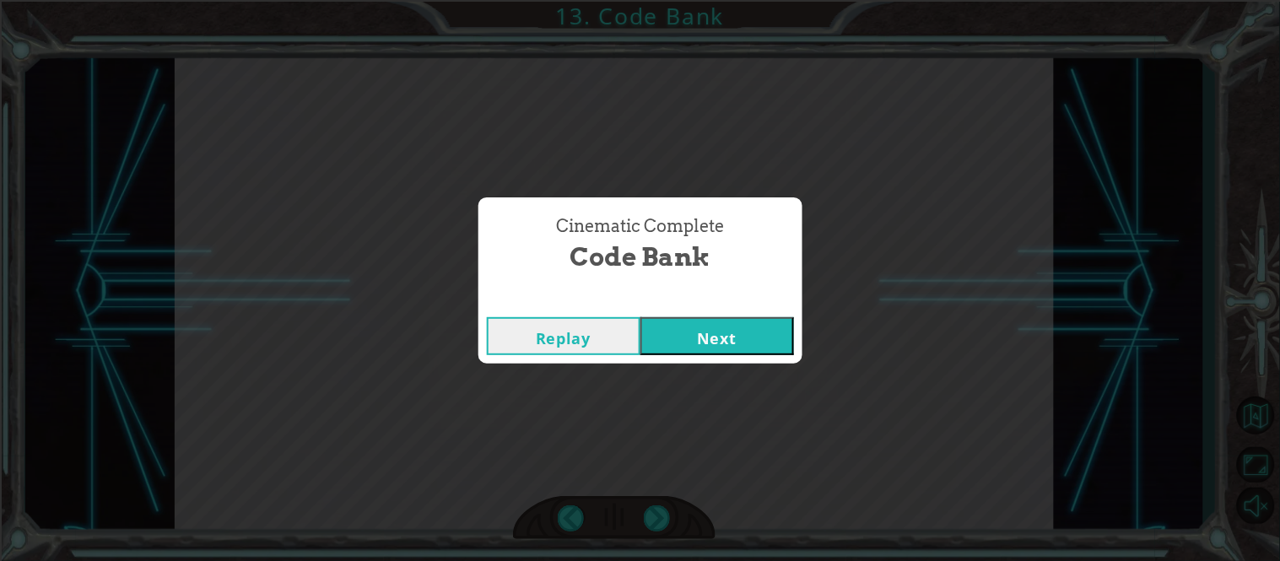
click at [688, 340] on button "Next" at bounding box center [717, 336] width 154 height 38
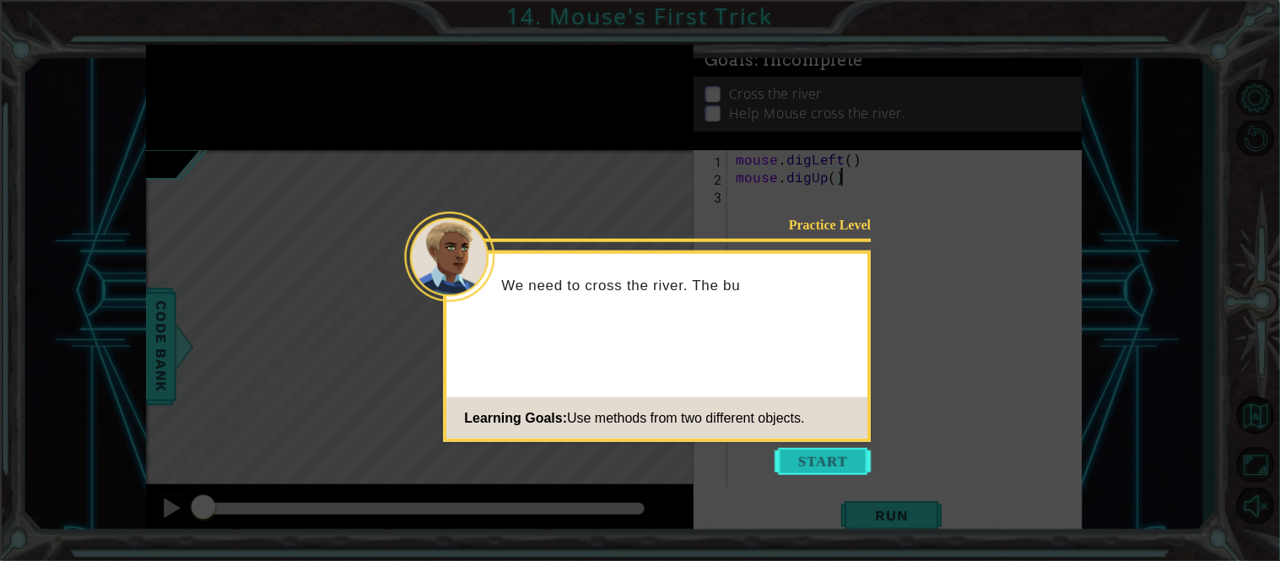
click at [794, 455] on button "Start" at bounding box center [823, 461] width 96 height 27
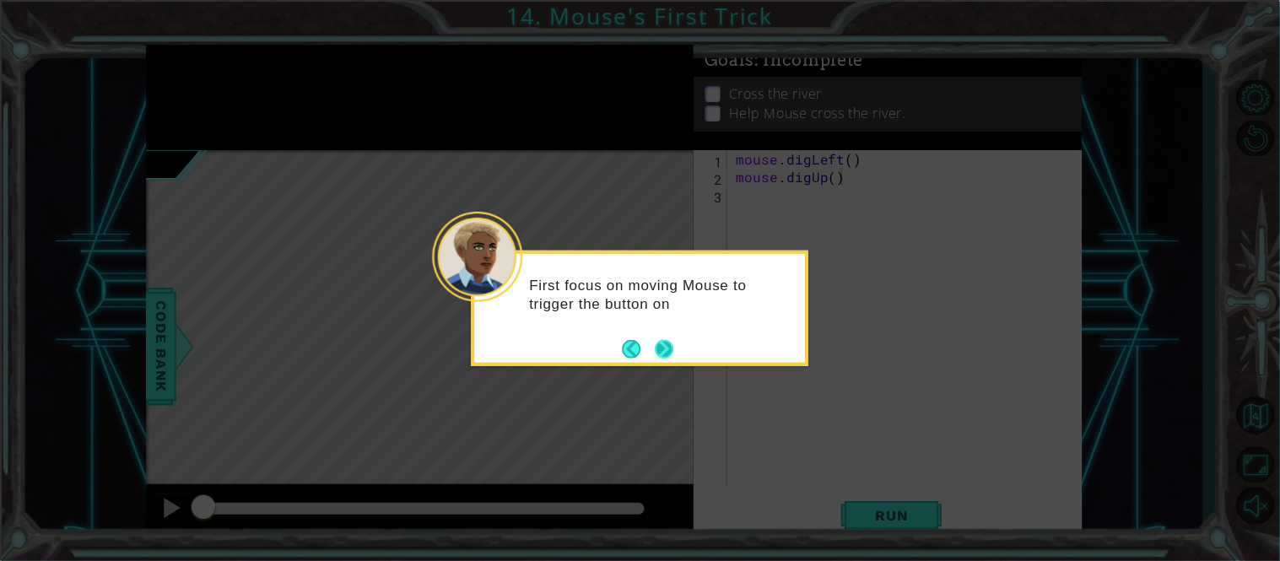
click at [664, 342] on button "Next" at bounding box center [664, 348] width 21 height 21
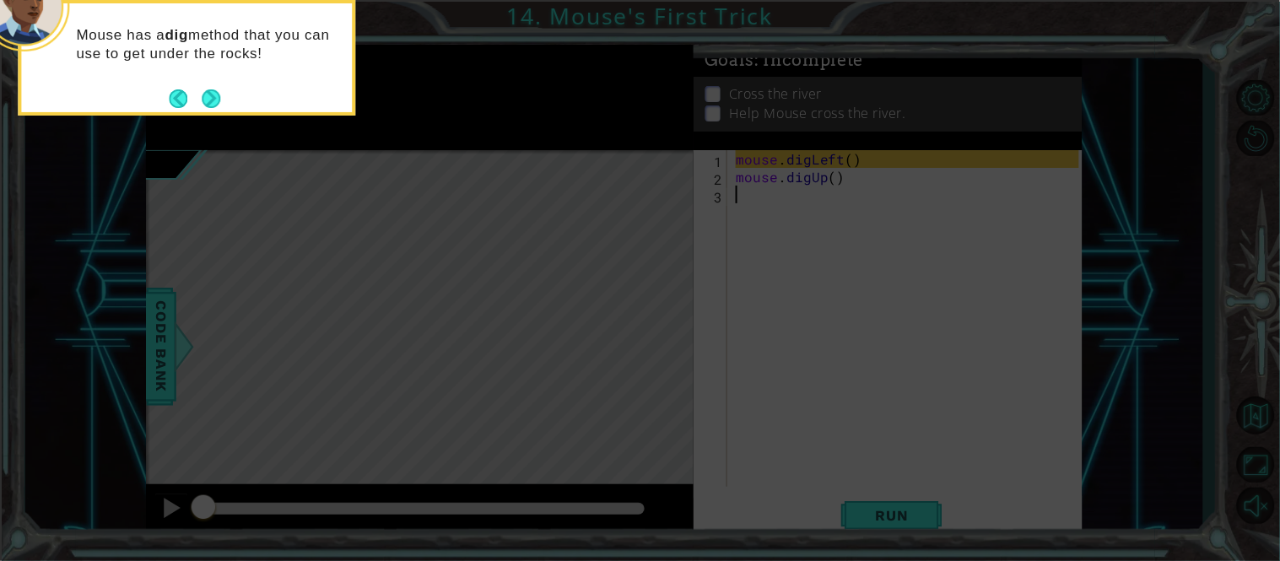
click at [664, 342] on icon at bounding box center [640, 84] width 1280 height 954
click at [218, 106] on button "Next" at bounding box center [211, 98] width 29 height 29
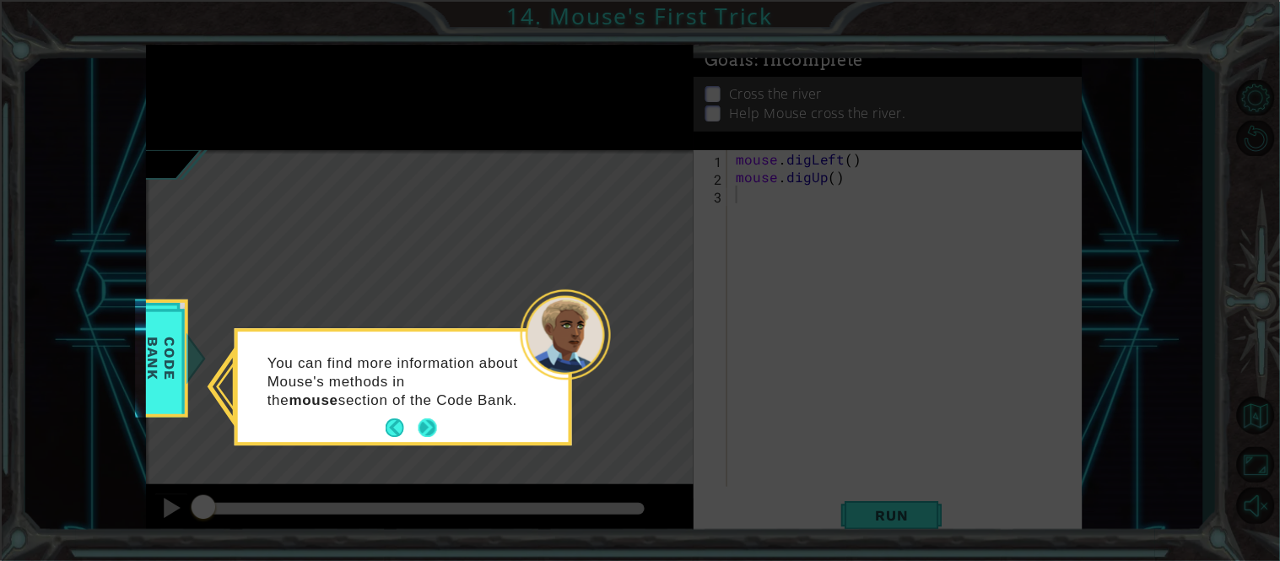
click at [424, 424] on button "Next" at bounding box center [427, 428] width 28 height 28
